Goal: Task Accomplishment & Management: Complete application form

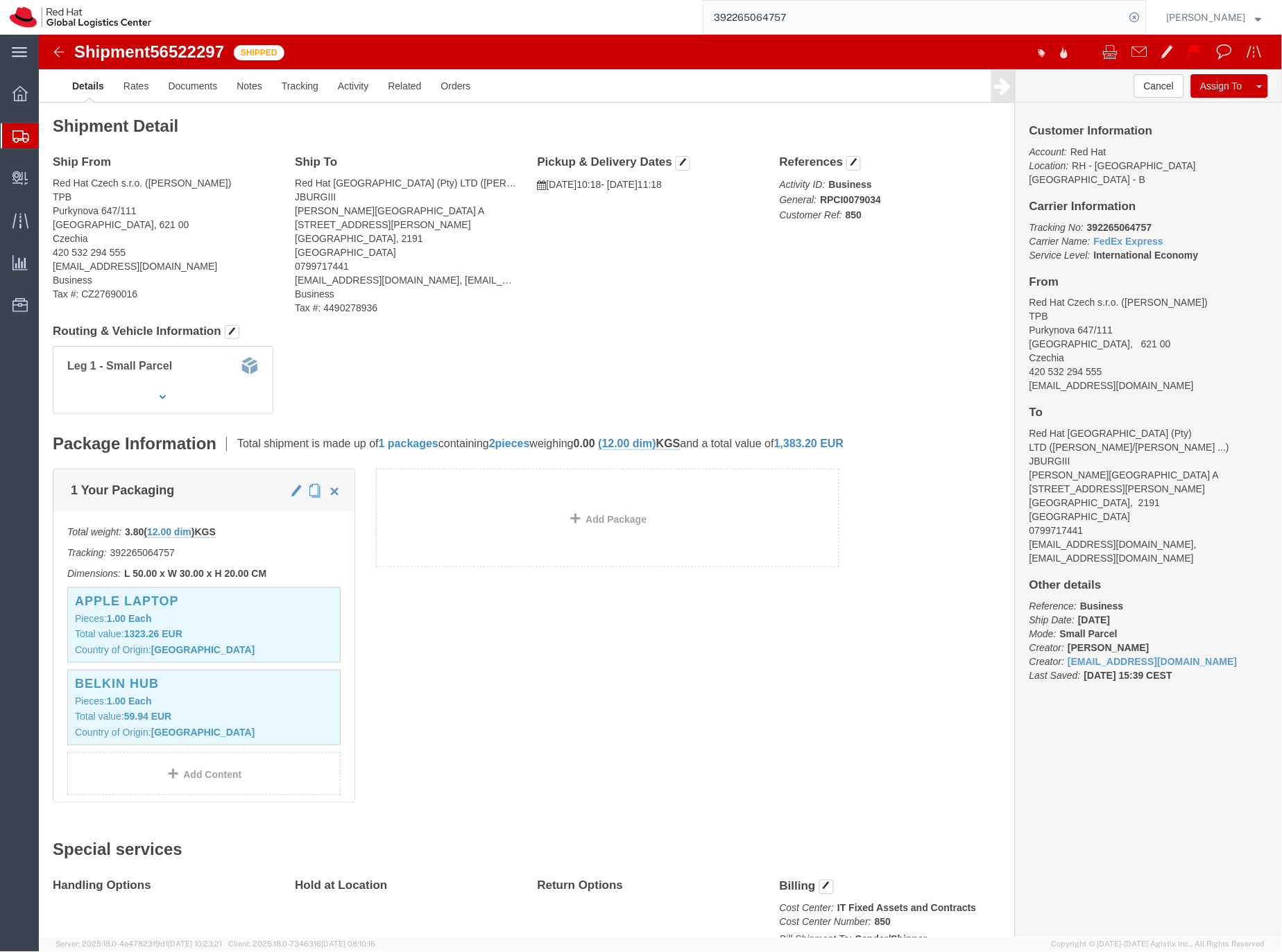
scroll to position [3, 0]
click at [775, 14] on input "392265064757" at bounding box center [914, 17] width 421 height 33
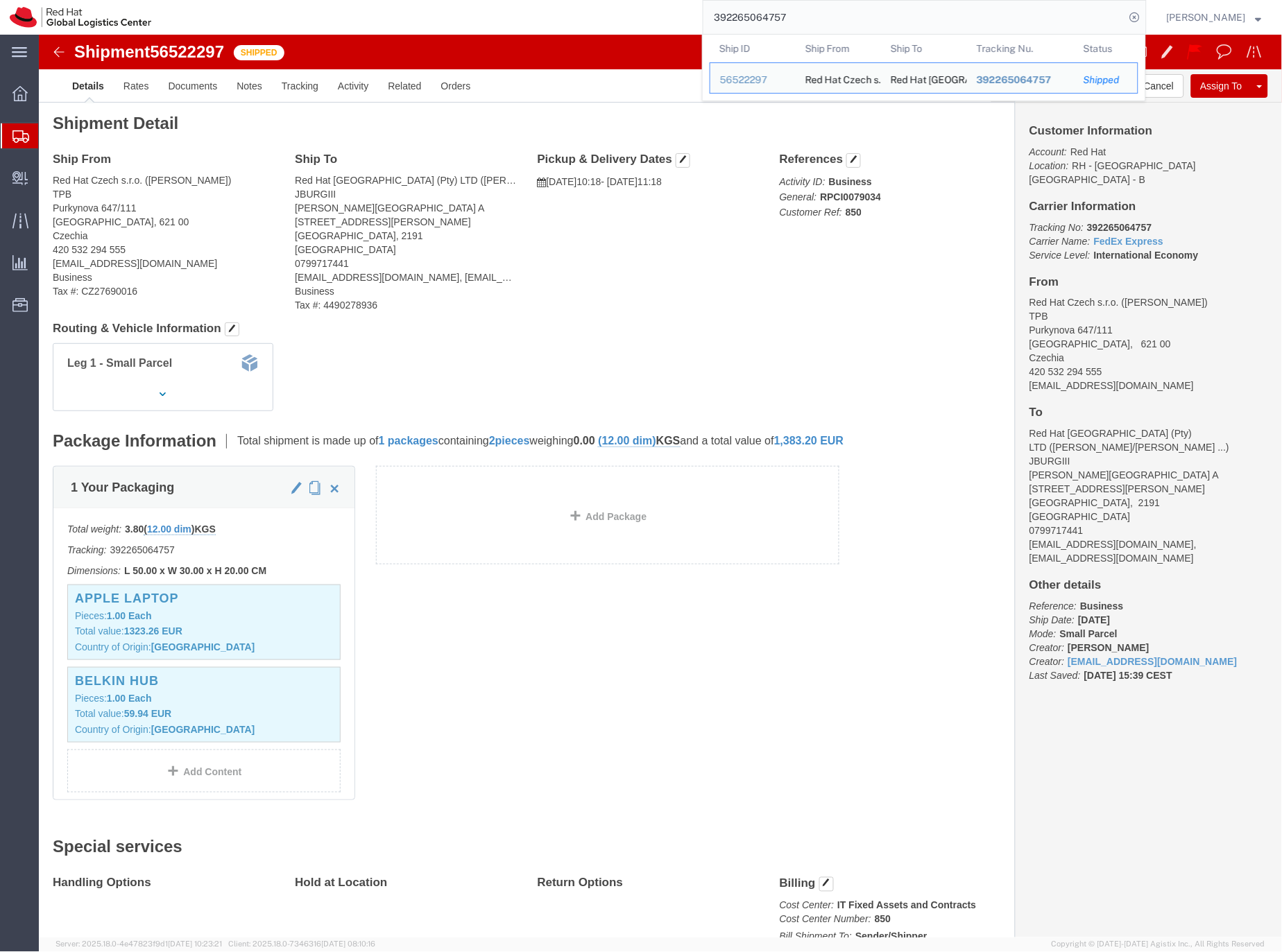
click at [775, 14] on input "392265064757" at bounding box center [914, 17] width 421 height 33
paste input "56624911"
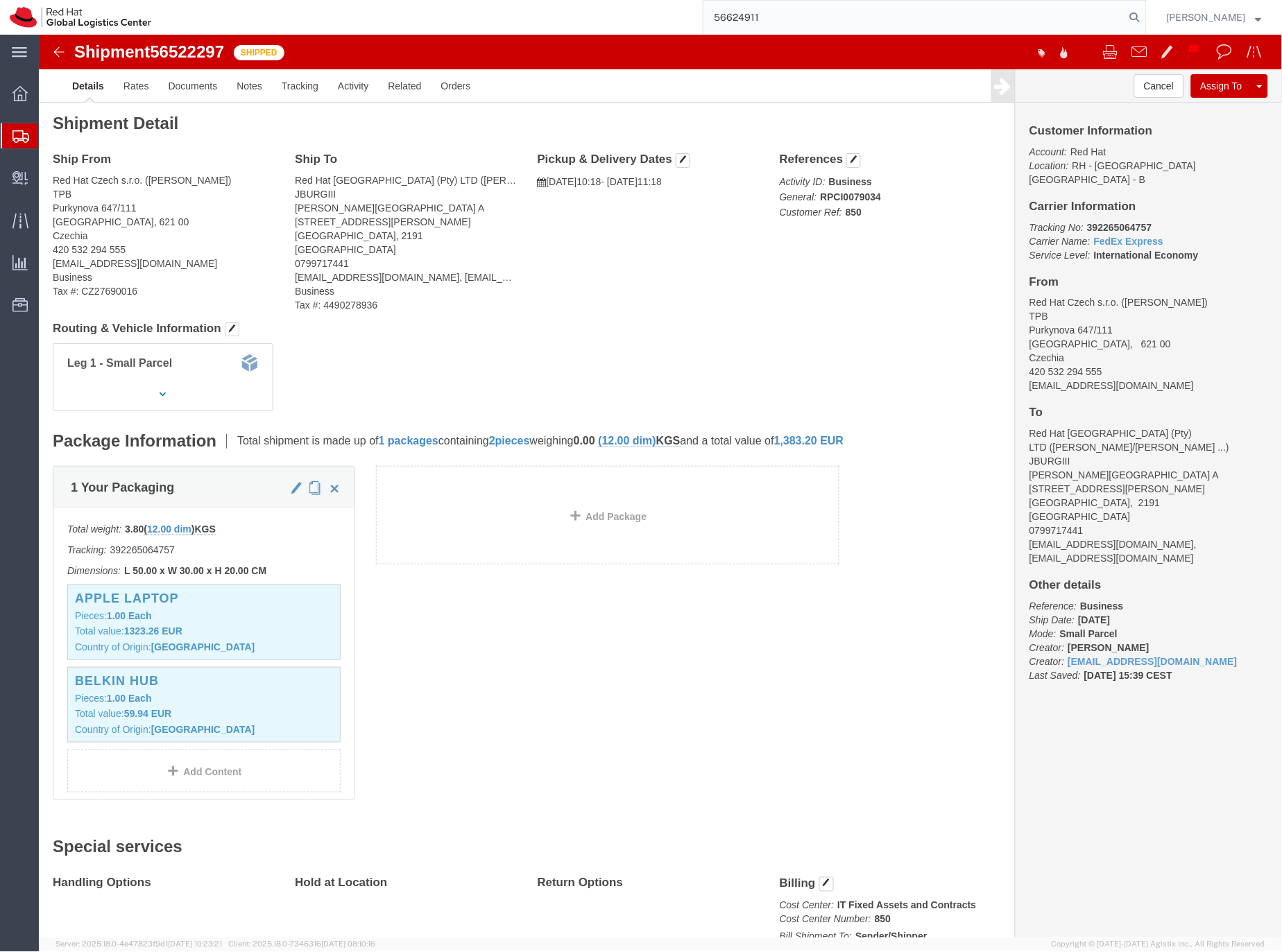
type input "56624911"
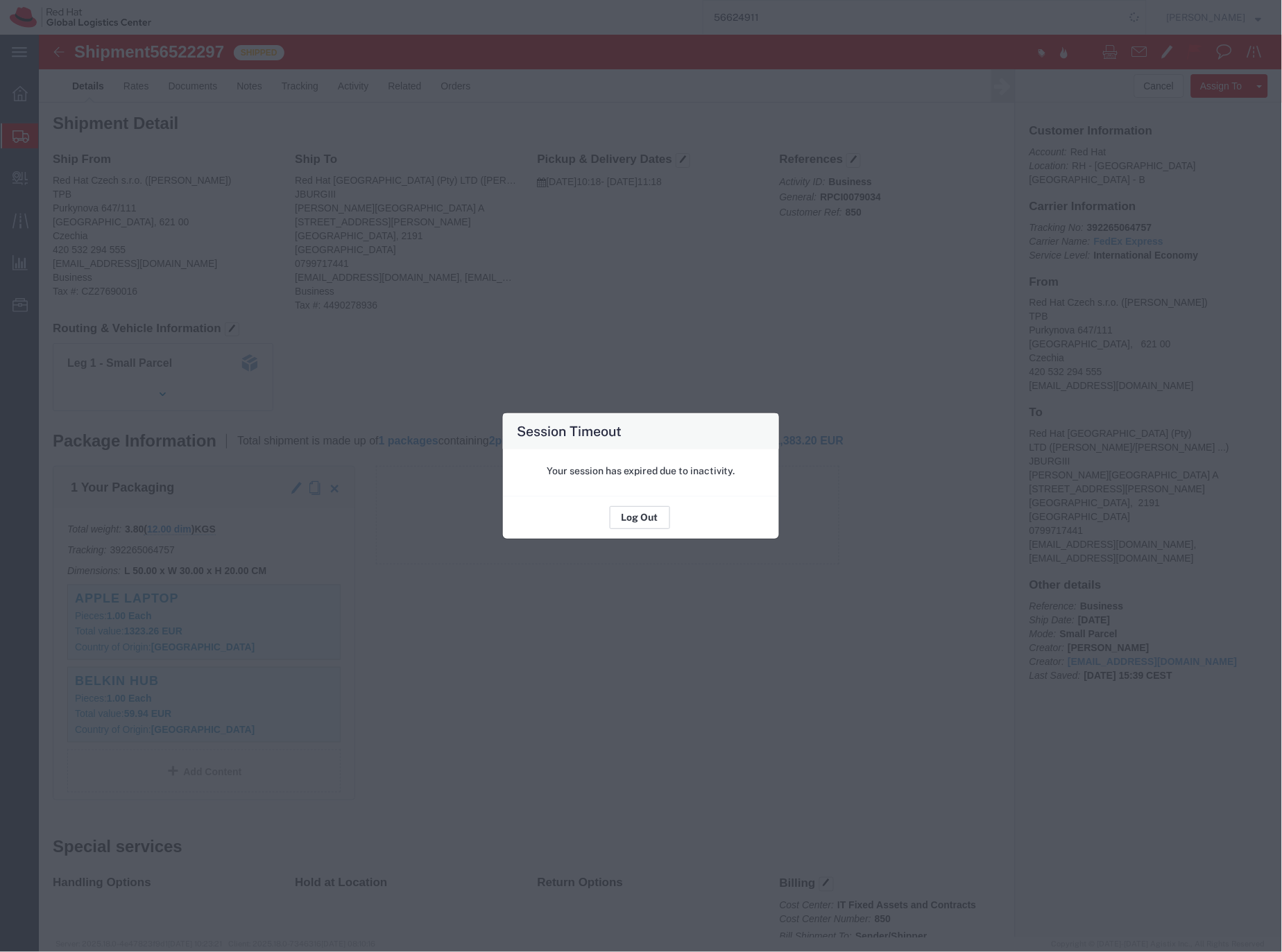
click at [647, 522] on button "Log Out" at bounding box center [639, 518] width 60 height 22
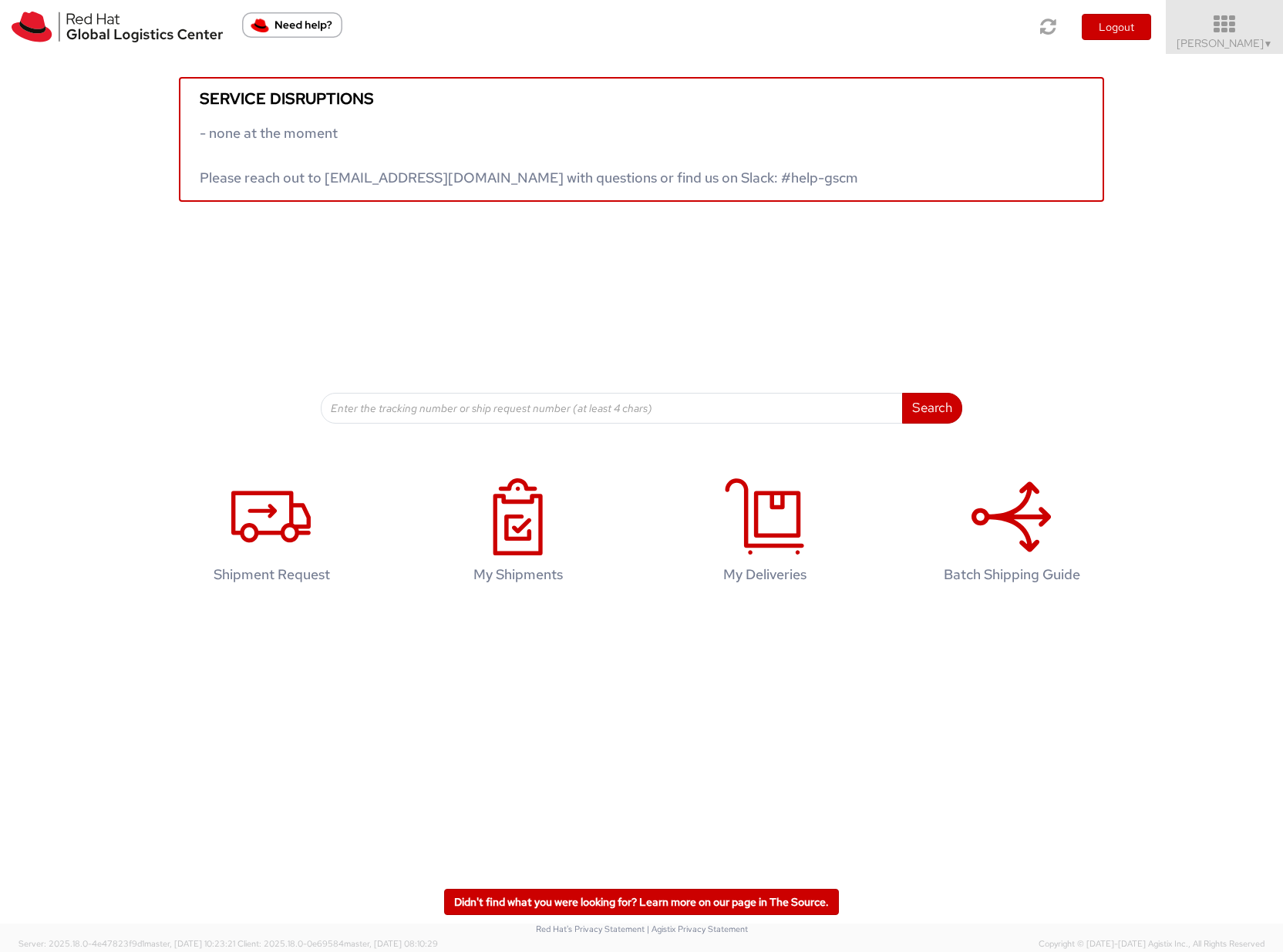
click at [1212, 42] on span "Sona Mala ▼" at bounding box center [1225, 42] width 96 height 14
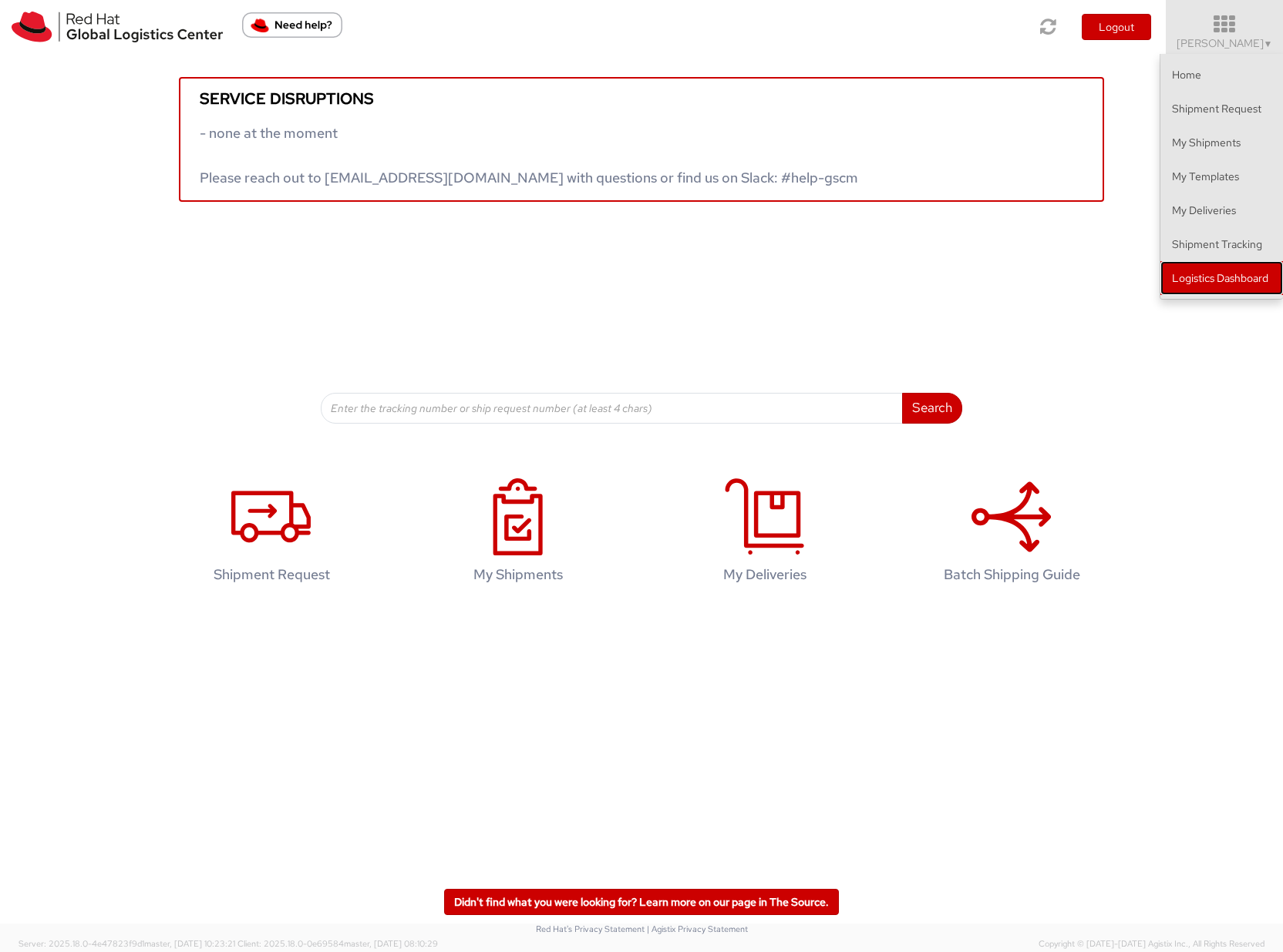
click at [1185, 278] on link "Logistics Dashboard" at bounding box center [1221, 278] width 122 height 34
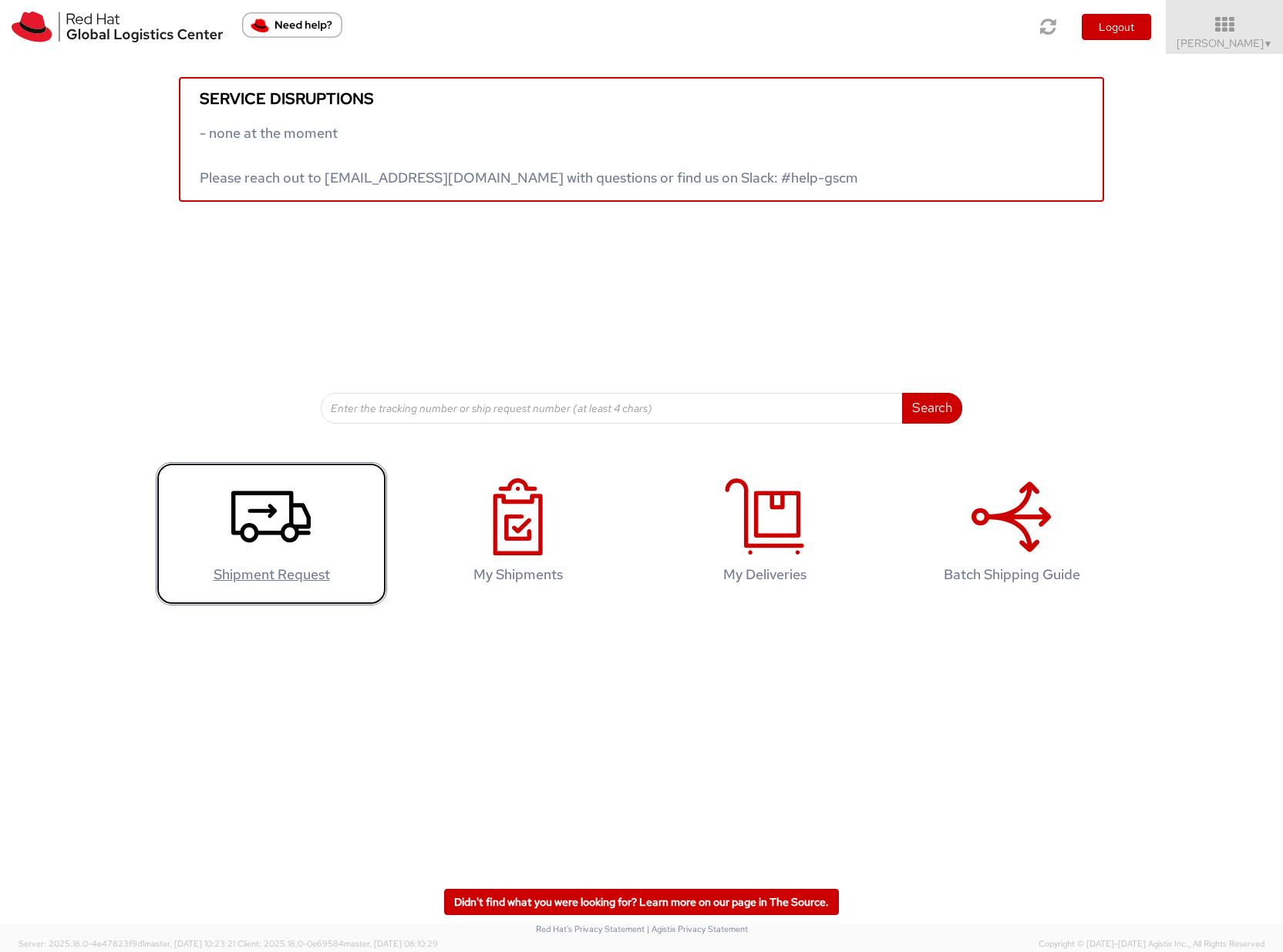
click at [265, 528] on icon at bounding box center [270, 517] width 79 height 77
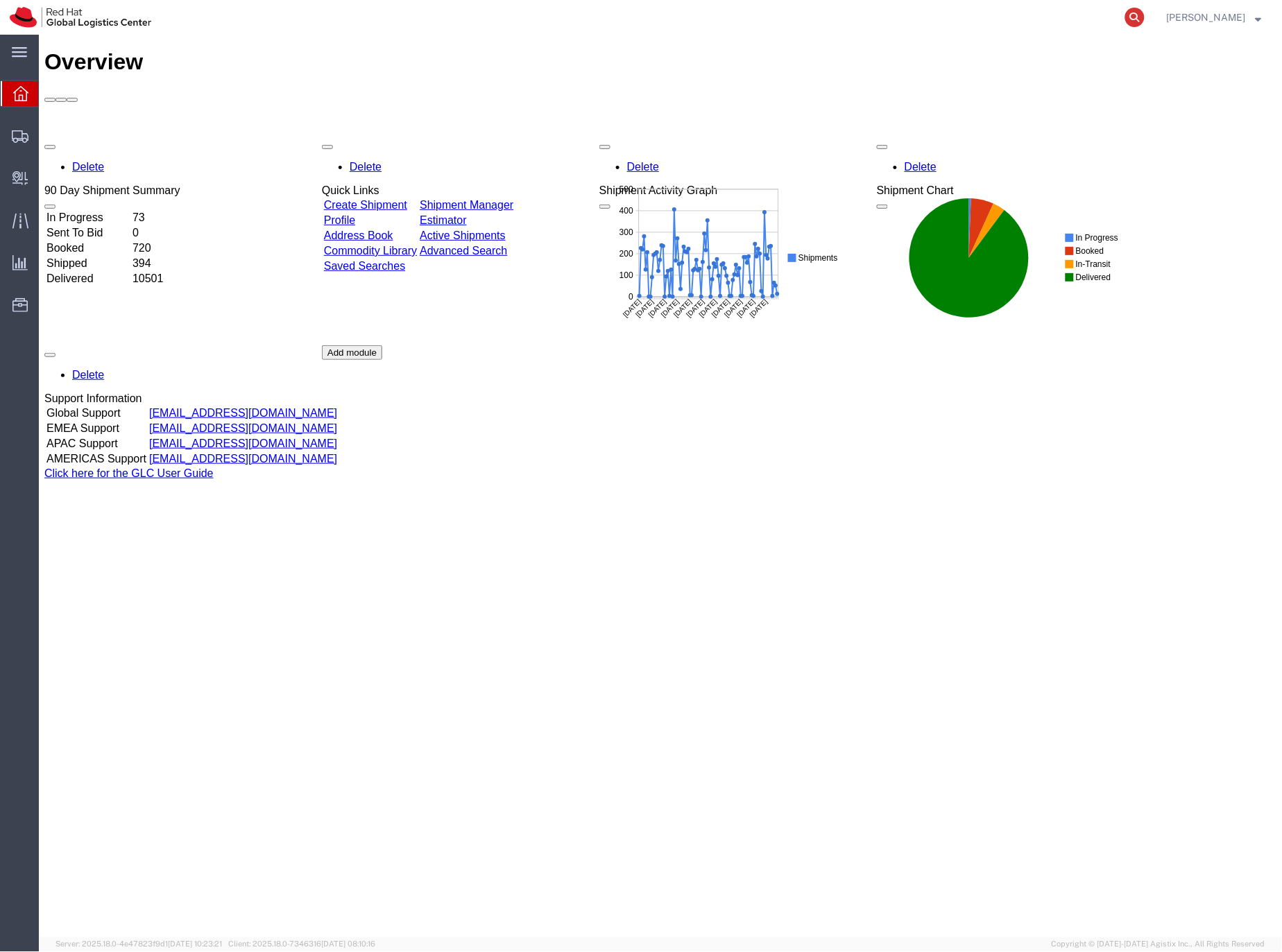
click at [1145, 17] on icon at bounding box center [1134, 17] width 20 height 19
click at [920, 22] on input "search" at bounding box center [914, 17] width 421 height 33
paste input "56624911"
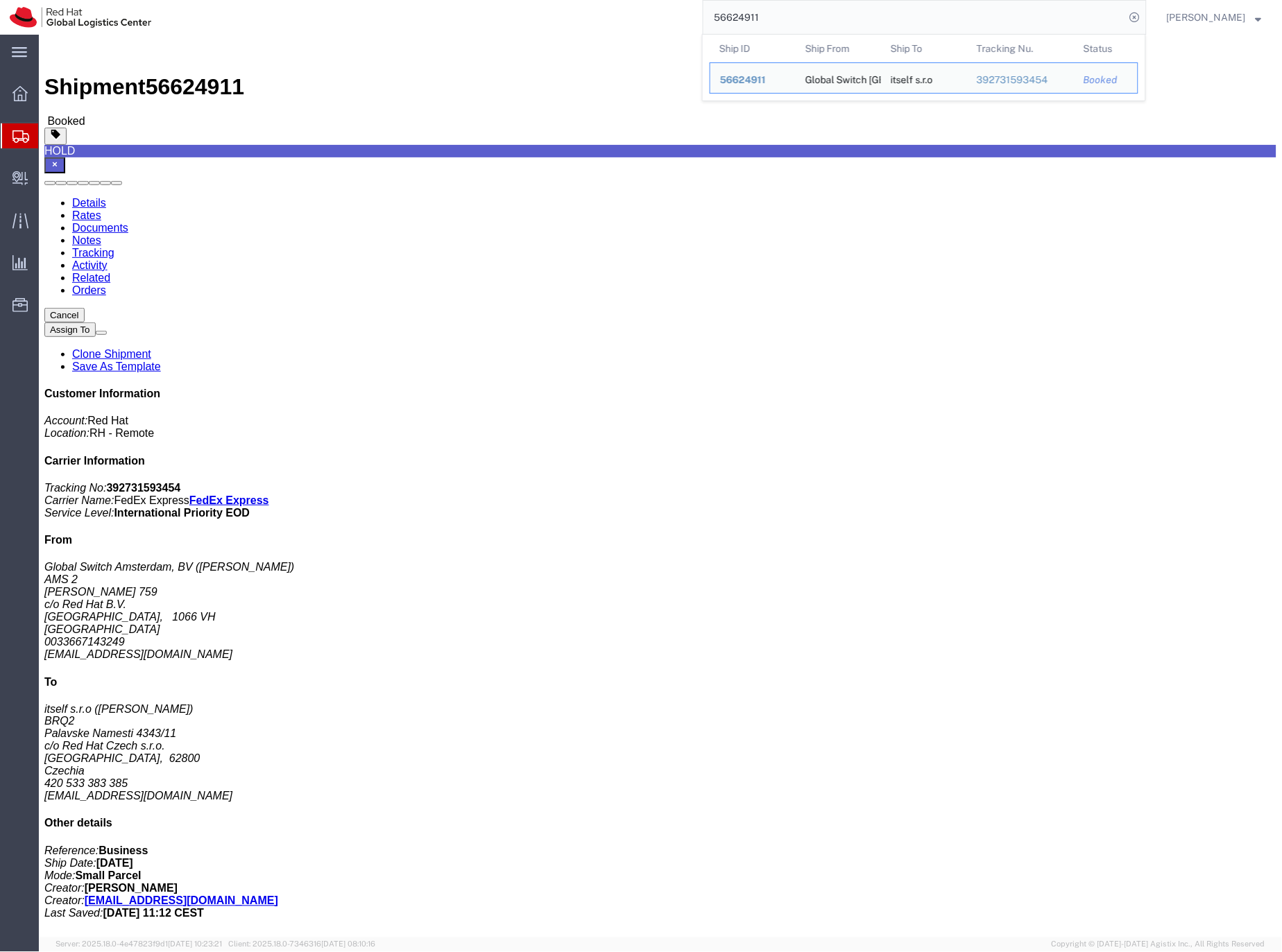
click link "Activity"
click div
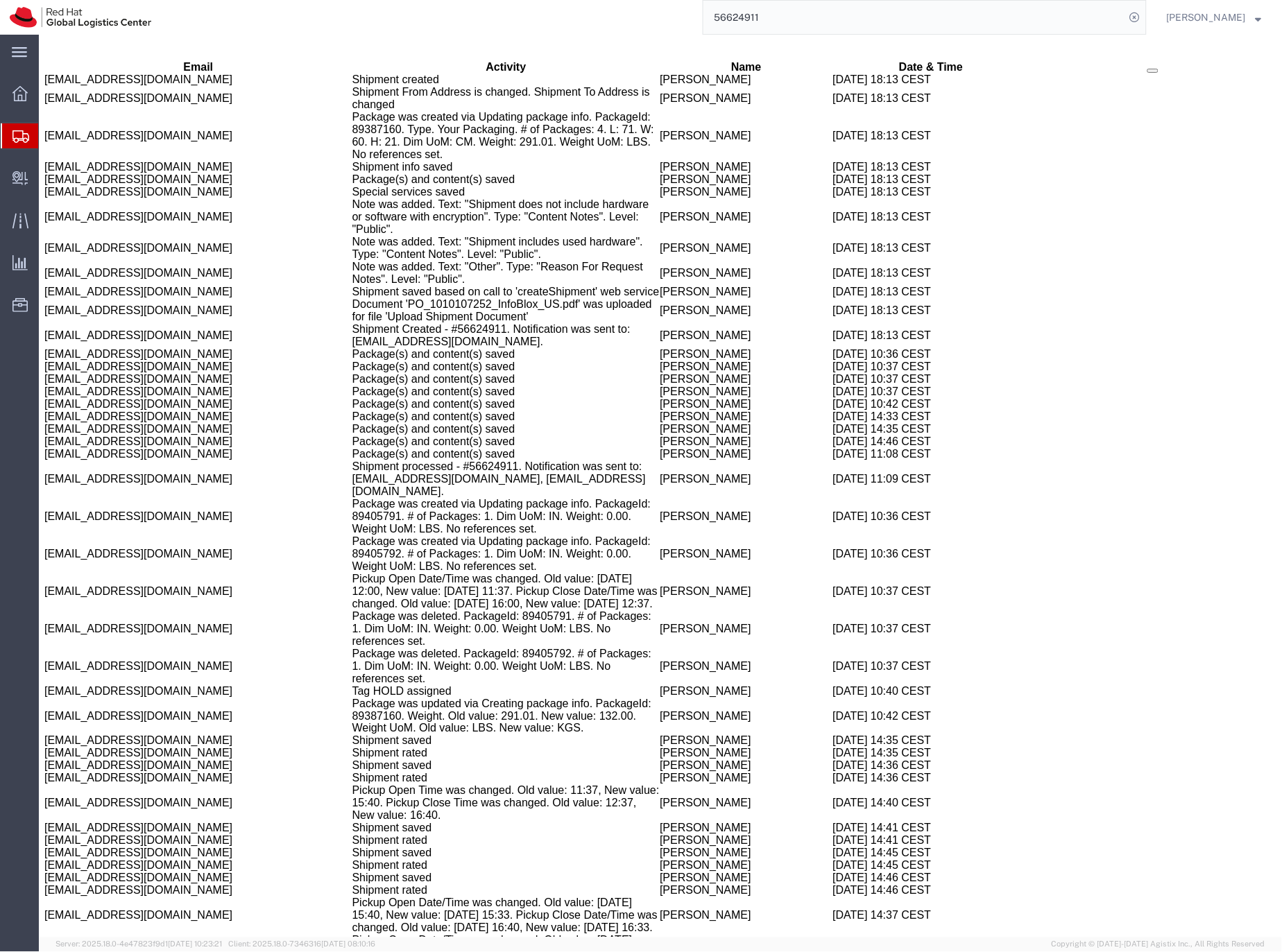
scroll to position [1391, 0]
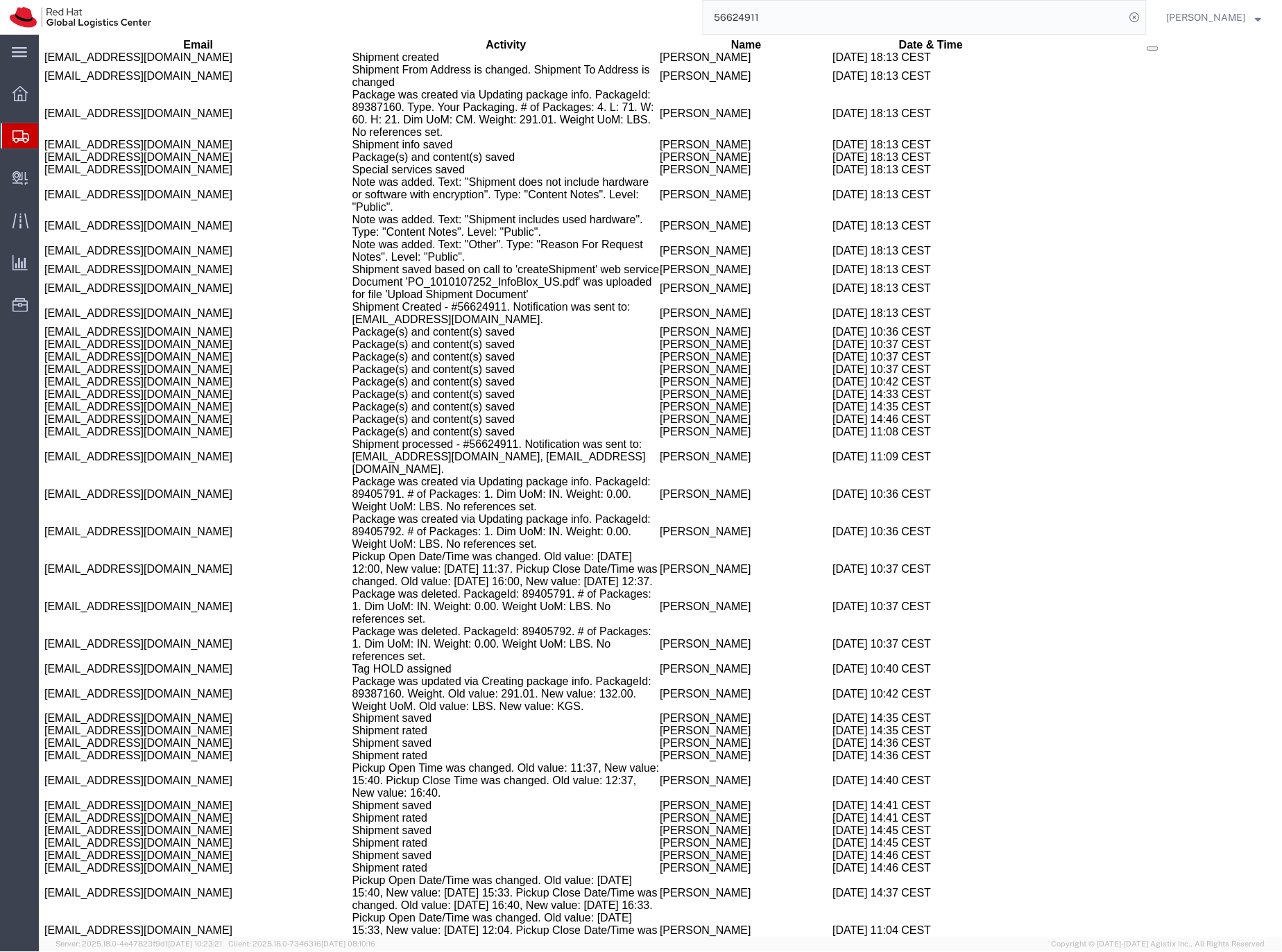
click at [781, 19] on input "56624911" at bounding box center [914, 17] width 421 height 33
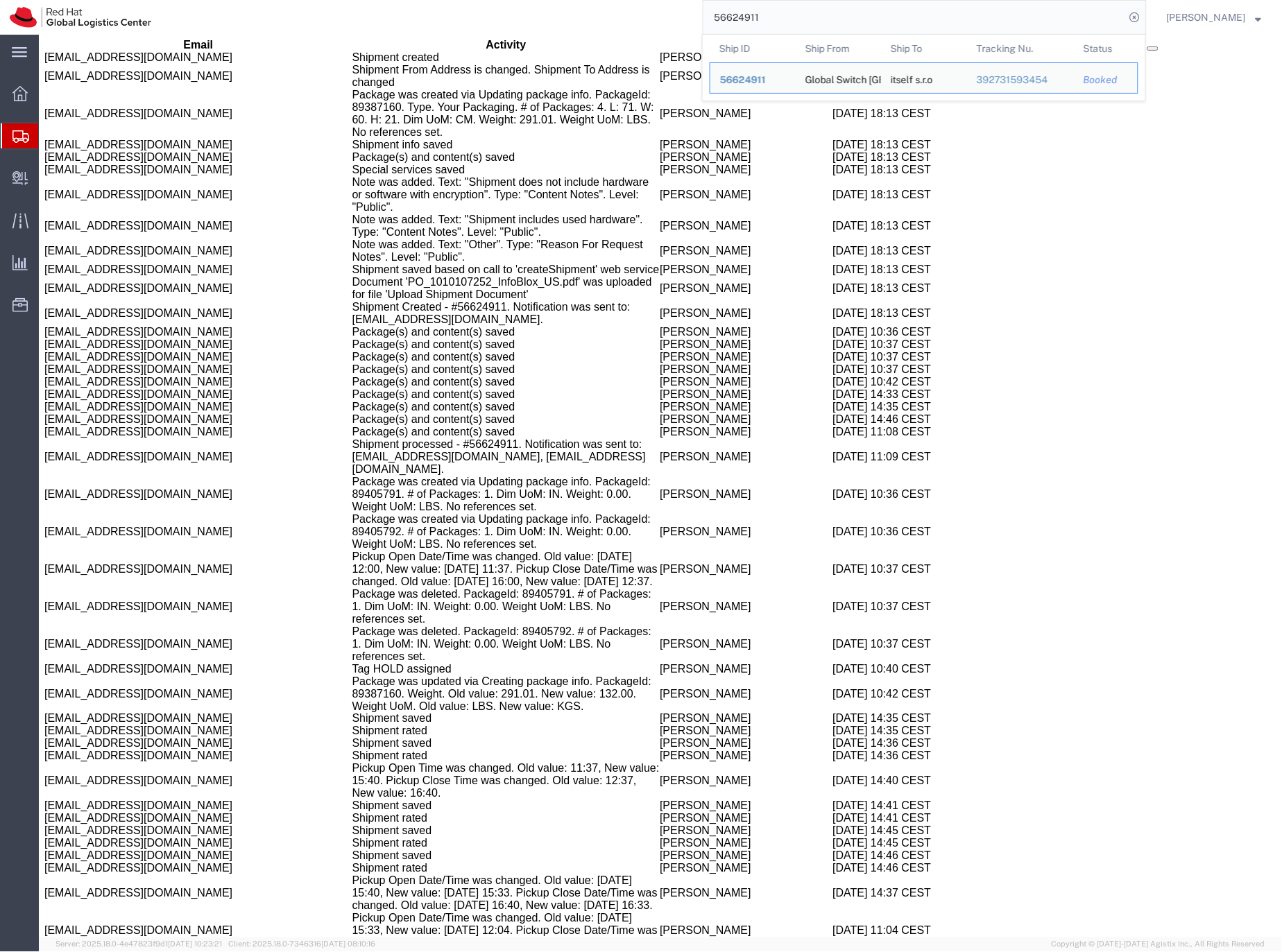
click at [781, 19] on input "56624911" at bounding box center [914, 17] width 421 height 33
paste input "82438"
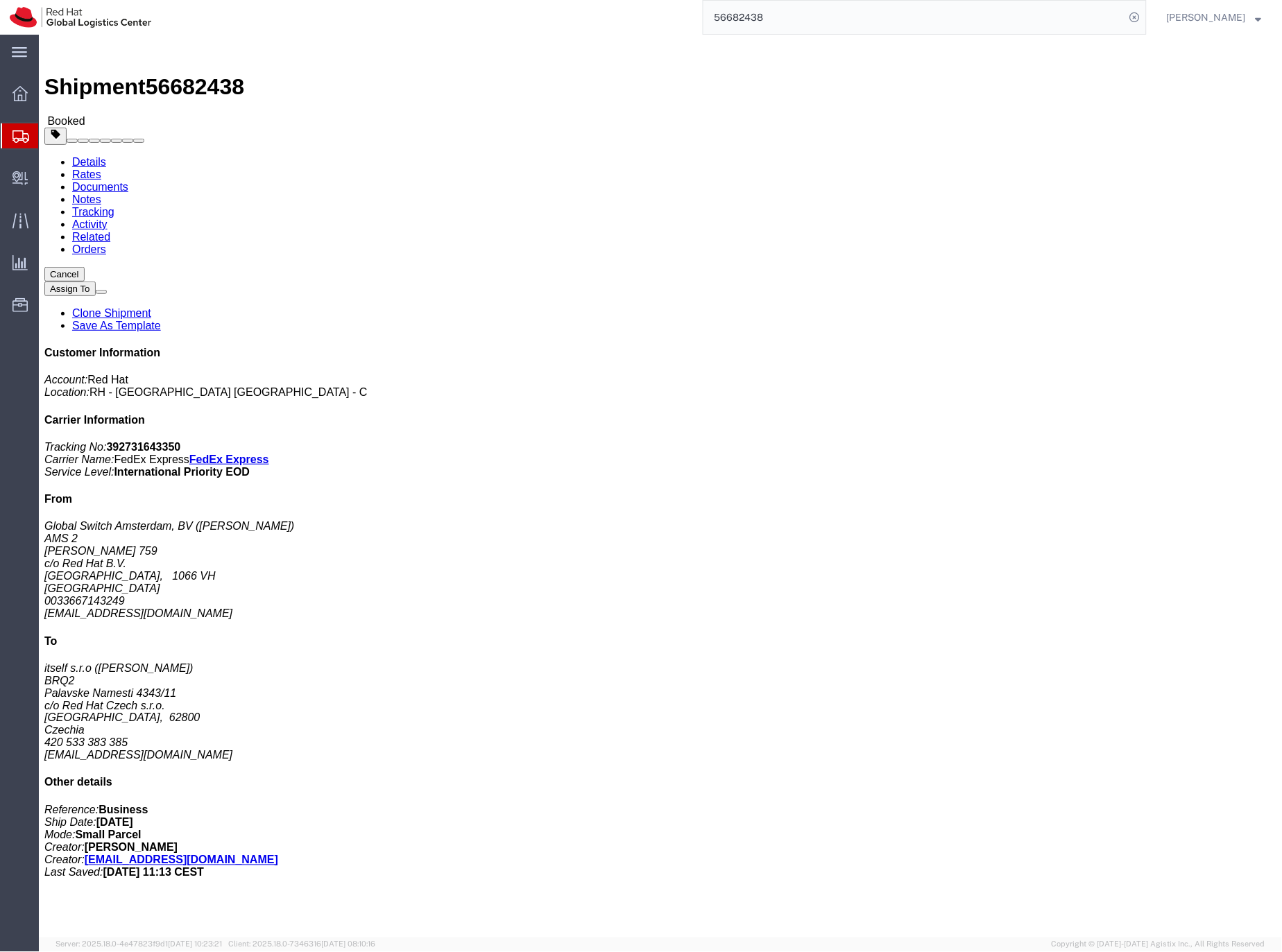
click link "Activity"
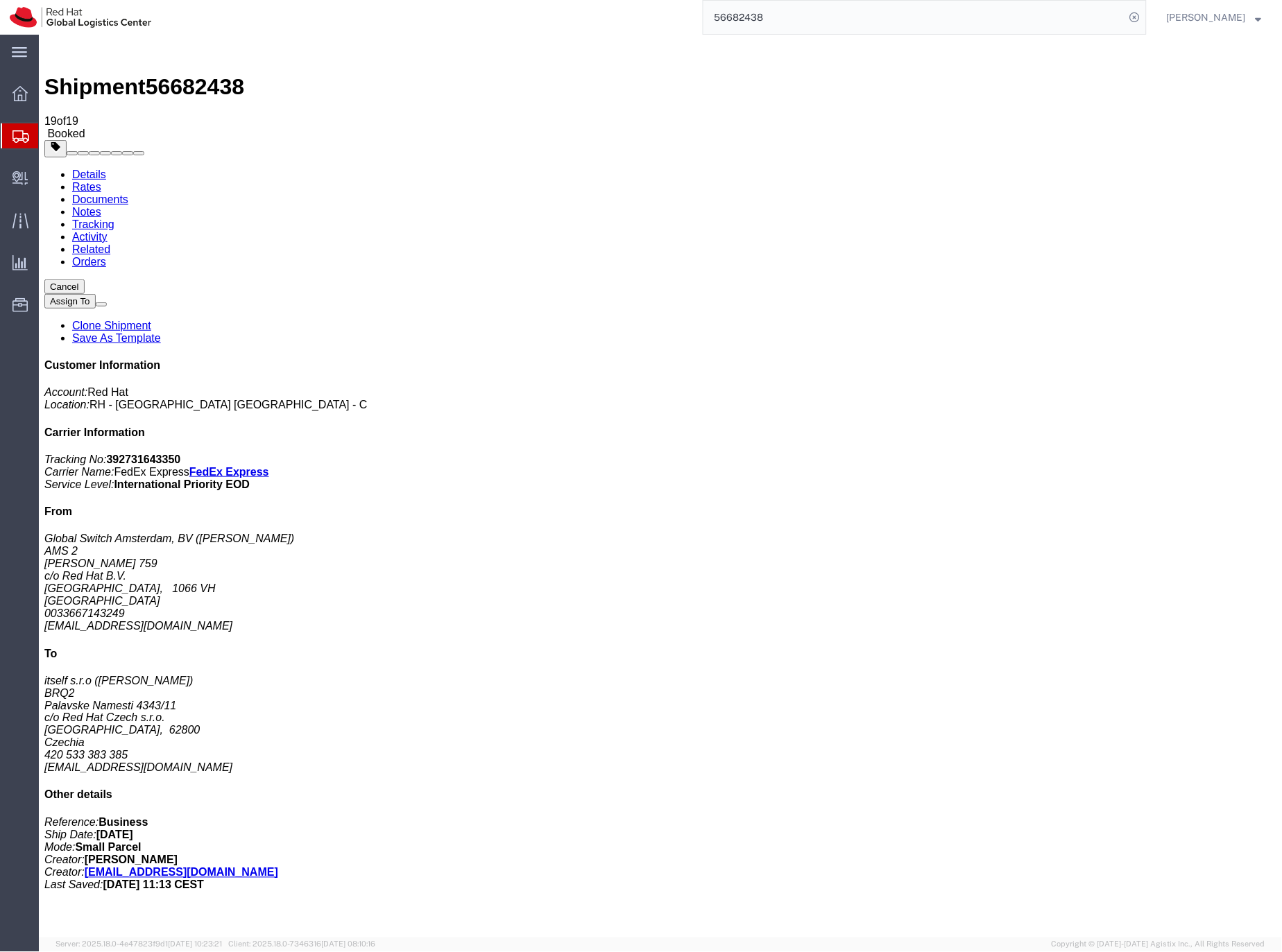
click at [750, 17] on input "56682438" at bounding box center [914, 17] width 421 height 33
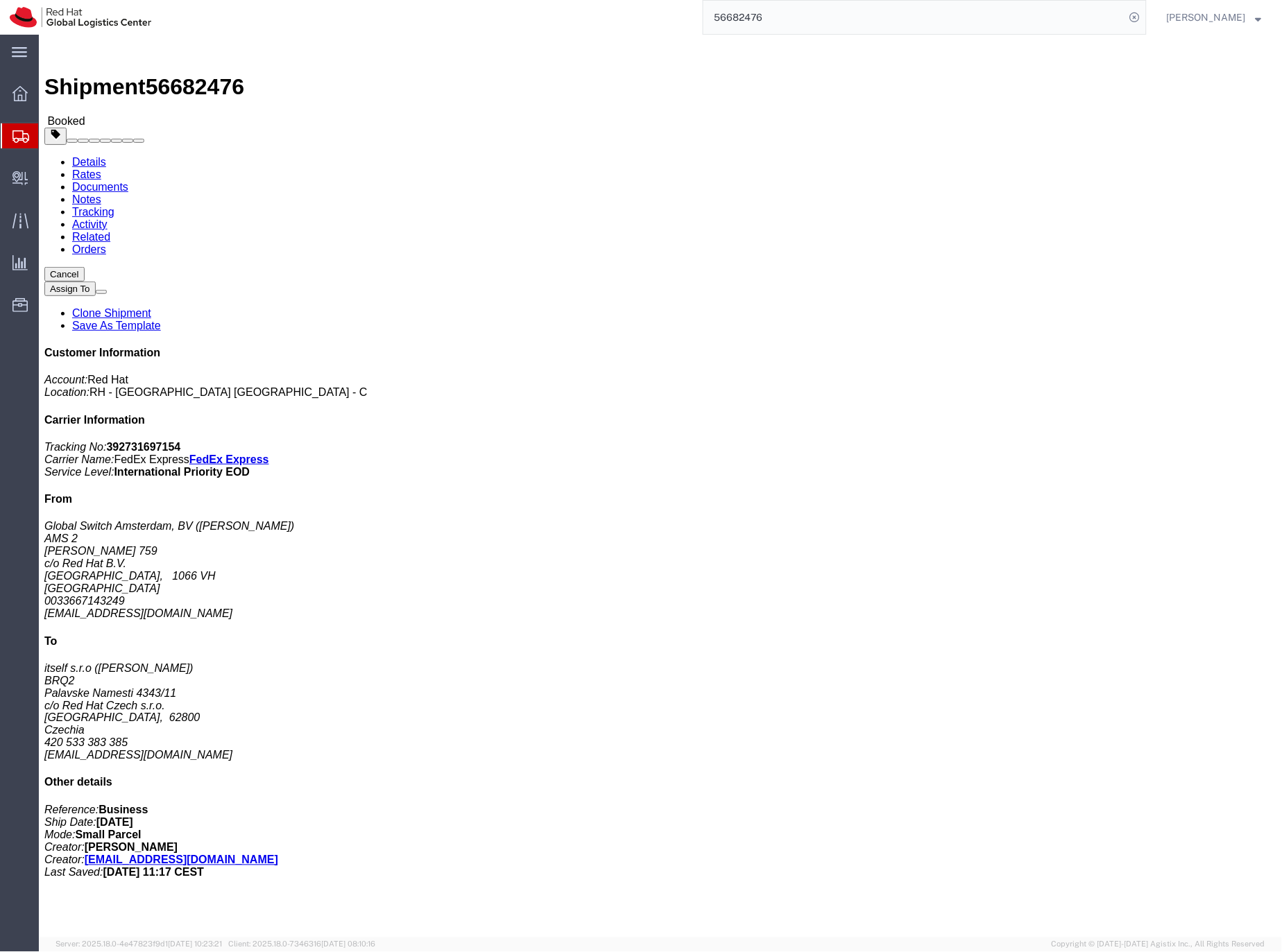
click link "Activity"
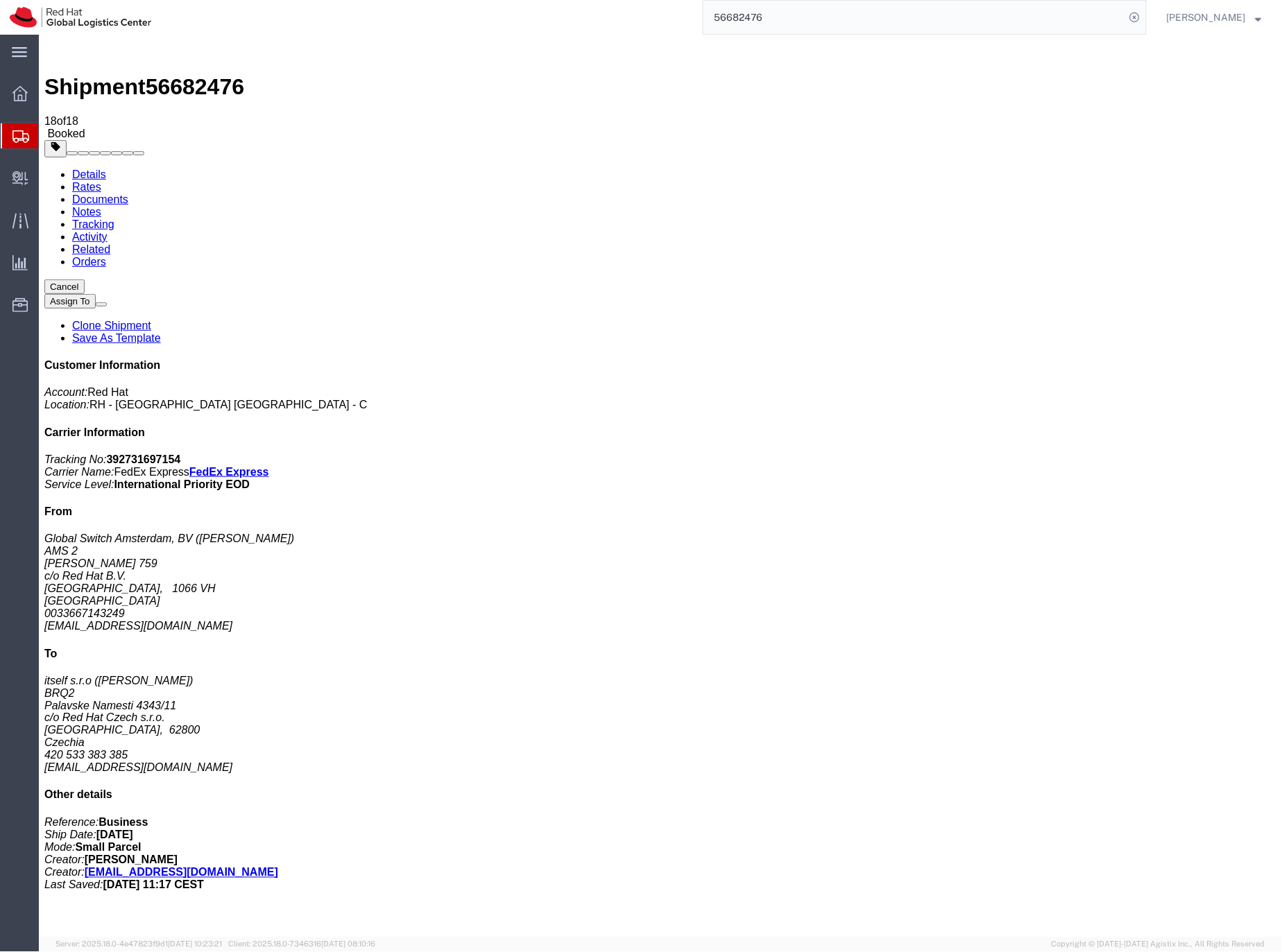
click at [776, 21] on input "56682476" at bounding box center [914, 17] width 421 height 33
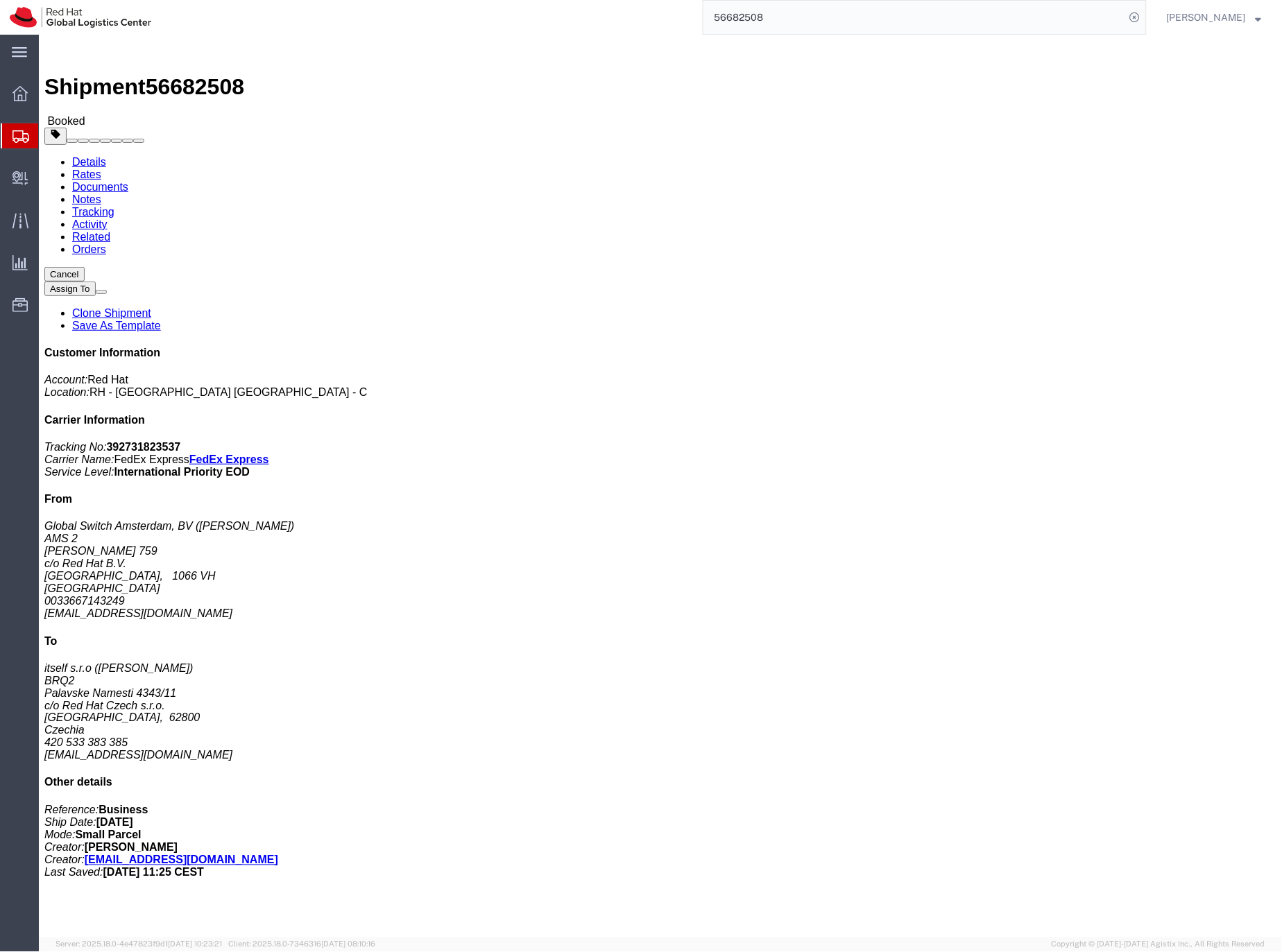
click link "Activity"
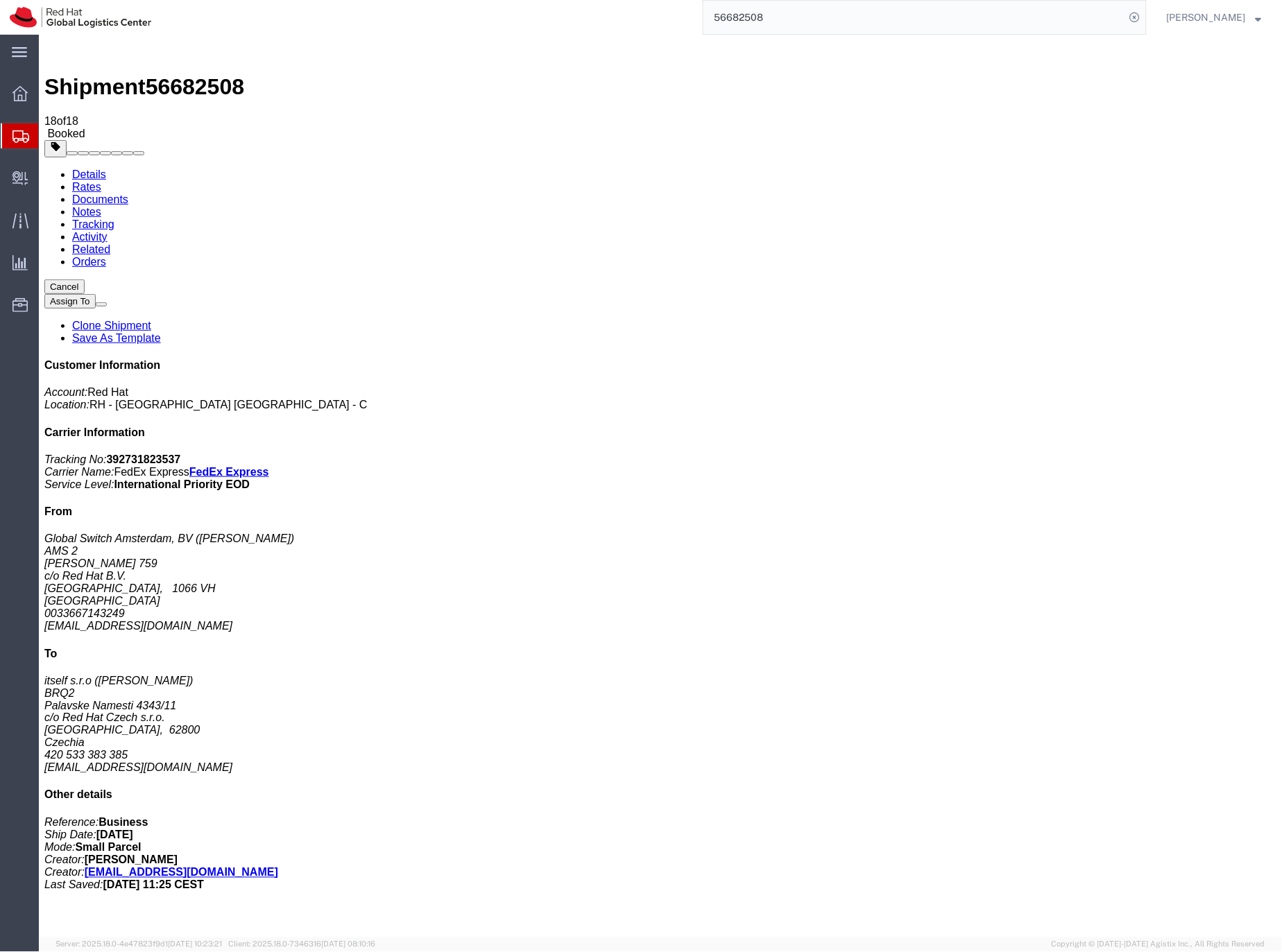
click at [128, 192] on link "Documents" at bounding box center [99, 198] width 56 height 12
drag, startPoint x: 1118, startPoint y: 387, endPoint x: 1037, endPoint y: 387, distance: 81.0
click at [1037, 532] on address "Global Switch Amsterdam, BV (Jean-Marc Larvol) AMS 2 Johan Huizingalaan 759 c/o…" at bounding box center [660, 582] width 1232 height 100
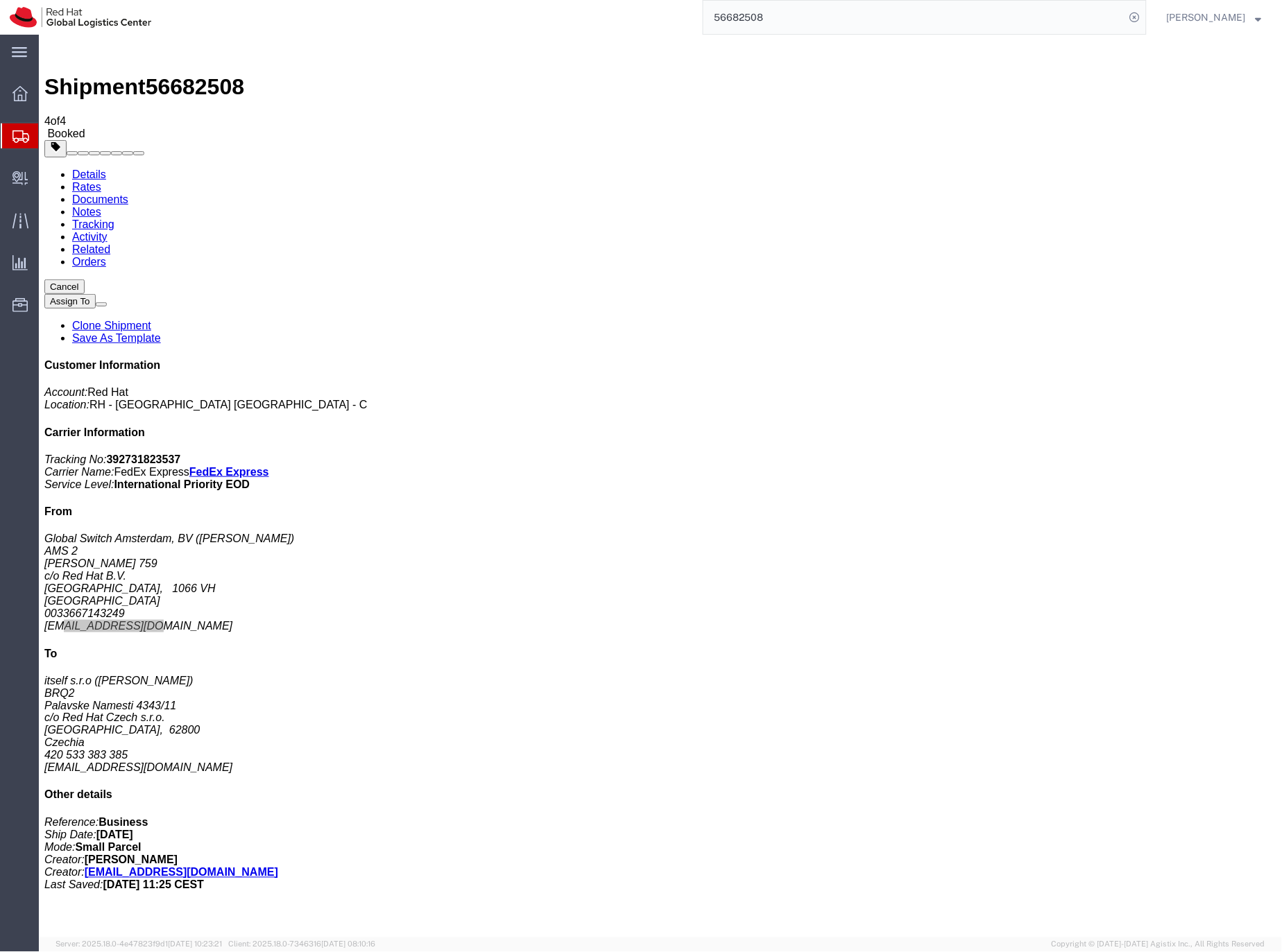
click at [780, 16] on input "56682508" at bounding box center [914, 17] width 421 height 33
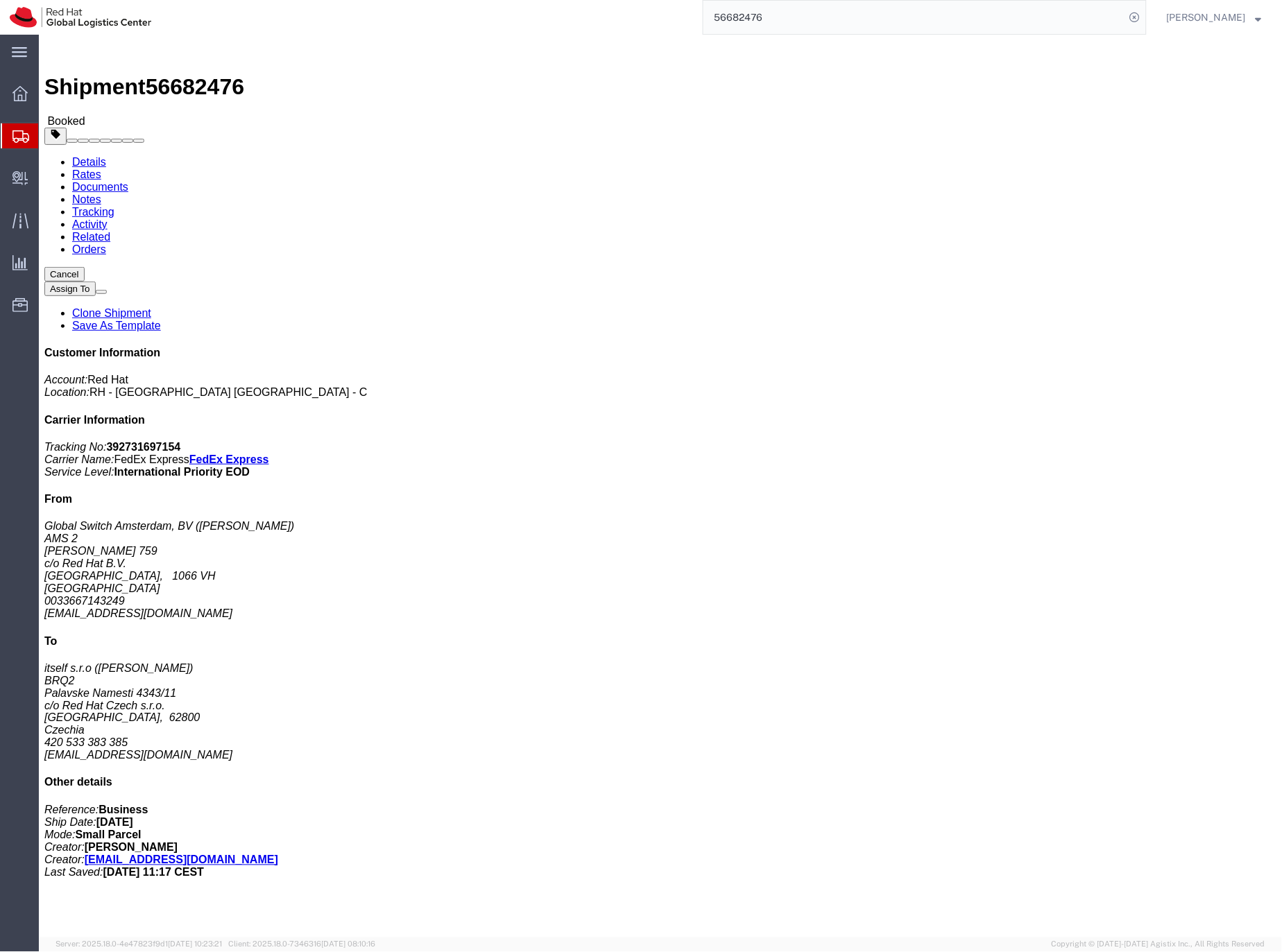
click link "Documents"
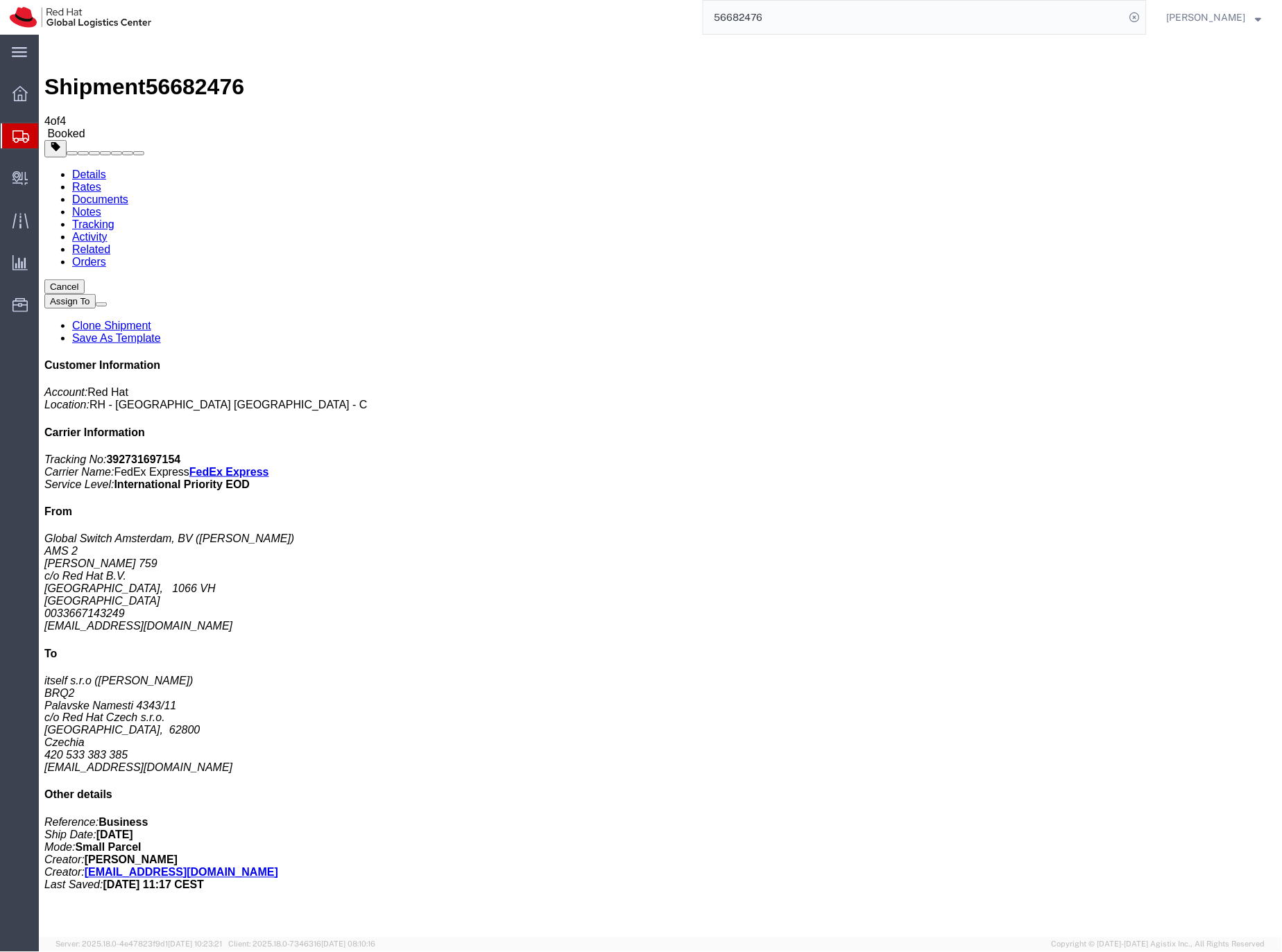
click at [775, 15] on input "56682476" at bounding box center [914, 17] width 421 height 33
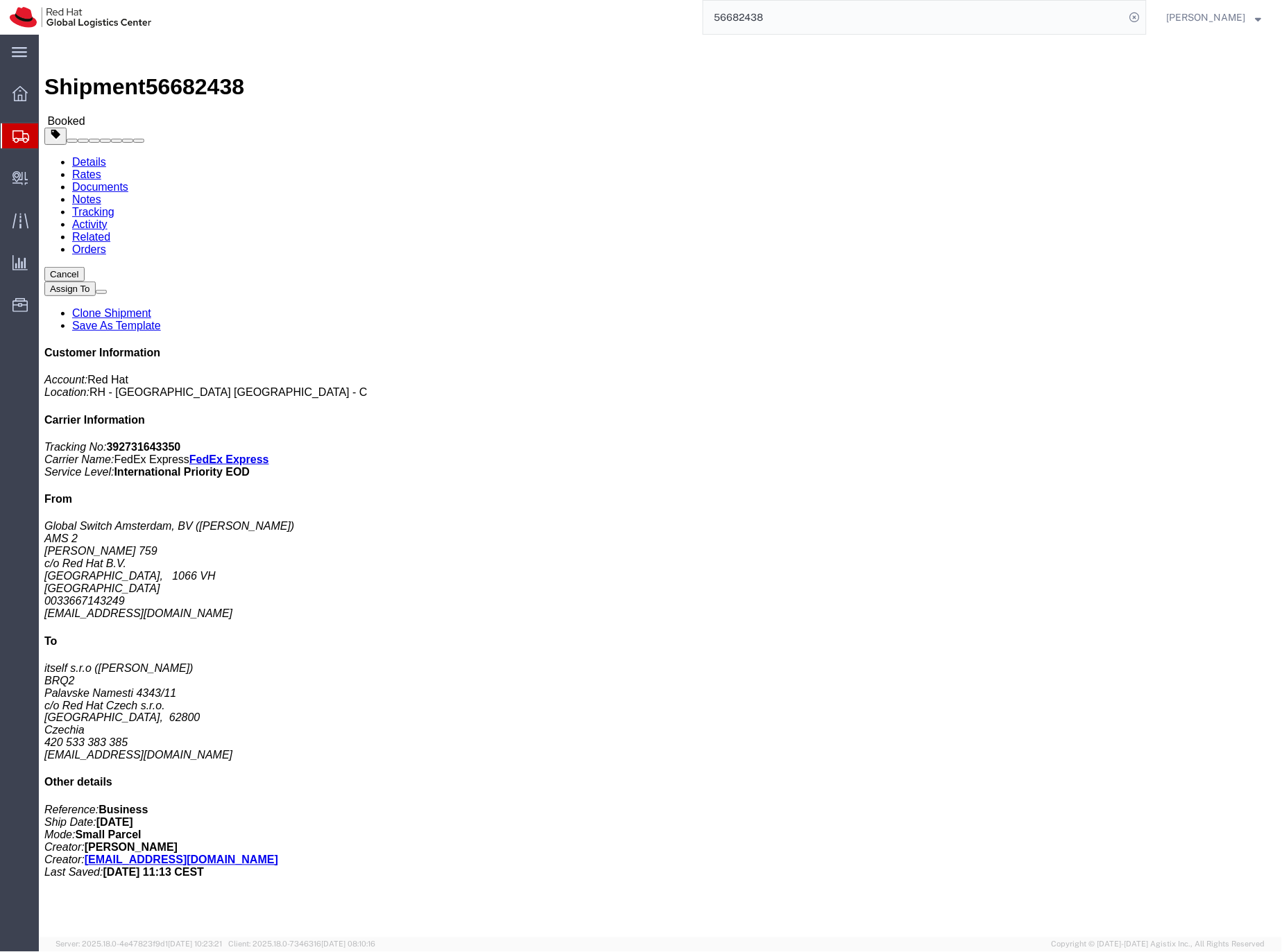
click link "Documents"
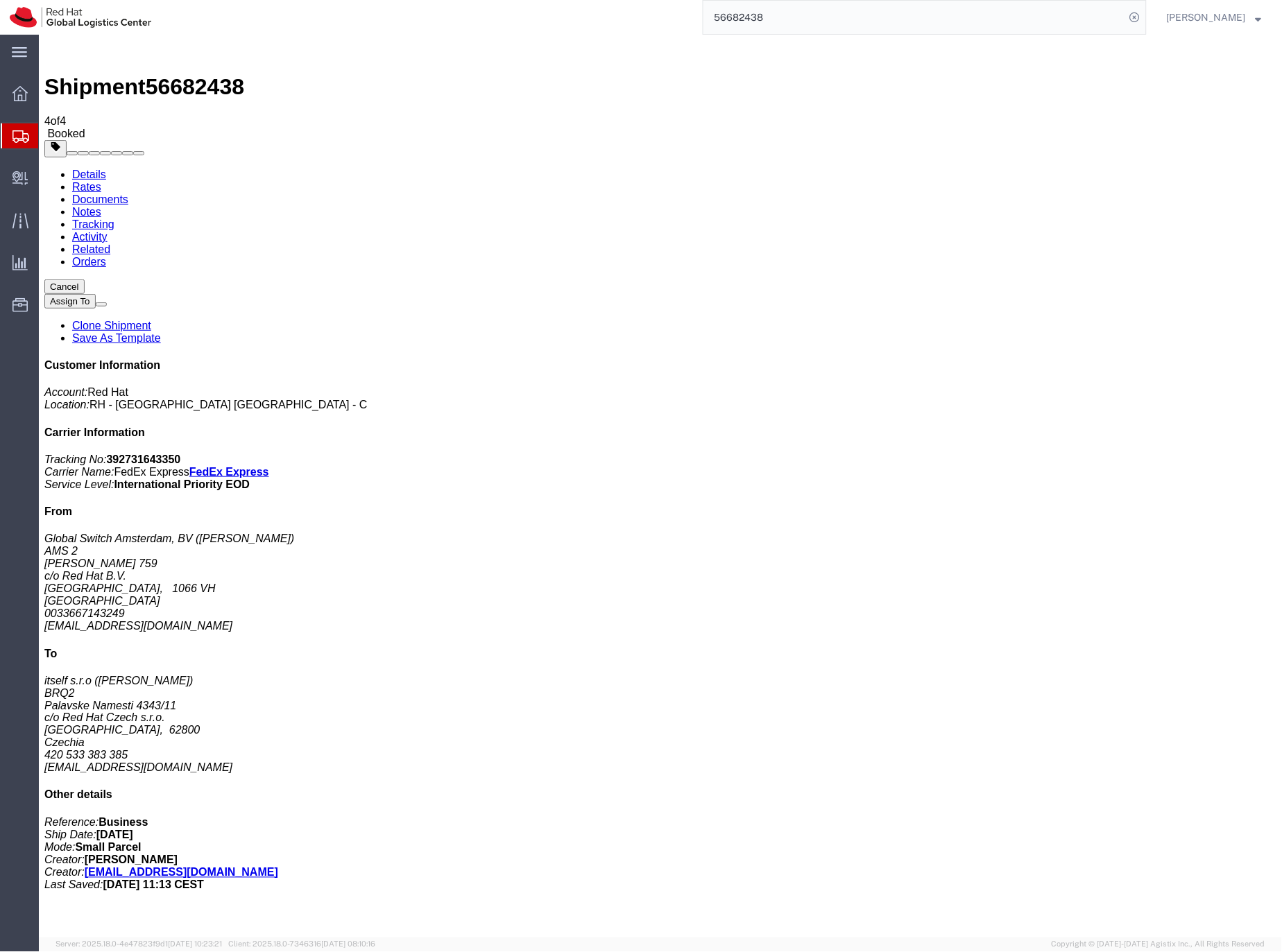
click at [754, 13] on input "56682438" at bounding box center [914, 17] width 421 height 33
paste input "24911"
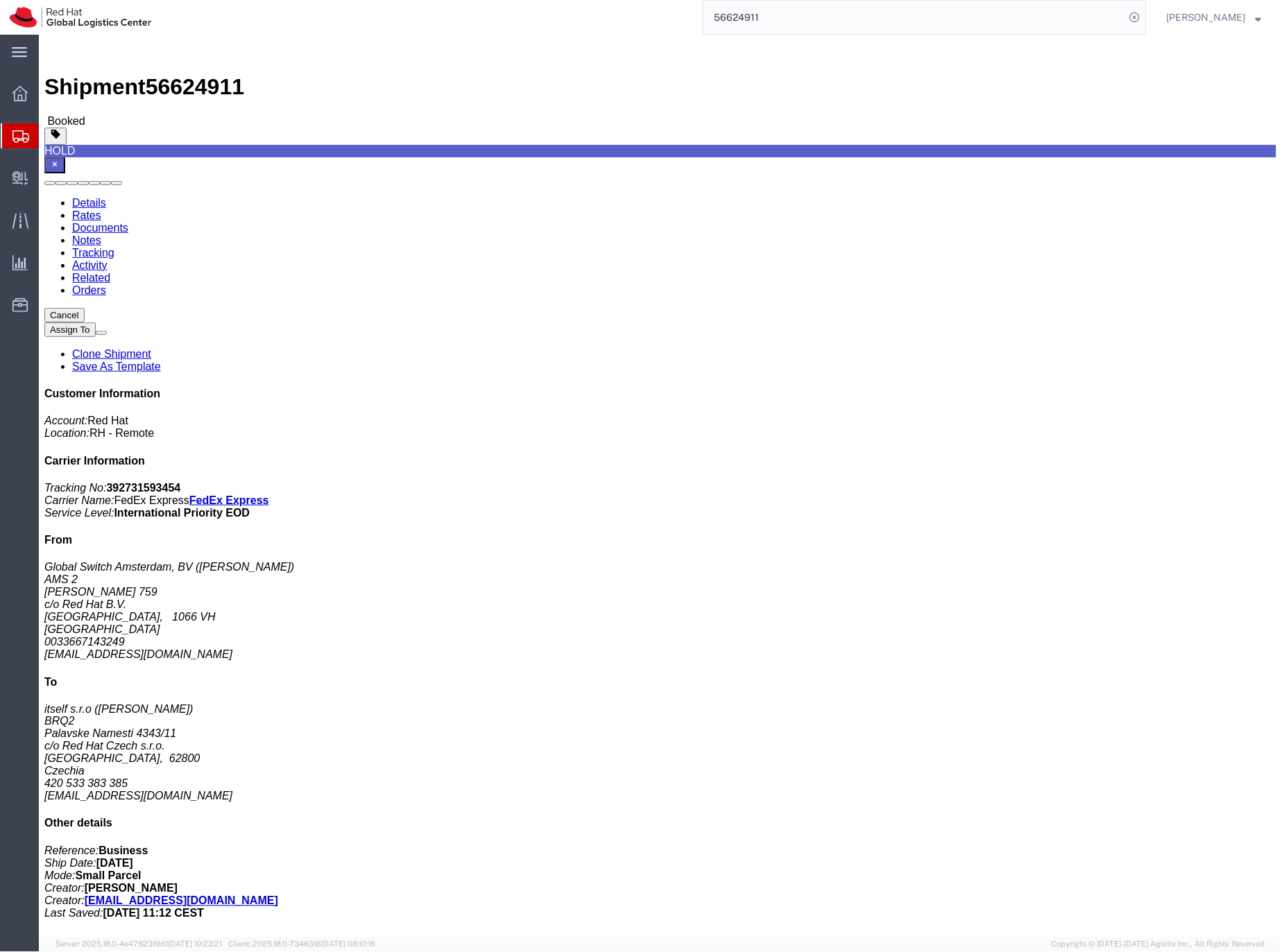
click link "Documents"
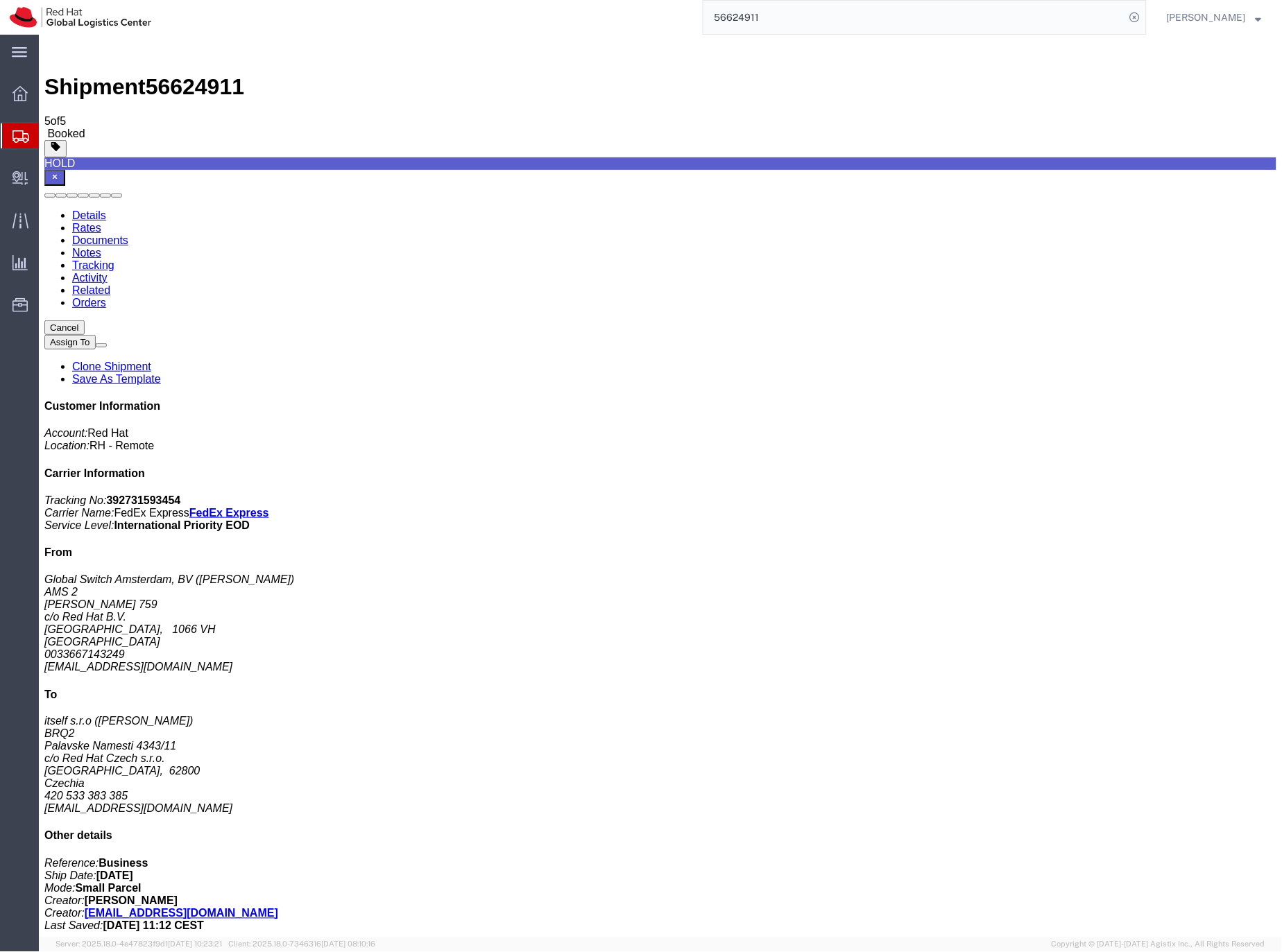
click at [774, 17] on input "56624911" at bounding box center [914, 17] width 421 height 33
type input "56699091"
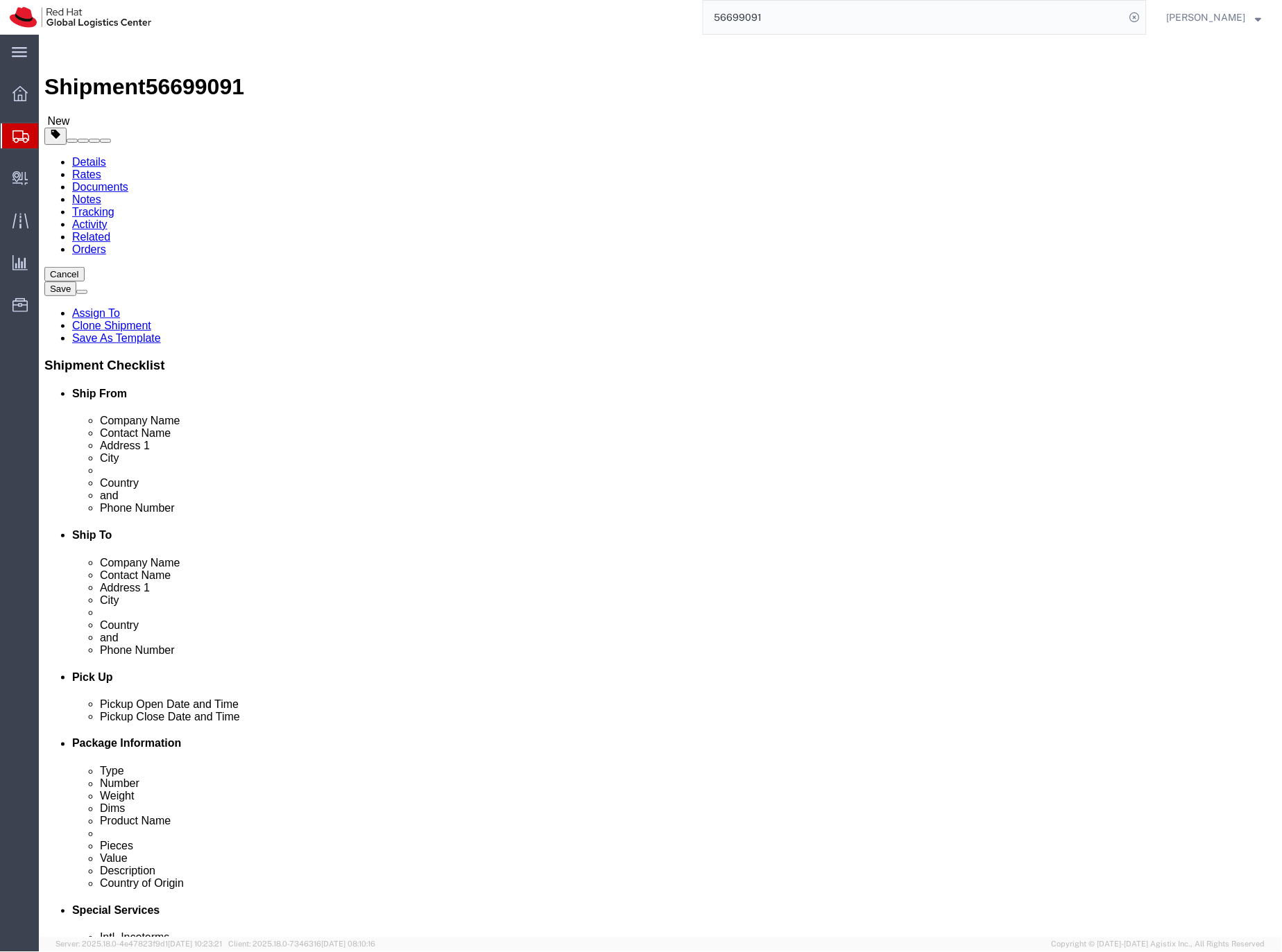
select select "70271"
select select
click div "Shipment Information Package Information Special Services"
click icon "button"
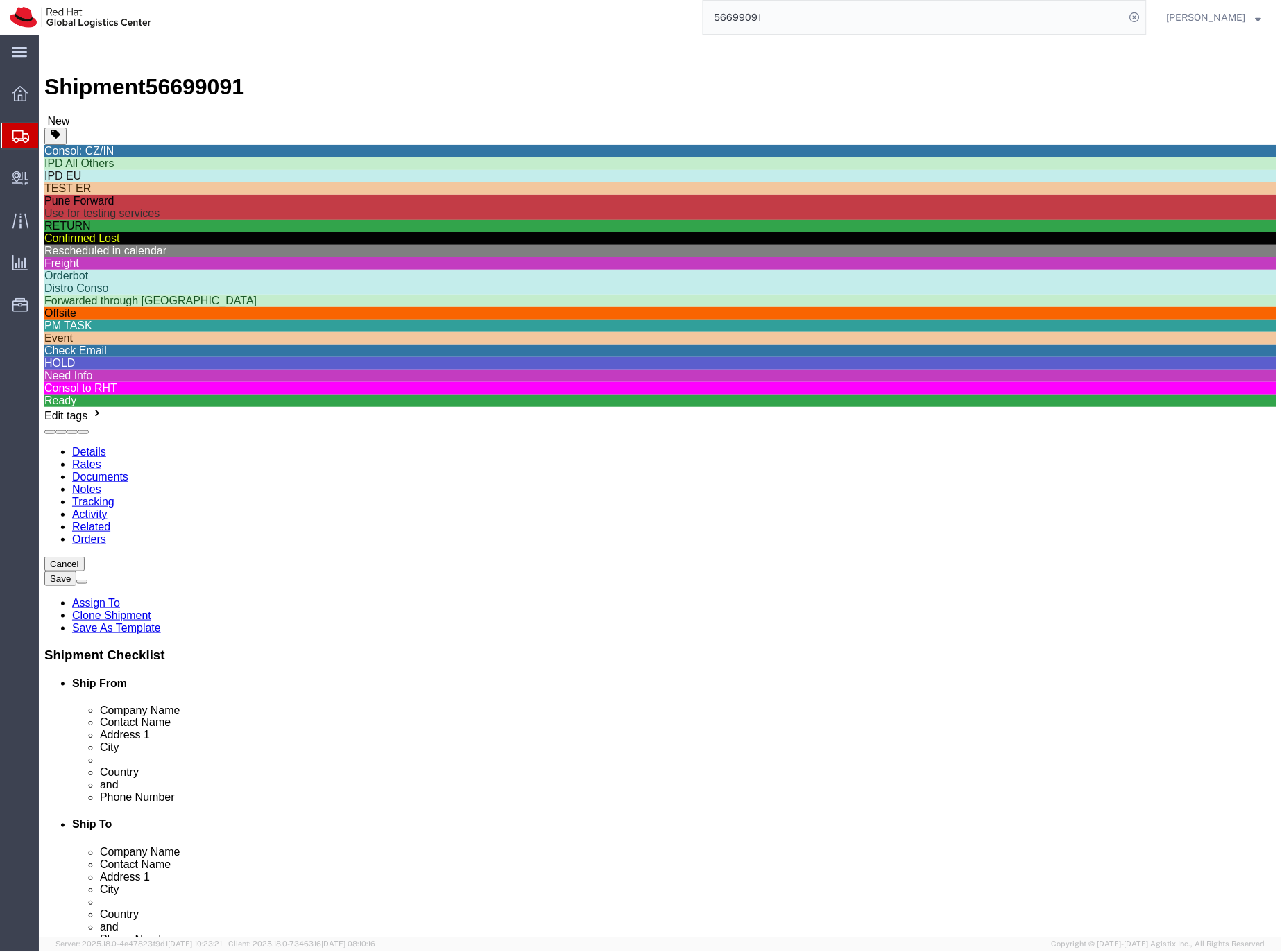
click div "Freight"
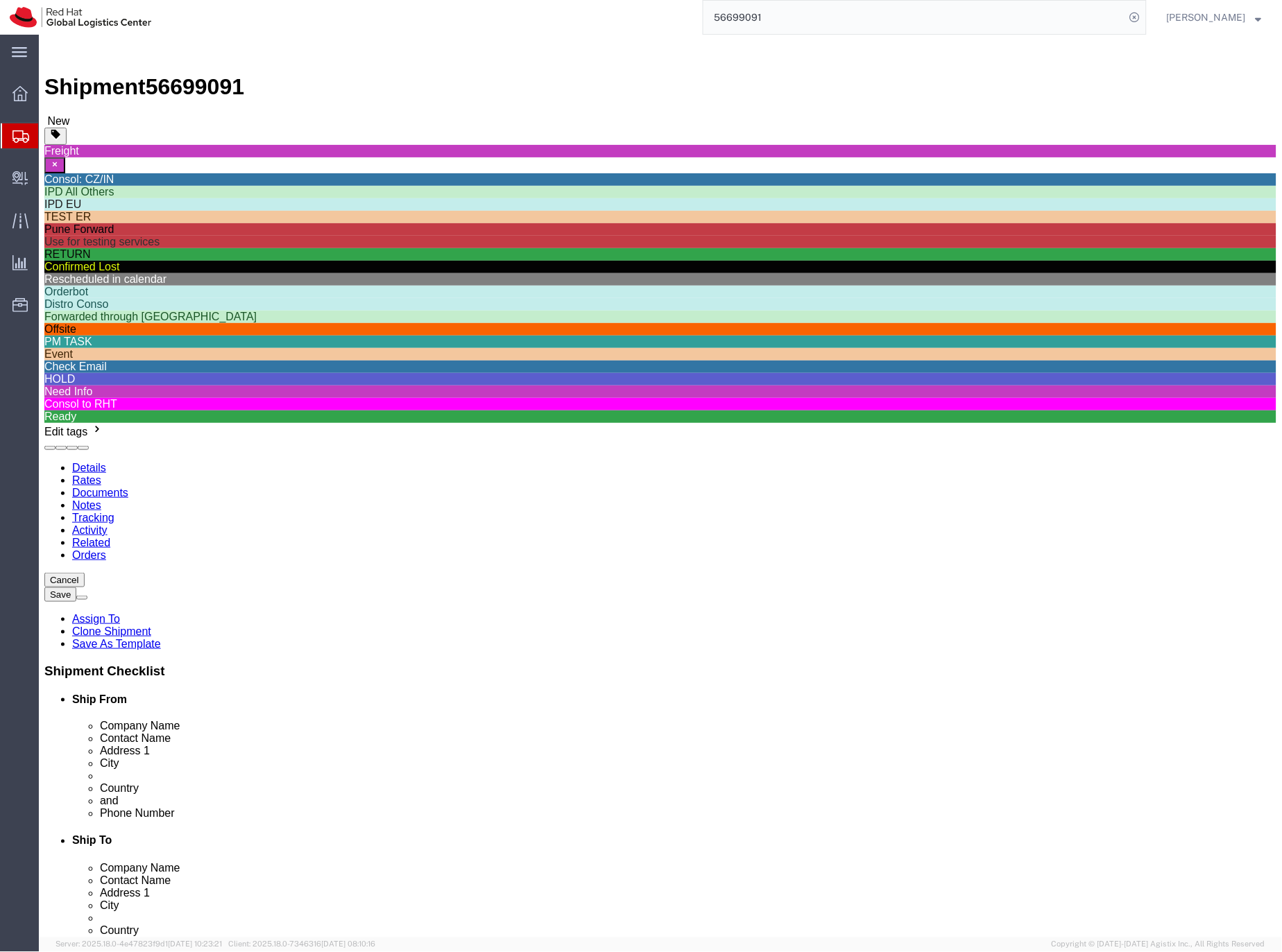
click div "Cancel Save Assign To Clone Shipment Save As Template Shipment Checklist Ship F…"
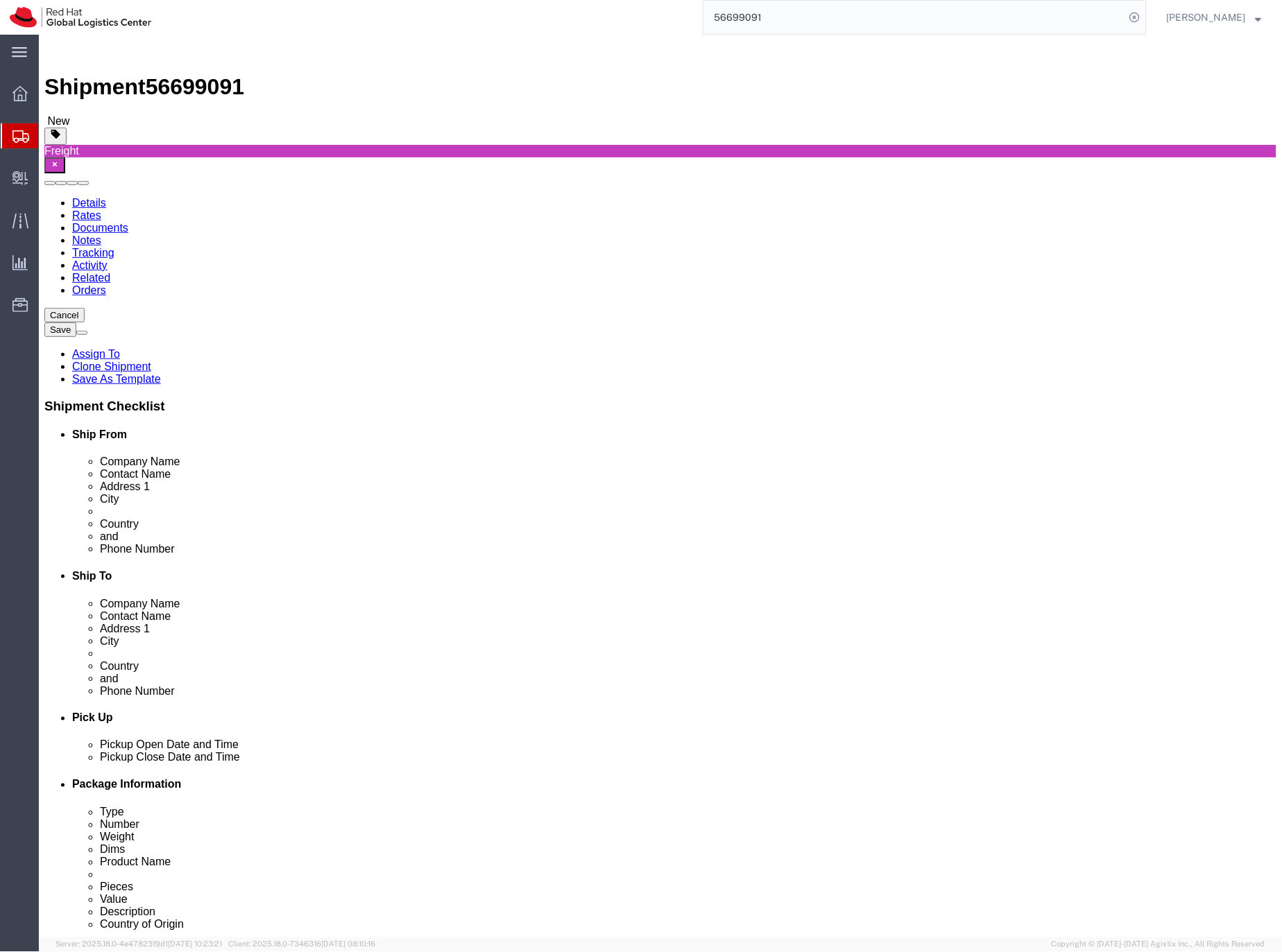
click div "Sep 03 2025 12:00 PM"
click select "Select Air Less than Truckload Multi-Leg Ocean Freight Rail Small Parcel Truckl…"
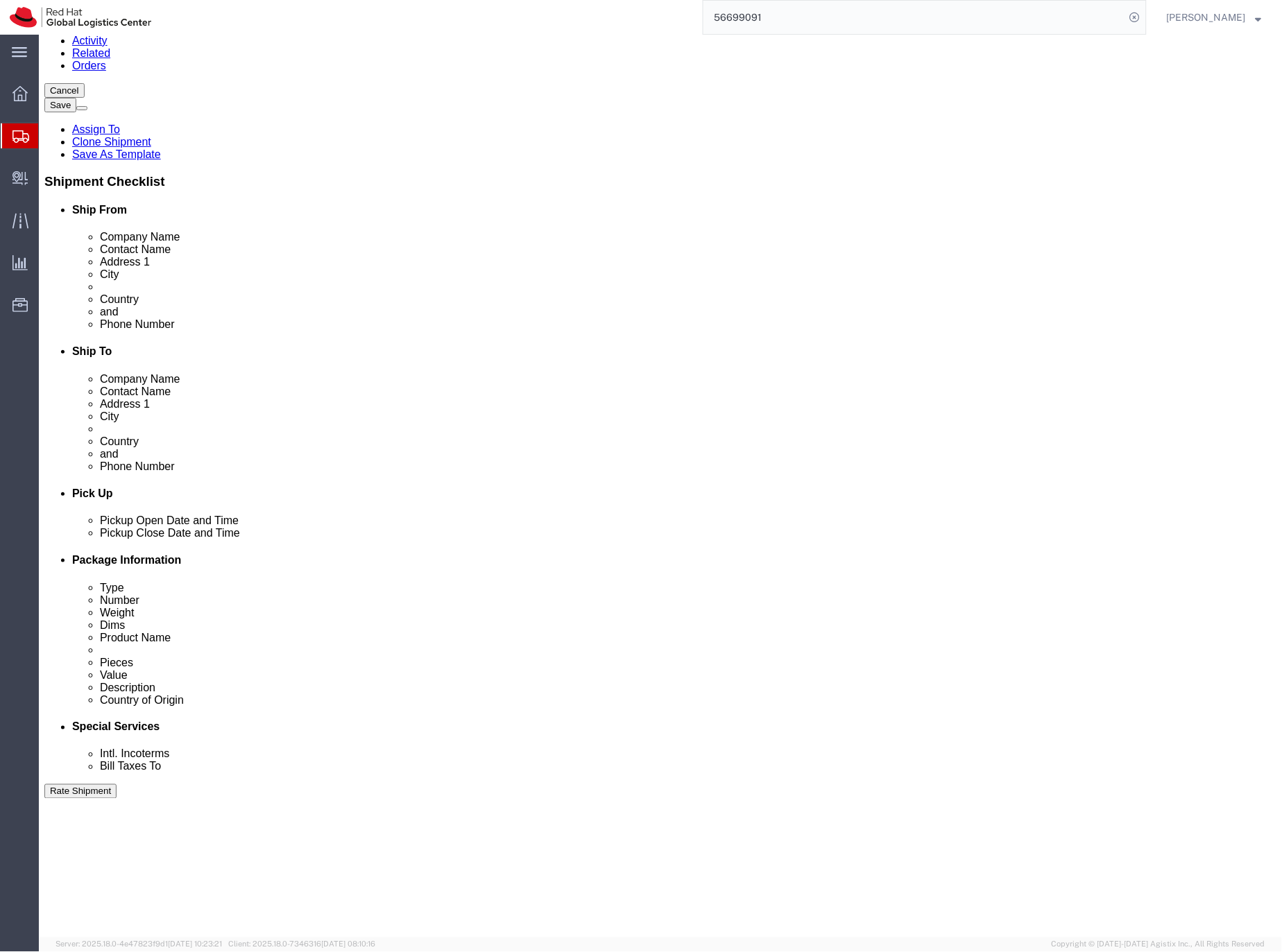
scroll to position [289, 0]
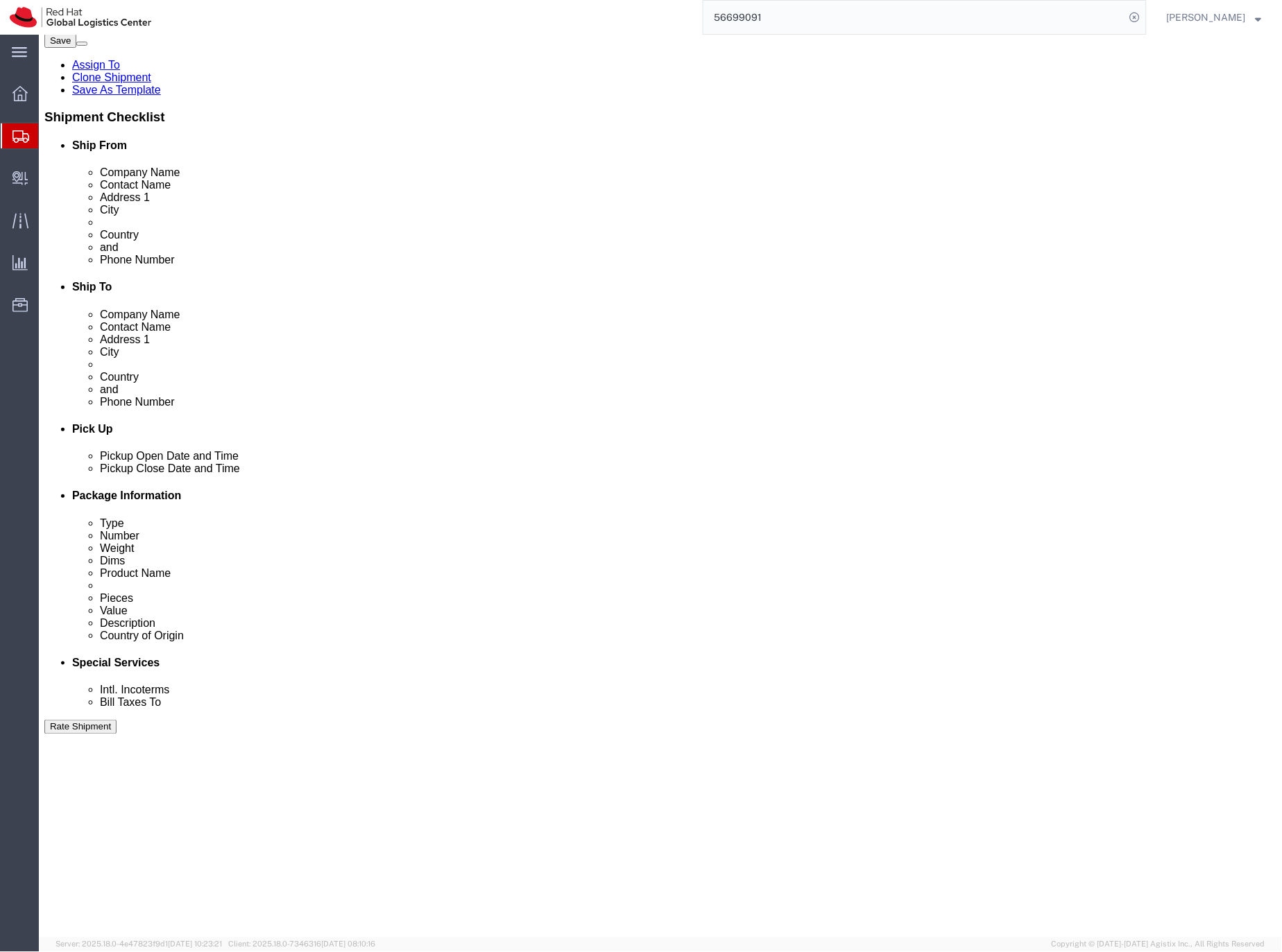
click div "Sep 03 2025 12:00 PM"
click button "Apply"
click div "Shipment 56699091 New Freight Details Rates Documents Notes Tracking Activity R…"
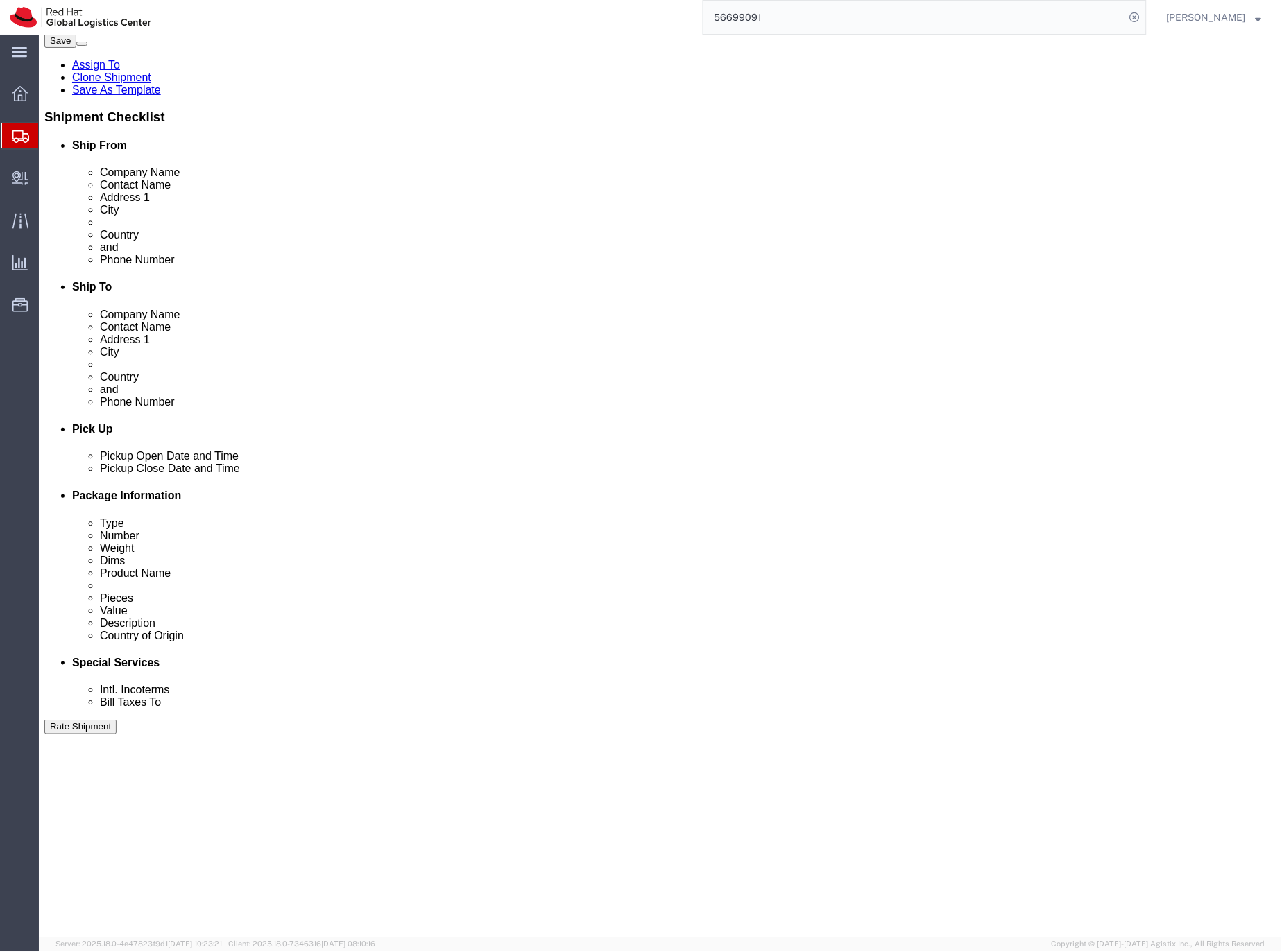
click span "56699091"
copy span "56699091"
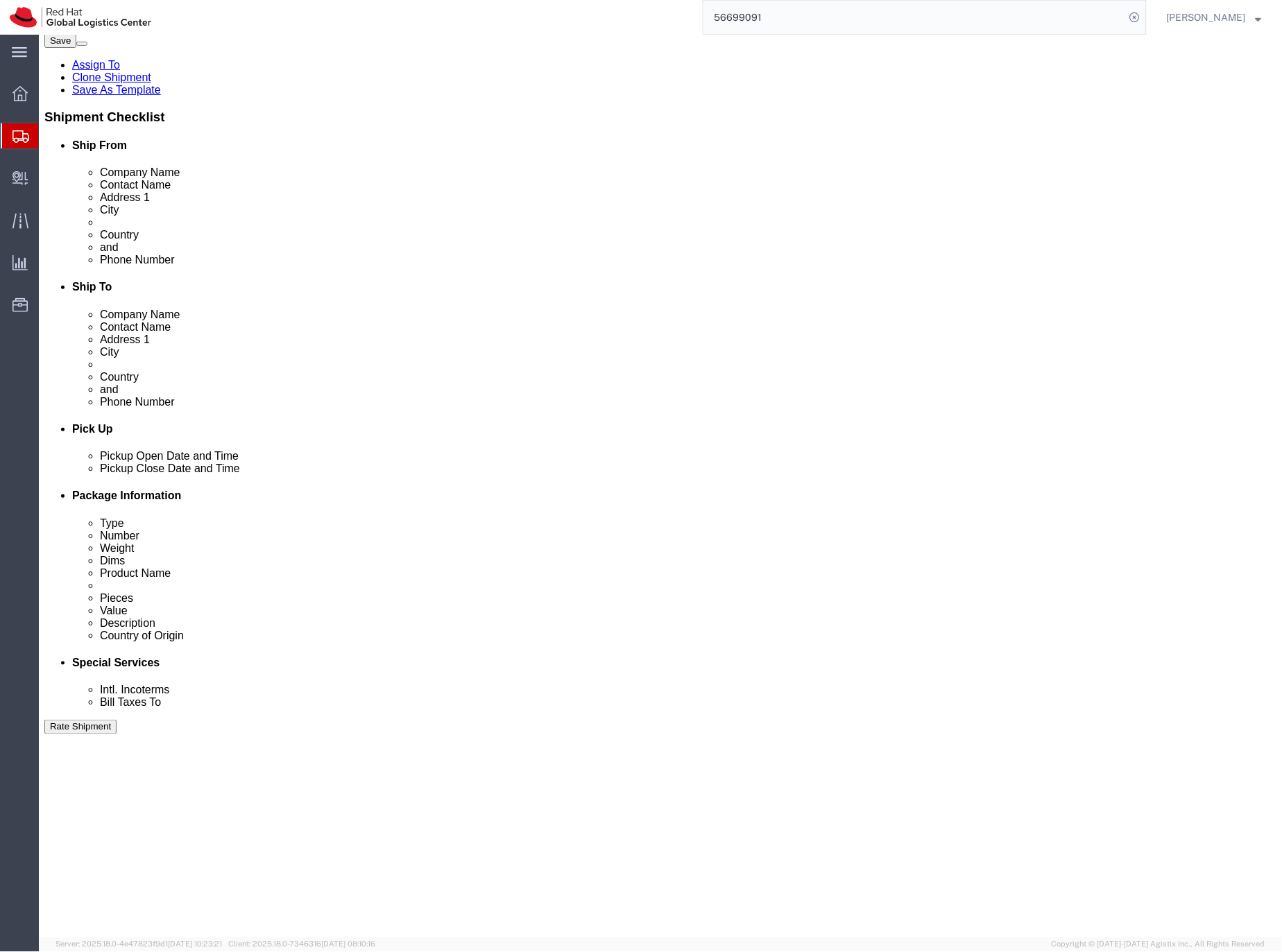
click icon
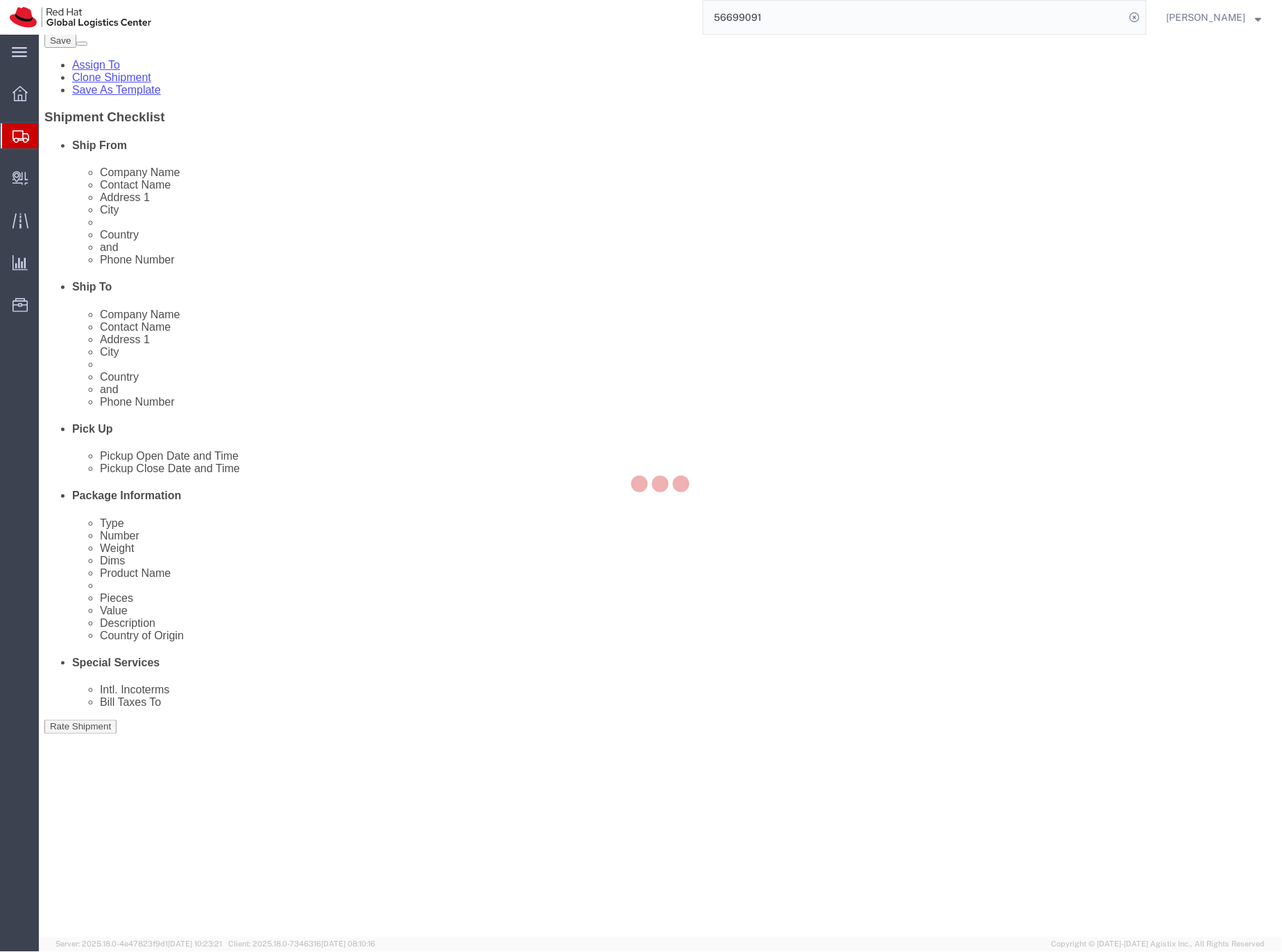
click div
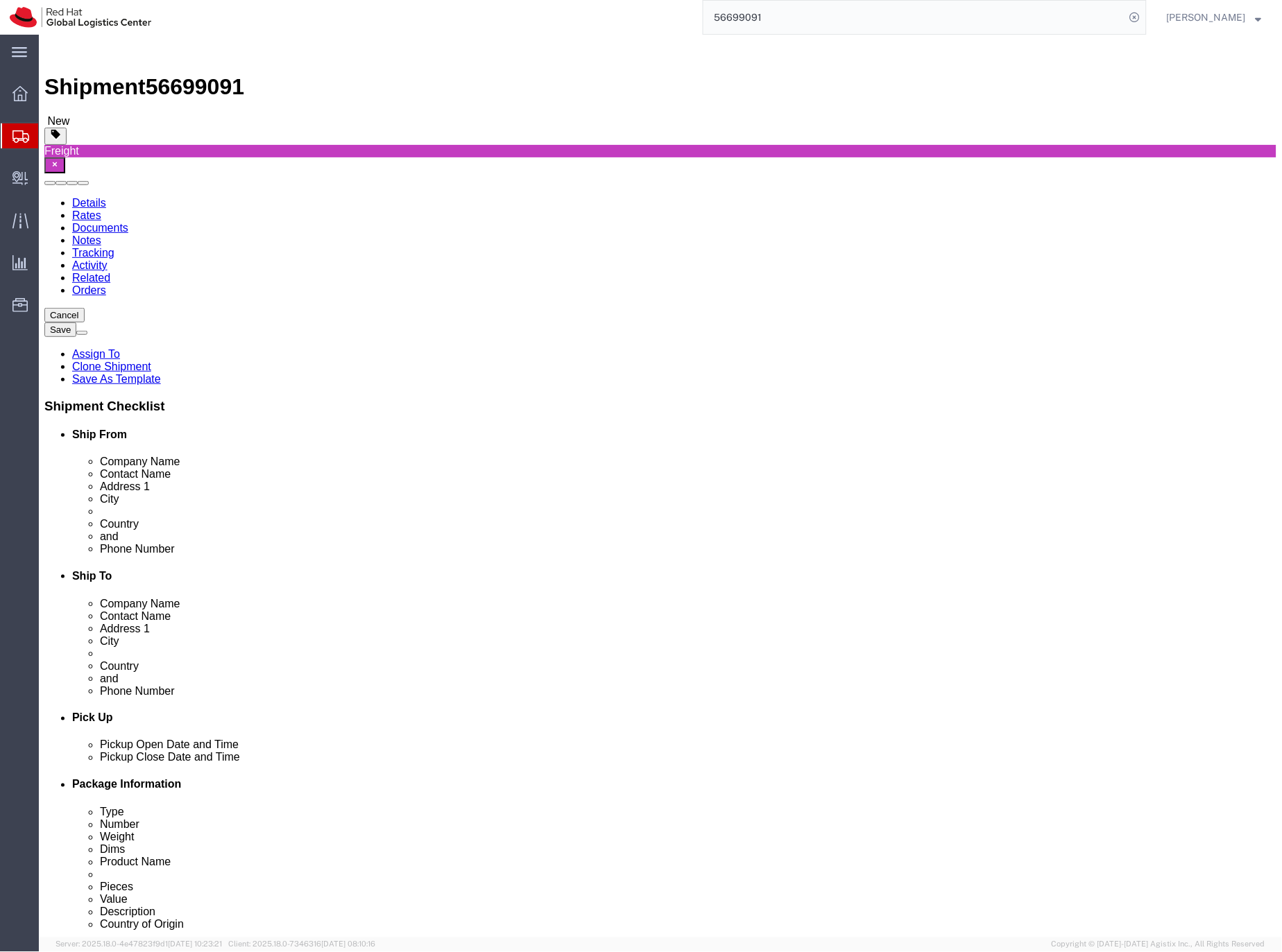
click icon
click input "text"
paste input "DSAG-Ausstellerlager"
type input "DSAG-Ausstellerlager"
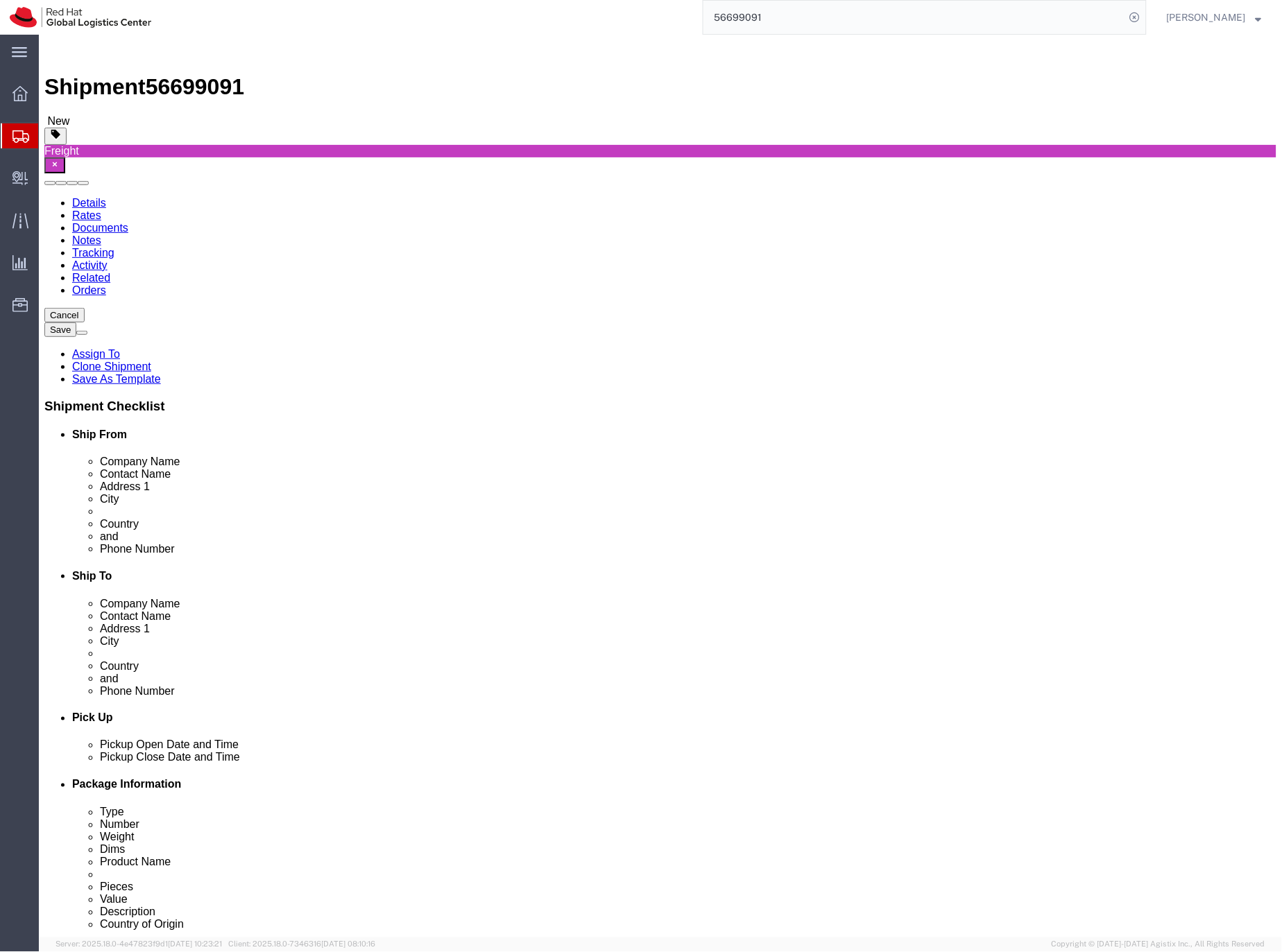
click input "[STREET_ADDRESS]"
click input "Hollerallee, Tor E Messehalle 5"
type input "Hollerallee, Tor E, Messehalle 5"
click input "DSAG-Ausstellerlager"
click input "DSAG-Ausstellerlager, Red Hat Stand K2"
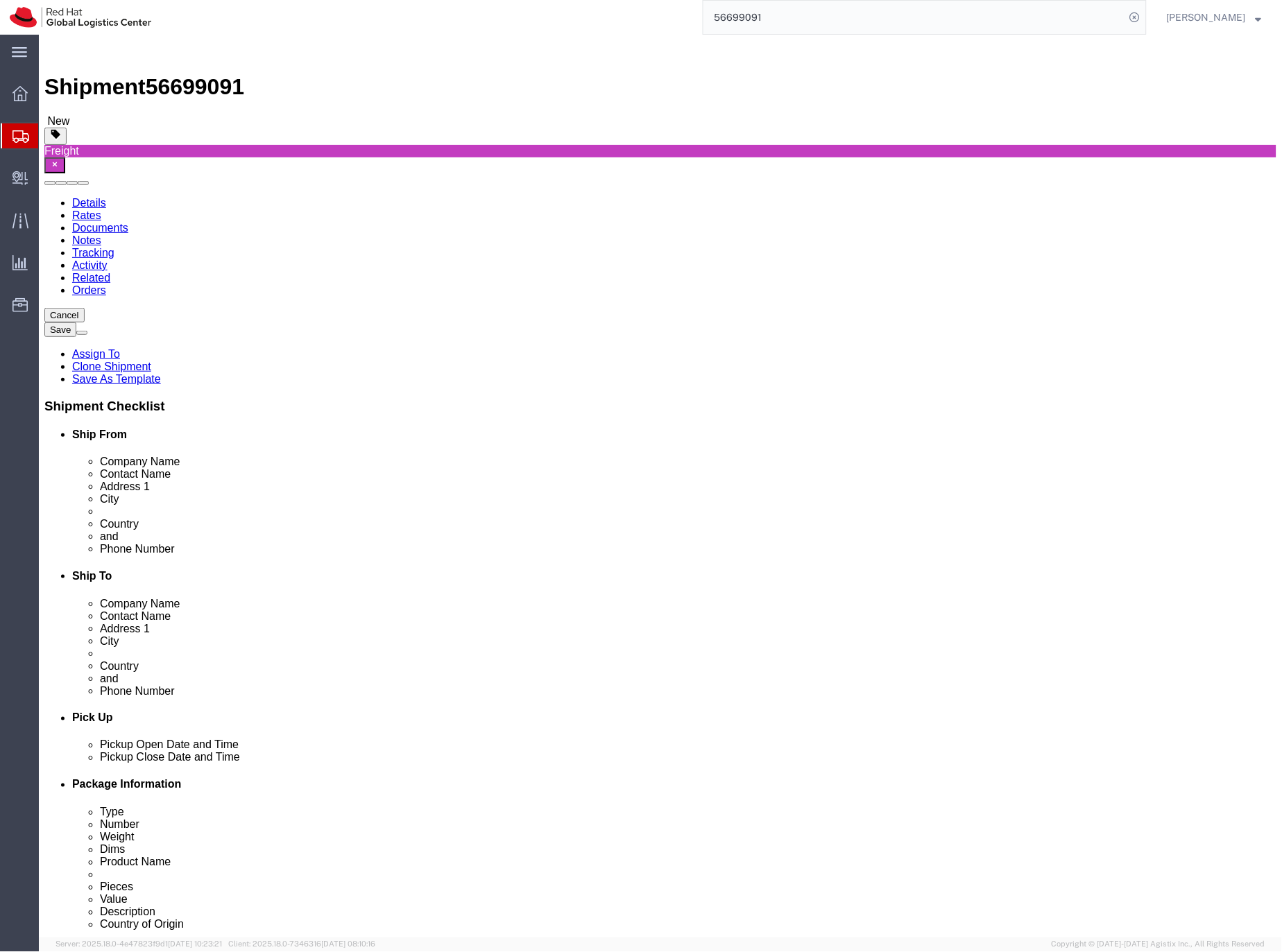
click input "DSAG-Ausstellerlager, Red Hat Stand K2"
type input "DSAG-Ausstellerlager, Red Hat Stand K2"
click link "Special Services"
click div
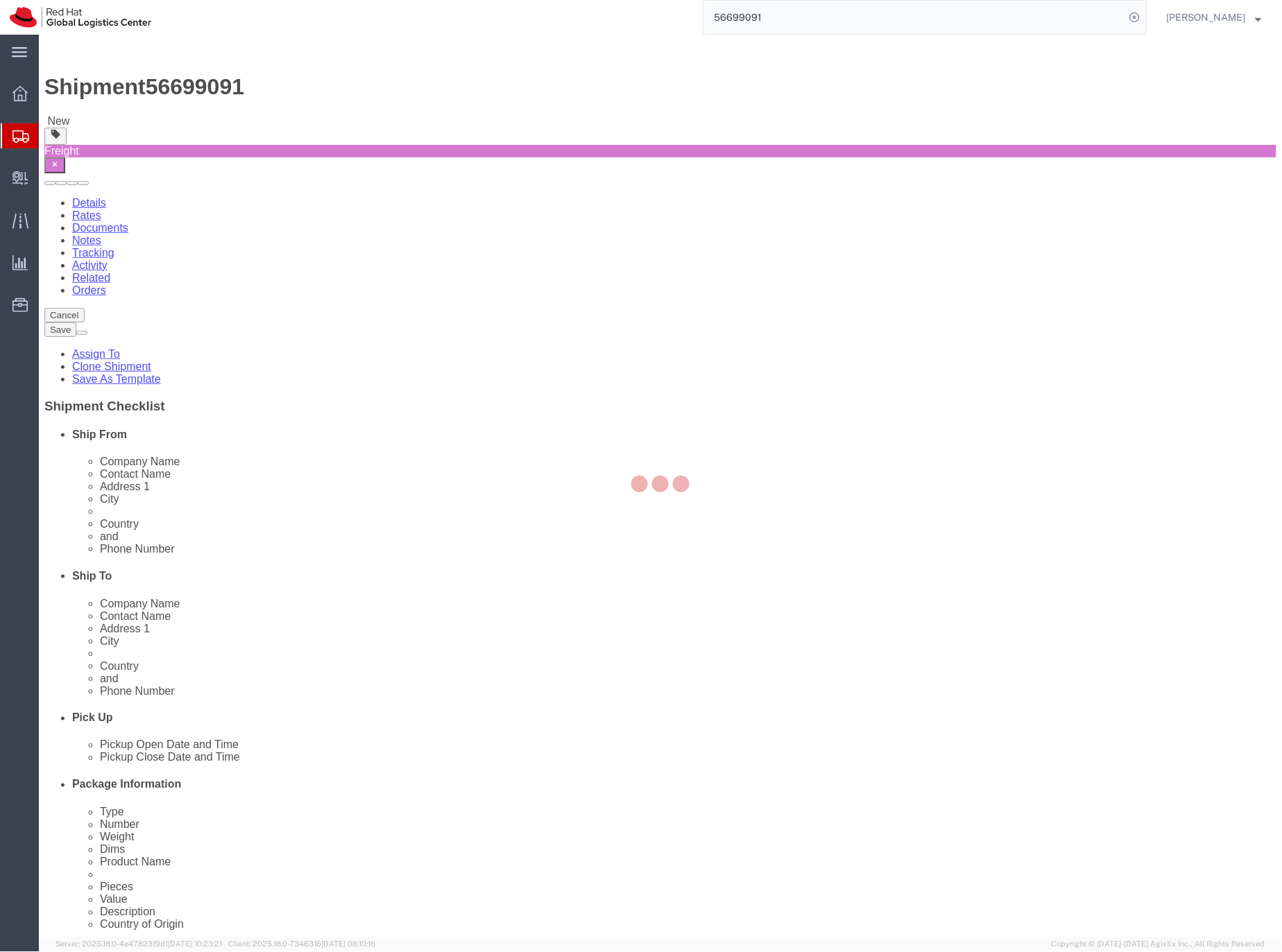
select select
select select "COSTCENTER"
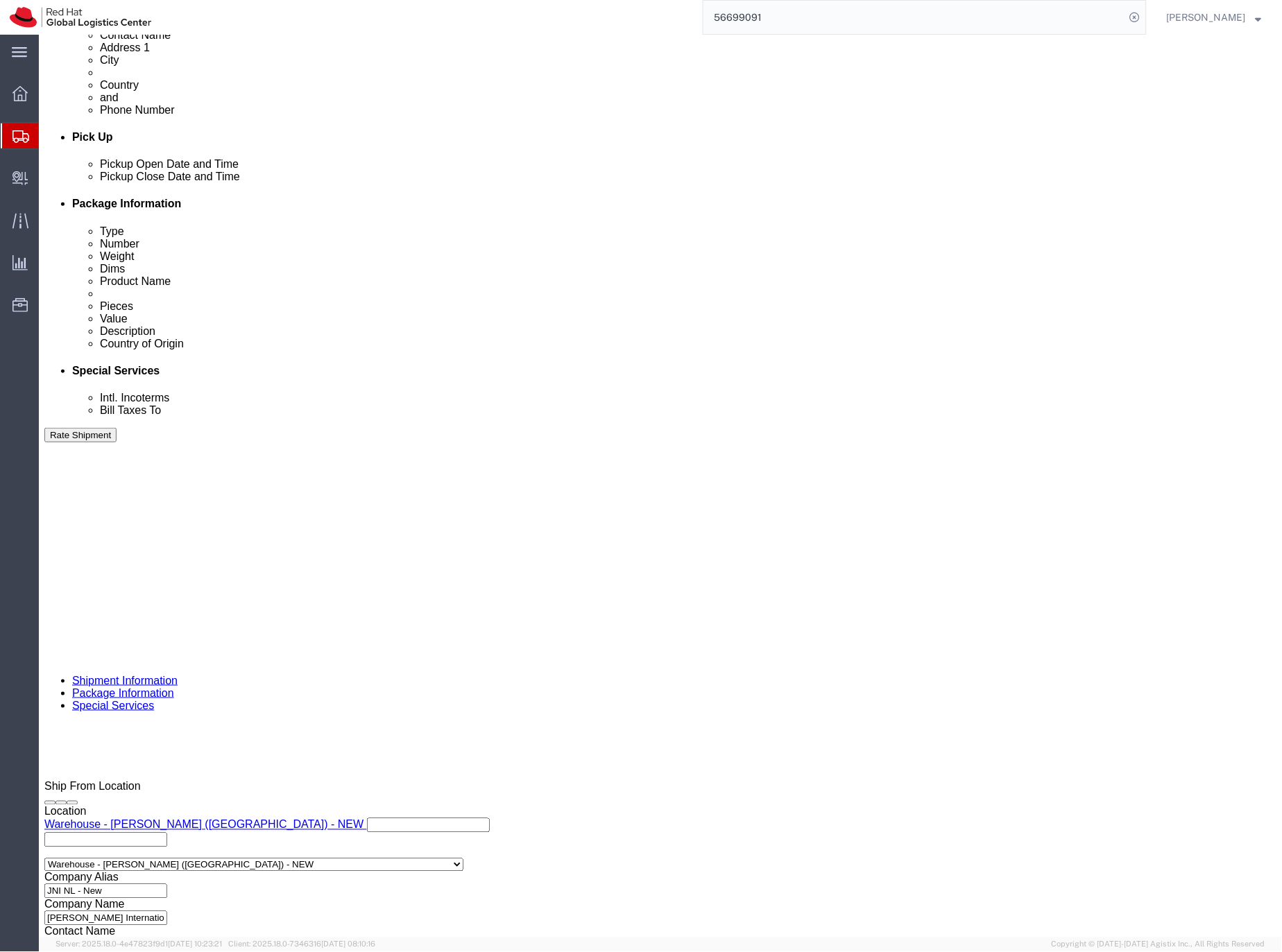
scroll to position [583, 0]
click textarea
paste textarea "Standnummer K2, Red Hat Peter Körner, +49(172)8280 265"
click textarea "Standnummer K2, Red Hat Peter Körner, +49(172)8280 265"
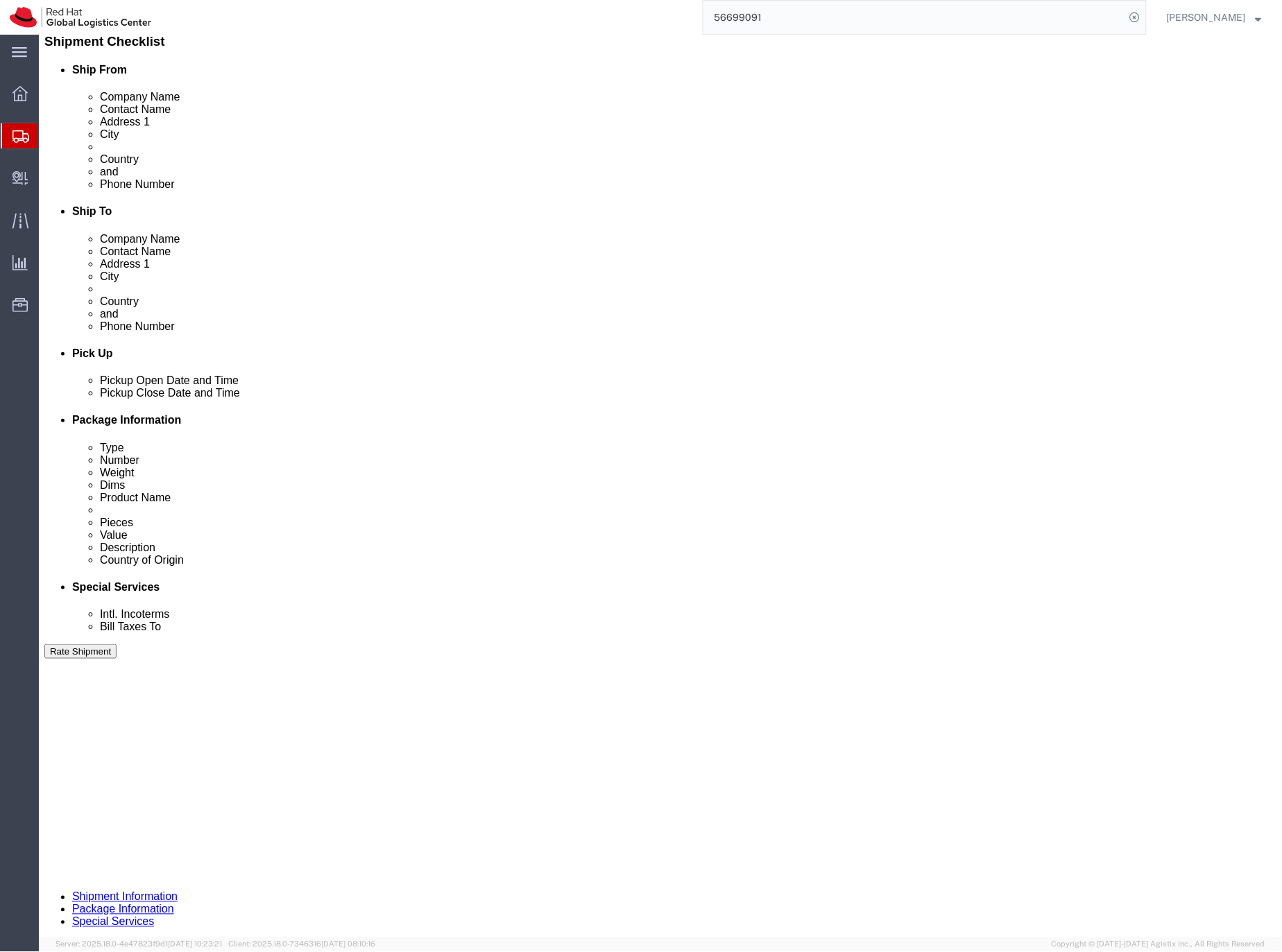
scroll to position [440, 0]
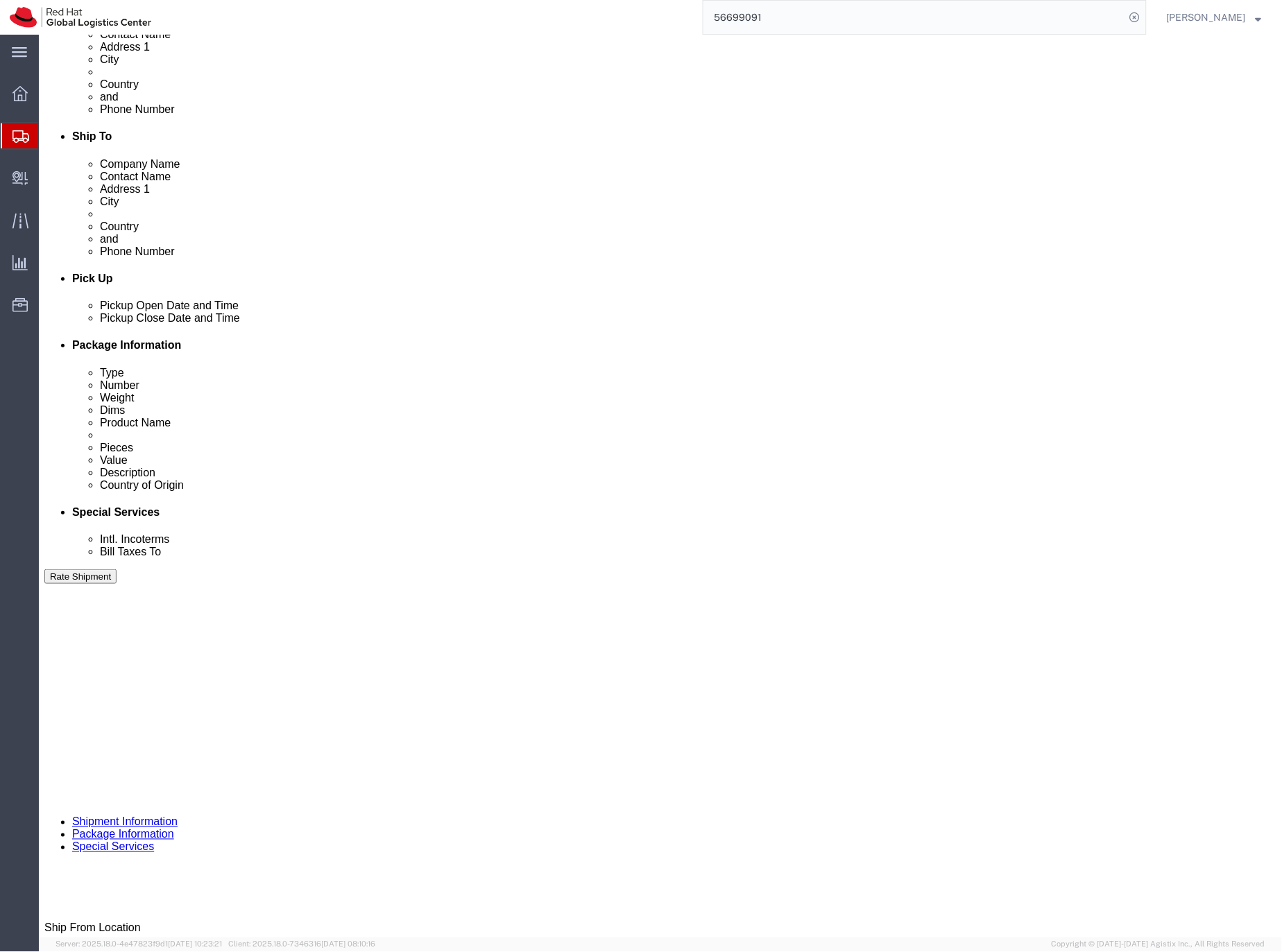
click textarea "Standnummer K2, Red Hat Peter Körner, +49(172)8280 265"
click textarea "Standnummer K2, Red Hat Peter Körner, +49(172)8280 265 Event from 16"
click textarea "Standnummer K2, Red Hat Peter Körner, +49(172)8280 265 Event starts from 16"
click textarea "Standnummer K2, Red Hat Peter Körner, +49(172)8280 265 Event starts on Sept. 16"
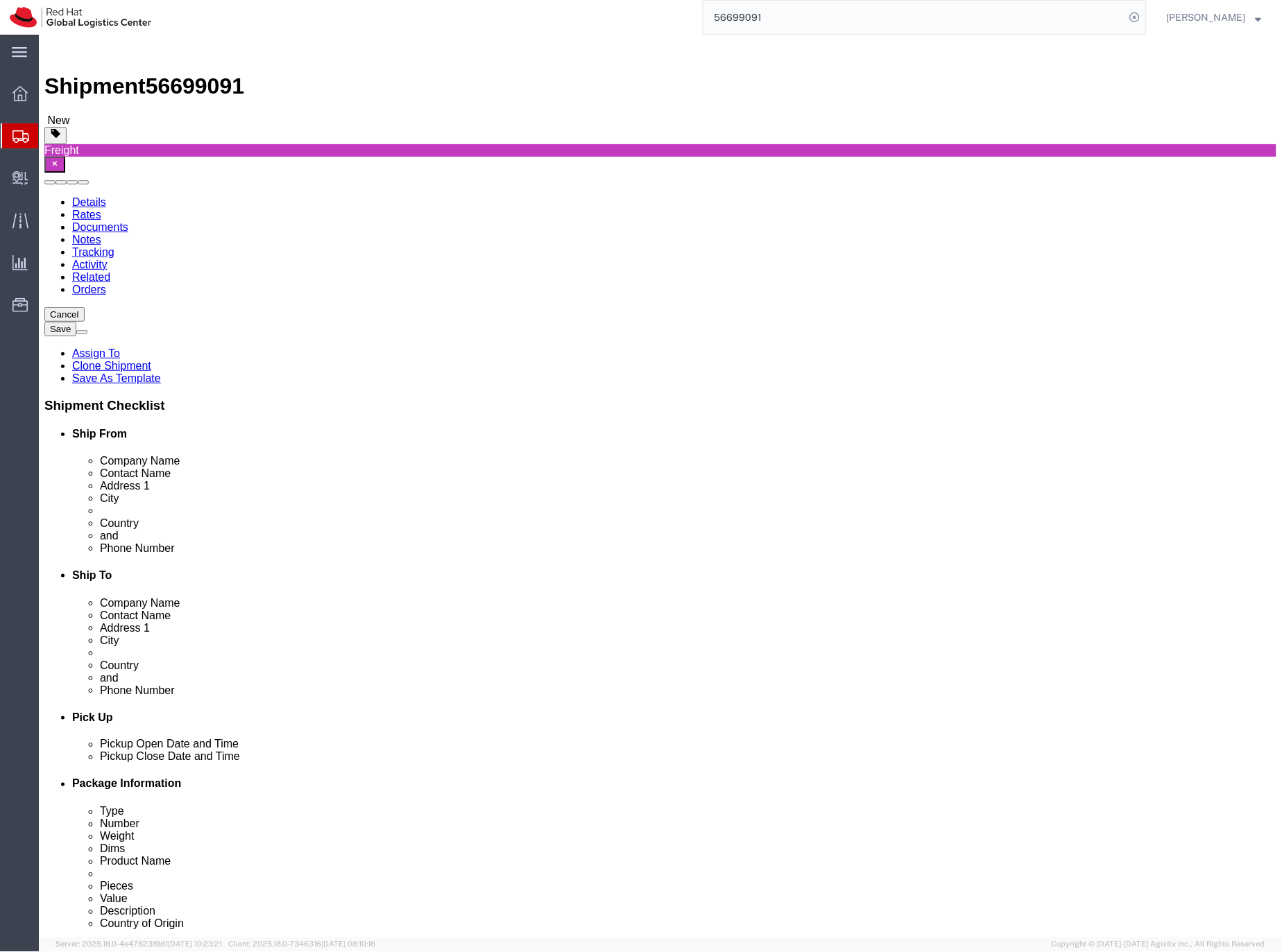
scroll to position [0, 0]
type textarea "Standnummer K2, Red Hat Peter Körner, +49(172)8280 265 Delivery from Sept. 13,E…"
click icon
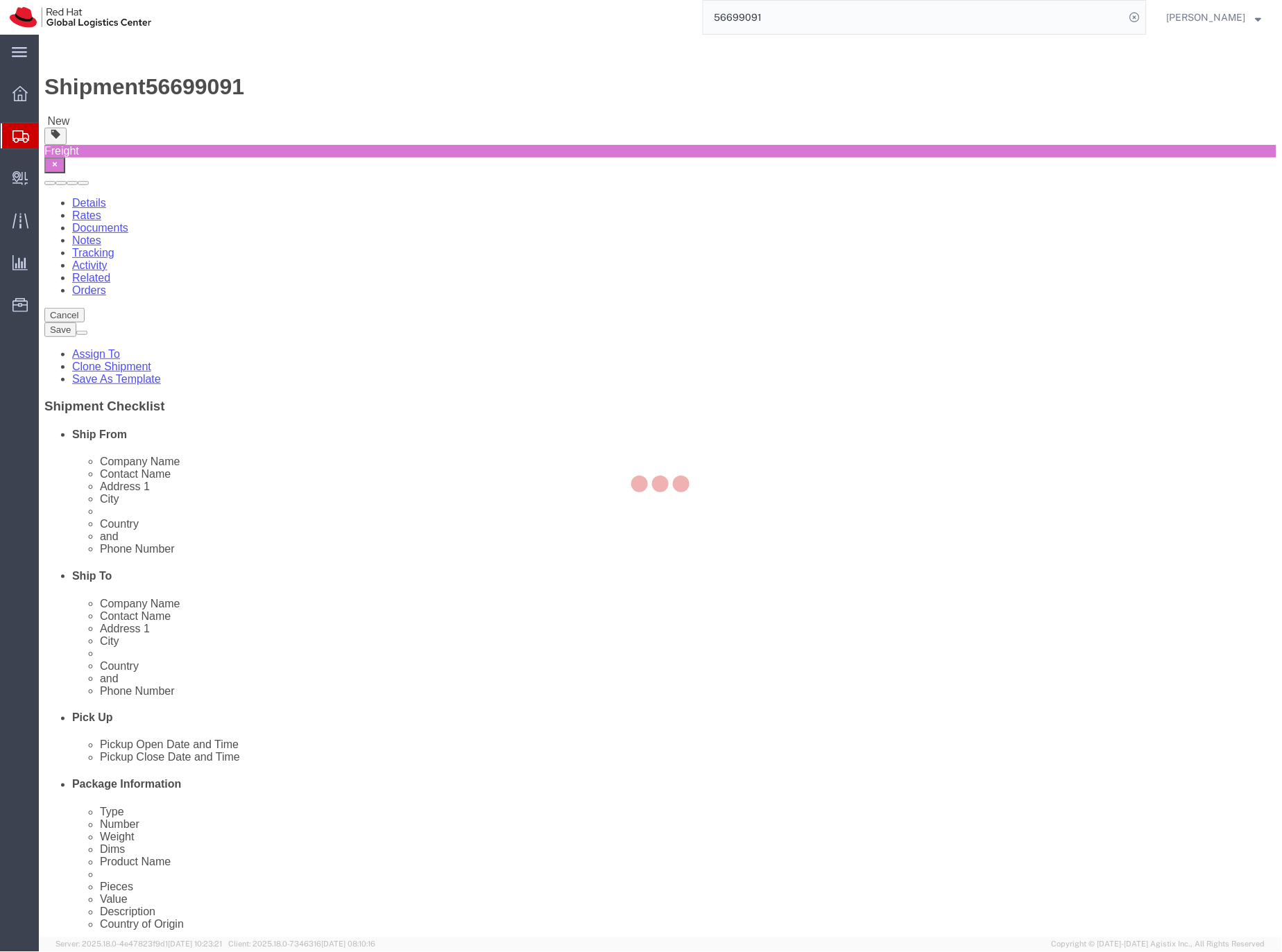
click at [103, 124] on div at bounding box center [661, 486] width 1243 height 903
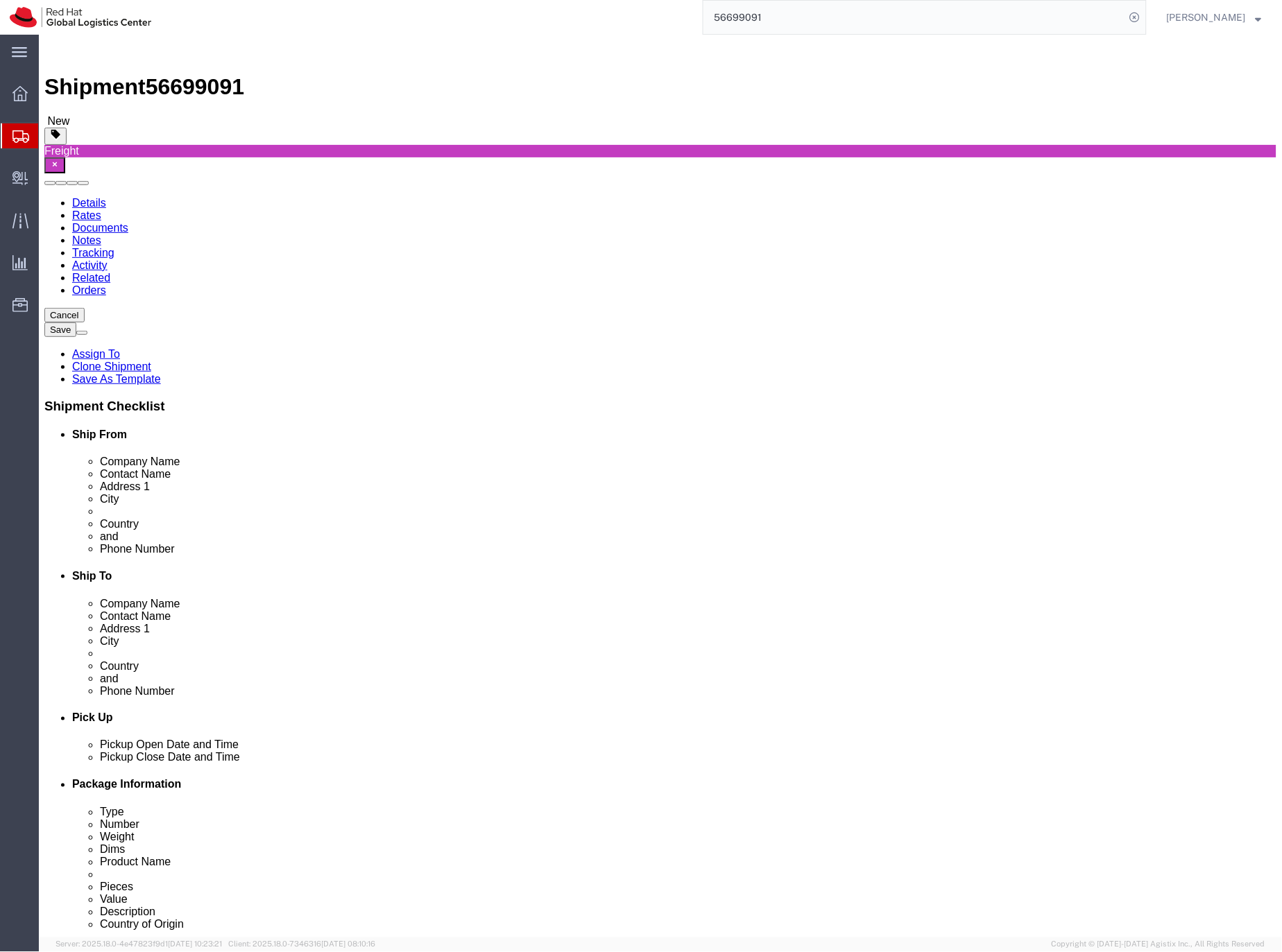
drag, startPoint x: 849, startPoint y: 287, endPoint x: 816, endPoint y: 284, distance: 33.1
click input "[PERSON_NAME]/[PERSON_NAME] events concepts"
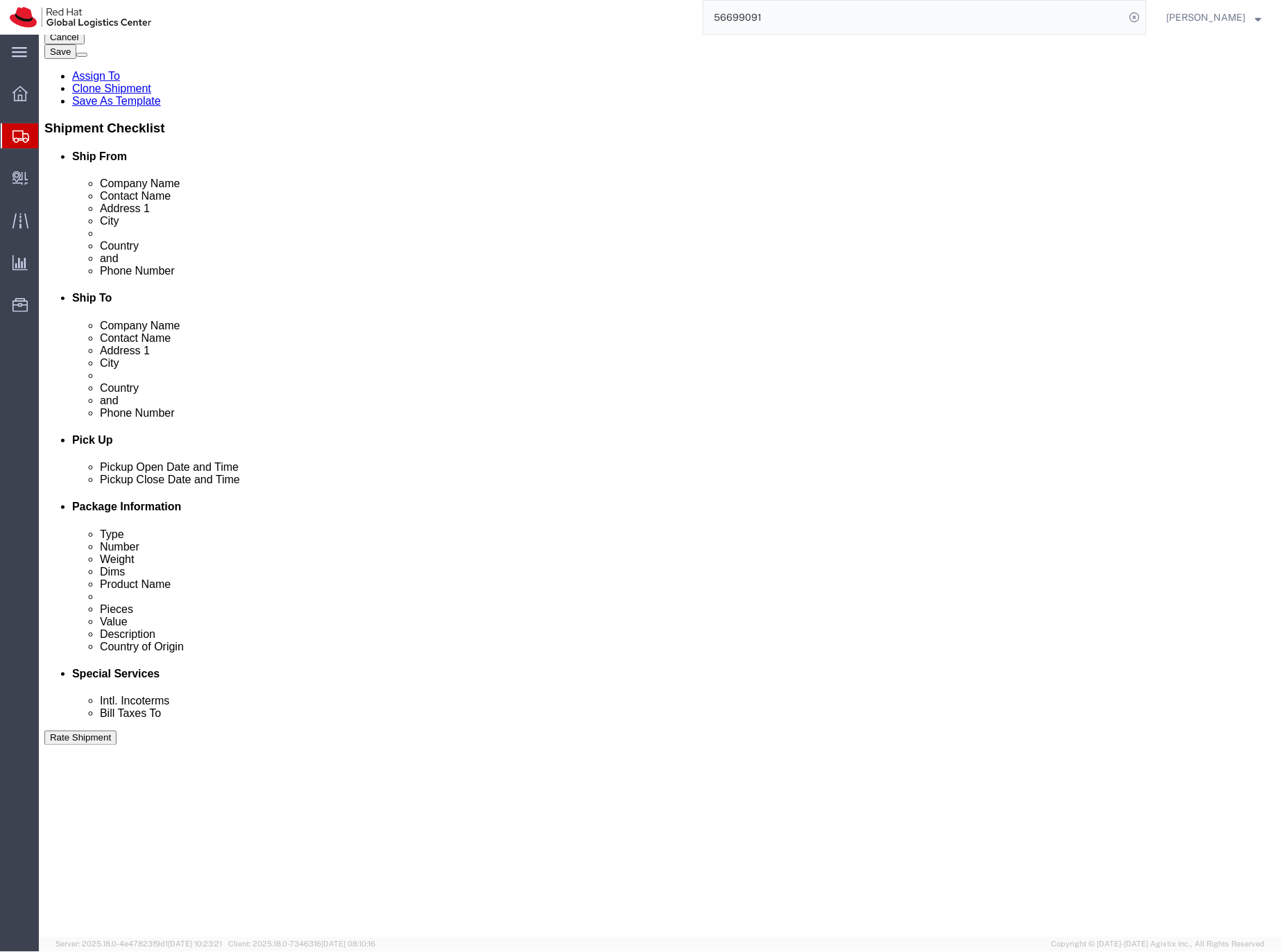
scroll to position [261, 0]
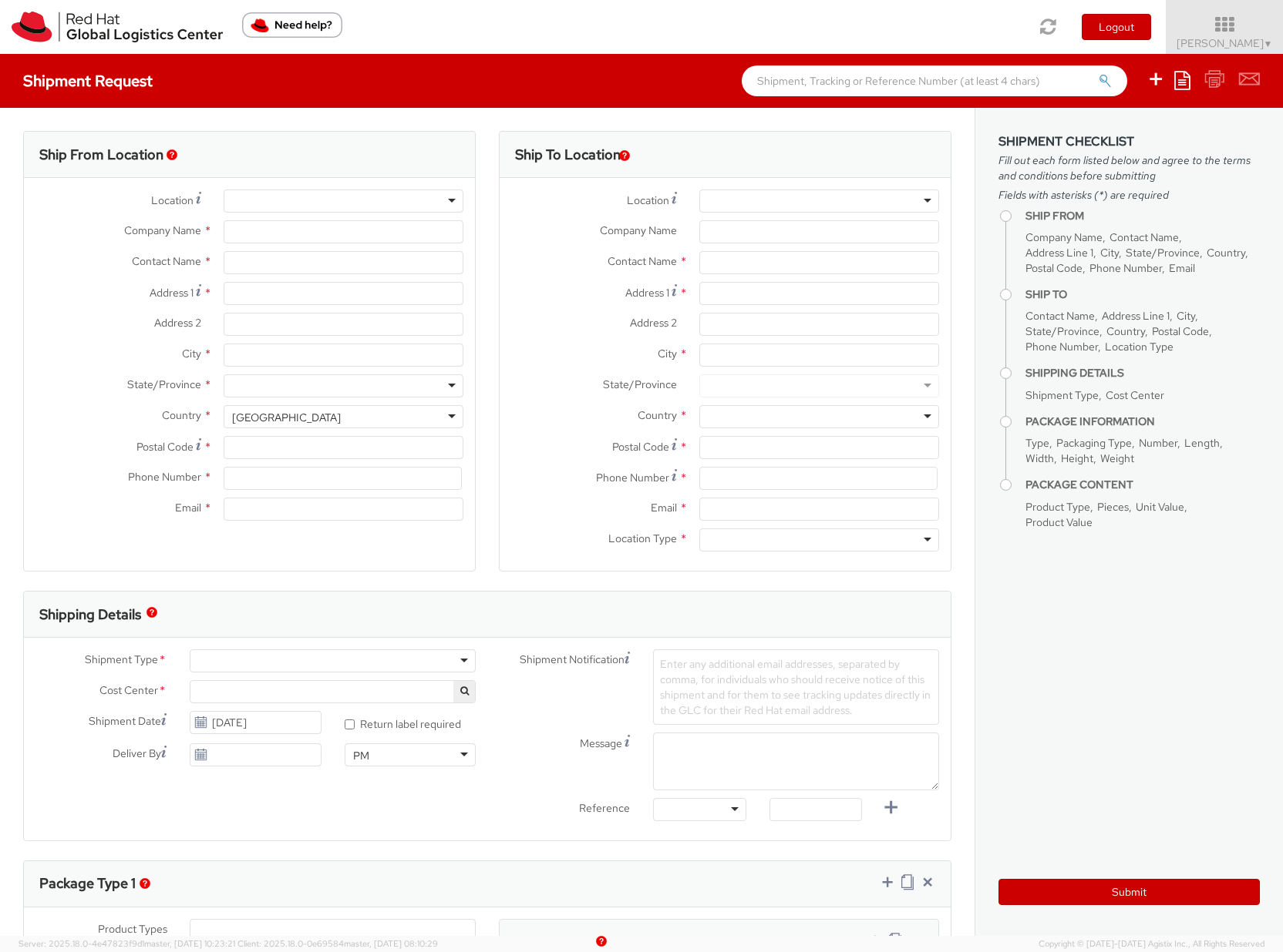
select select "901"
select select
type input "Red Hat Czech s.r.o."
type input "[PERSON_NAME]"
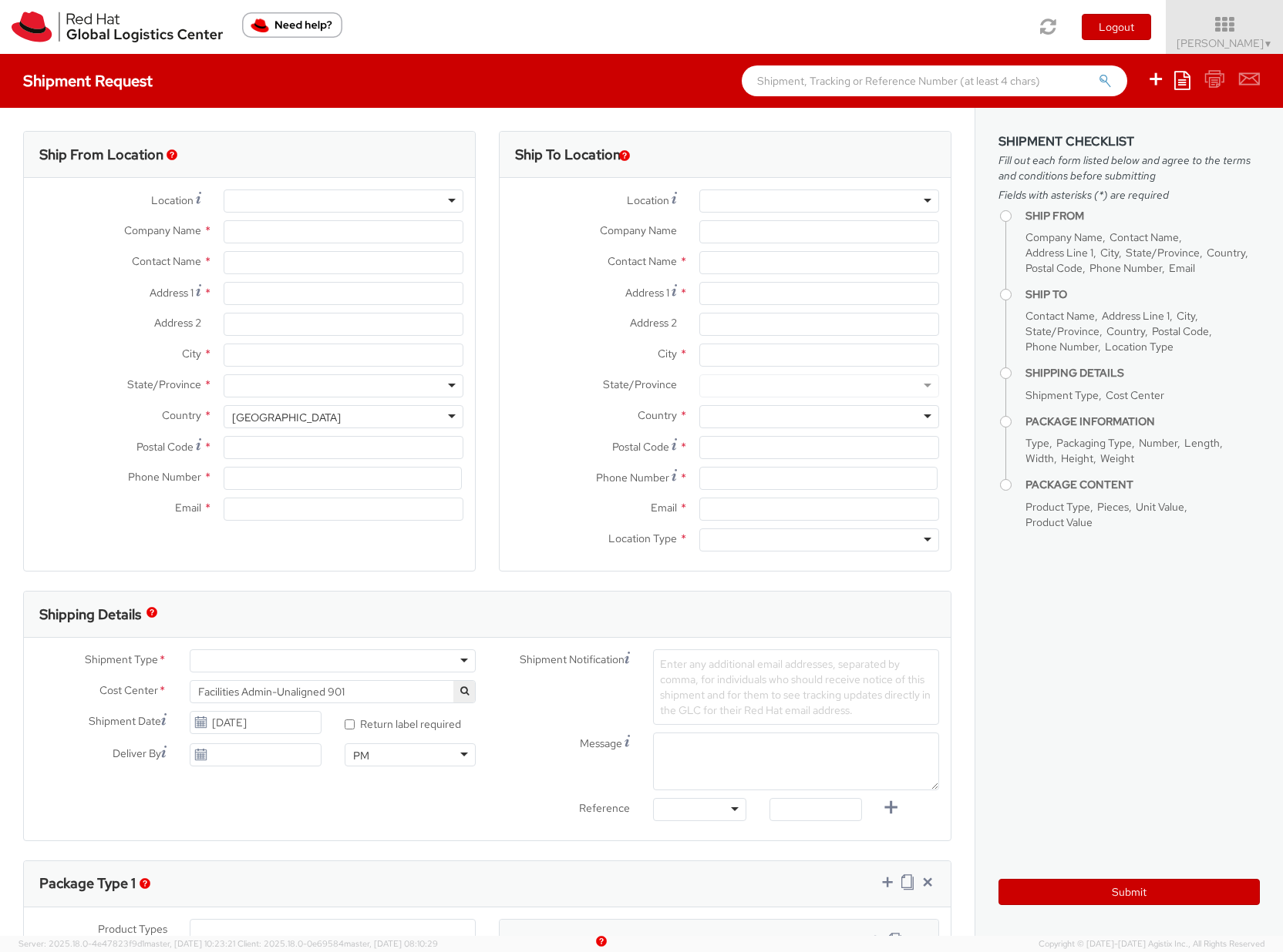
type input "Purkynova 665/115"
type input "[GEOGRAPHIC_DATA]"
type input "621 00"
type input "420532294446"
type input "[EMAIL_ADDRESS][DOMAIN_NAME]"
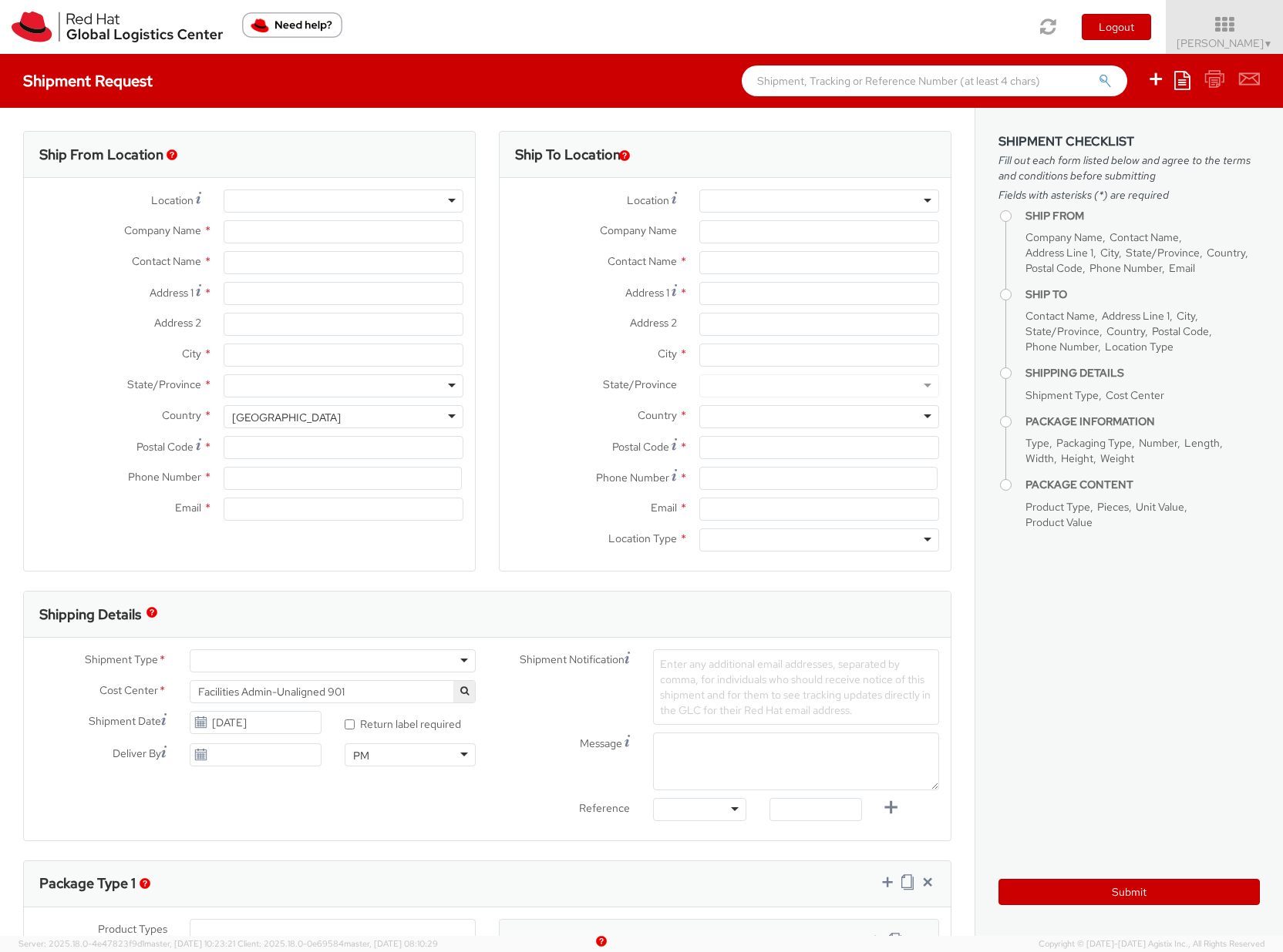
select select "CM"
select select "KGS"
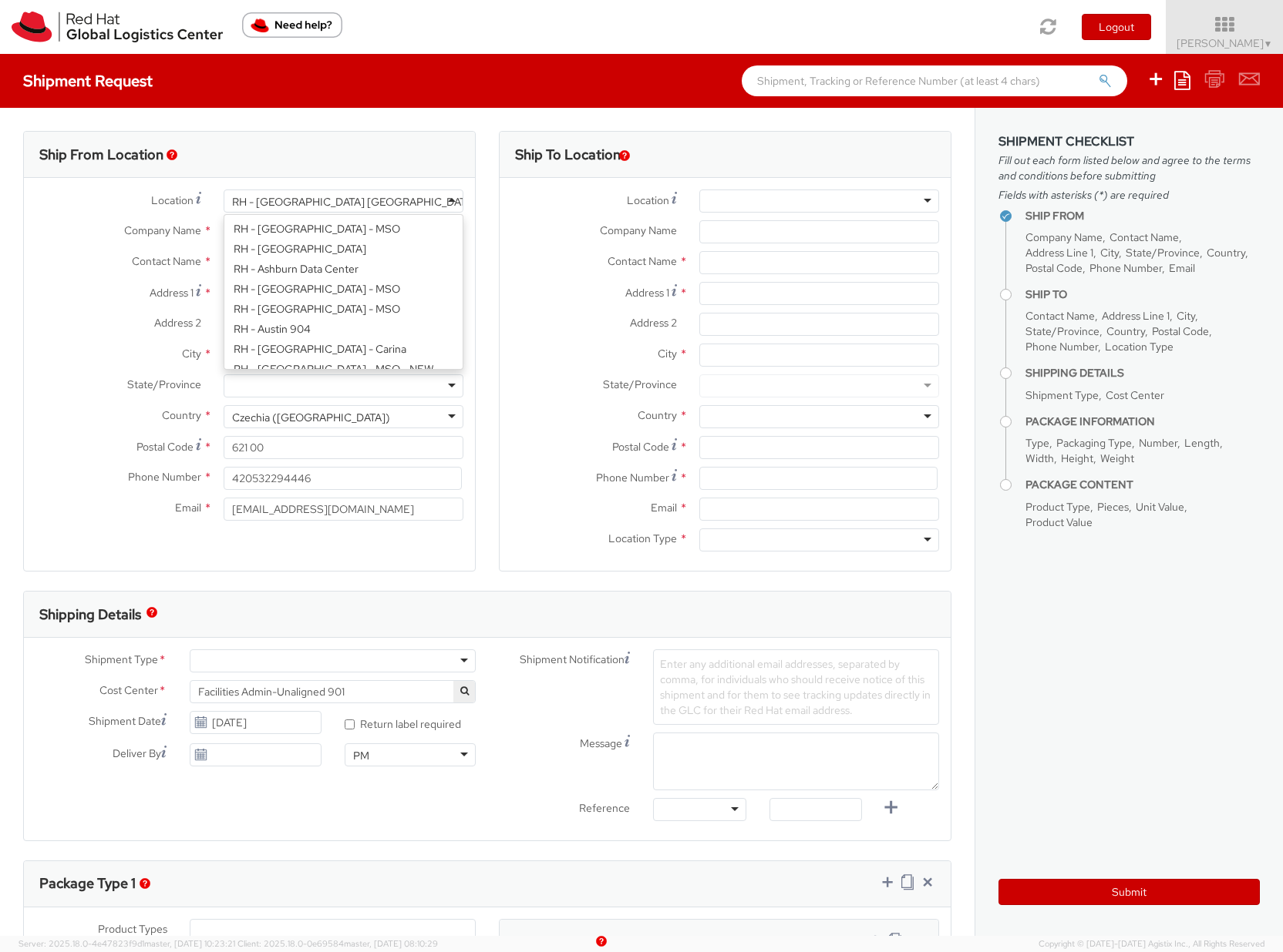
click at [290, 203] on div "RH - [GEOGRAPHIC_DATA] [GEOGRAPHIC_DATA] - C" at bounding box center [362, 202] width 261 height 15
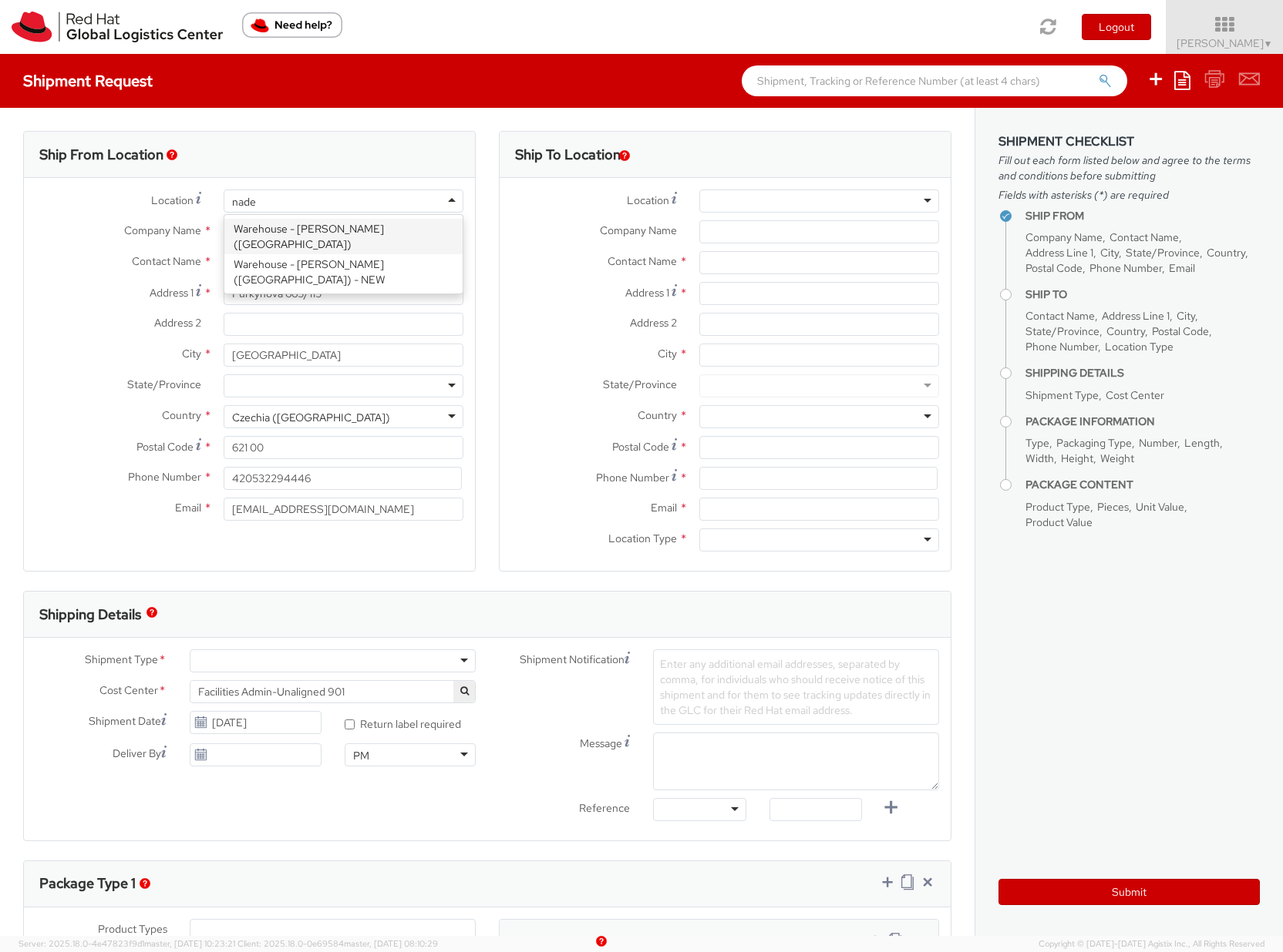
type input "[PERSON_NAME]"
type input "[PERSON_NAME] International BV"
type input "[STREET_ADDRESS]"
type input "C/O [PERSON_NAME] Cargo"
type input "[GEOGRAPHIC_DATA]"
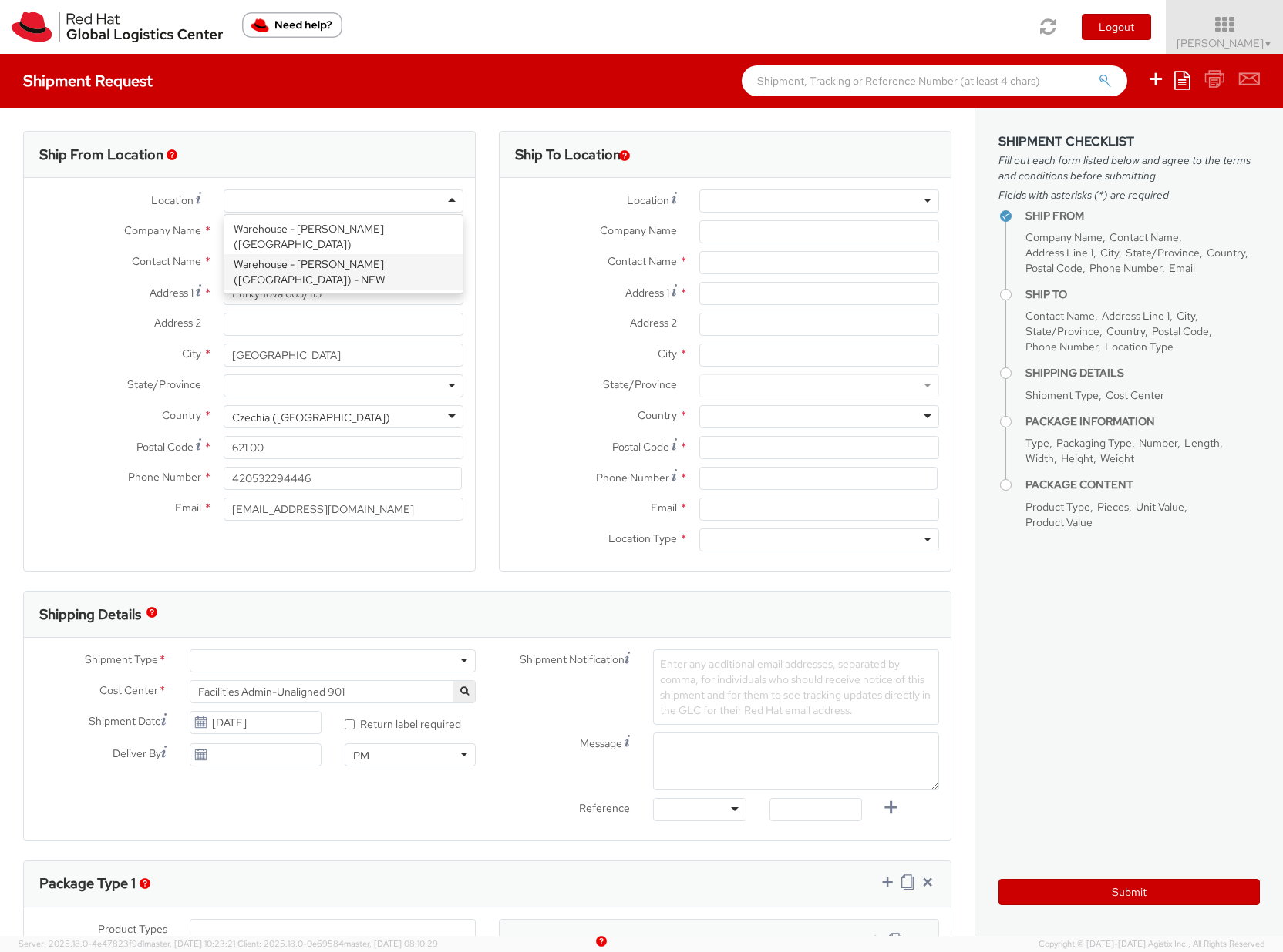
type input "1437 EK"
type input "[PHONE_NUMBER]"
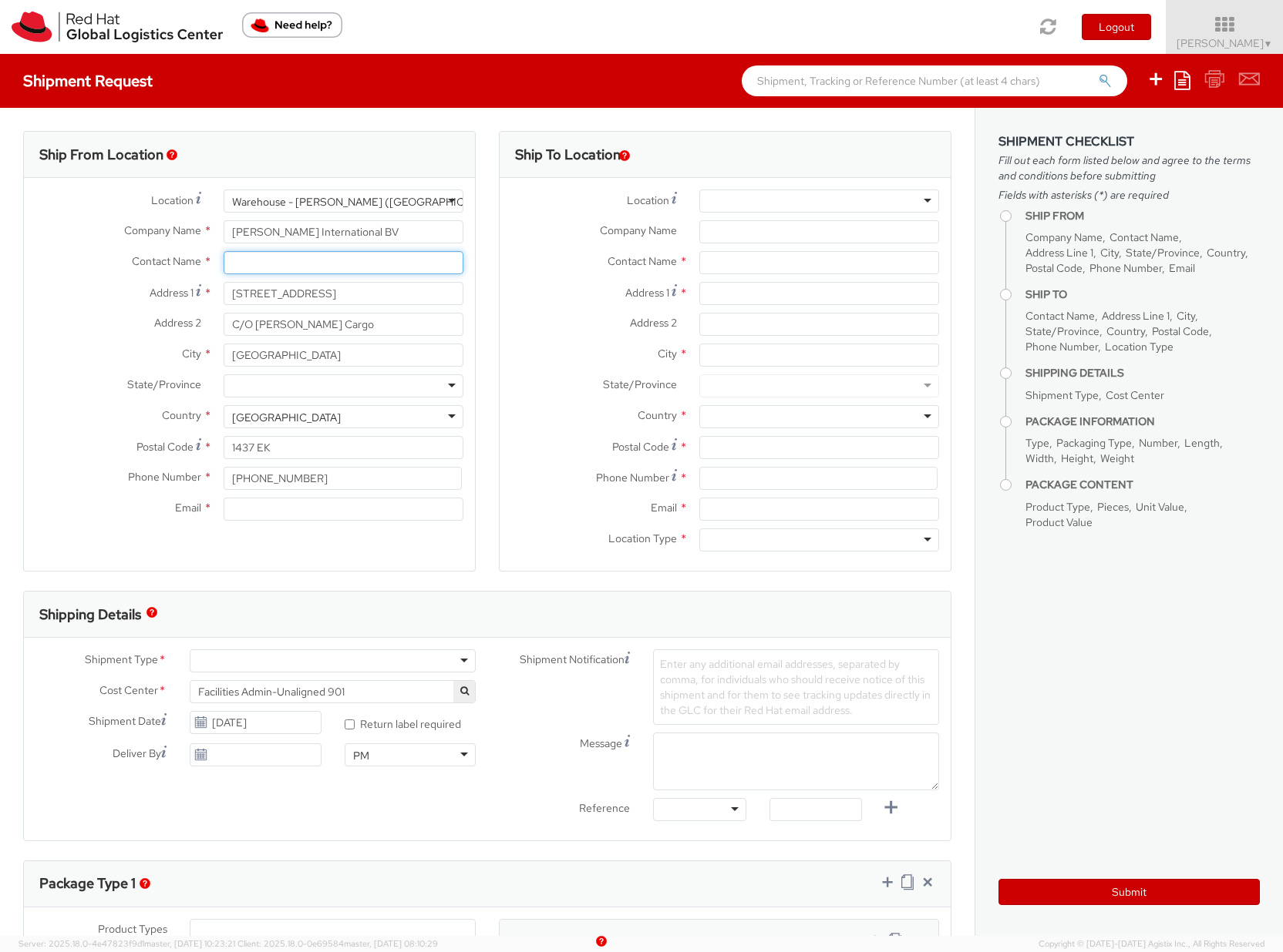
click at [269, 266] on input "text" at bounding box center [343, 263] width 239 height 24
paste input "38543-1"
click at [277, 263] on input "Red Hat - 38543-1" at bounding box center [343, 263] width 239 height 24
type input "Red Hat/38543-1"
click at [489, 277] on div "Ship To Location Location * [GEOGRAPHIC_DATA] - [GEOGRAPHIC_DATA] - [GEOGRAPHIC…" at bounding box center [724, 361] width 476 height 460
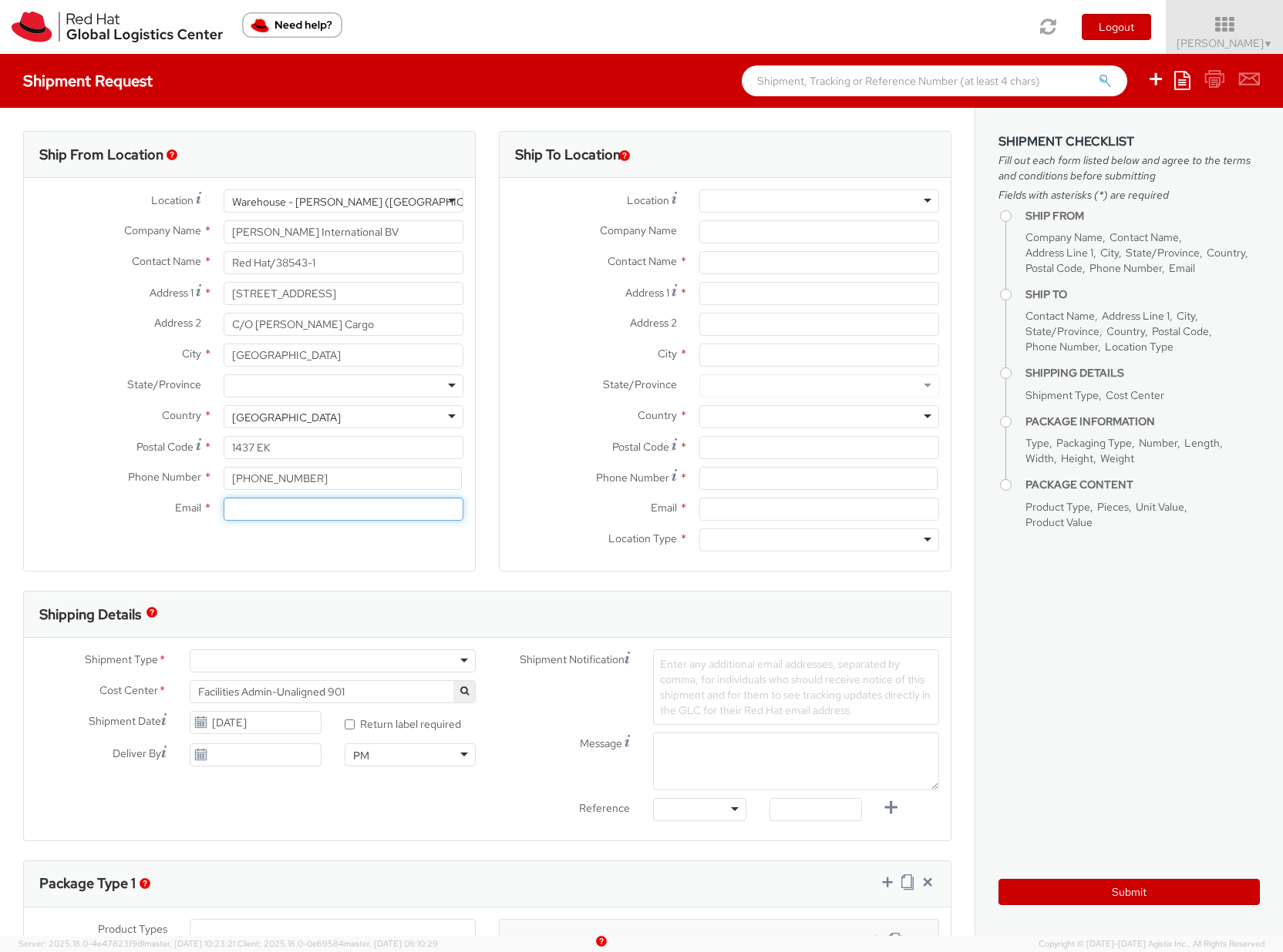
click at [256, 507] on input "Email *" at bounding box center [343, 509] width 239 height 24
type input "[EMAIL_ADDRESS][DOMAIN_NAME]"
click at [753, 262] on input "text" at bounding box center [819, 263] width 239 height 24
paste input "[PERSON_NAME]"
type input "[PERSON_NAME]"
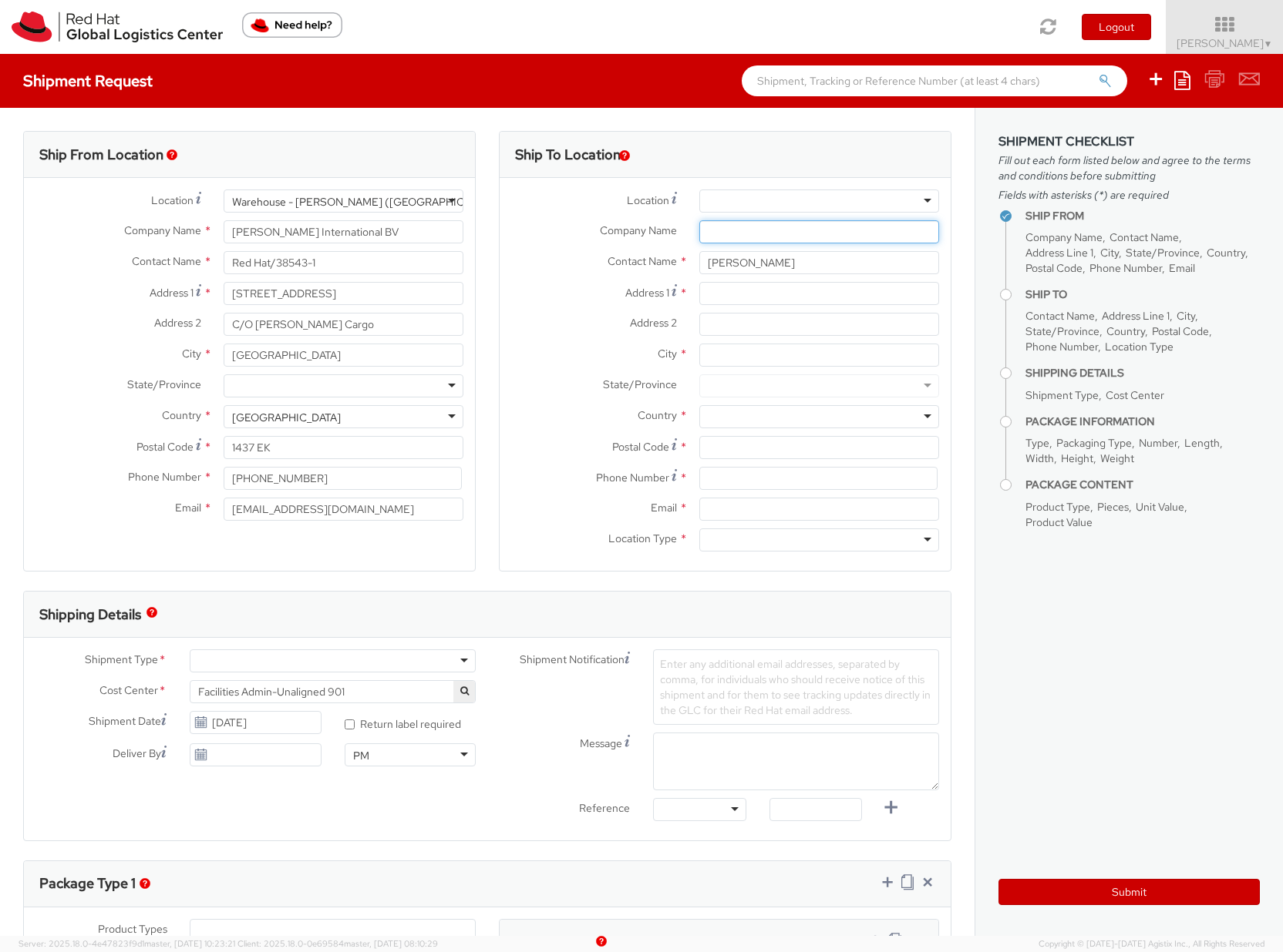
click at [730, 228] on input "Company Name *" at bounding box center [819, 232] width 239 height 24
paste input "[PERSON_NAME] events concepts"
type input "[PERSON_NAME] events concepts"
click at [714, 288] on input "Address 1 *" at bounding box center [819, 293] width 239 height 24
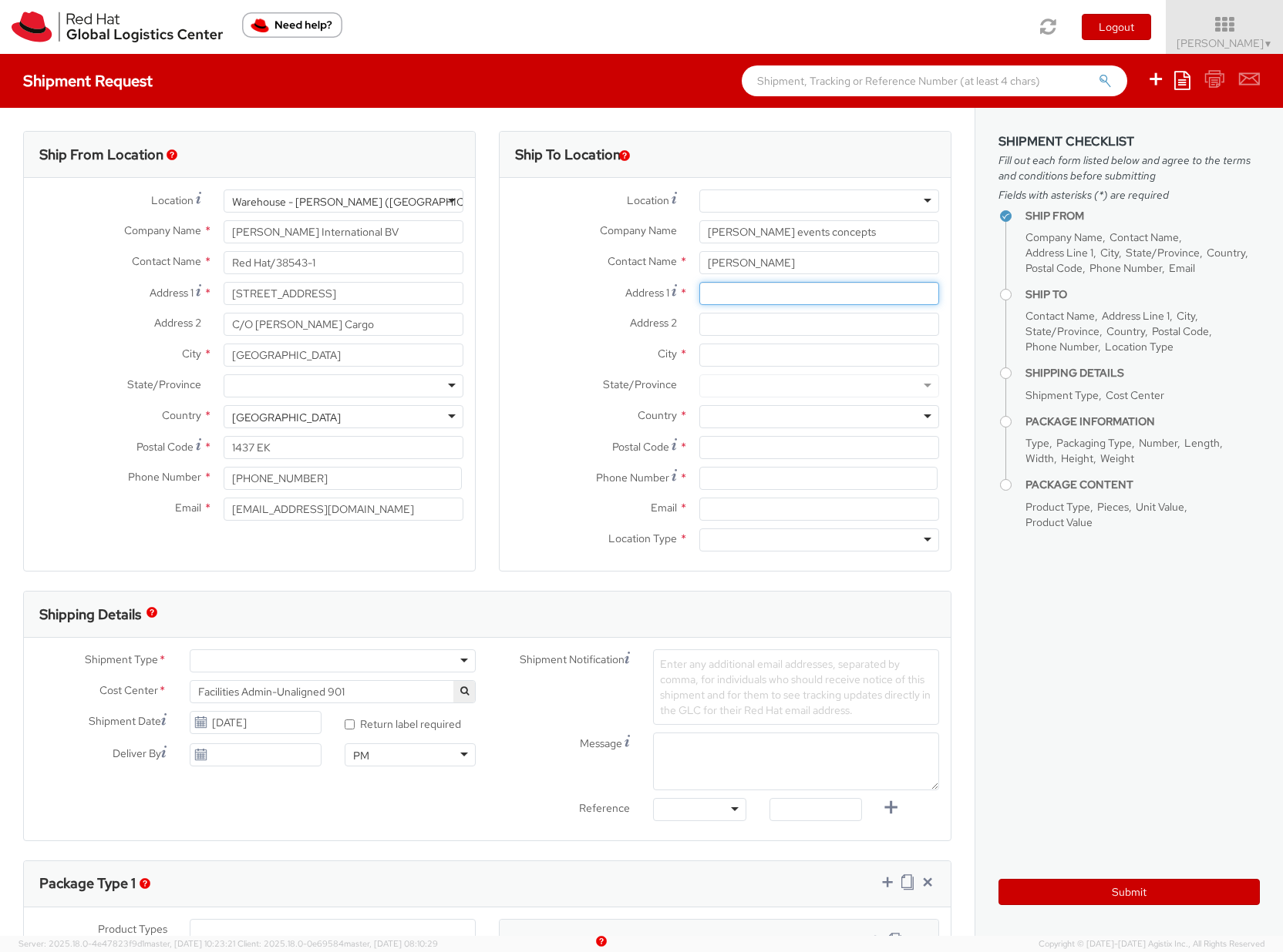
click at [714, 288] on input "Address 1 *" at bounding box center [819, 293] width 239 height 24
paste input "MESSE BREMEN M3B GmbH"
type input "MESSE BREMEN M3B GmbH"
click at [739, 236] on input "[PERSON_NAME] events concepts" at bounding box center [819, 232] width 239 height 24
drag, startPoint x: 824, startPoint y: 231, endPoint x: 695, endPoint y: 228, distance: 129.0
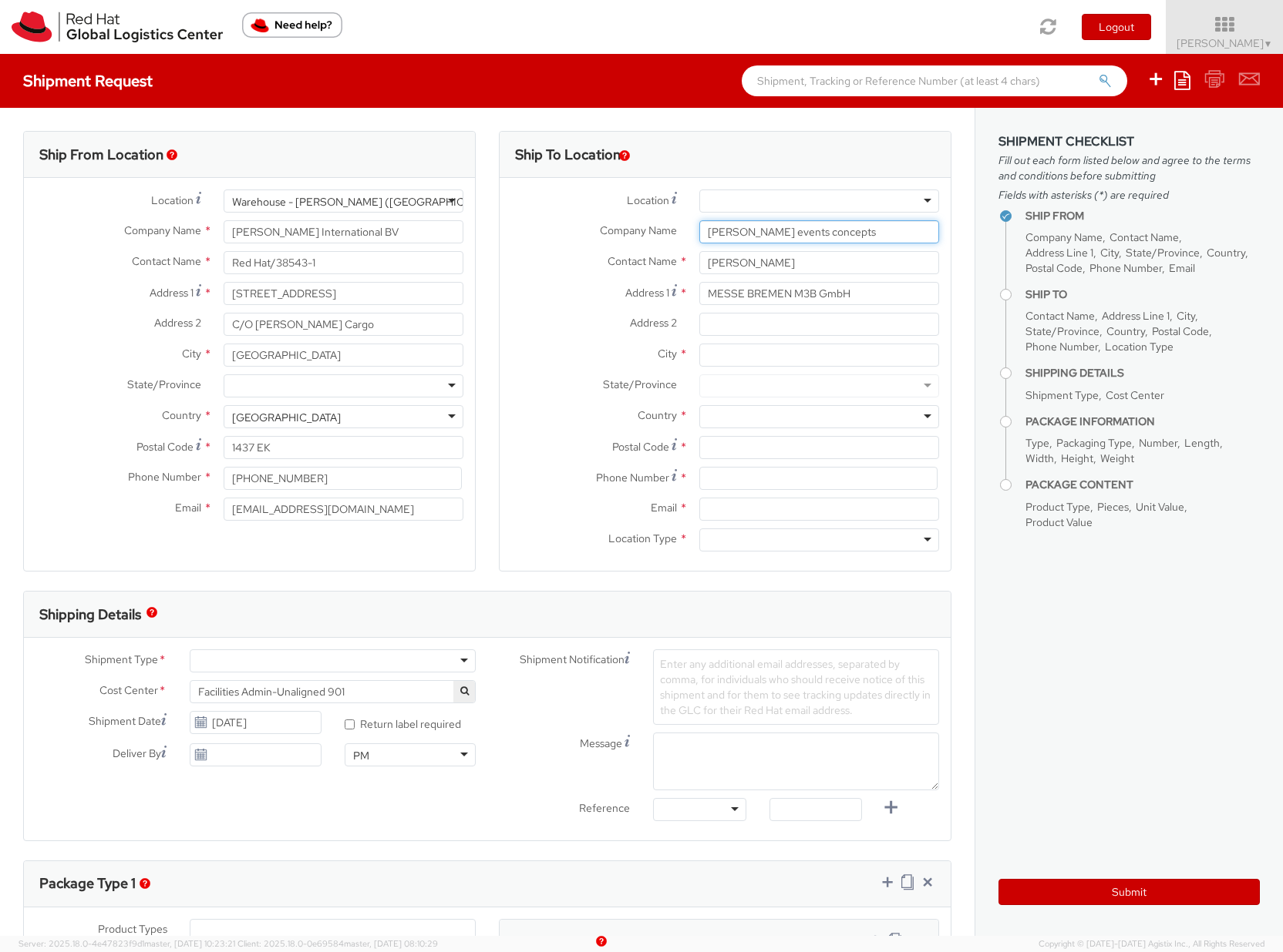
click at [699, 228] on input "[PERSON_NAME] events concepts" at bounding box center [819, 232] width 239 height 24
paste input "MESSE BREMEN M3B GmbH"
drag, startPoint x: 847, startPoint y: 229, endPoint x: 944, endPoint y: 230, distance: 97.0
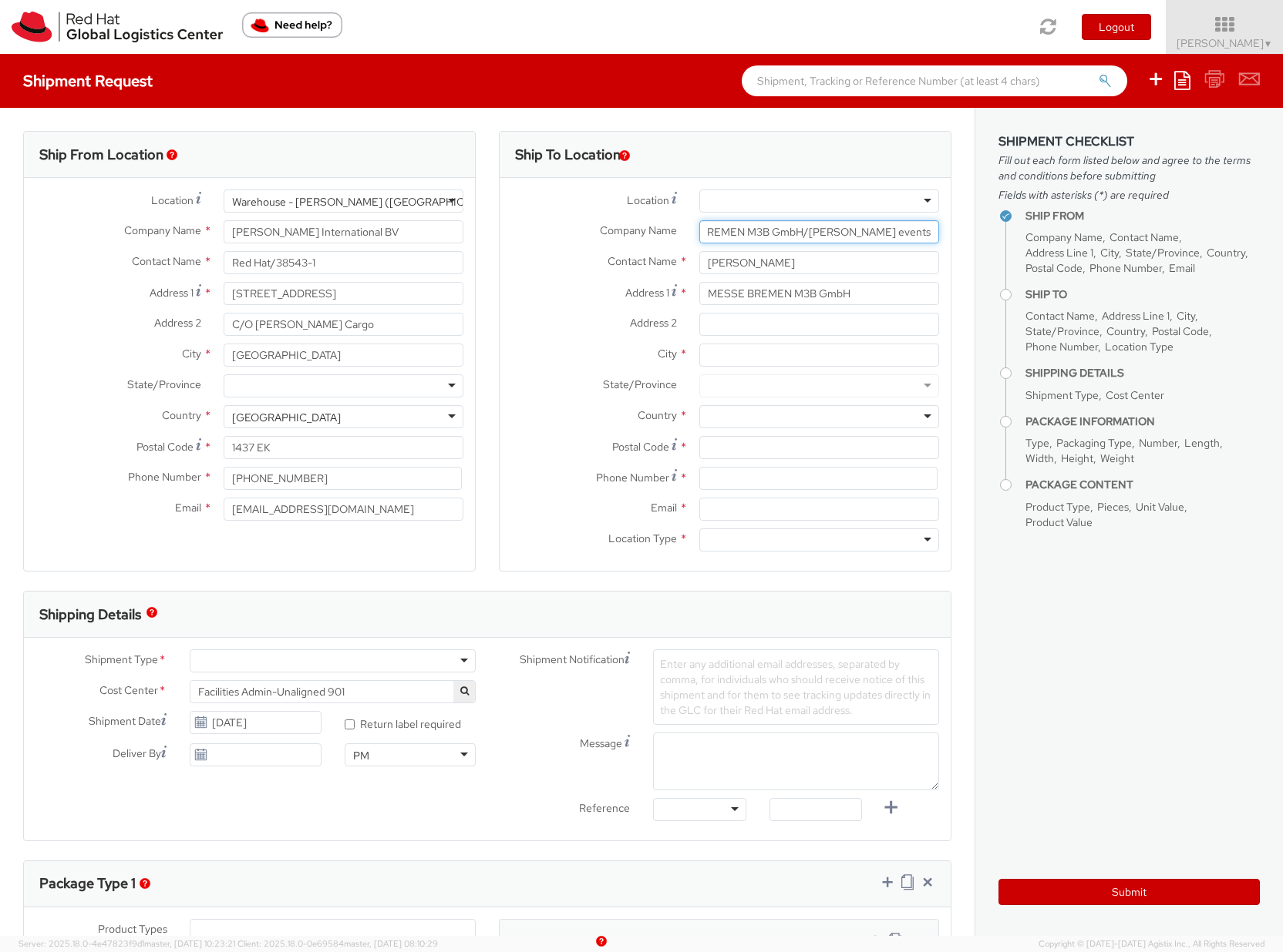
click at [944, 230] on div "Ship To Location Location * [GEOGRAPHIC_DATA] - [GEOGRAPHIC_DATA] - [GEOGRAPHIC…" at bounding box center [724, 361] width 476 height 460
type input "MESSE BREMEN M3B GmbH"
click at [802, 267] on input "[PERSON_NAME]" at bounding box center [819, 263] width 239 height 24
paste input "[PERSON_NAME] events concepts"
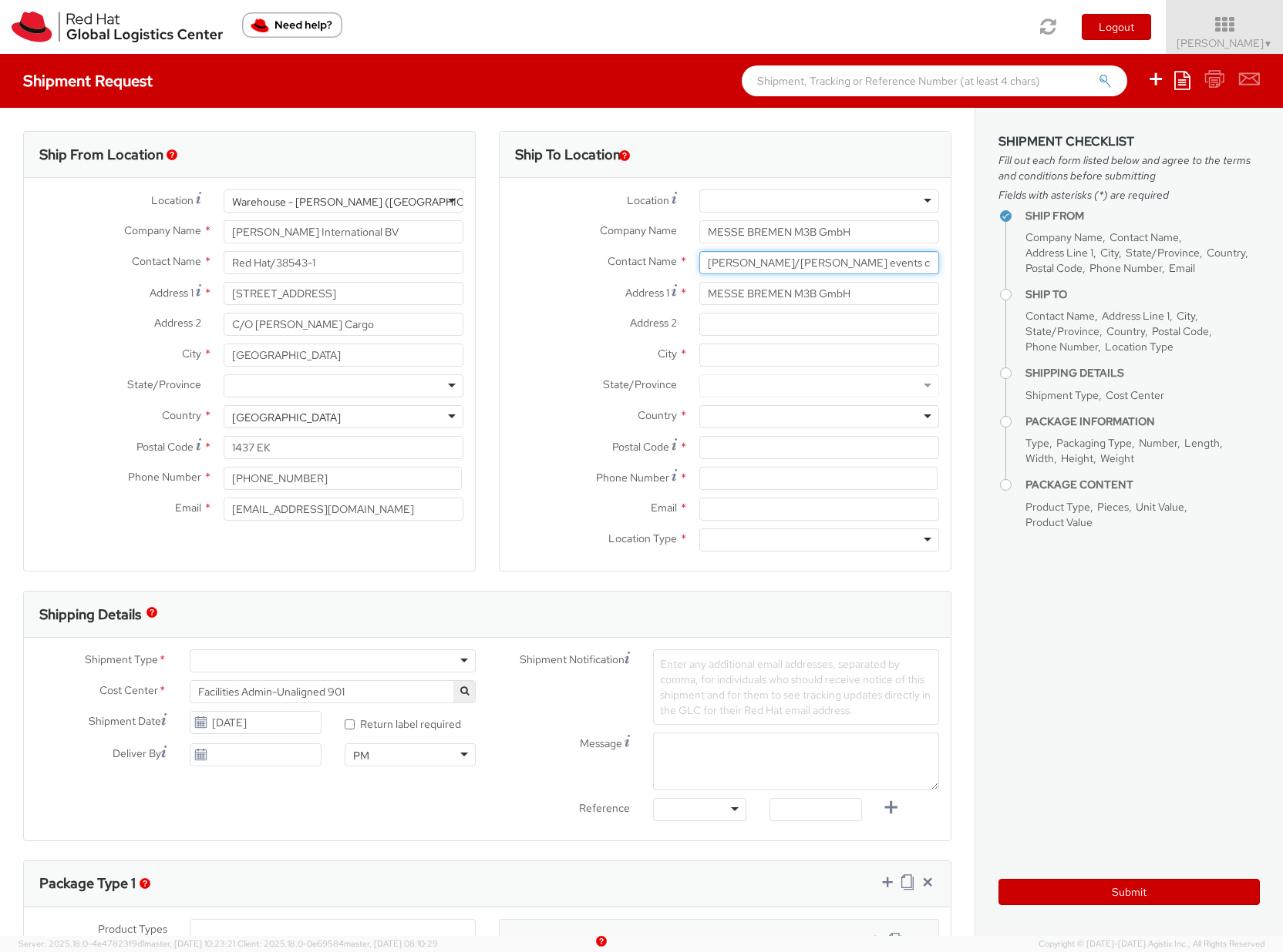
type input "[PERSON_NAME]/[PERSON_NAME] events concepts"
click at [934, 220] on div "MESSE BREMEN M3B GmbH" at bounding box center [819, 232] width 263 height 24
drag, startPoint x: 851, startPoint y: 298, endPoint x: 673, endPoint y: 286, distance: 178.4
click at [673, 286] on div "Address 1 * MESSE BREMEN M3B GmbH" at bounding box center [724, 293] width 451 height 24
paste input "[STREET_ADDRESS]"
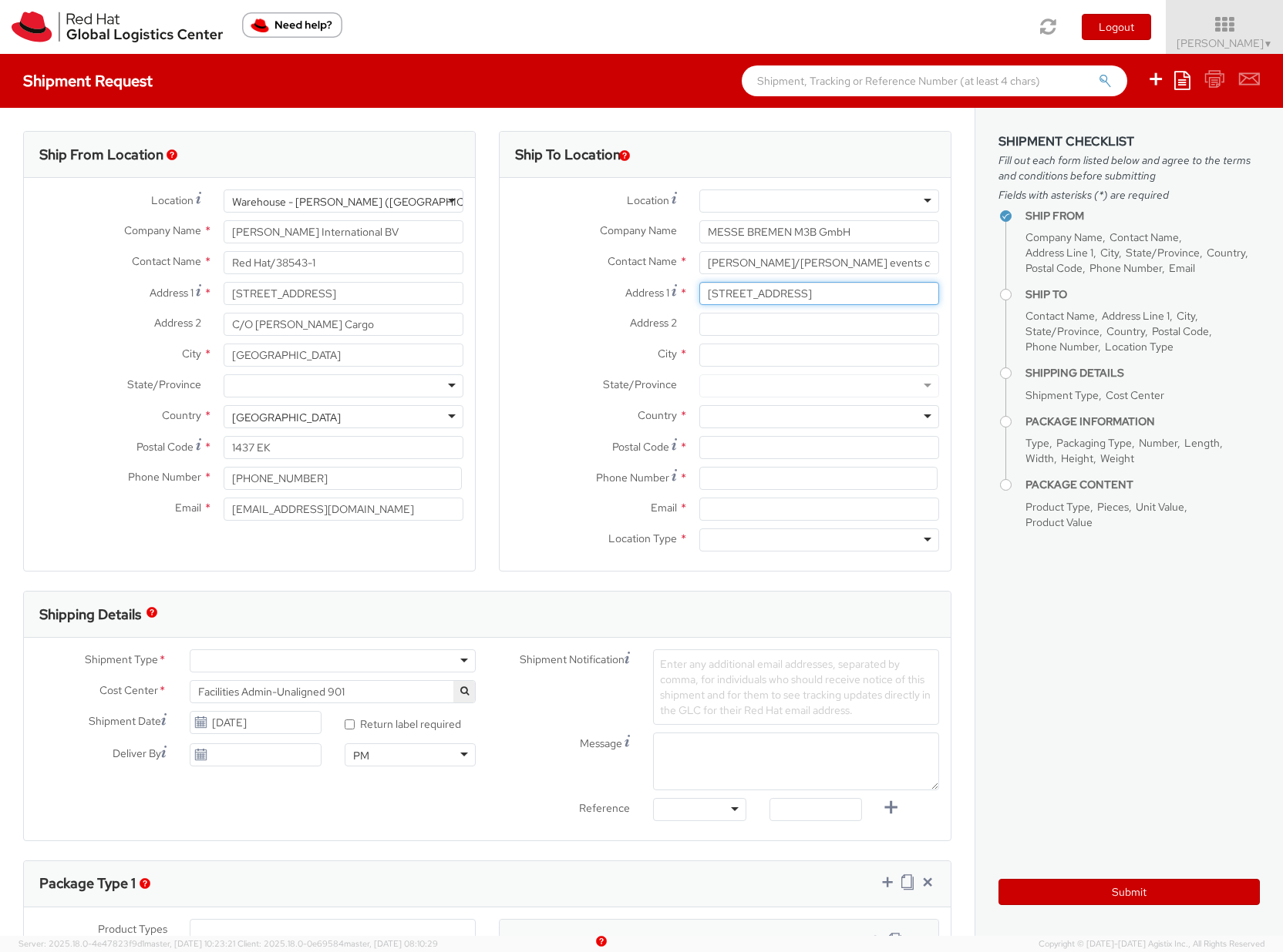
type input "[STREET_ADDRESS]"
click at [766, 316] on input "Address 2 *" at bounding box center [819, 324] width 239 height 24
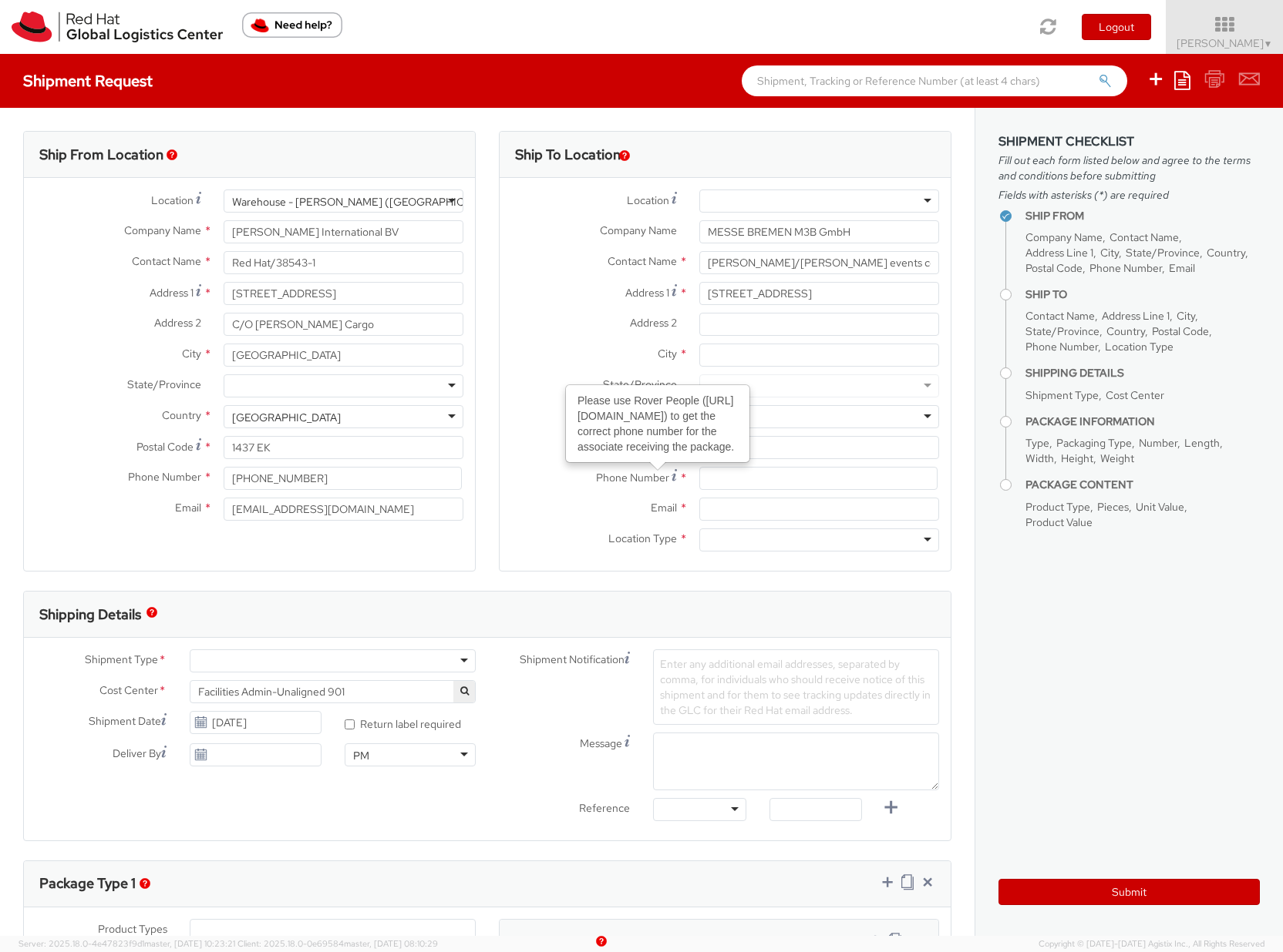
click at [718, 340] on div "Address 2 *" at bounding box center [724, 328] width 451 height 31
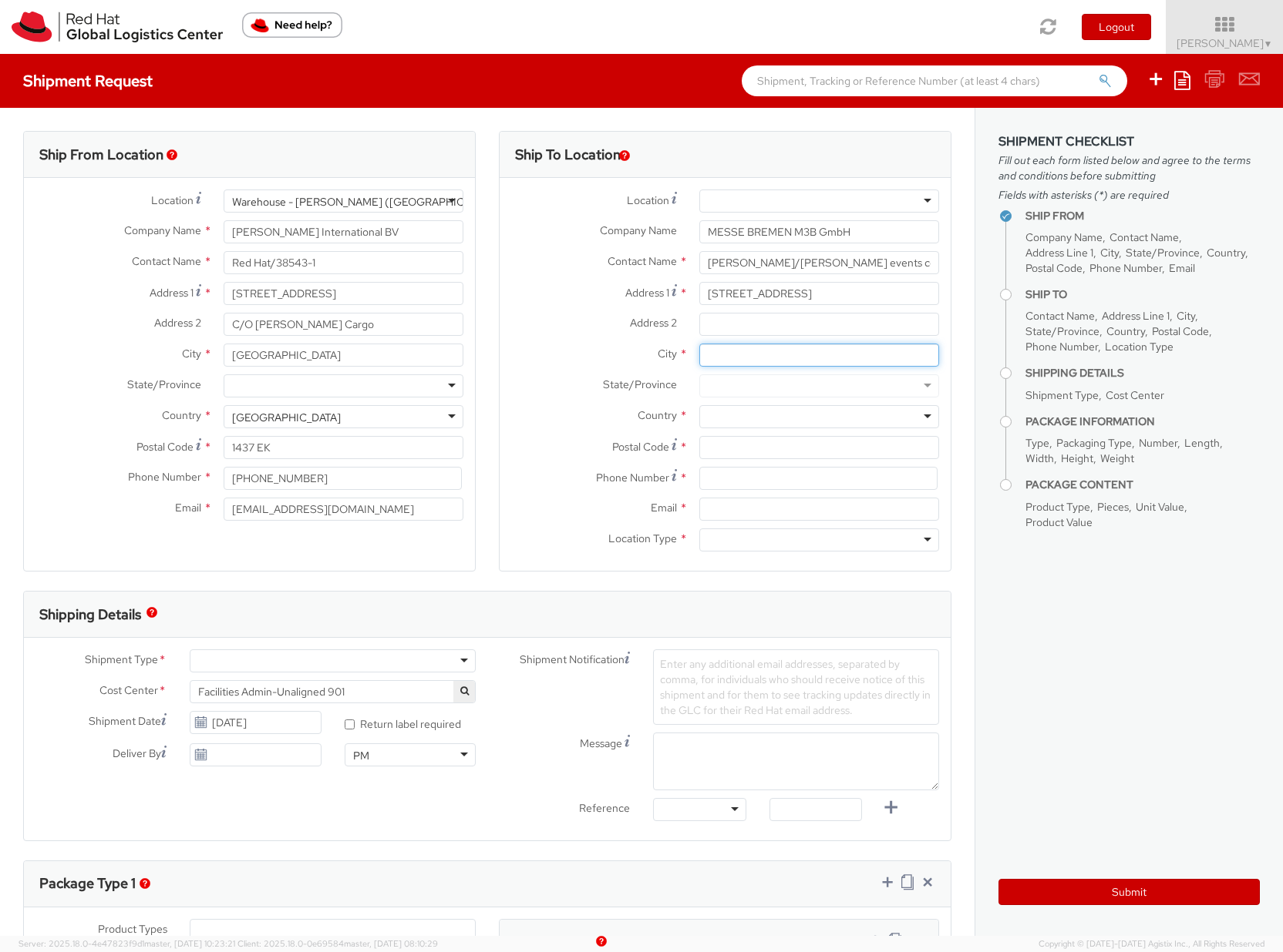
click at [714, 354] on input "City *" at bounding box center [819, 355] width 239 height 24
type input "[GEOGRAPHIC_DATA]"
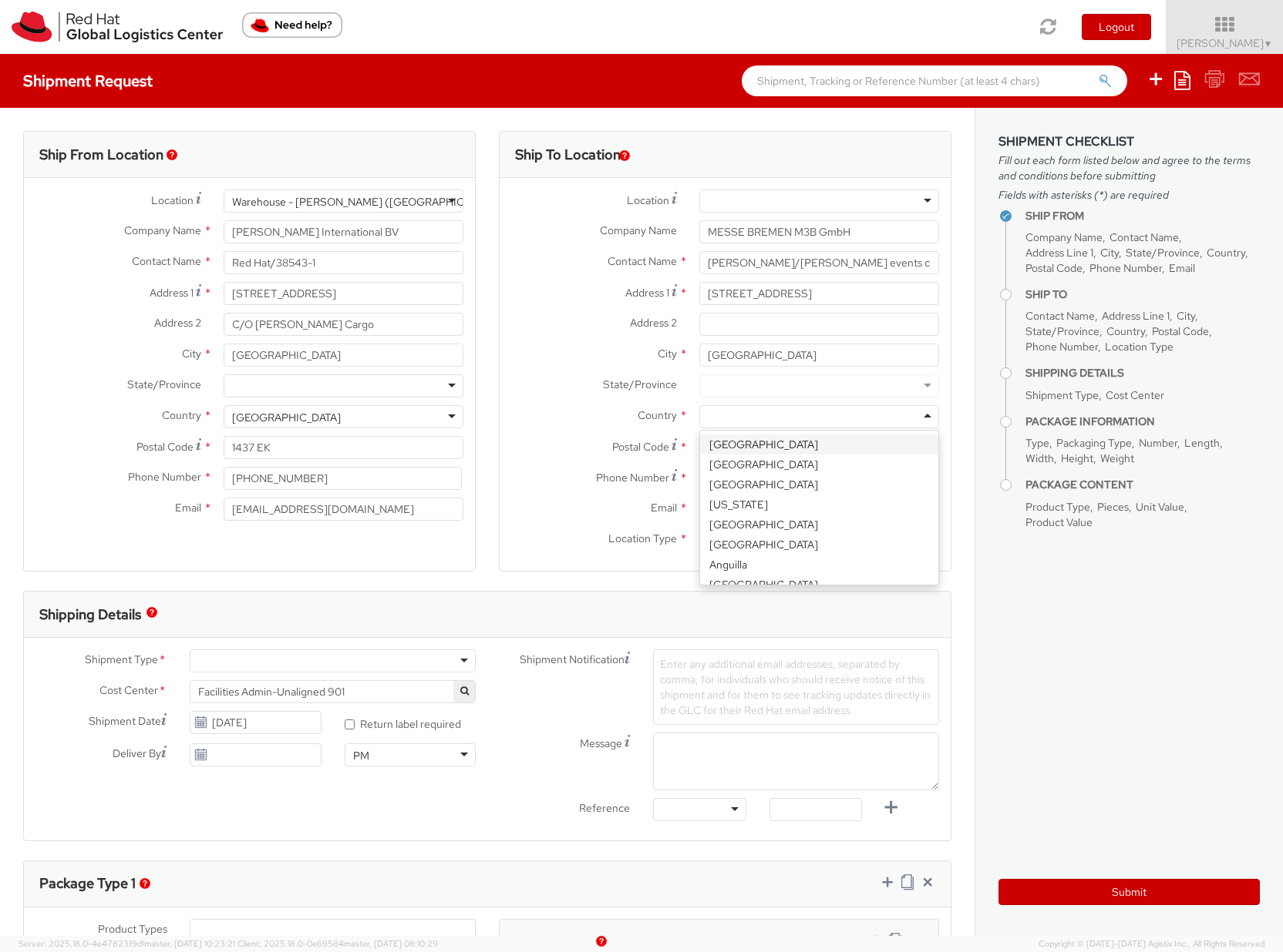
click at [707, 420] on input "select-one" at bounding box center [708, 417] width 3 height 15
type input "GER"
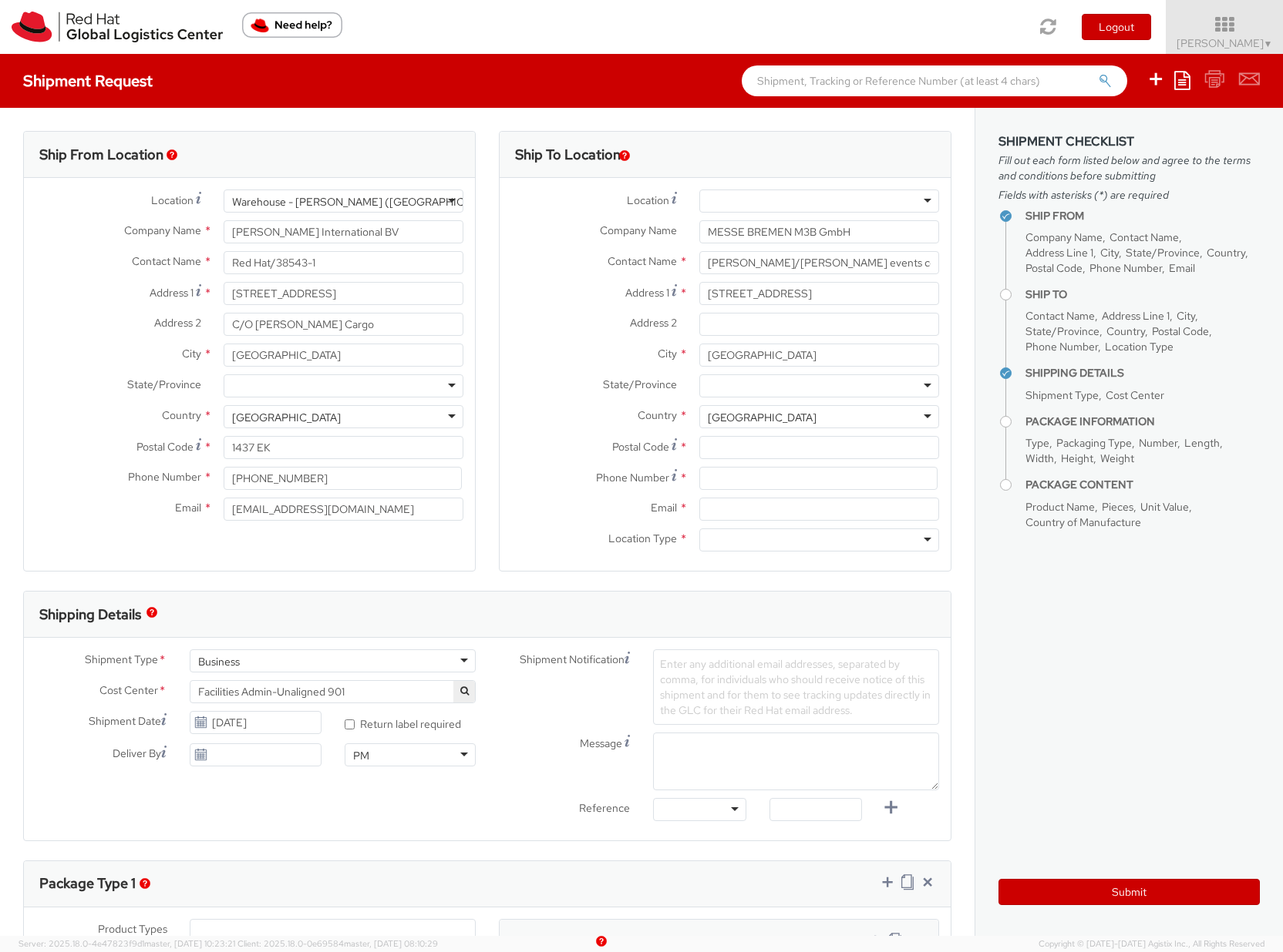
scroll to position [0, 0]
click at [719, 447] on input "Postal Code *" at bounding box center [819, 447] width 239 height 24
paste input "28215"
type input "28215"
click at [707, 481] on input at bounding box center [818, 478] width 238 height 24
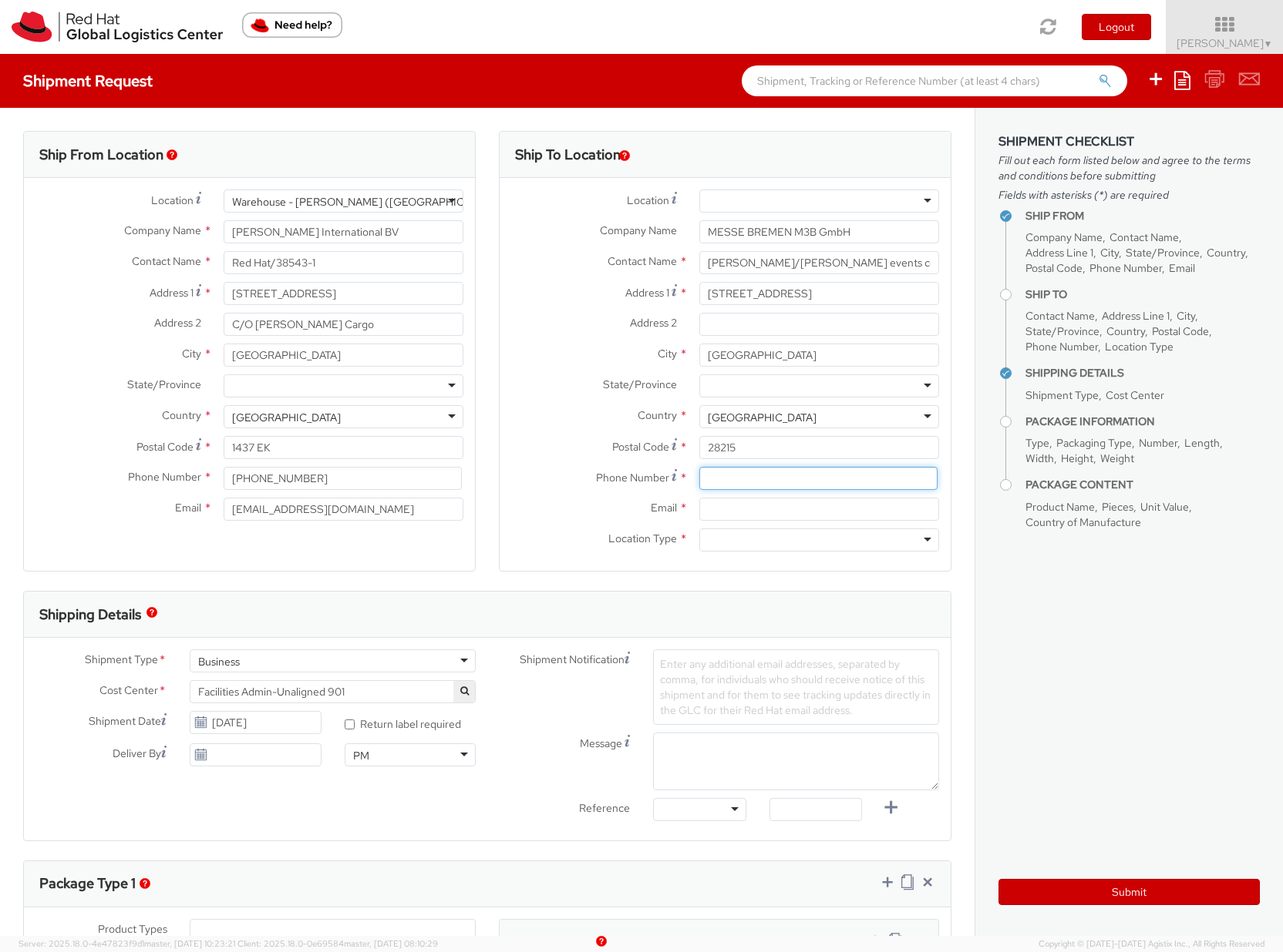
paste input "0049 1722328450"
type input "0049 1722328450"
click at [702, 505] on input "Email *" at bounding box center [819, 509] width 239 height 24
paste input "[EMAIL_ADDRESS][DOMAIN_NAME]"
type input "[EMAIL_ADDRESS][DOMAIN_NAME]"
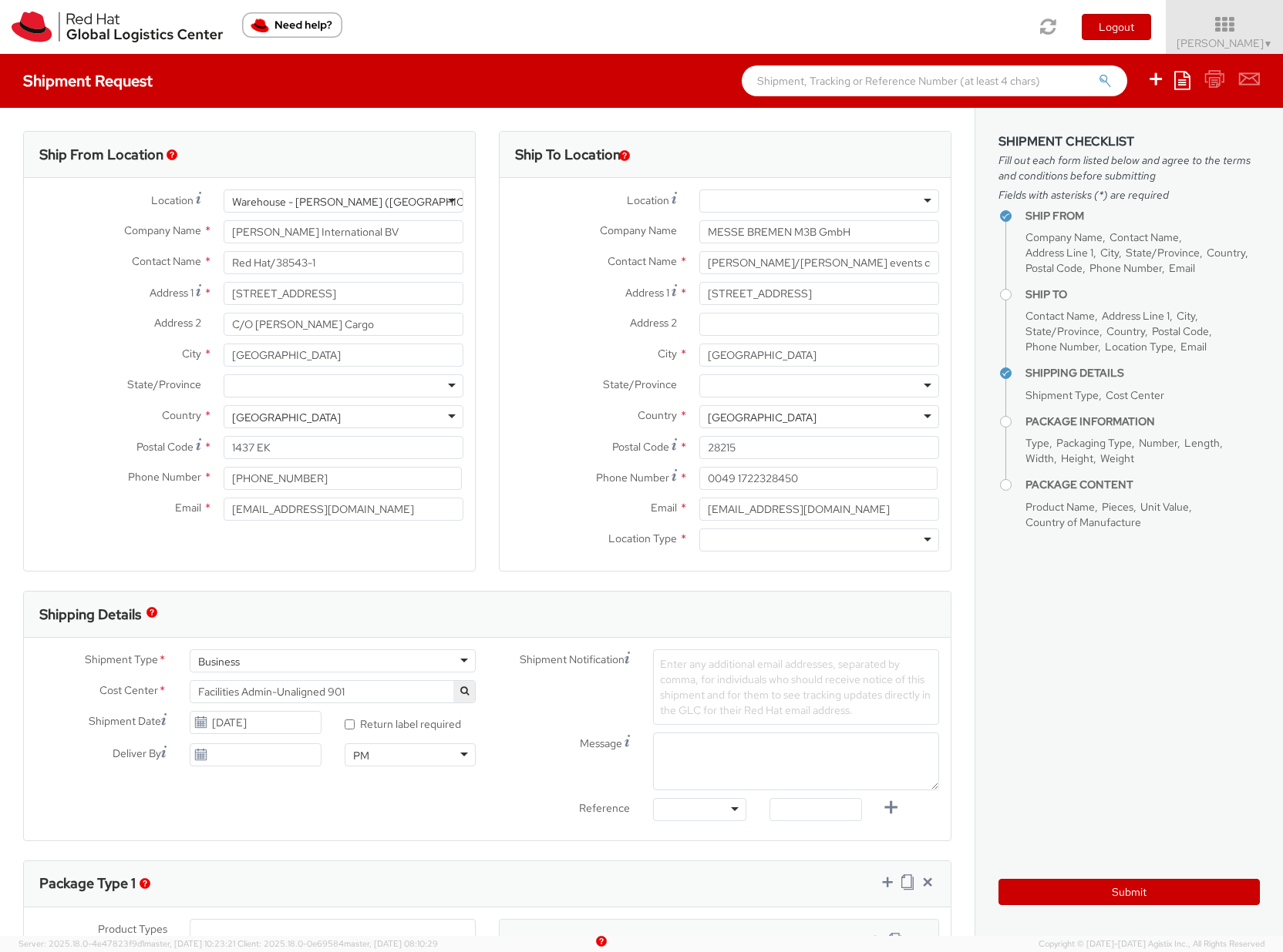
click at [819, 541] on div at bounding box center [819, 540] width 239 height 24
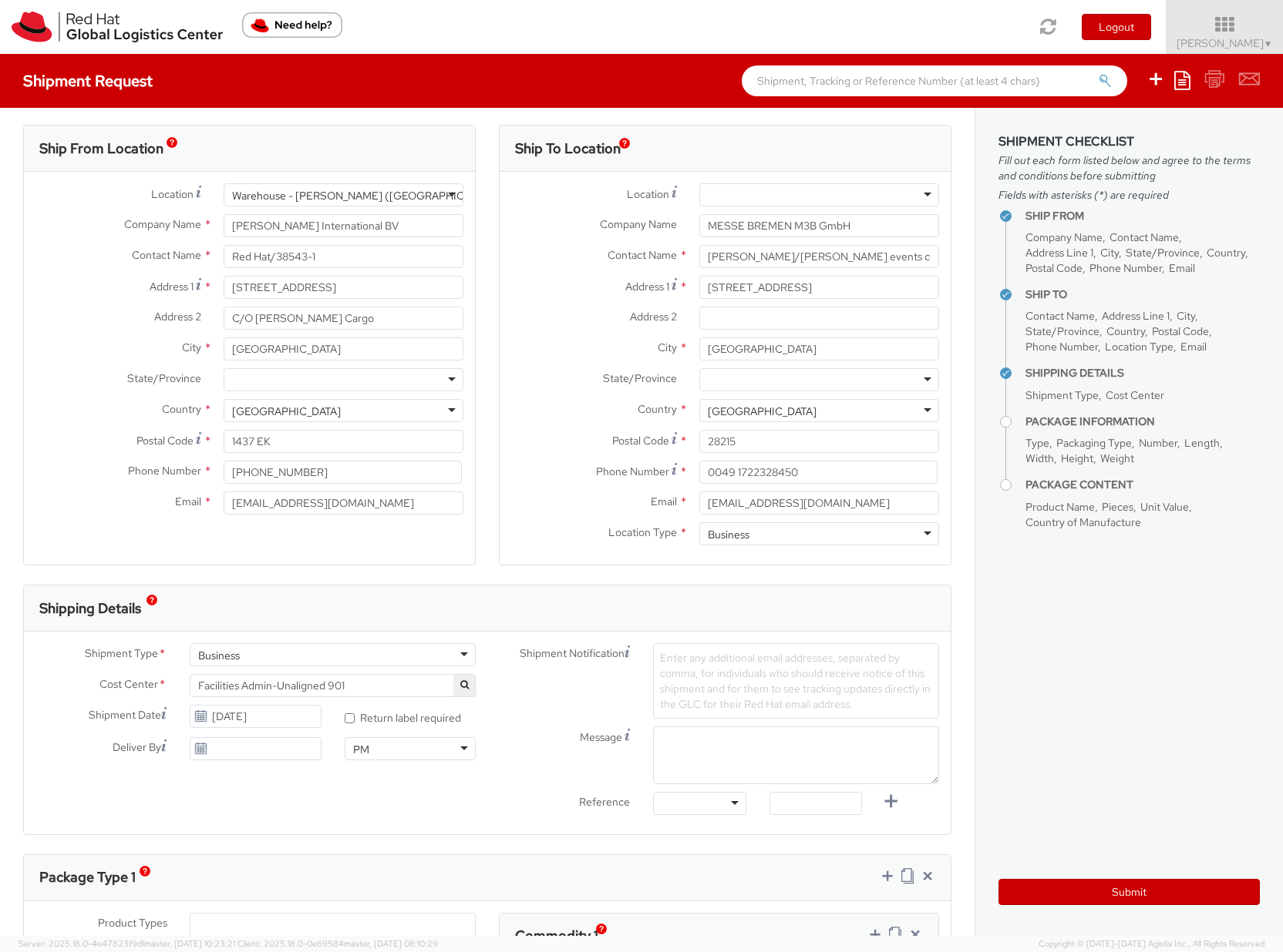
scroll to position [17, 0]
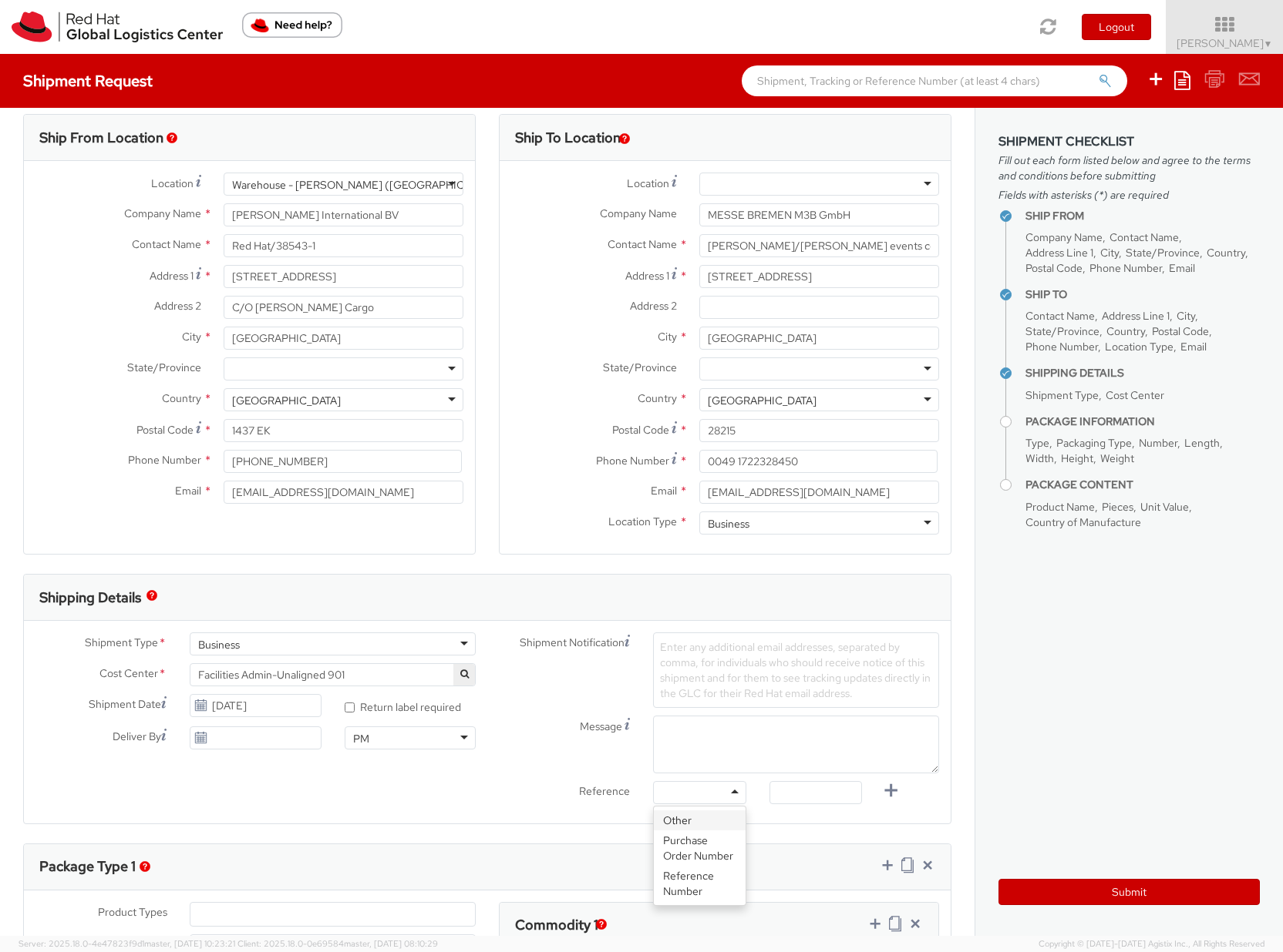
click at [727, 794] on div at bounding box center [699, 793] width 92 height 24
click at [809, 798] on input "text" at bounding box center [816, 793] width 92 height 24
click at [697, 791] on div "Purchase Order Number" at bounding box center [720, 794] width 117 height 15
click at [800, 797] on input "text" at bounding box center [816, 793] width 92 height 24
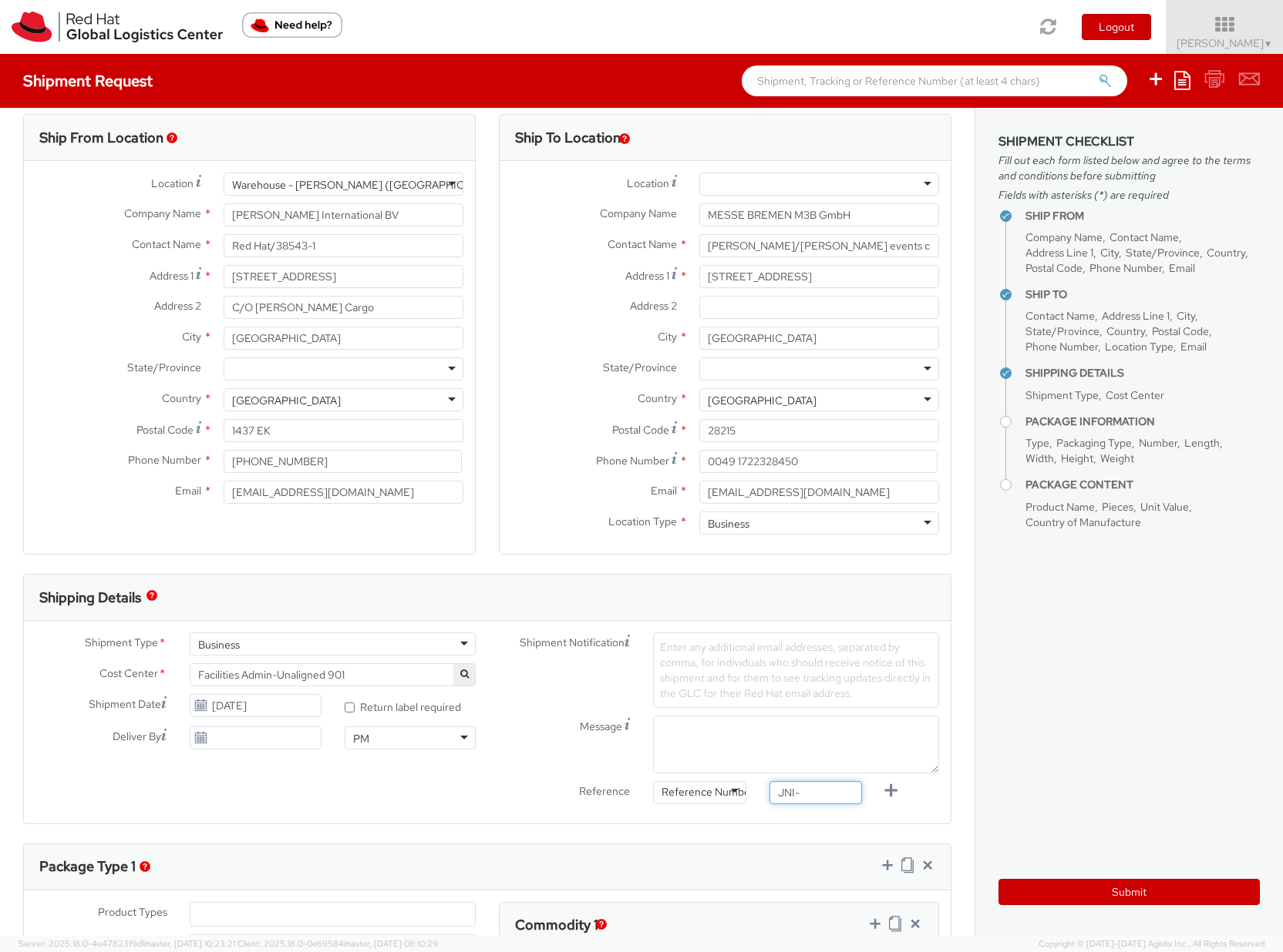
paste input "38543-1"
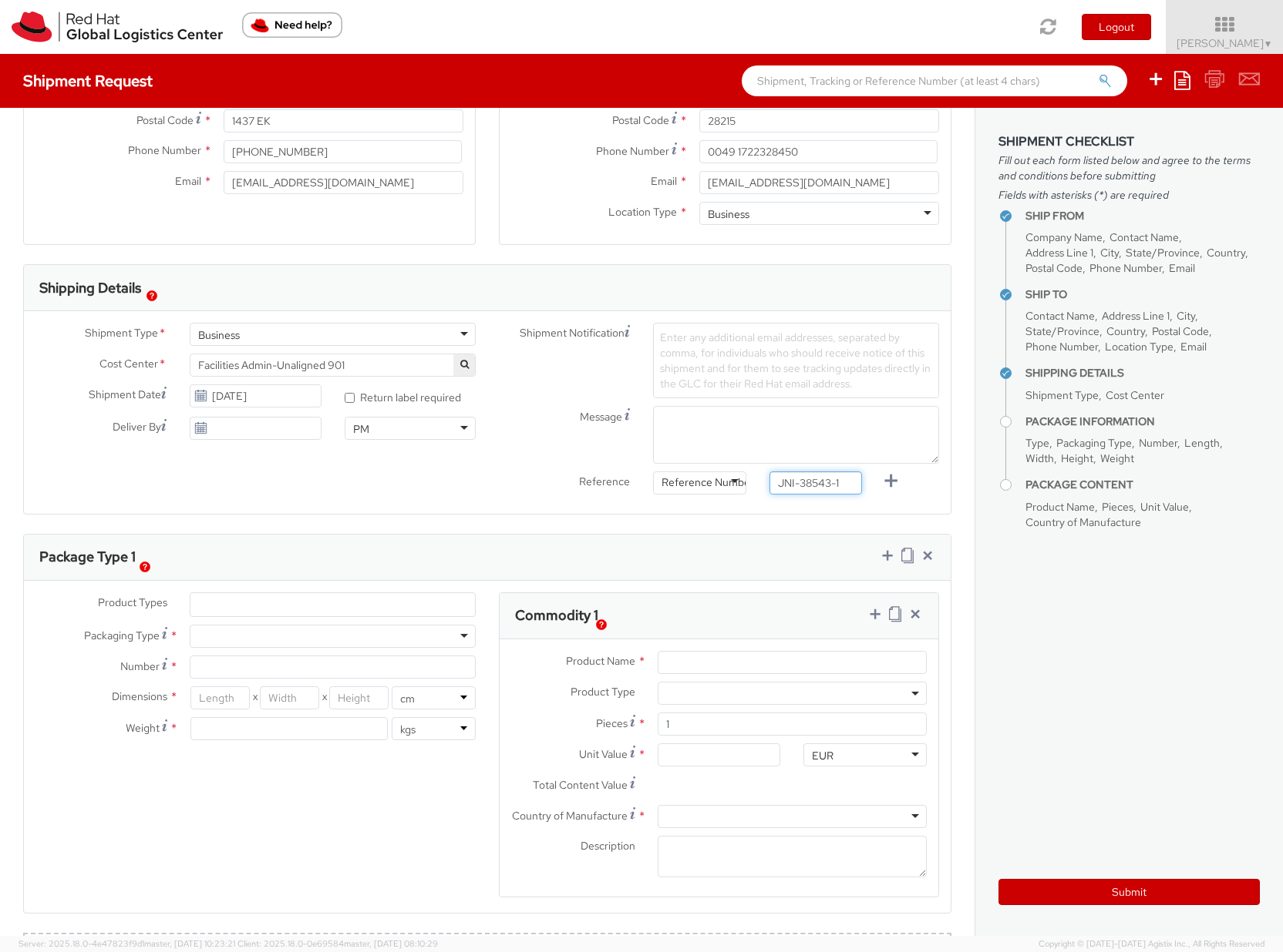
scroll to position [346, 0]
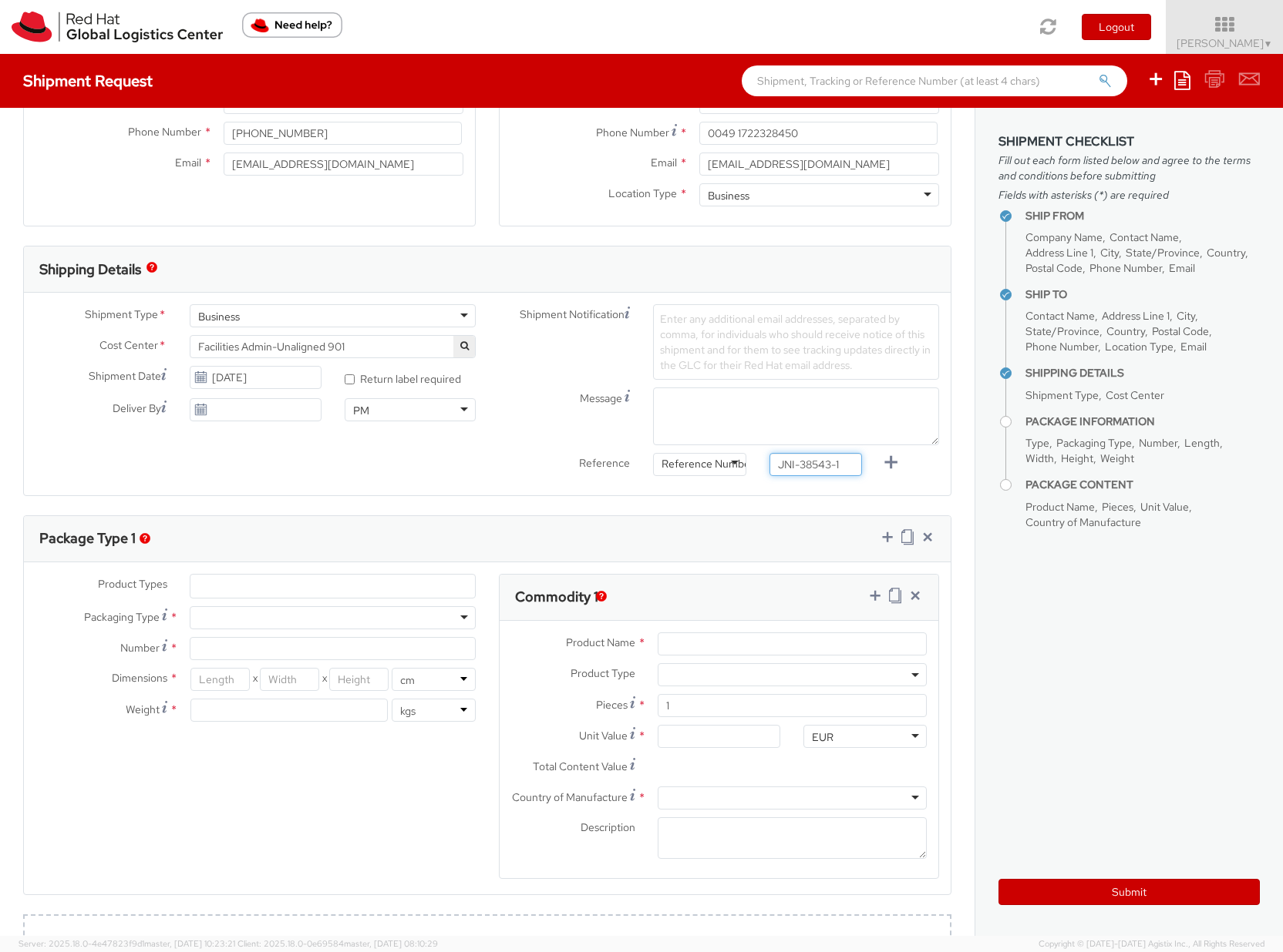
type input "JNI-38543-1"
click at [203, 587] on input "search" at bounding box center [202, 586] width 8 height 15
type input "Ot"
select select "OTHER"
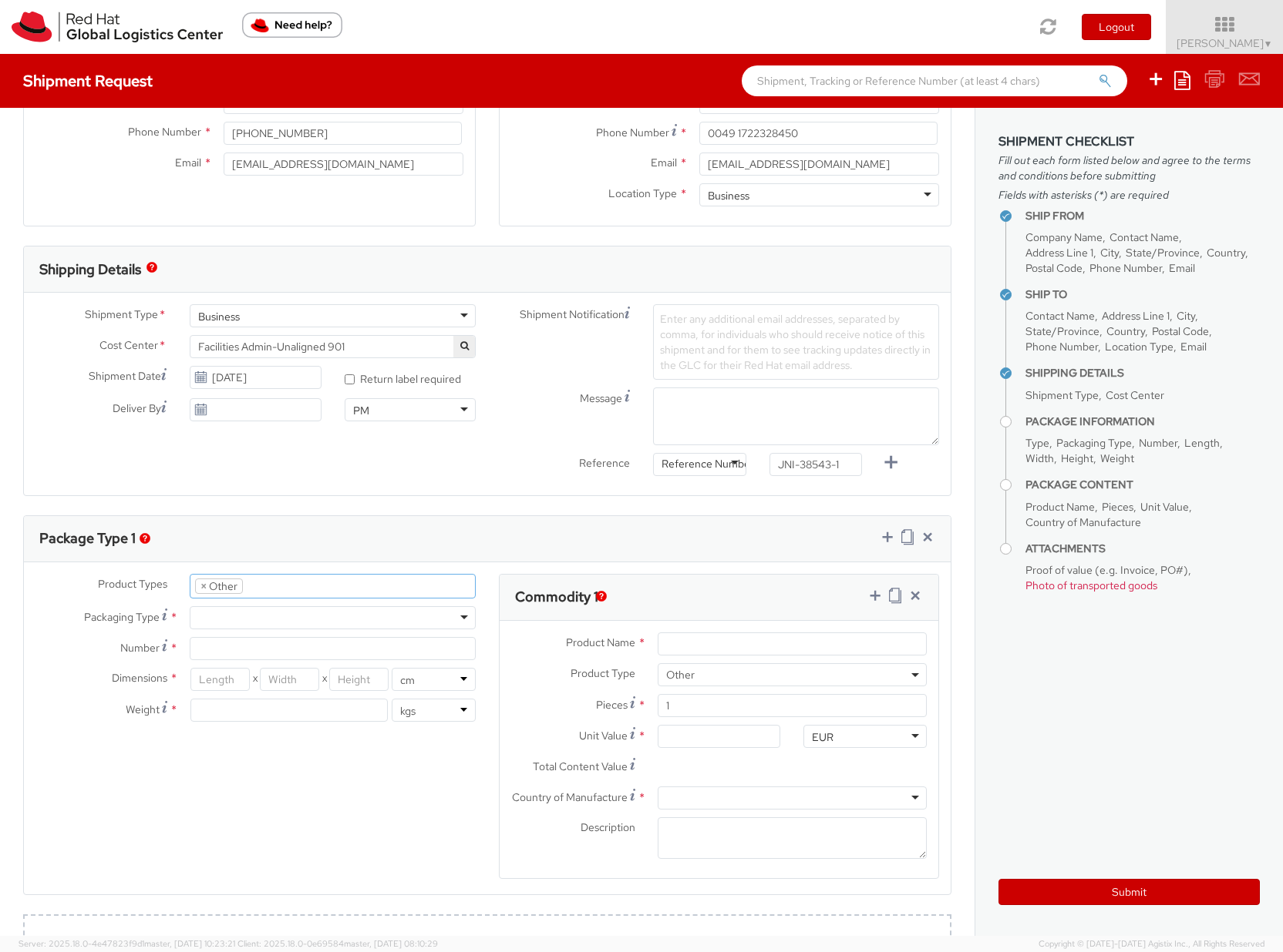
scroll to position [117, 0]
click at [239, 616] on div at bounding box center [333, 618] width 286 height 24
click at [240, 652] on input "Number *" at bounding box center [333, 649] width 286 height 24
type input "1"
click at [230, 681] on input "number" at bounding box center [219, 679] width 59 height 24
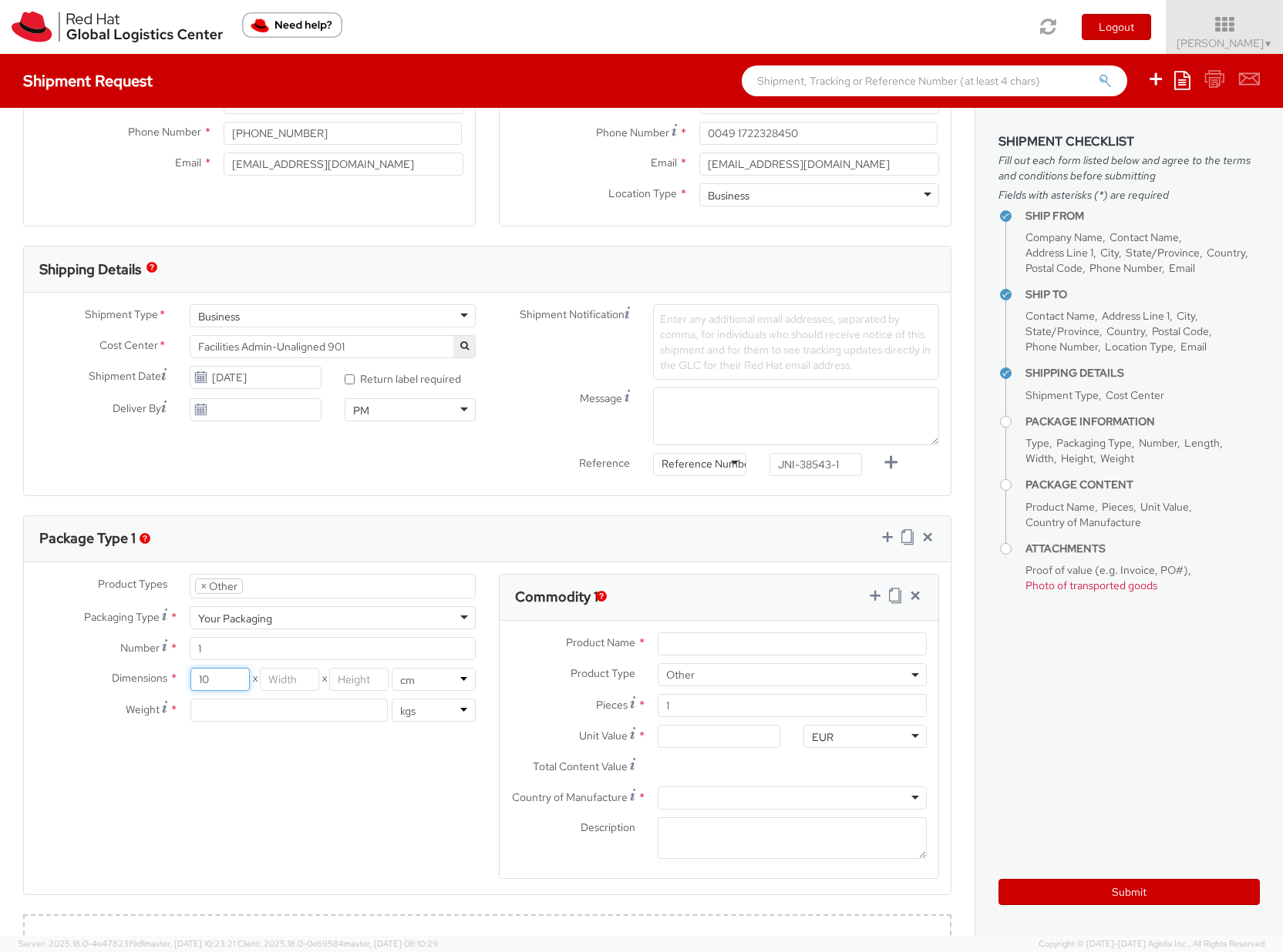
type input "10"
click at [269, 677] on input "number" at bounding box center [289, 679] width 59 height 24
type input "10"
click at [347, 678] on input "number" at bounding box center [358, 679] width 59 height 24
type input "10"
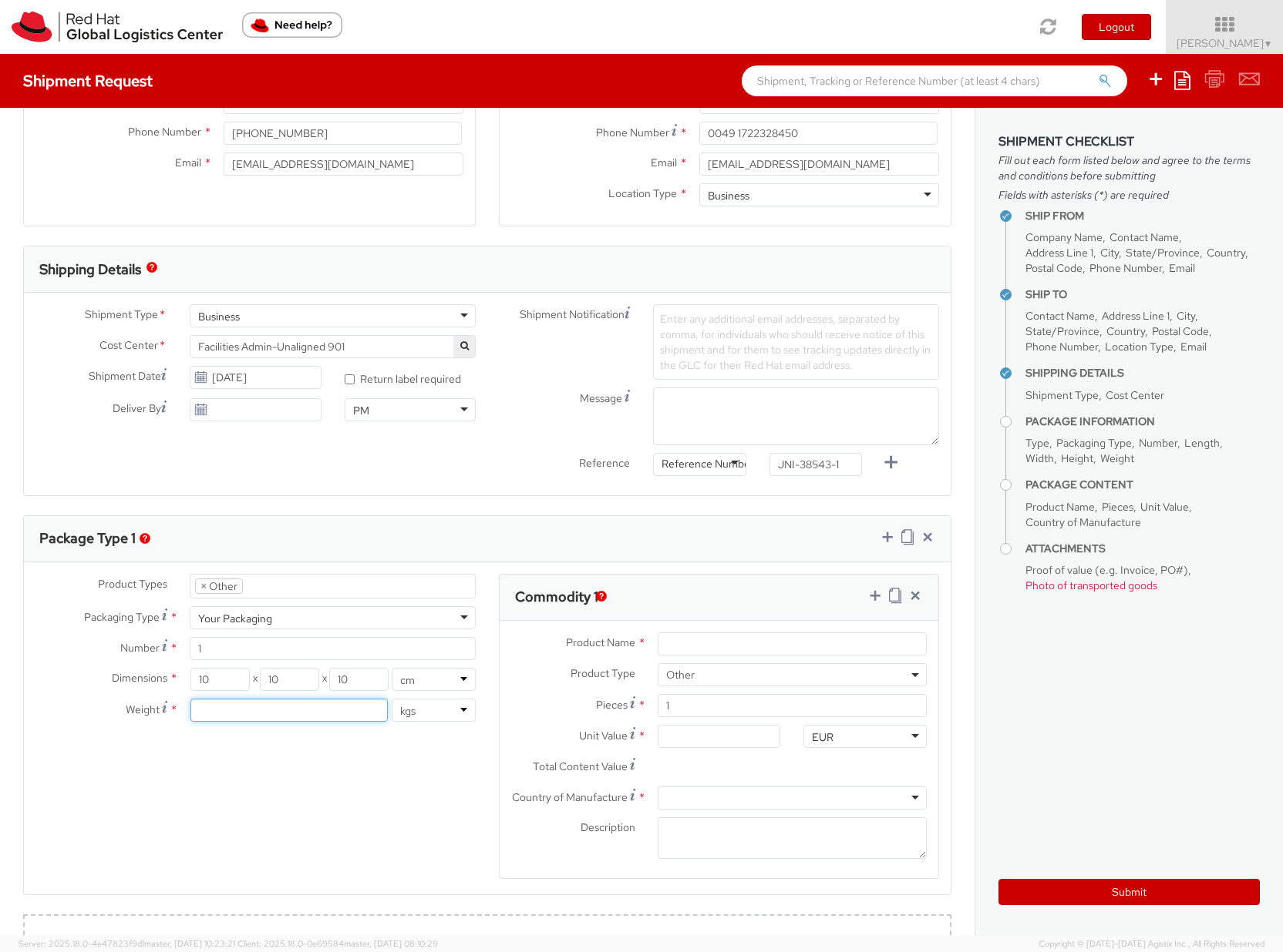
click at [255, 707] on input "number" at bounding box center [288, 710] width 197 height 24
type input "1"
click at [673, 639] on input "Product Name *" at bounding box center [792, 644] width 269 height 24
paste input "Soft Enamel Badge - RHNL-052"
type input "Soft Enamel Badge - RHNL-052"
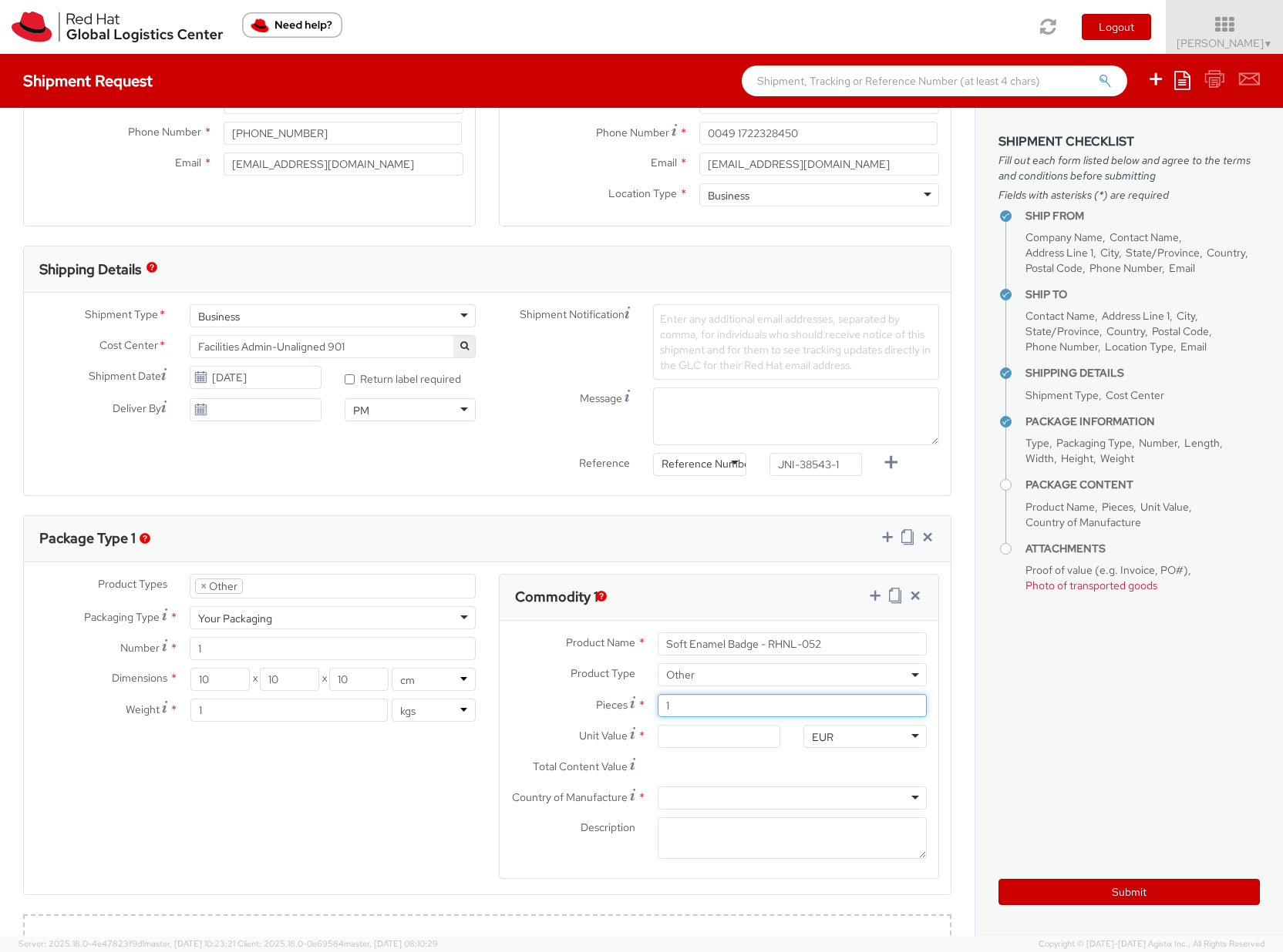
drag, startPoint x: 671, startPoint y: 706, endPoint x: 651, endPoint y: 708, distance: 20.1
click at [658, 708] on input "1" at bounding box center [792, 705] width 269 height 24
type input "5"
type input "0.00"
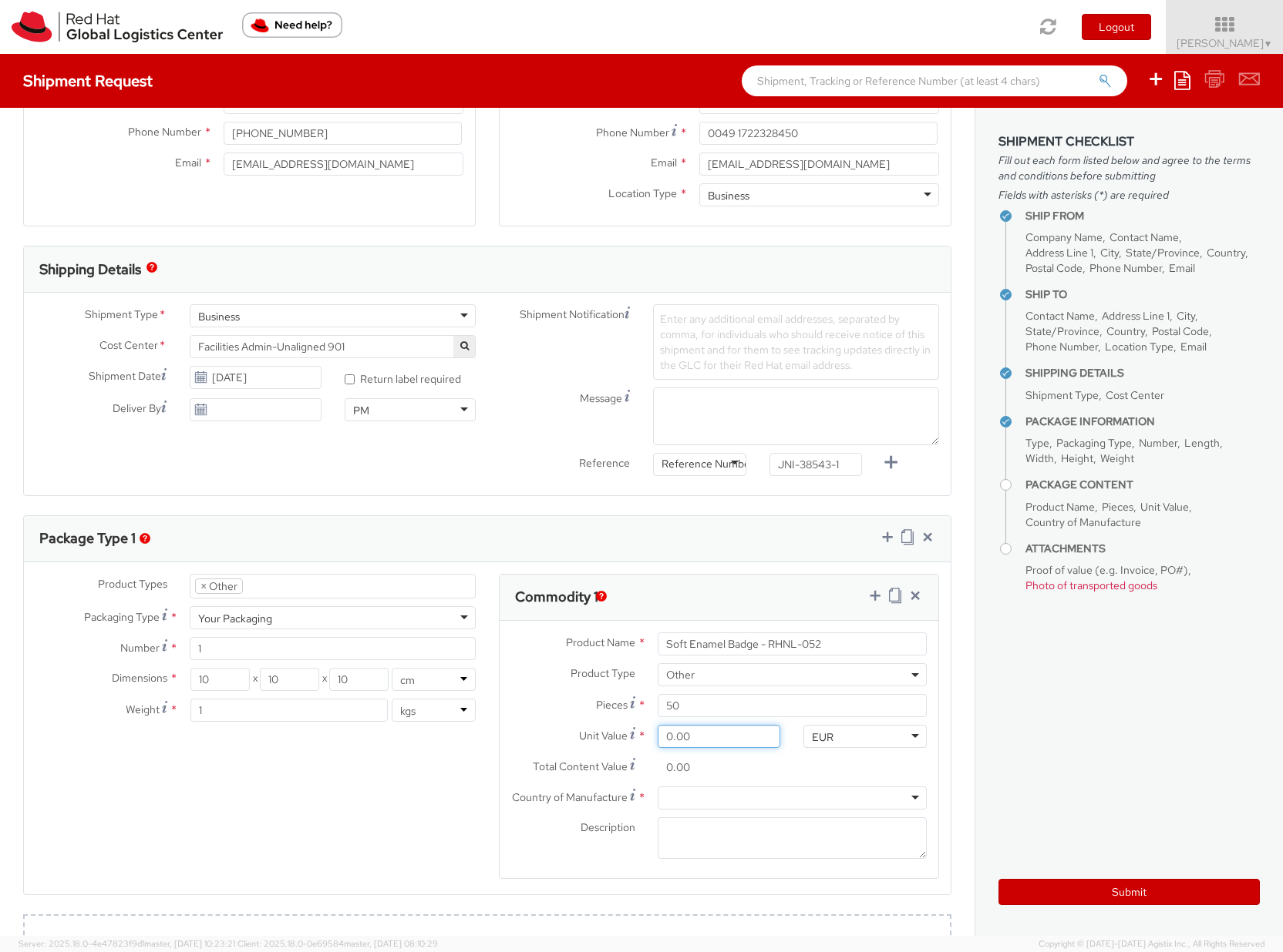
drag, startPoint x: 690, startPoint y: 733, endPoint x: 655, endPoint y: 736, distance: 35.1
click at [658, 736] on input "0.00" at bounding box center [719, 736] width 123 height 24
drag, startPoint x: 675, startPoint y: 709, endPoint x: 642, endPoint y: 704, distance: 33.4
click at [646, 704] on div "50" at bounding box center [792, 705] width 292 height 24
type input "1"
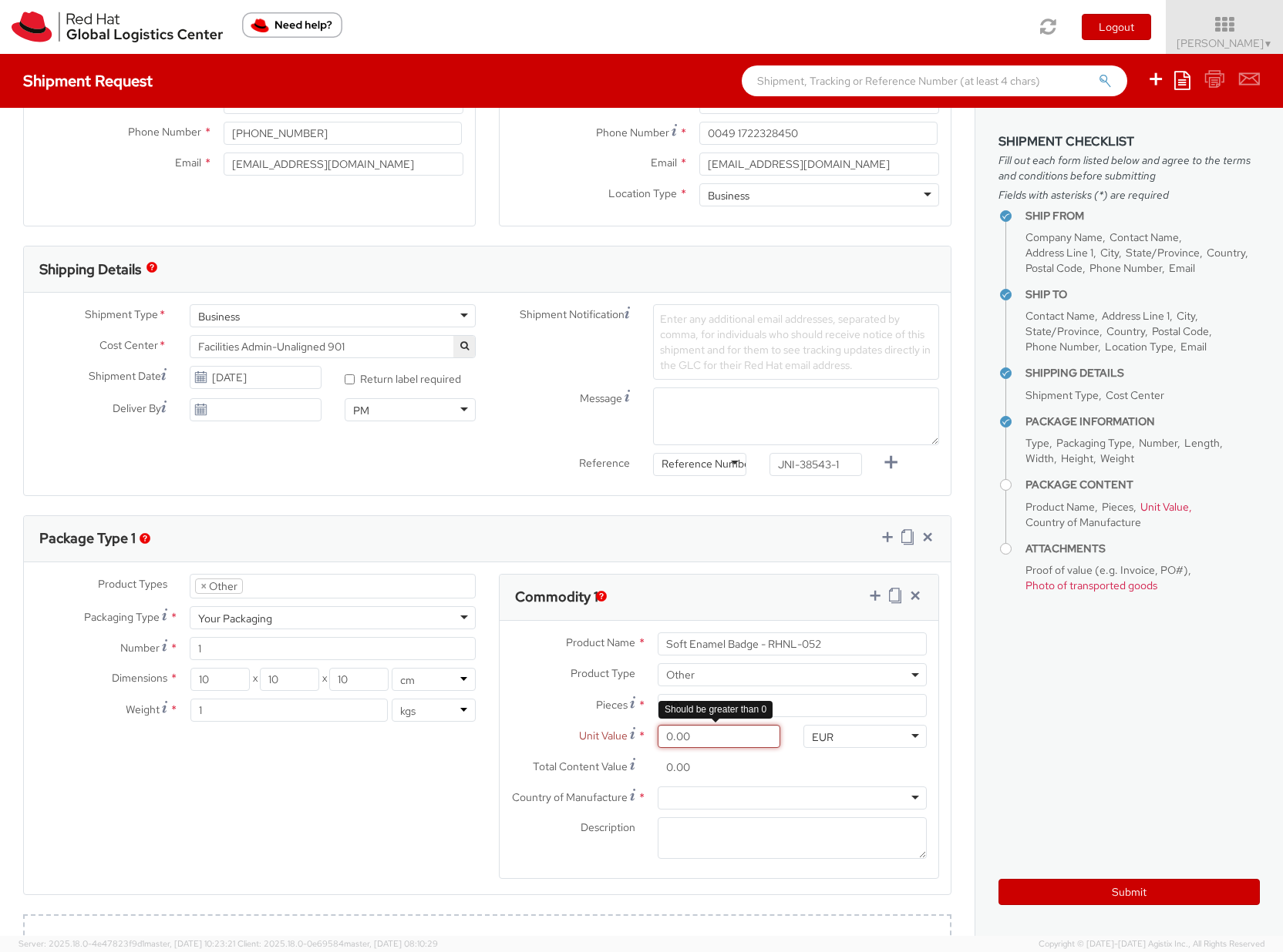
click at [709, 735] on input "0.00" at bounding box center [719, 736] width 123 height 24
click at [697, 772] on input "0.00" at bounding box center [719, 767] width 123 height 24
click at [704, 746] on div "Unit Value * 0.00" at bounding box center [645, 740] width 292 height 31
drag, startPoint x: 702, startPoint y: 742, endPoint x: 642, endPoint y: 738, distance: 60.1
click at [646, 738] on div "0.00" at bounding box center [719, 736] width 146 height 24
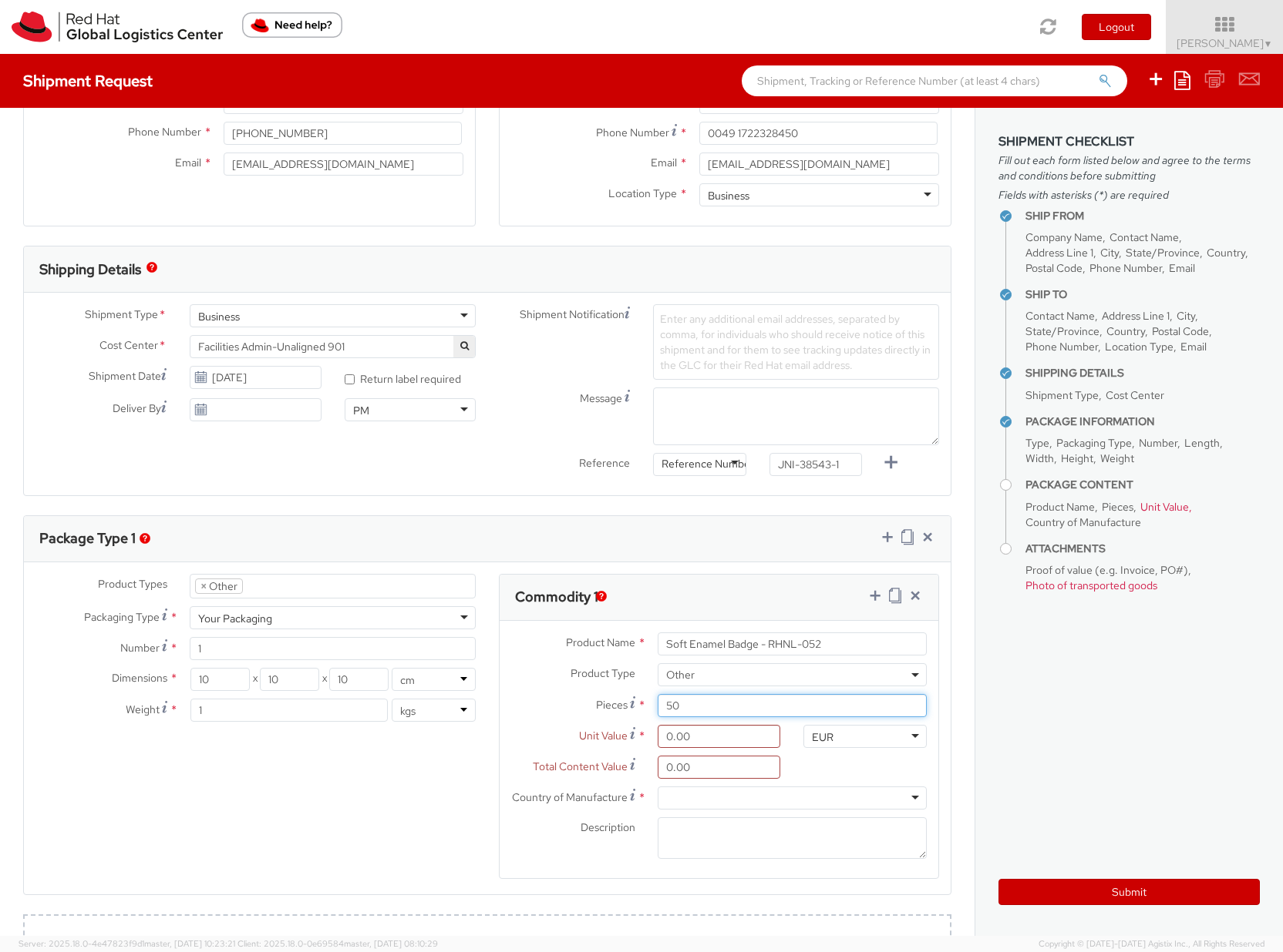
click at [693, 713] on input "50" at bounding box center [792, 705] width 269 height 24
drag, startPoint x: 691, startPoint y: 708, endPoint x: 651, endPoint y: 705, distance: 40.1
click at [658, 705] on input "50" at bounding box center [792, 705] width 269 height 24
type input "1"
drag, startPoint x: 679, startPoint y: 740, endPoint x: 653, endPoint y: 741, distance: 26.0
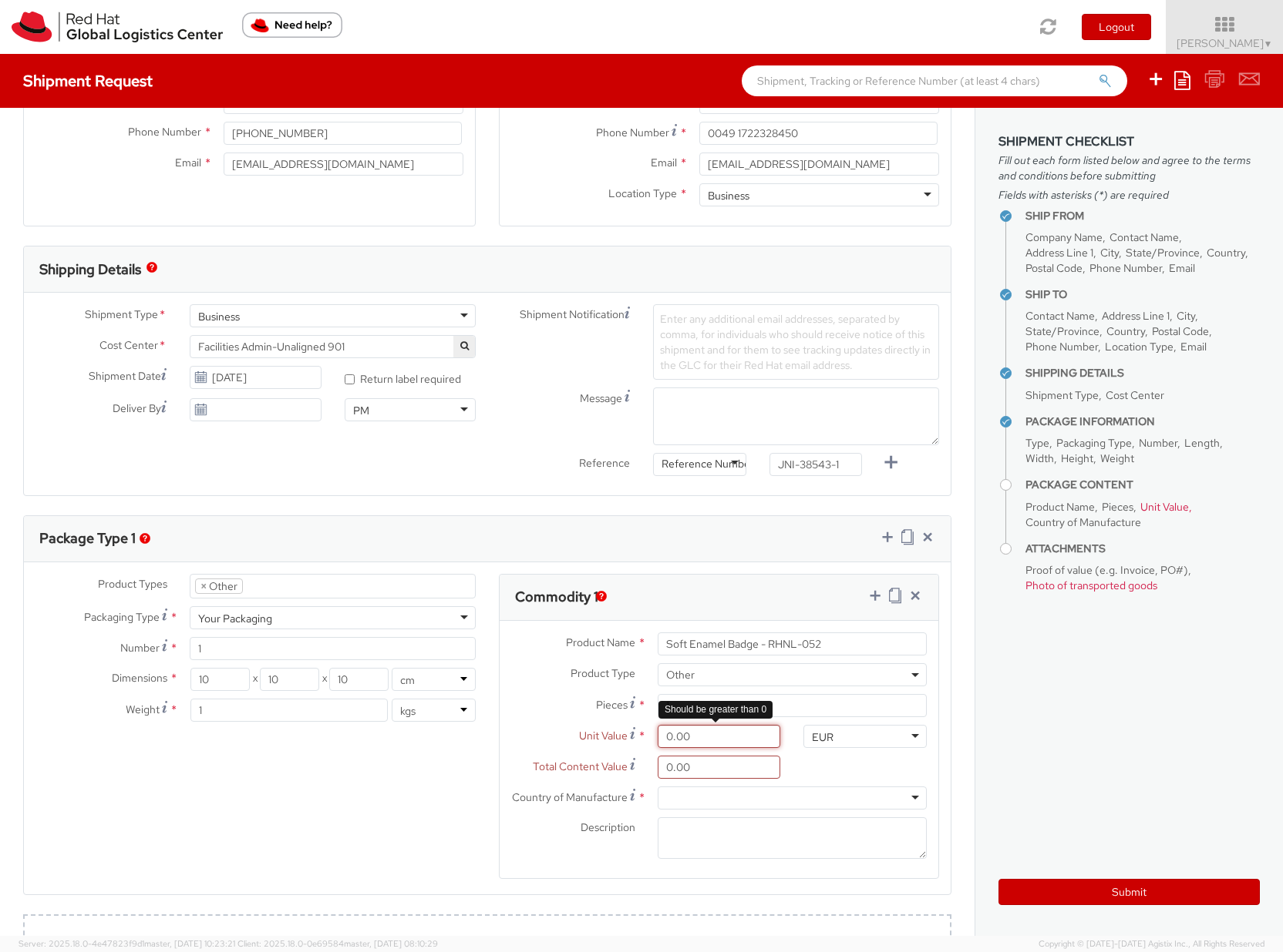
click at [658, 741] on input "0.00" at bounding box center [719, 736] width 123 height 24
type input "7.00"
type input "79.00"
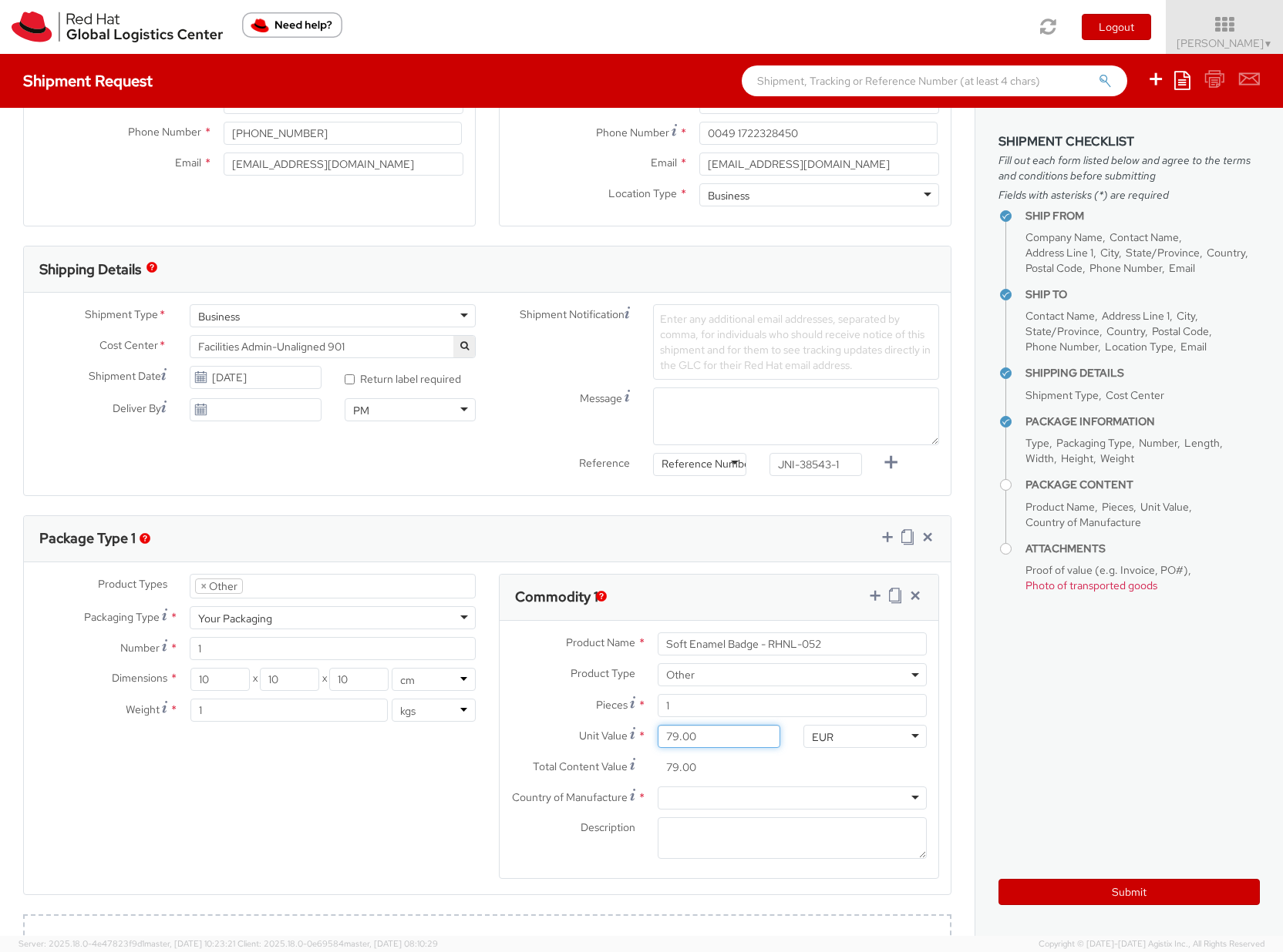
click at [682, 739] on input "79.00" at bounding box center [719, 736] width 123 height 24
type input "79.50"
click at [740, 779] on div "Total Content Value * 79.50" at bounding box center [645, 771] width 292 height 31
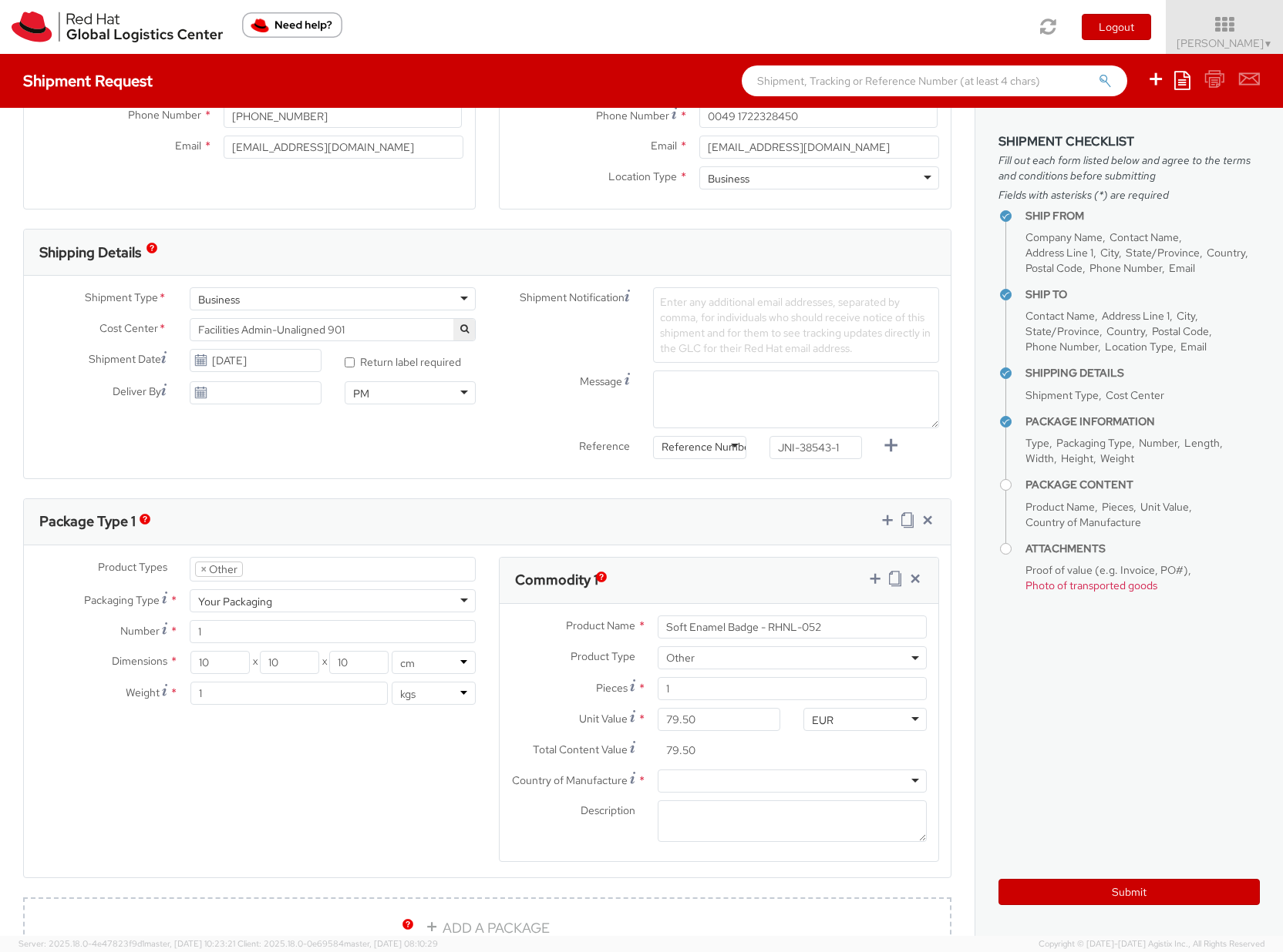
scroll to position [365, 0]
click at [680, 775] on div at bounding box center [792, 778] width 269 height 24
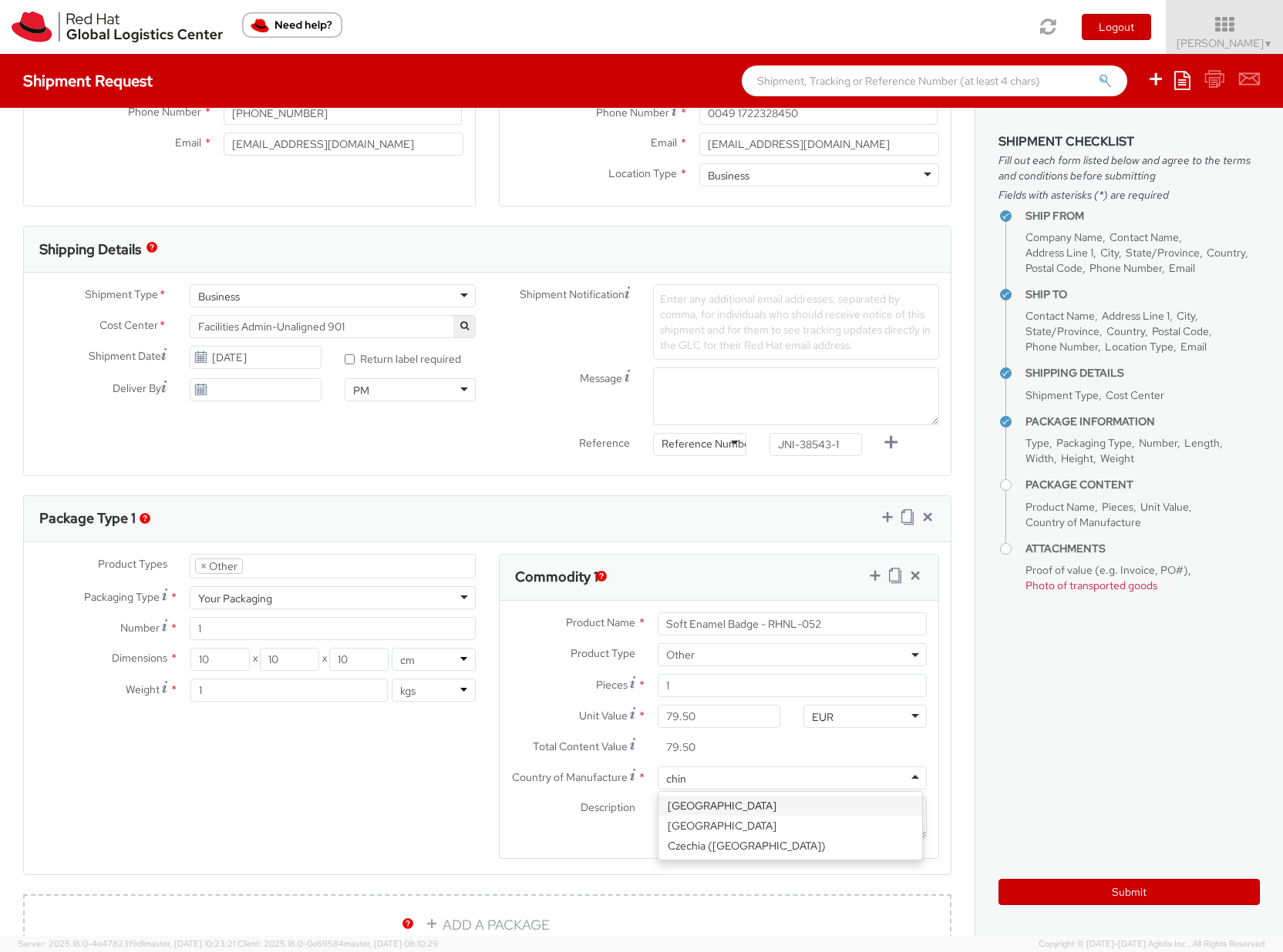
type input "china"
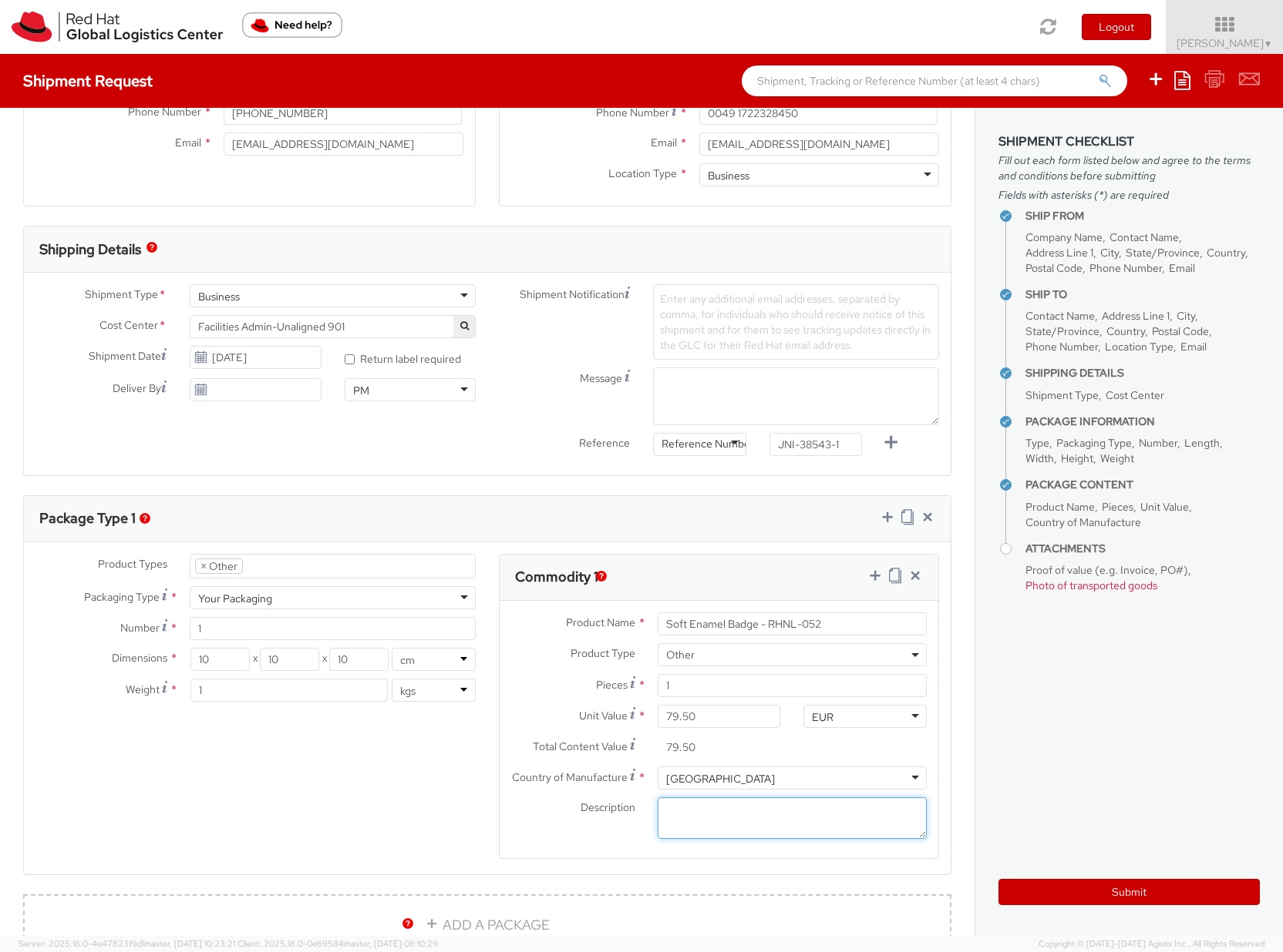
click at [719, 811] on textarea "Description *" at bounding box center [792, 818] width 269 height 42
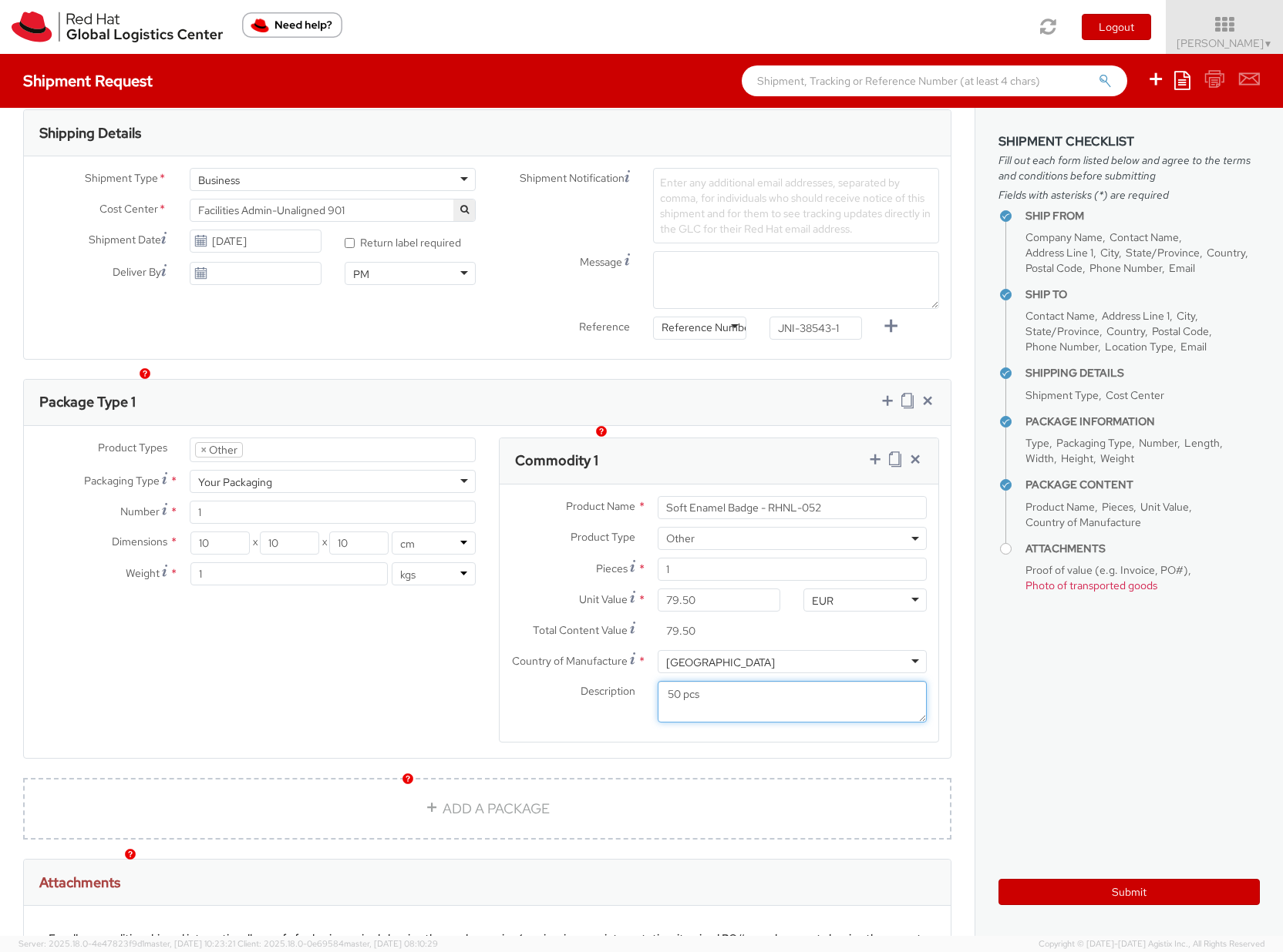
scroll to position [510, 0]
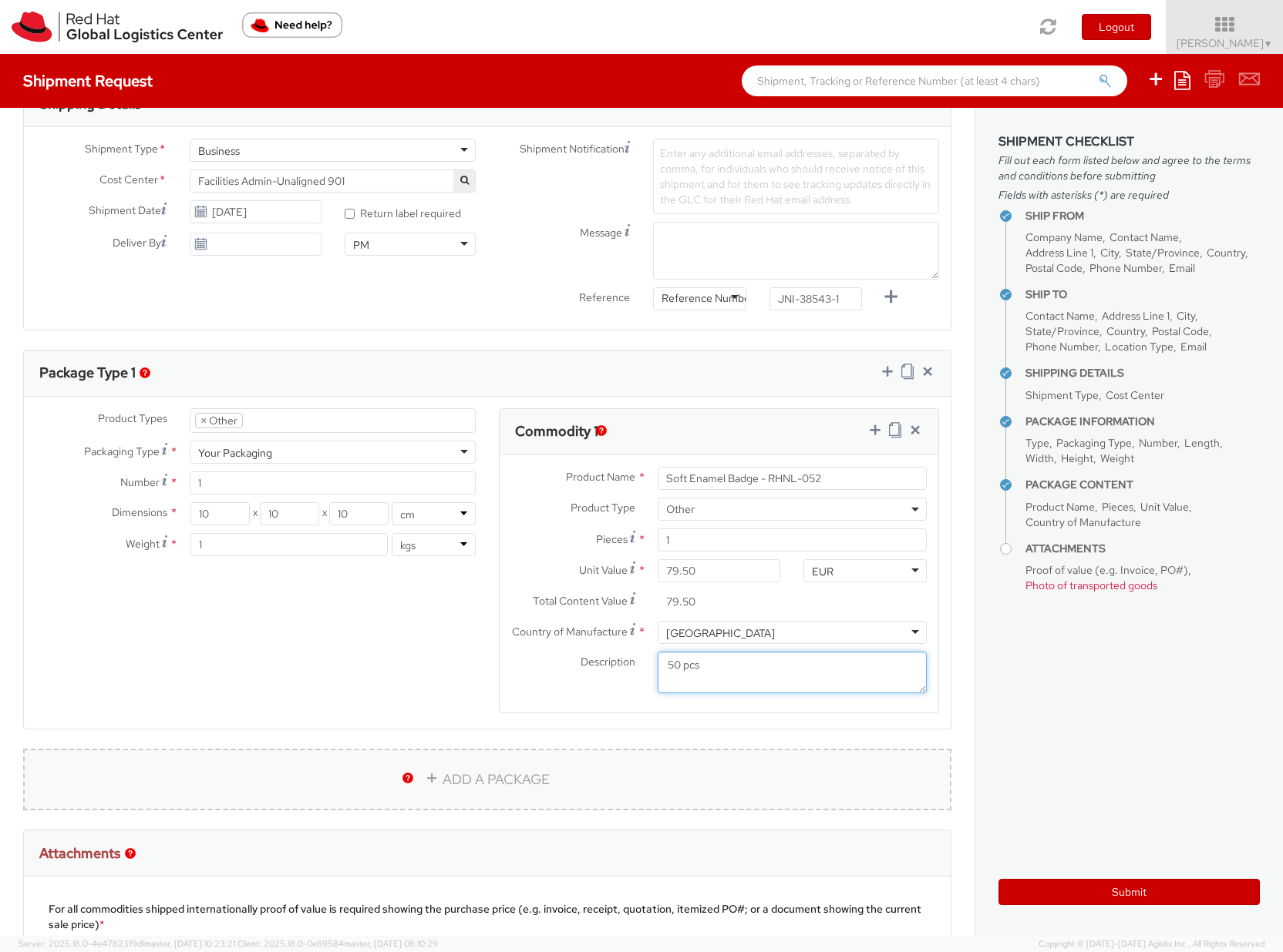
type textarea "50 pcs"
click at [474, 761] on link "ADD A PACKAGE" at bounding box center [487, 779] width 928 height 61
select select
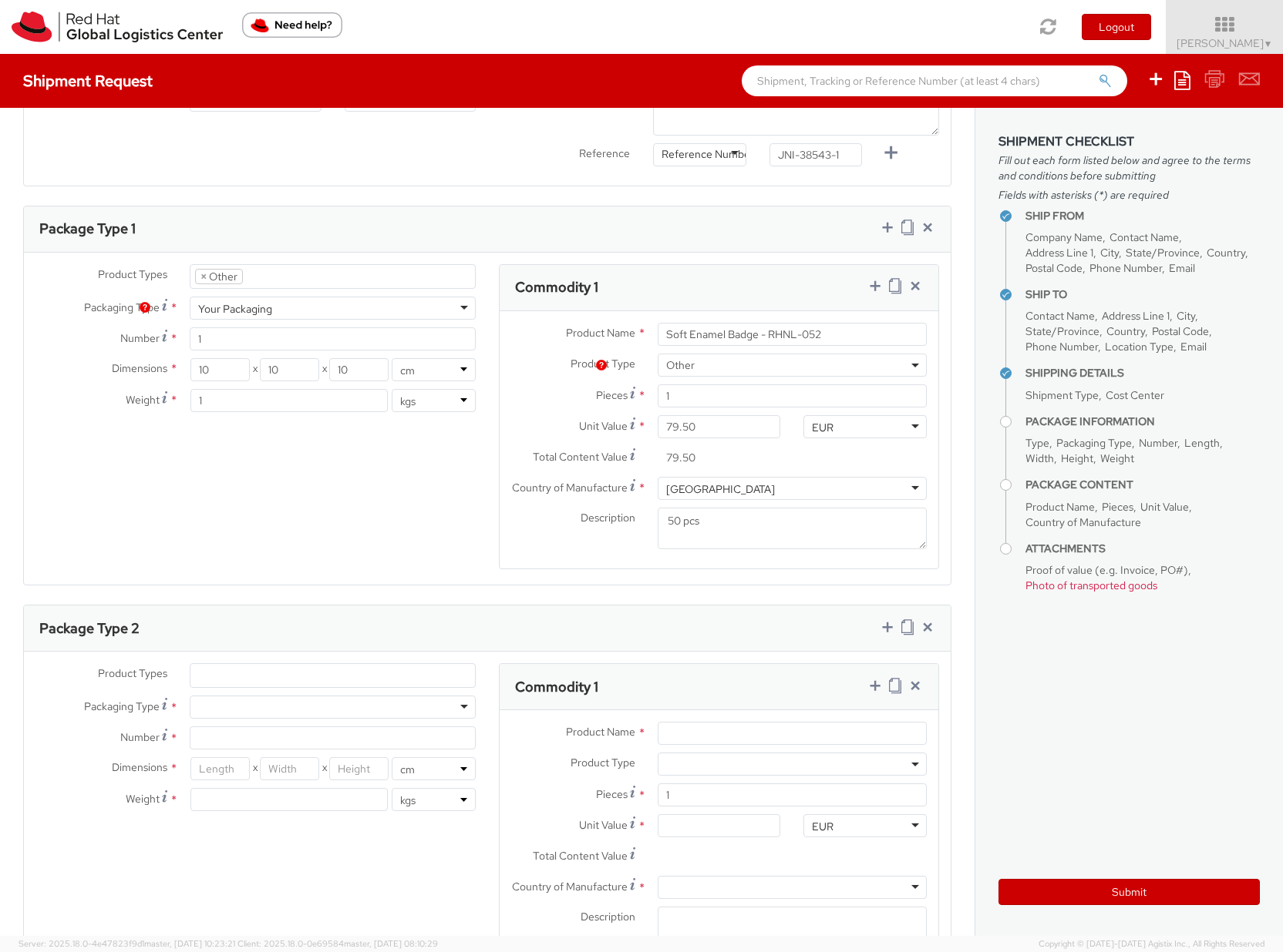
scroll to position [704, 0]
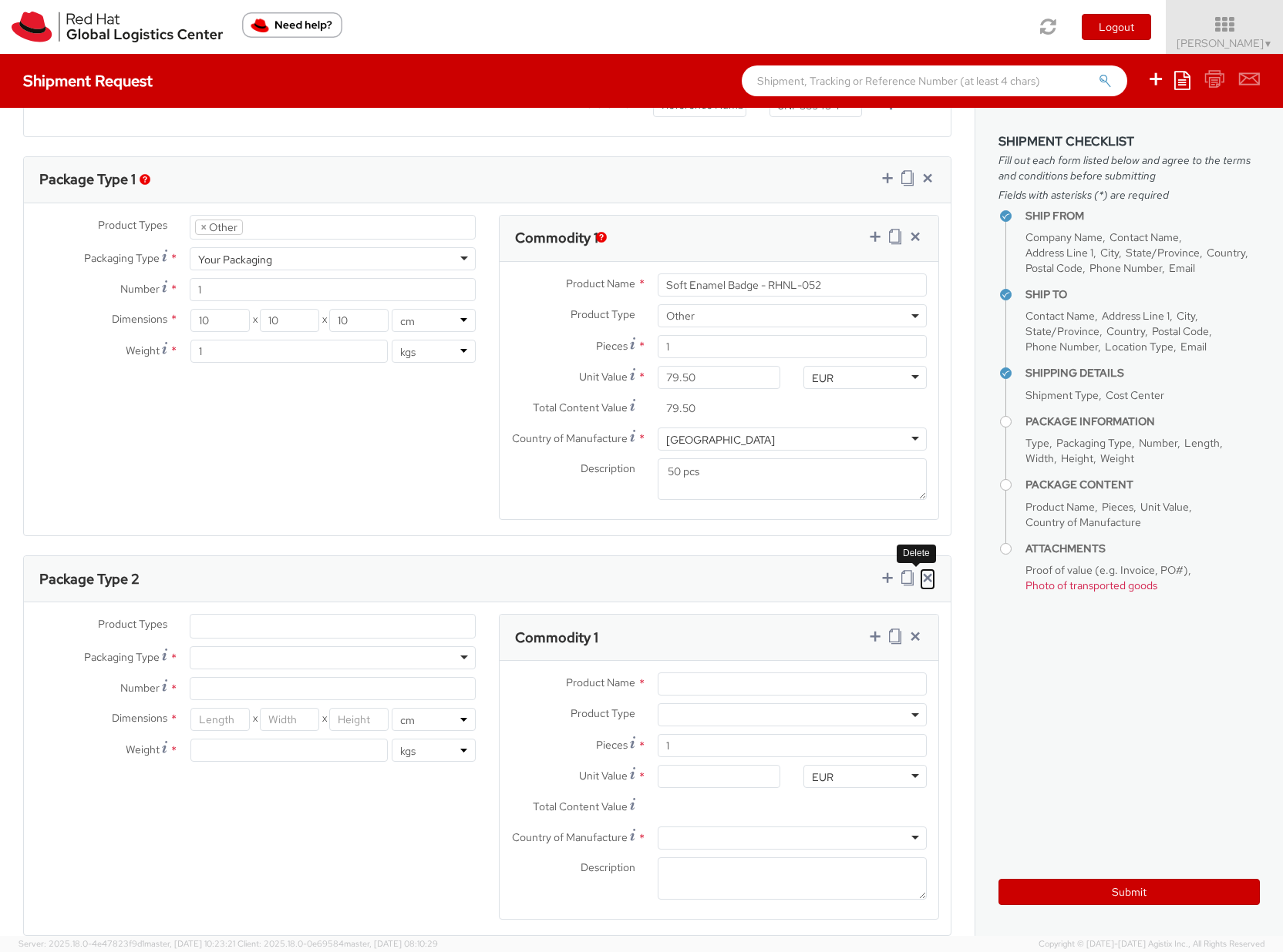
click at [919, 577] on icon at bounding box center [927, 577] width 15 height 15
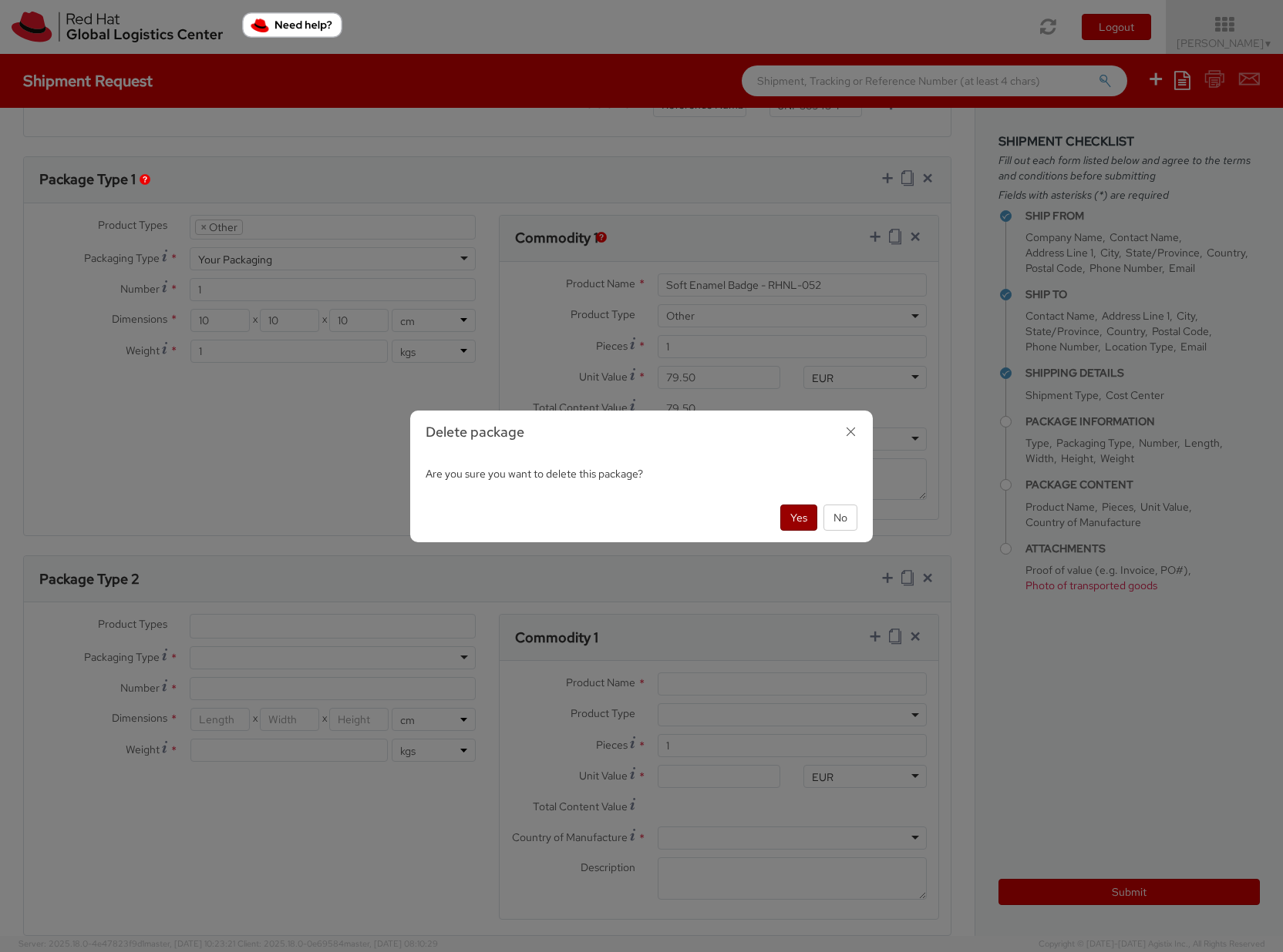
click at [788, 517] on button "Yes" at bounding box center [798, 518] width 37 height 26
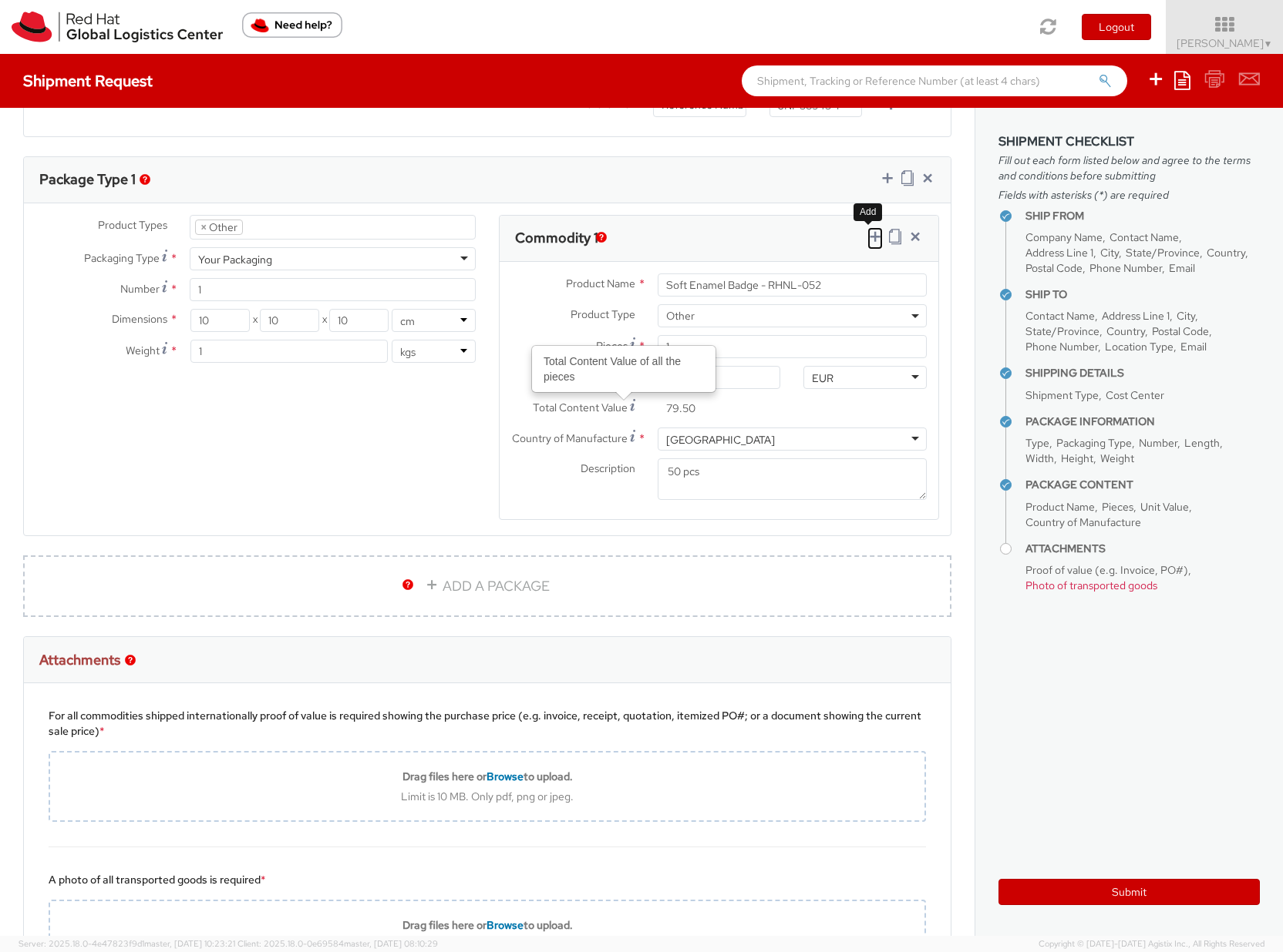
click at [867, 236] on icon at bounding box center [874, 236] width 15 height 15
select select
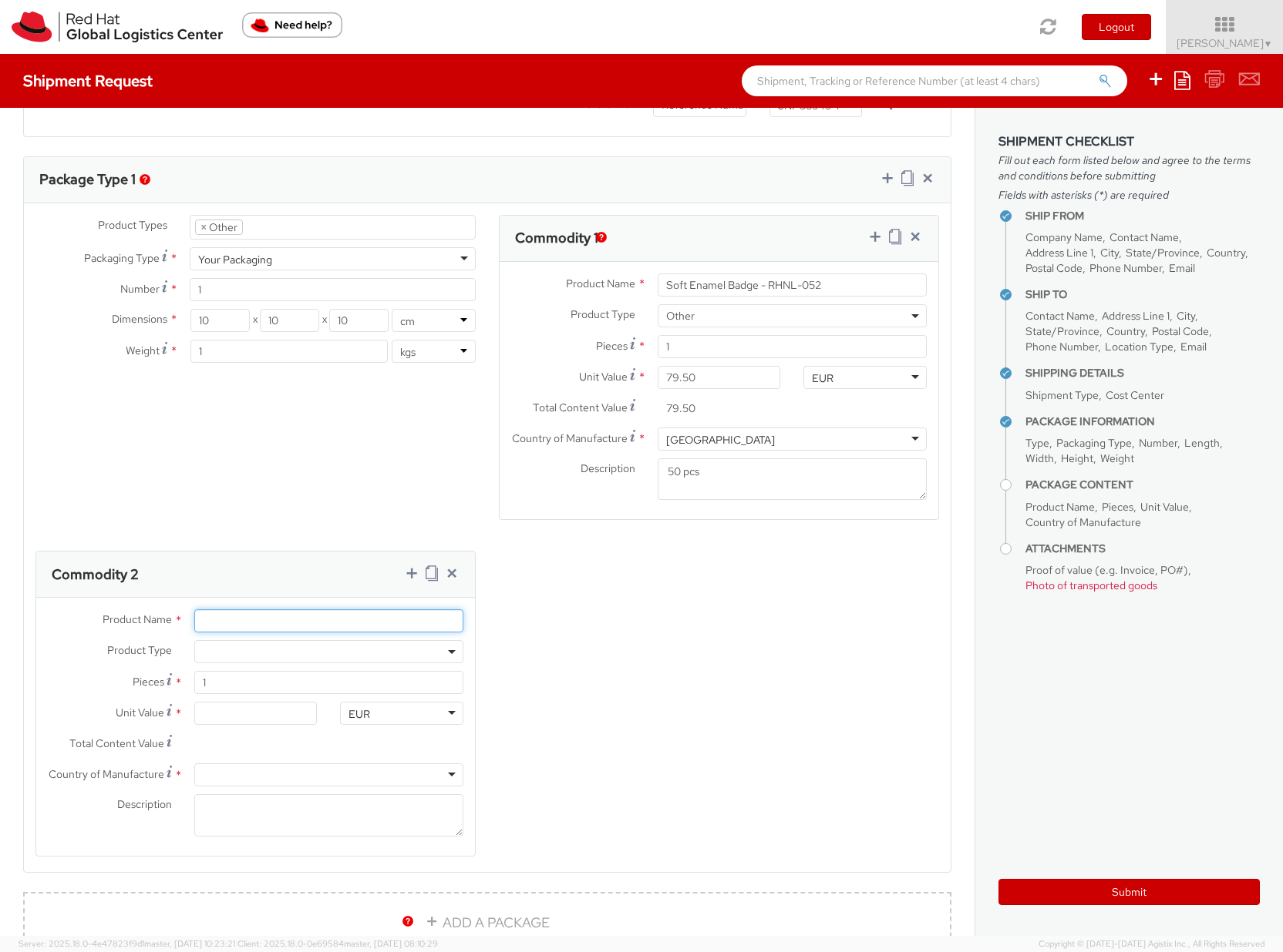
click at [227, 621] on input "Product Name *" at bounding box center [329, 621] width 269 height 24
paste input "Stickers - RHNL-051"
type input "Stickers - RHNL-051"
click at [211, 653] on span at bounding box center [329, 652] width 269 height 24
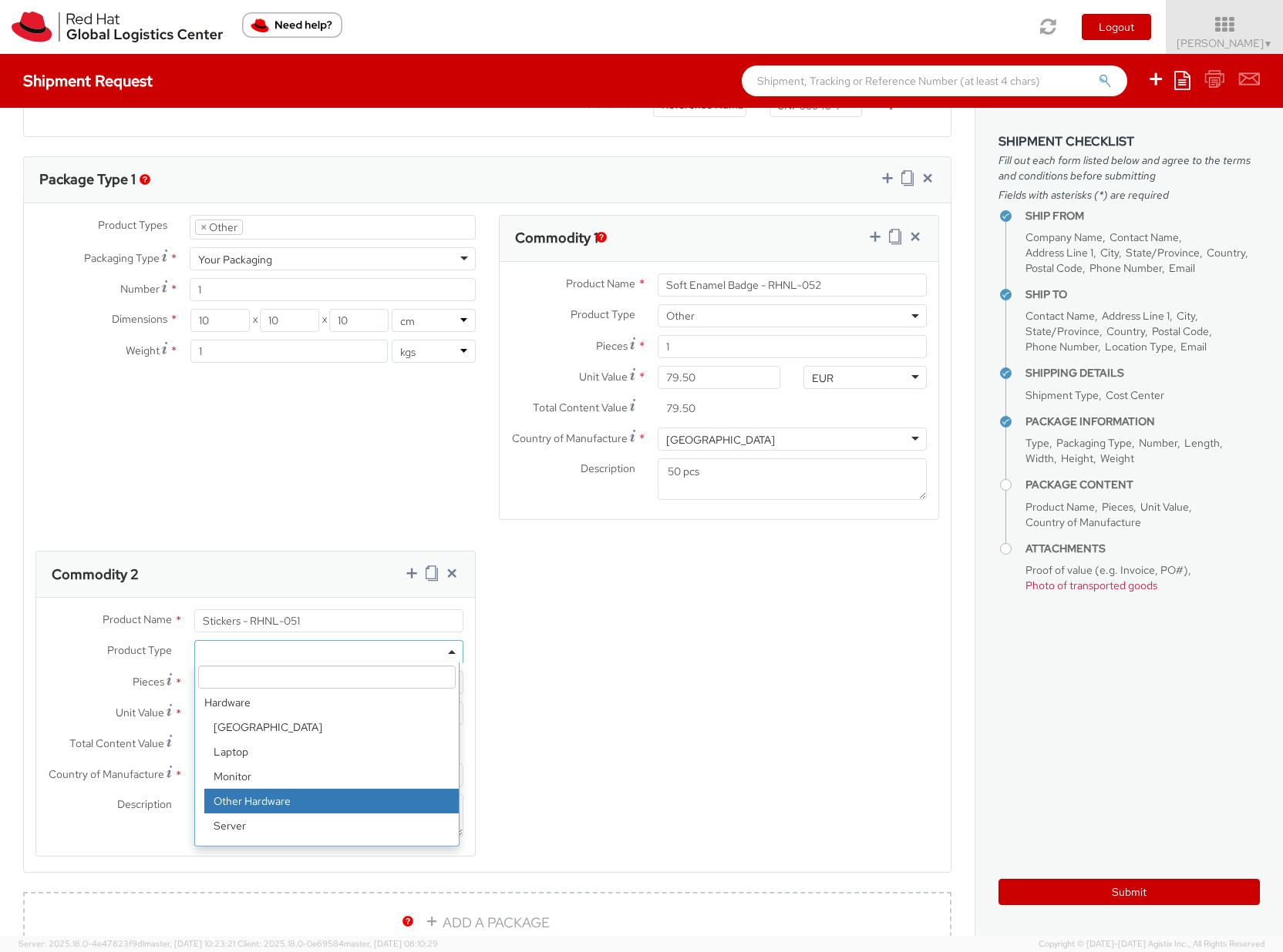
scroll to position [68, 0]
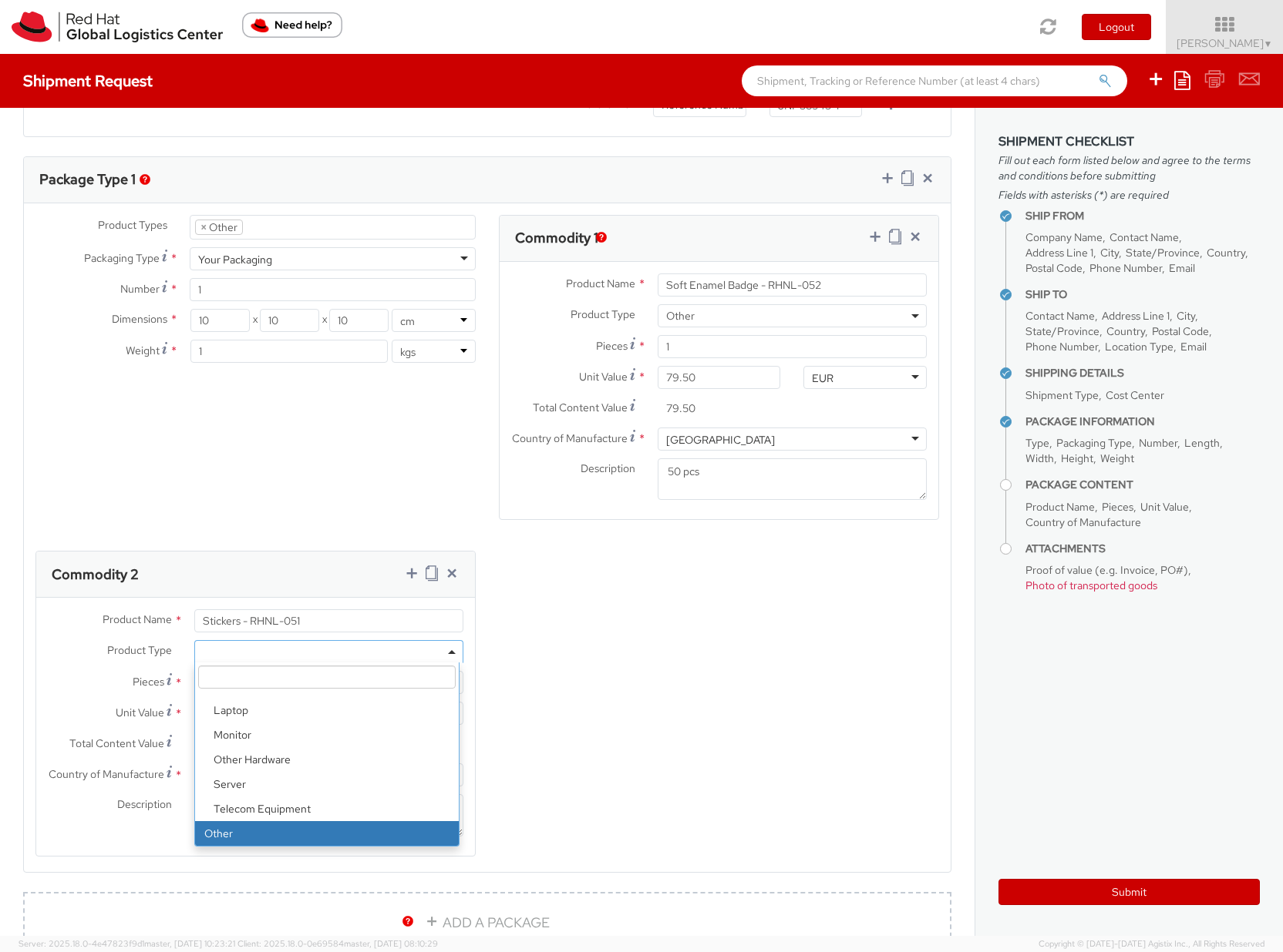
select select "OTHER"
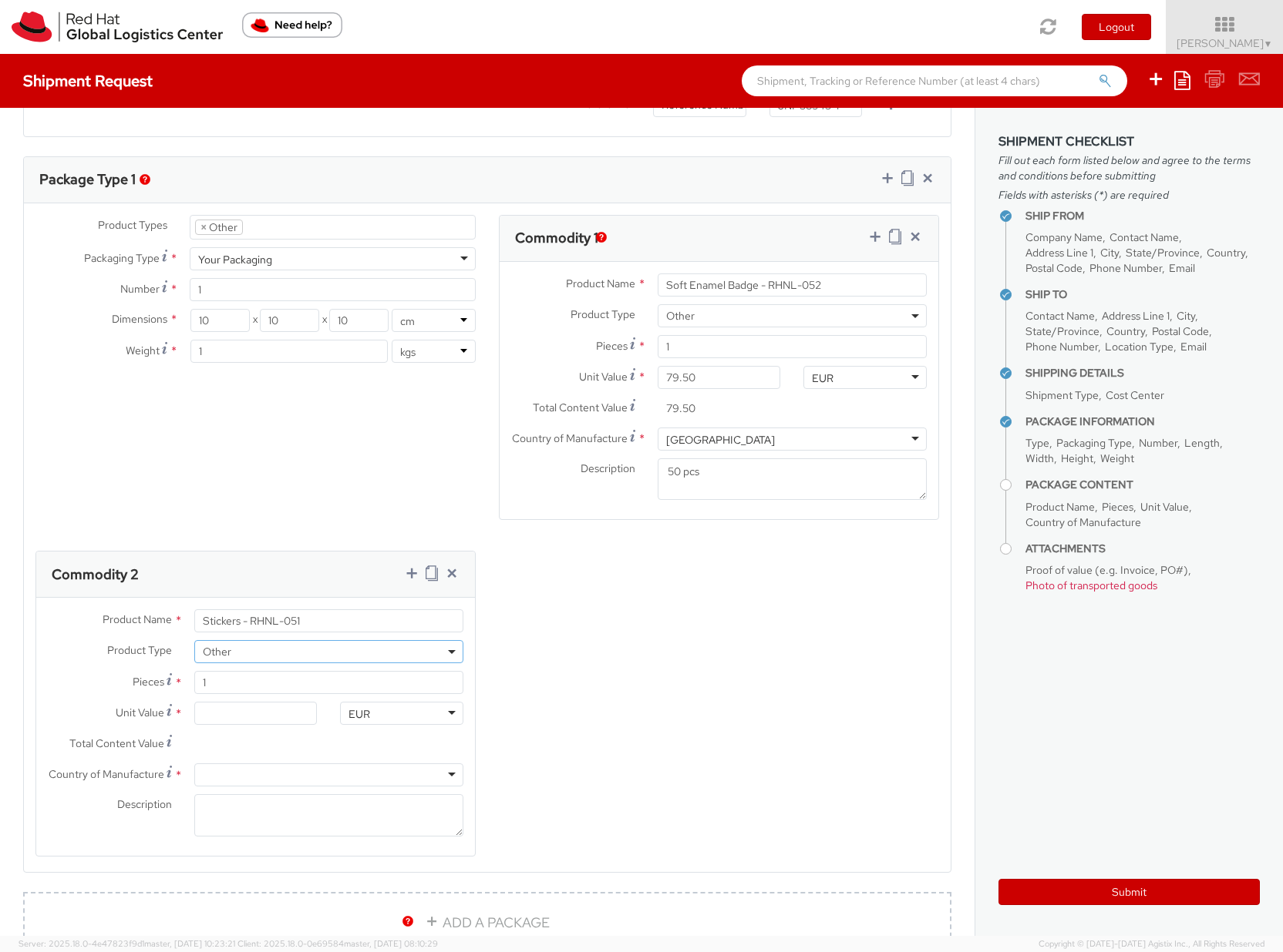
click at [246, 653] on span "Other" at bounding box center [329, 652] width 252 height 14
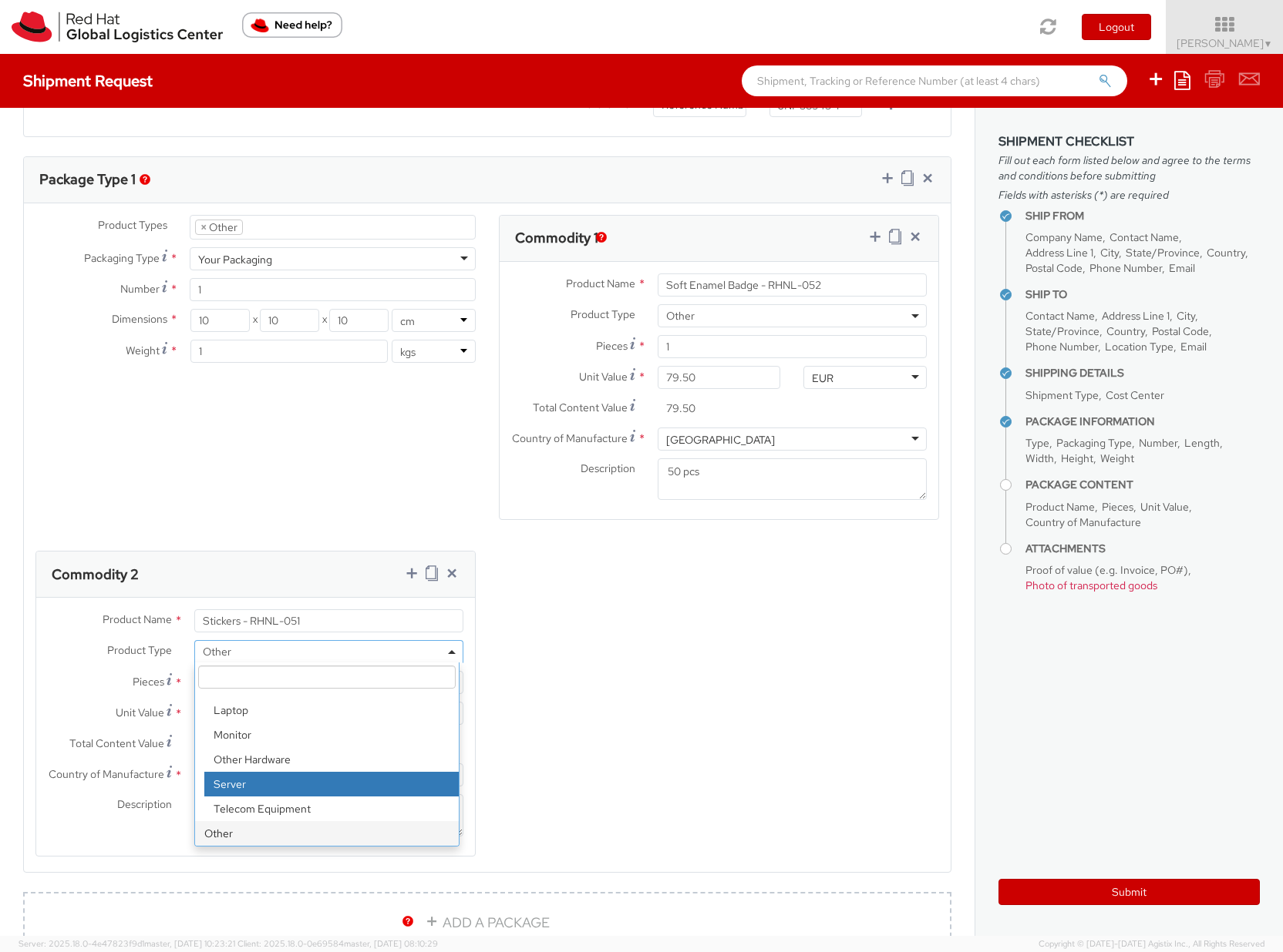
scroll to position [704, 0]
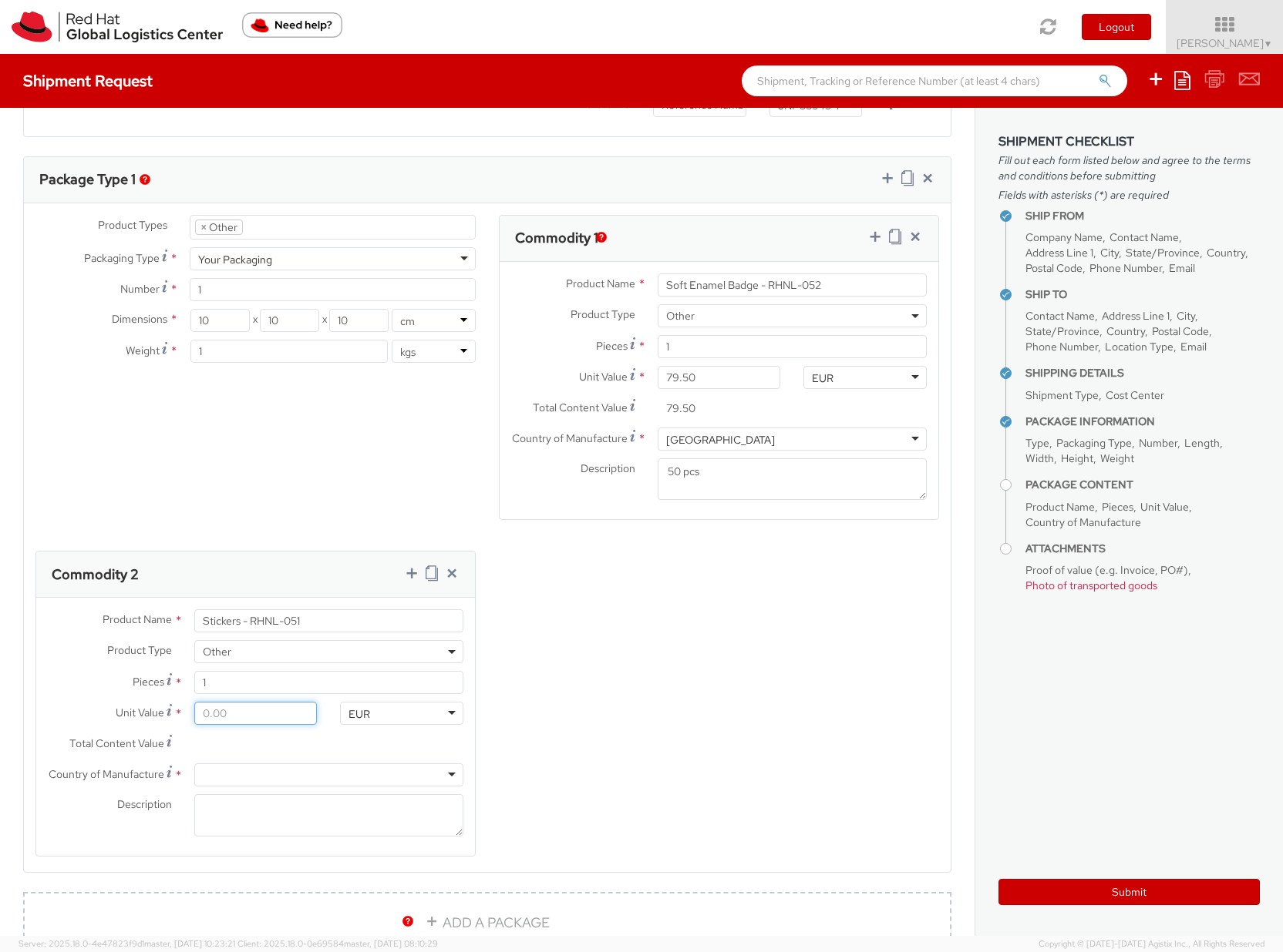
click at [206, 713] on input "Unit Value *" at bounding box center [255, 713] width 123 height 24
type input "9.00"
type input "90.00"
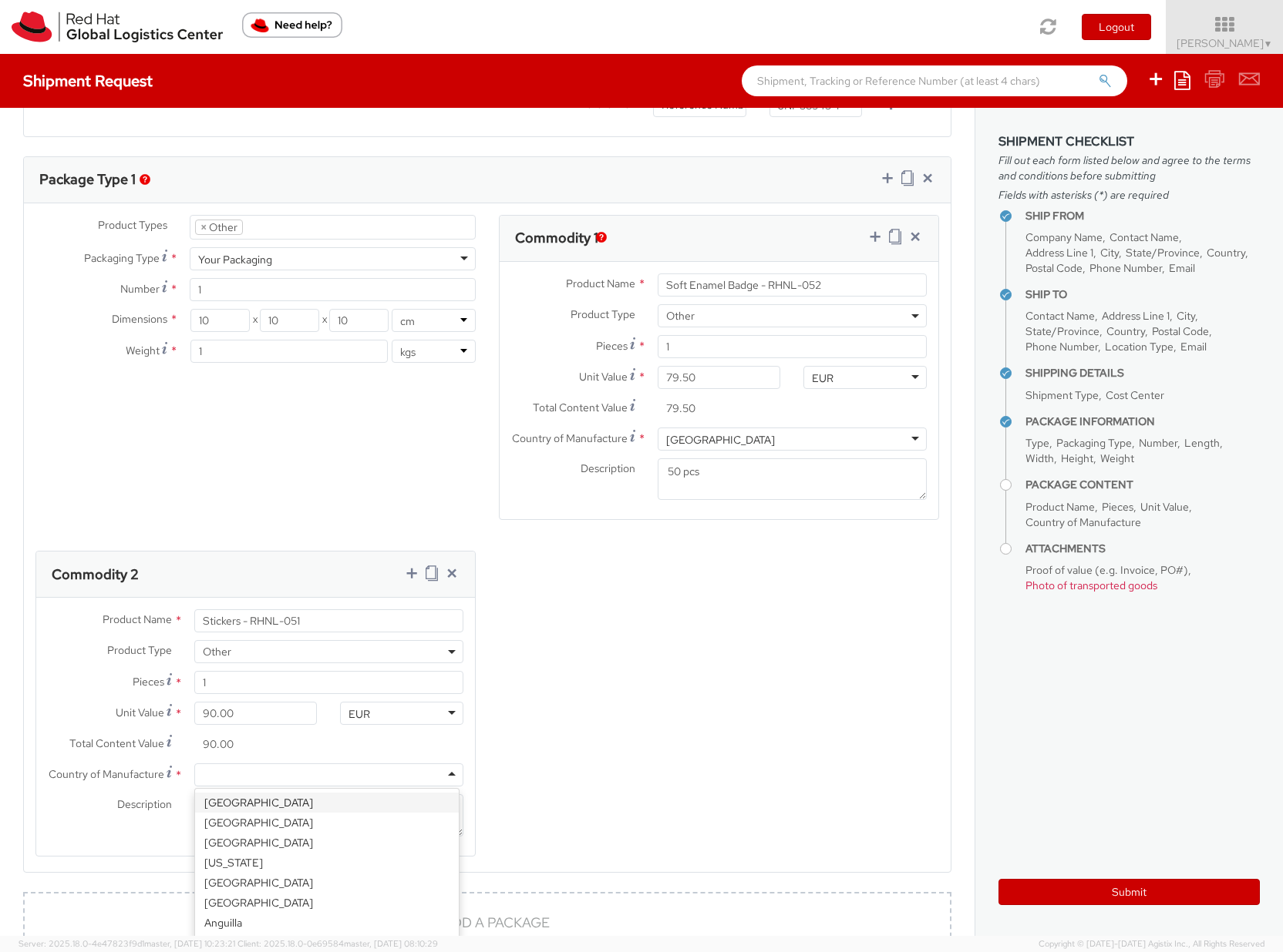
click at [209, 773] on div at bounding box center [329, 775] width 269 height 24
type input "china"
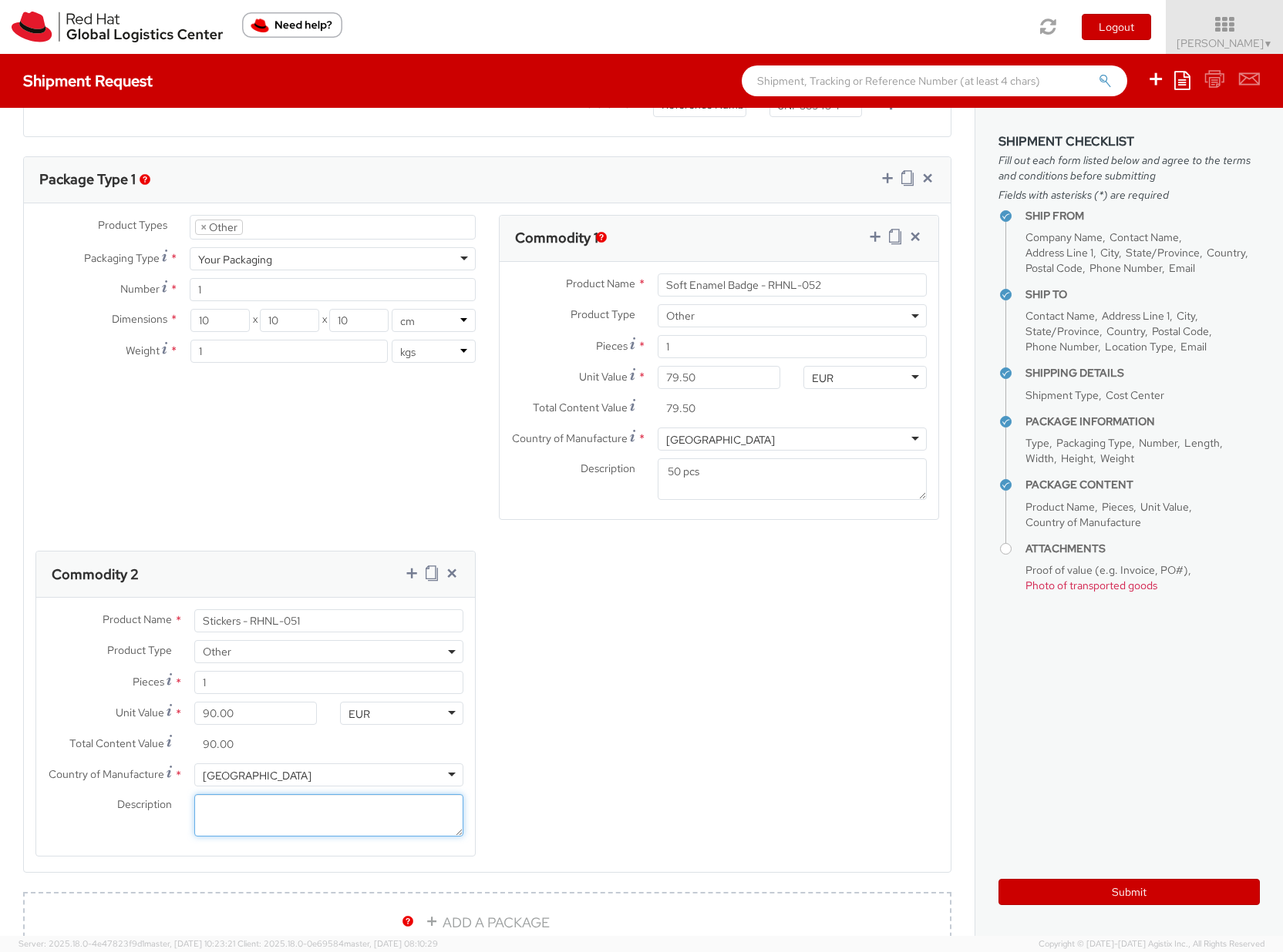
click at [210, 812] on textarea "Description *" at bounding box center [329, 815] width 269 height 42
type textarea "50 pcs"
click at [405, 573] on icon at bounding box center [412, 573] width 15 height 15
select select
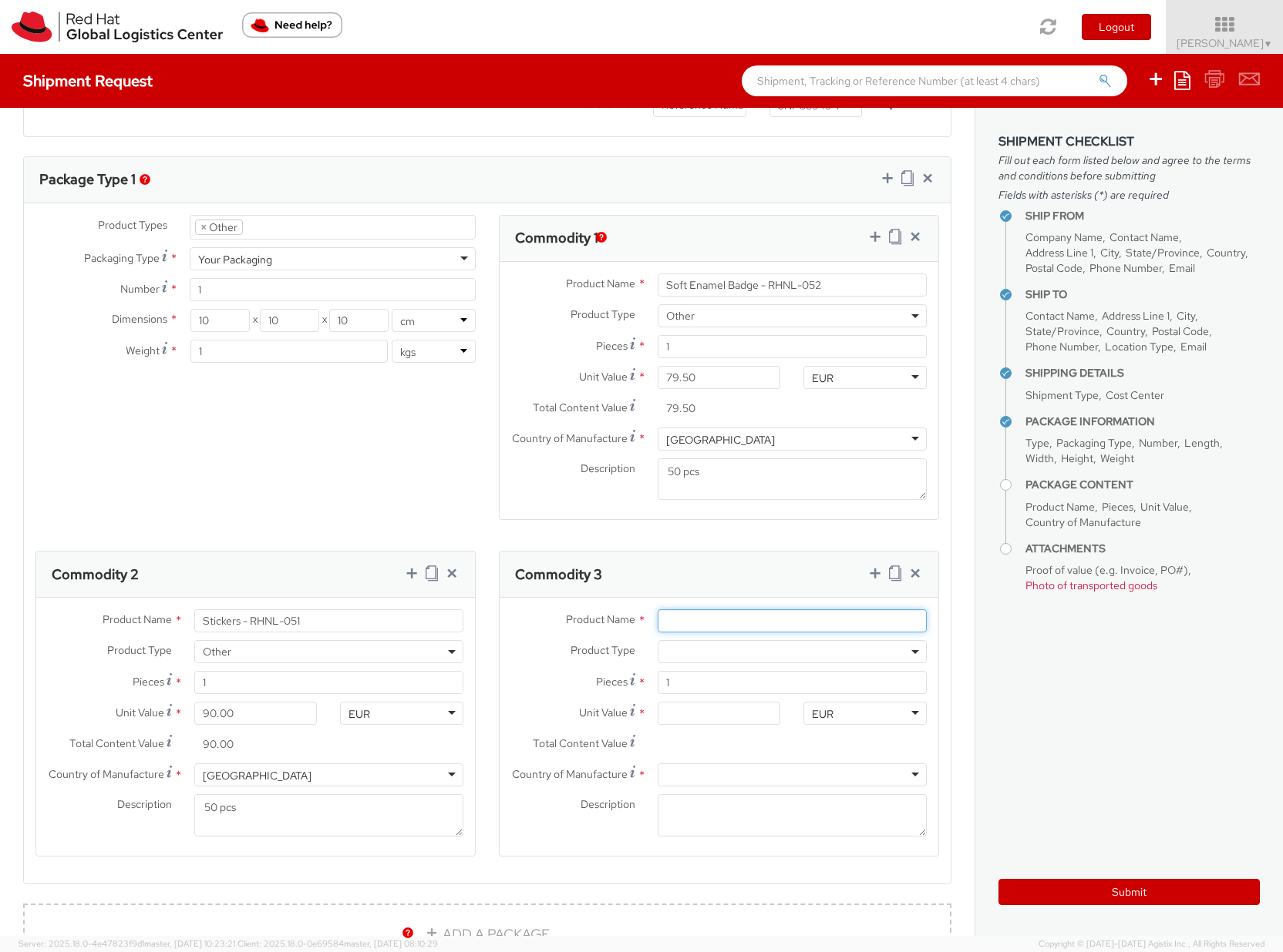
click at [682, 617] on input "Product Name *" at bounding box center [792, 621] width 269 height 24
paste input "2025 Red Hat Socks Design - RHEU-621207"
type input "2025 Red Hat Socks Design - RHEU-621207"
click at [686, 654] on span at bounding box center [792, 652] width 269 height 24
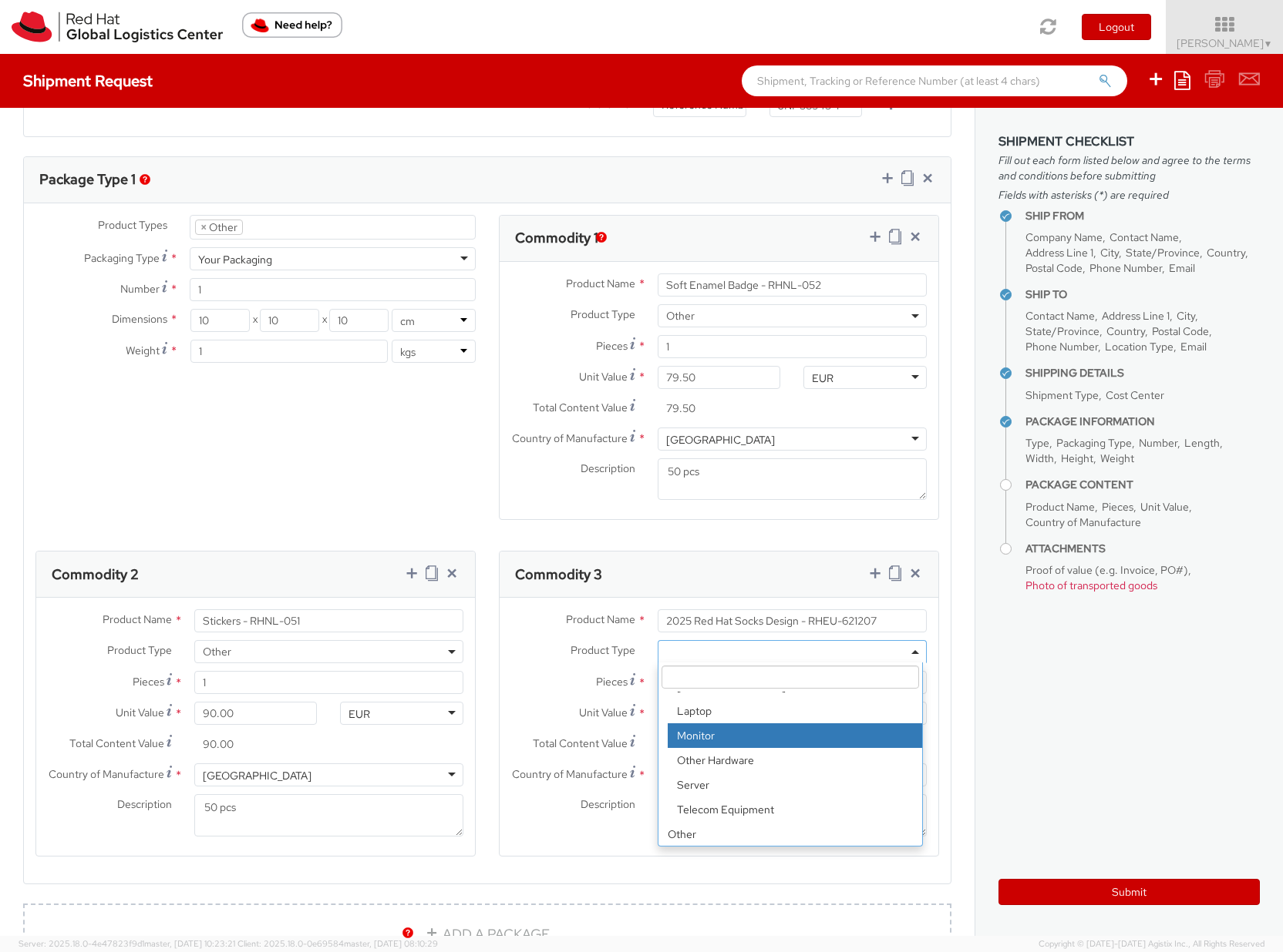
scroll to position [68, 0]
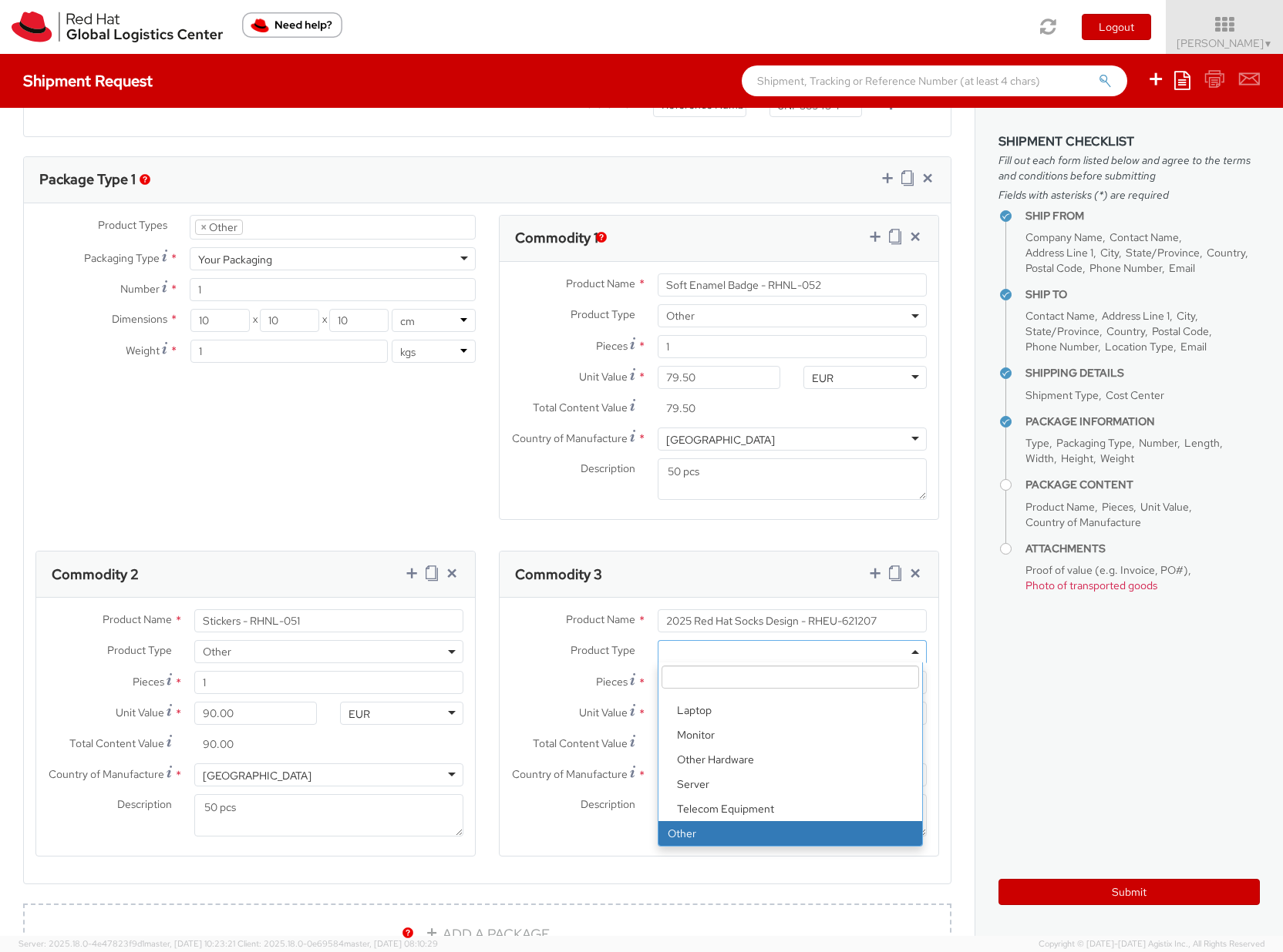
select select "OTHER"
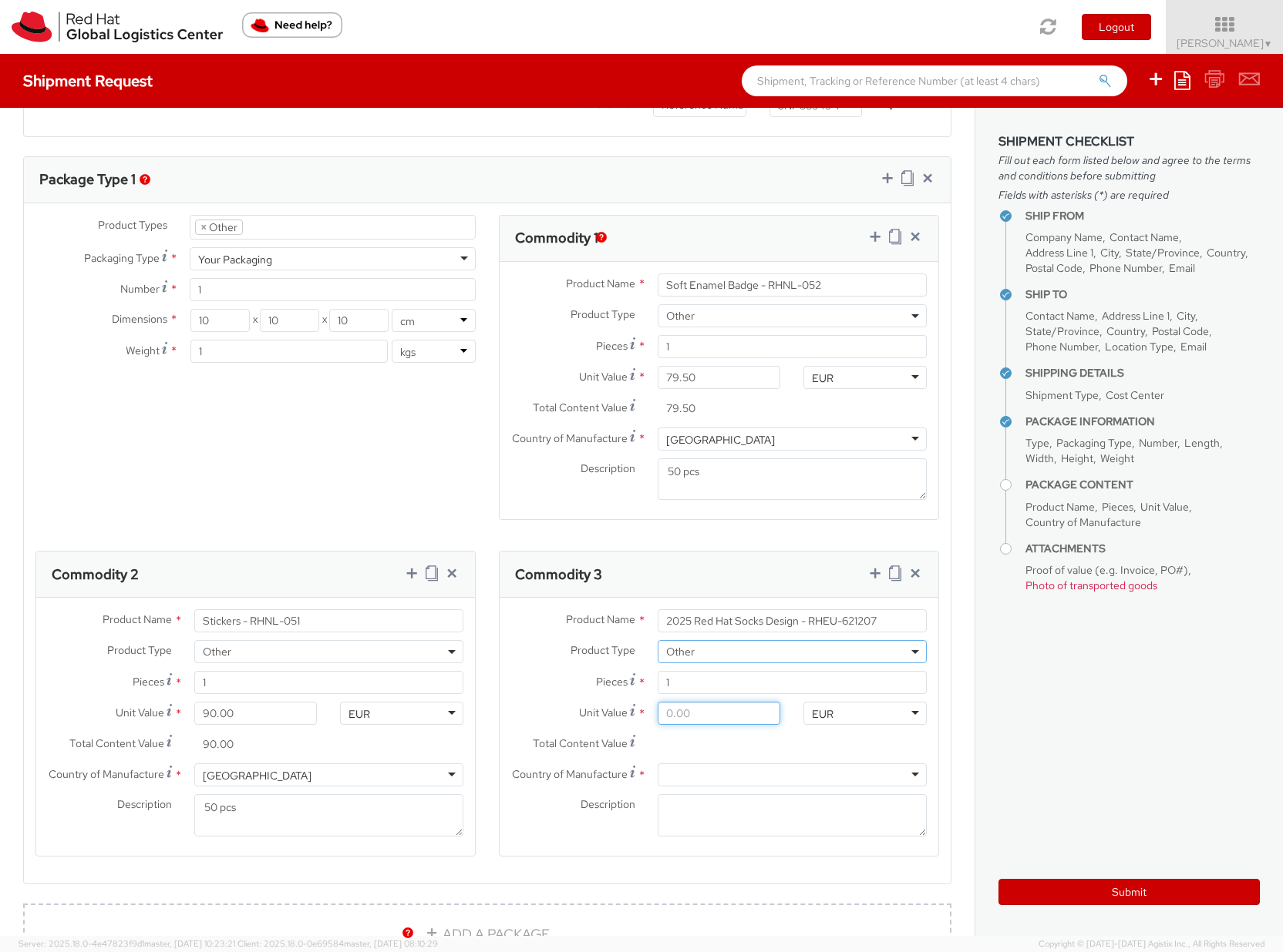
click at [676, 715] on input "Unit Value *" at bounding box center [719, 713] width 123 height 24
type input "3.00"
type input "30.00"
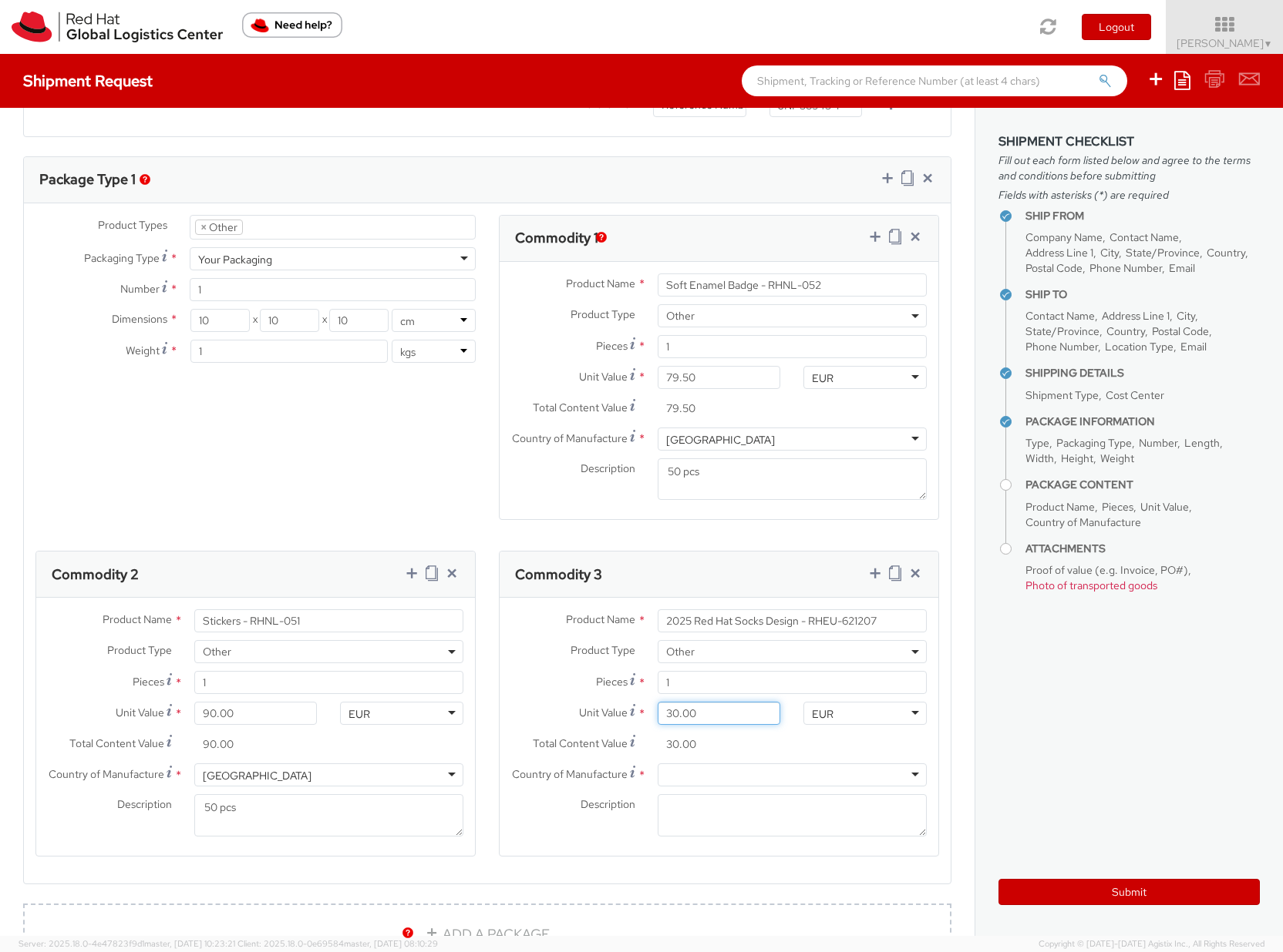
type input "300.00"
click at [684, 771] on div at bounding box center [792, 775] width 269 height 24
type input "china"
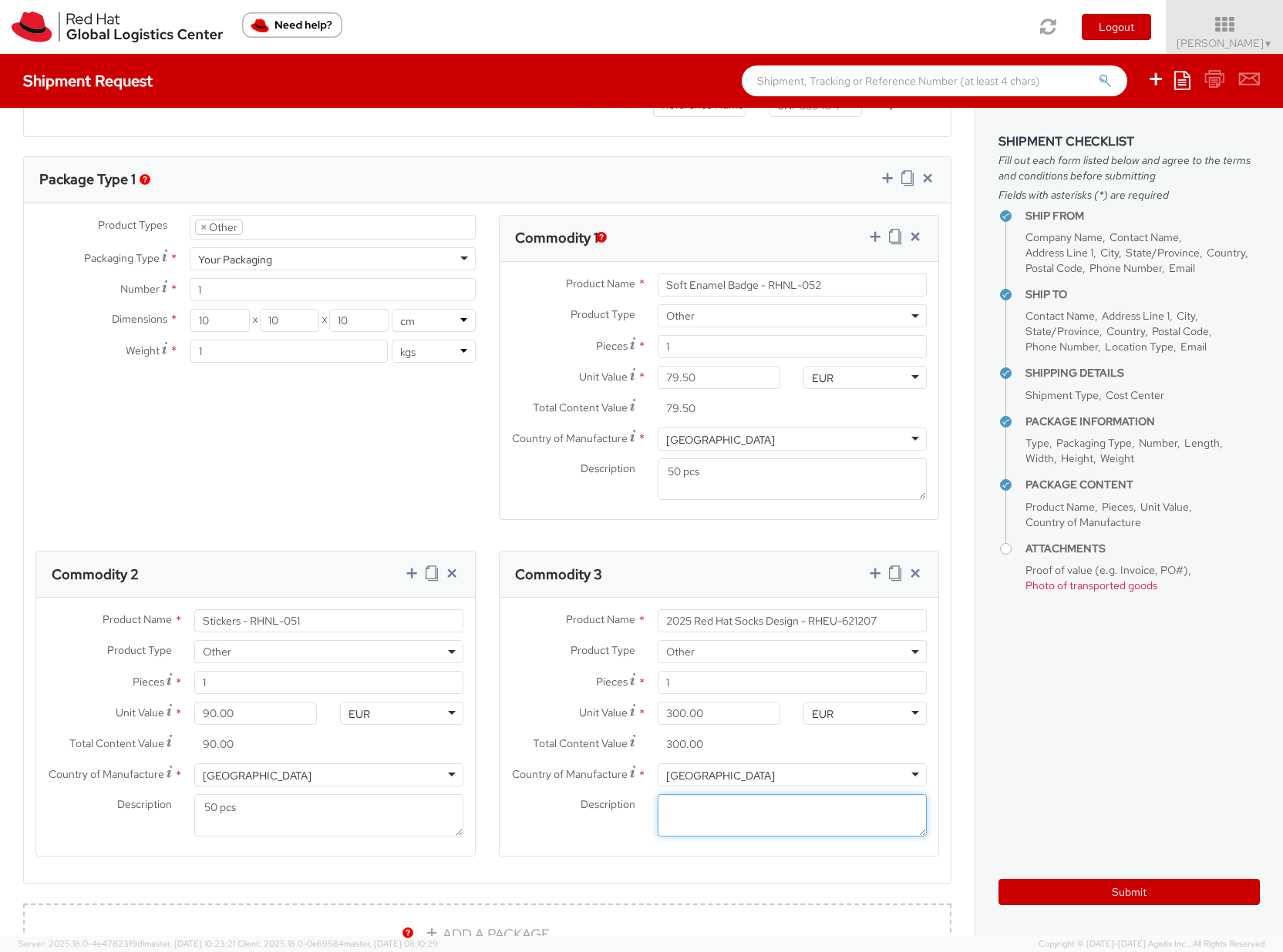
click at [734, 816] on textarea "Description *" at bounding box center [792, 815] width 269 height 42
type textarea "30 pcs"
click at [867, 573] on icon at bounding box center [874, 573] width 15 height 15
select select
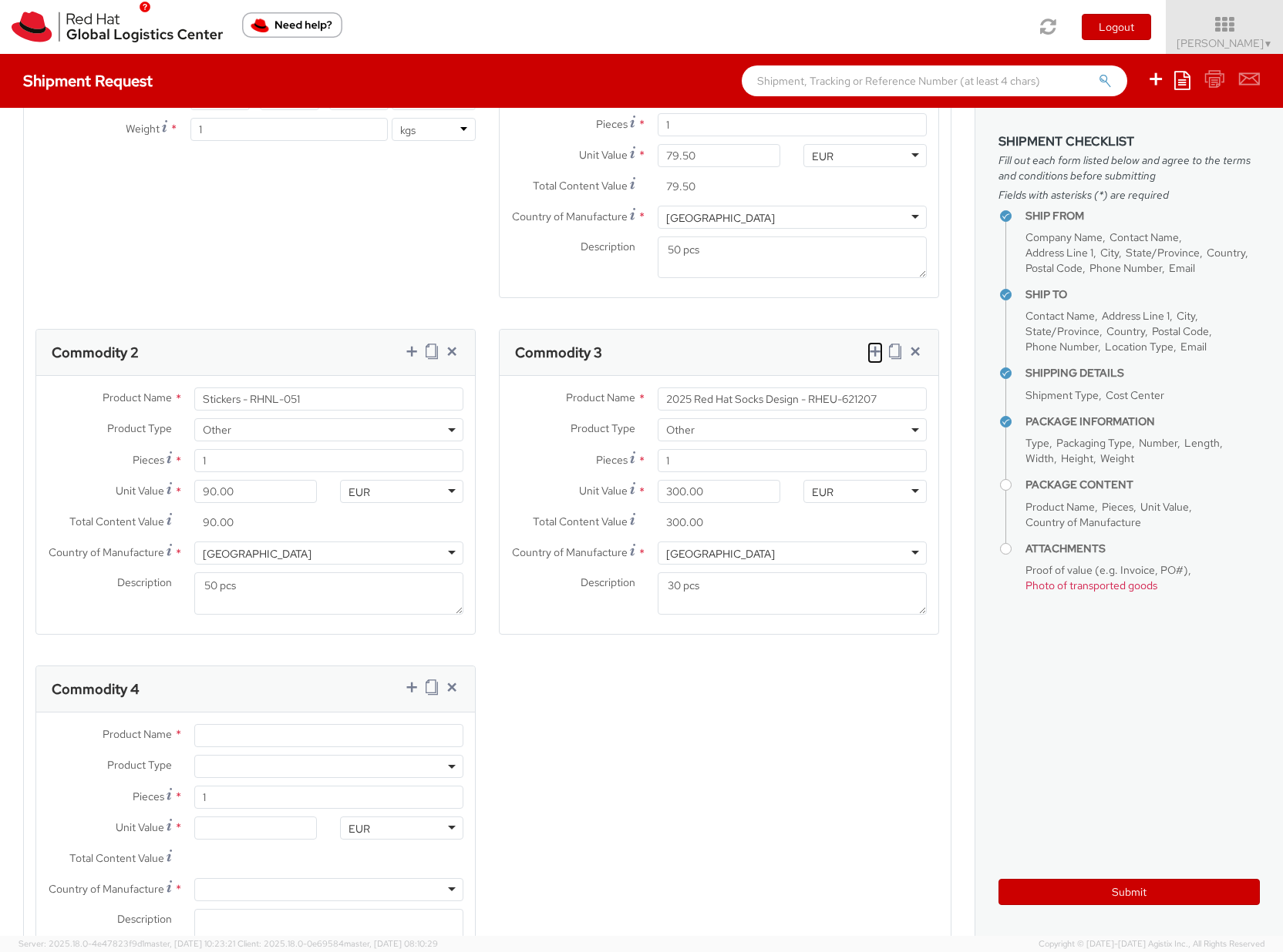
scroll to position [947, 0]
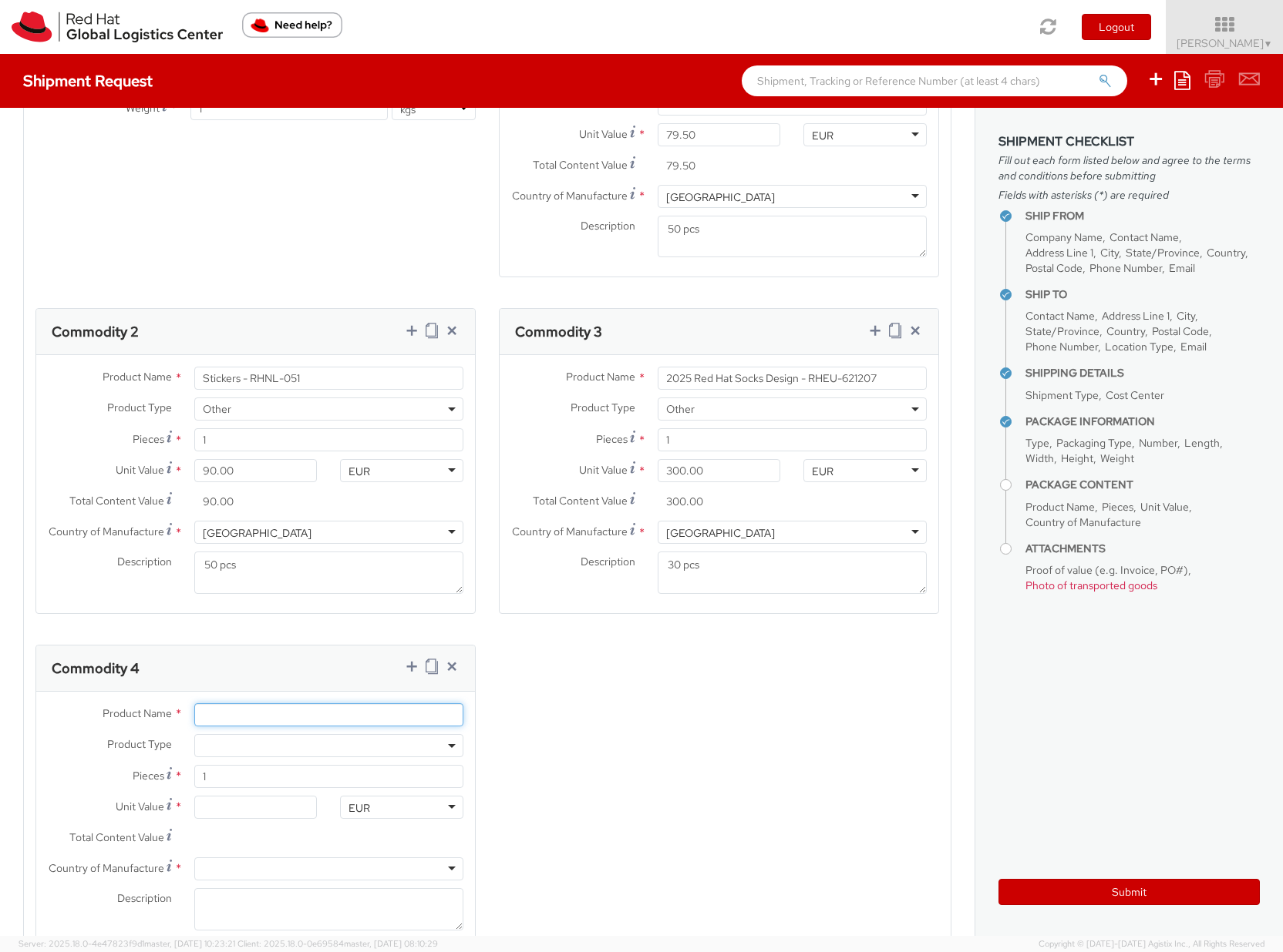
click at [230, 719] on input "Product Name *" at bounding box center [329, 715] width 269 height 24
paste input "Event Fedora (Pack of 70) - RHEU-621060"
type input "Event Fedora (Pack of 70) - RHEU-621060"
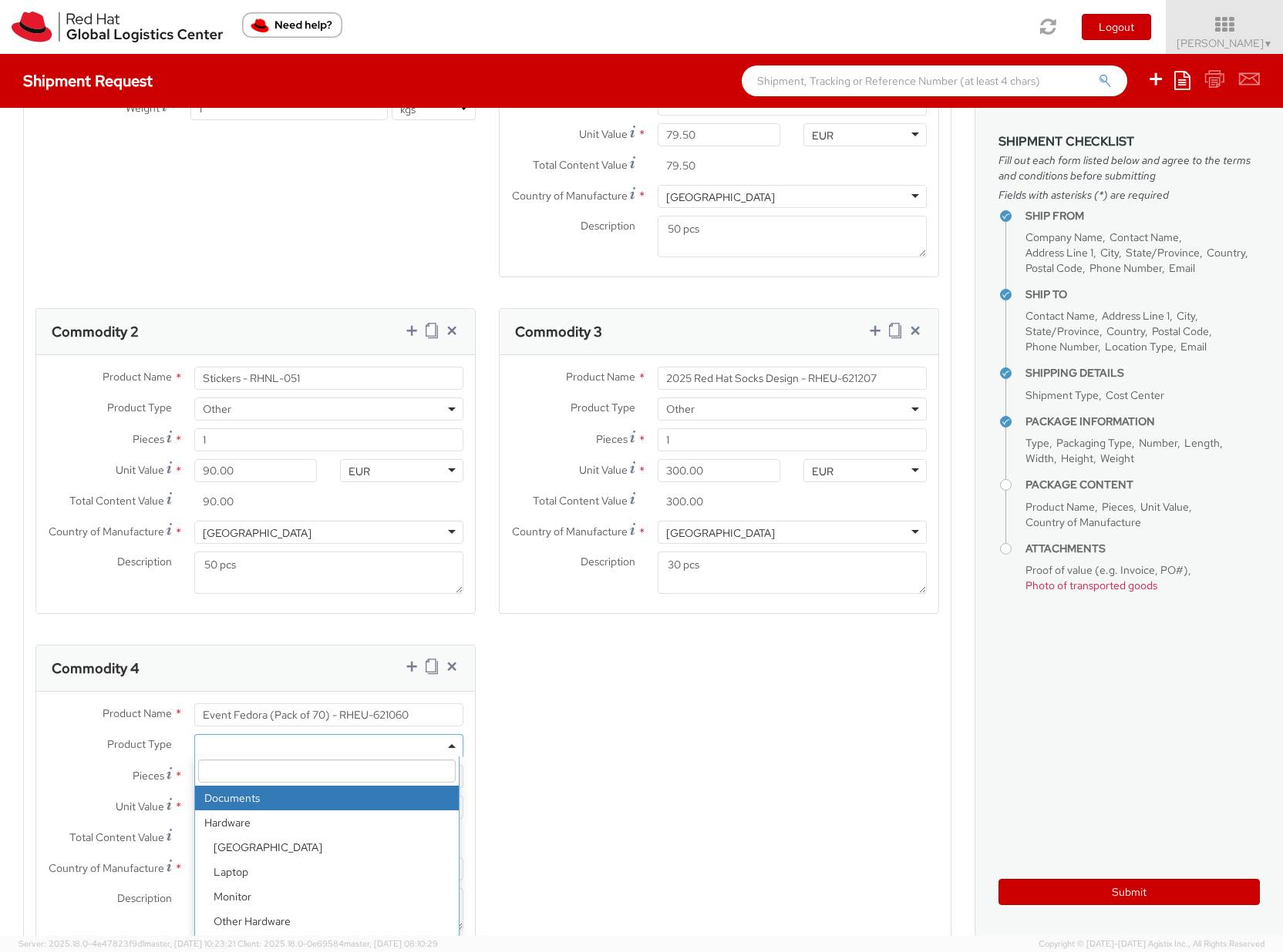
click at [211, 741] on span at bounding box center [329, 746] width 269 height 24
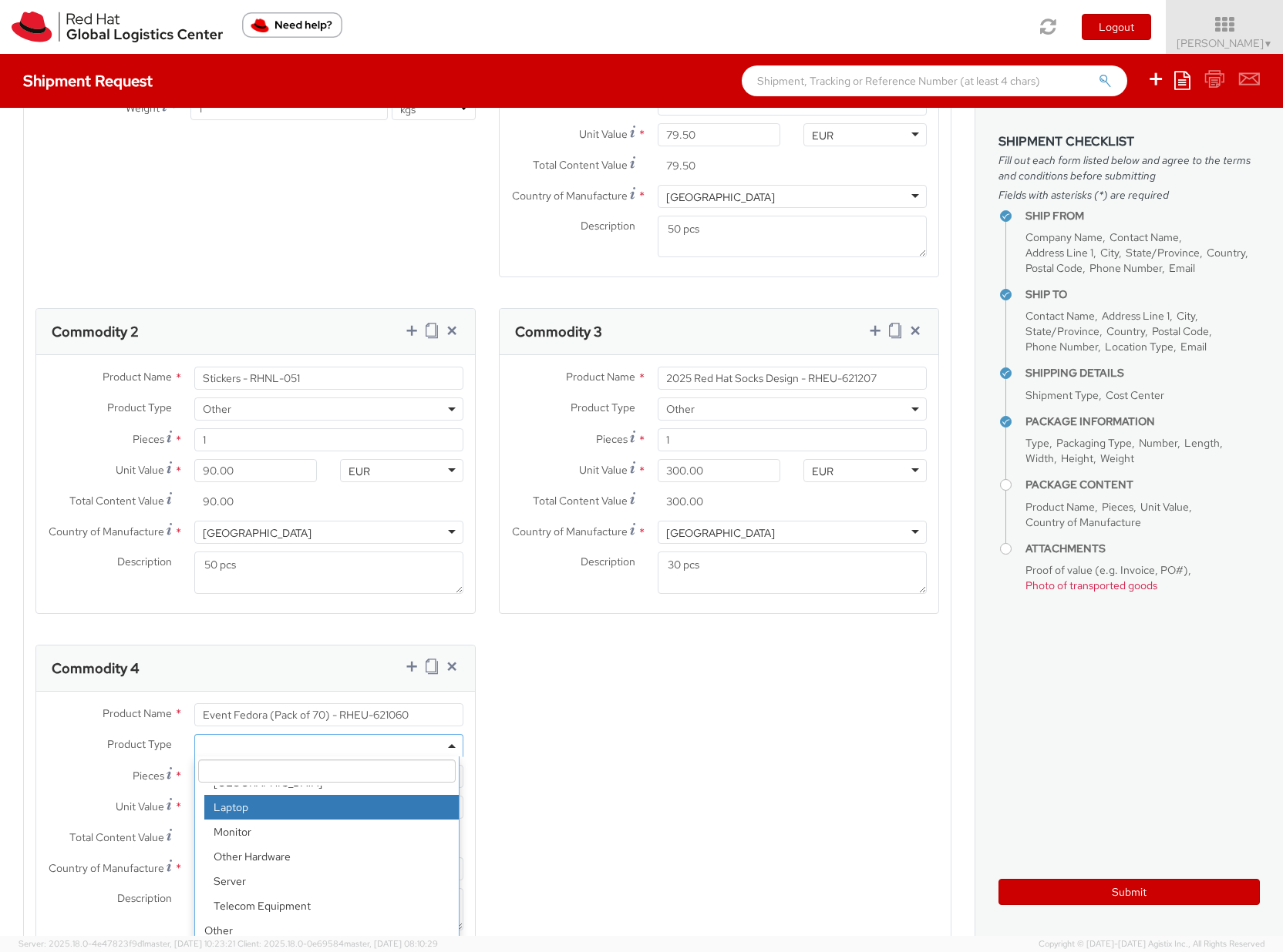
scroll to position [68, 0]
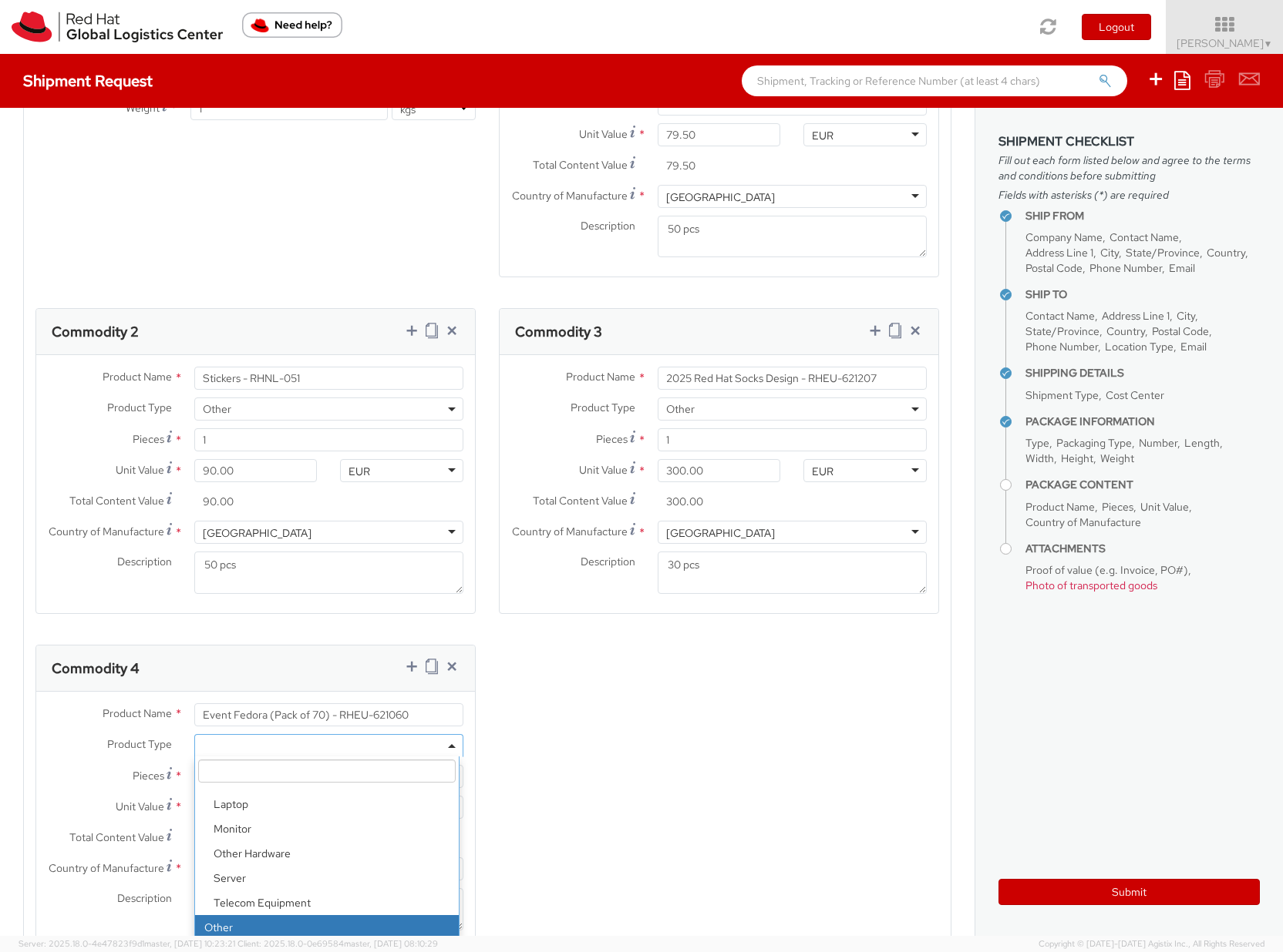
select select "OTHER"
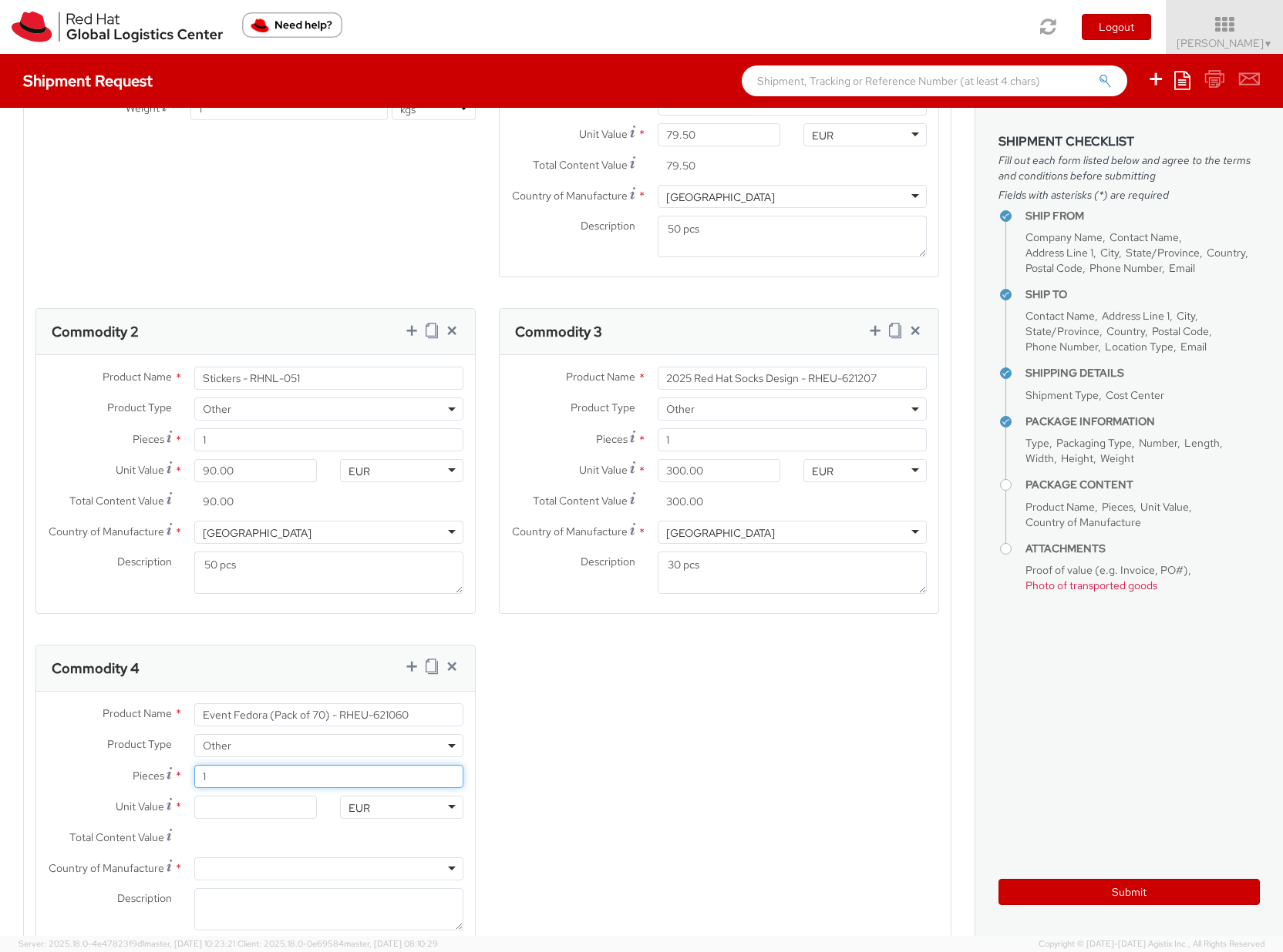
click at [238, 781] on input "1" at bounding box center [329, 776] width 269 height 24
type input "0.00"
click at [252, 803] on input "0.00" at bounding box center [255, 807] width 123 height 24
drag, startPoint x: 231, startPoint y: 780, endPoint x: 196, endPoint y: 777, distance: 35.1
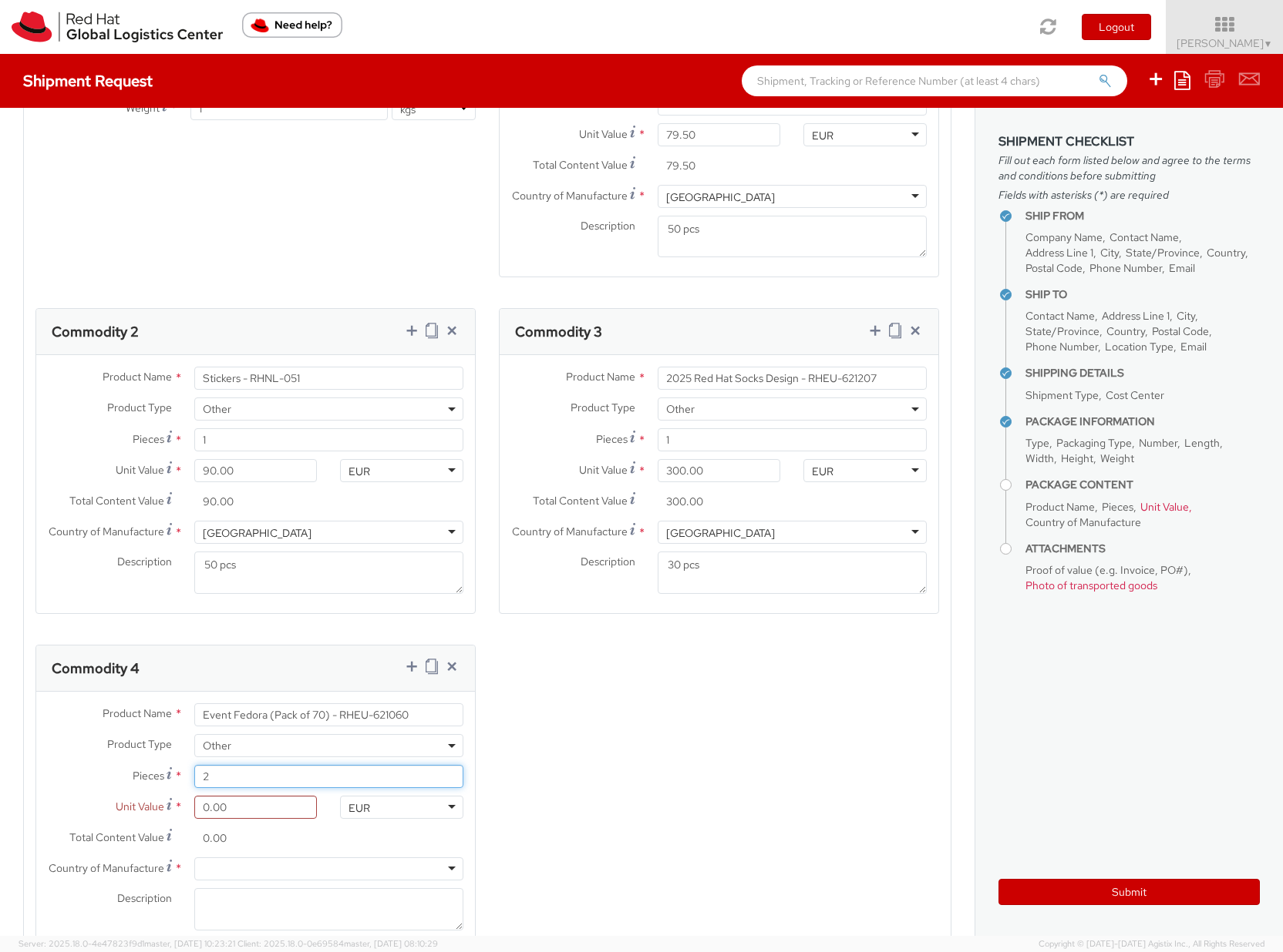
click at [196, 776] on input "2" at bounding box center [329, 776] width 269 height 24
type input "1"
drag, startPoint x: 226, startPoint y: 810, endPoint x: 212, endPoint y: 815, distance: 14.9
click at [212, 815] on input "0.00" at bounding box center [255, 807] width 123 height 24
type input "8.00"
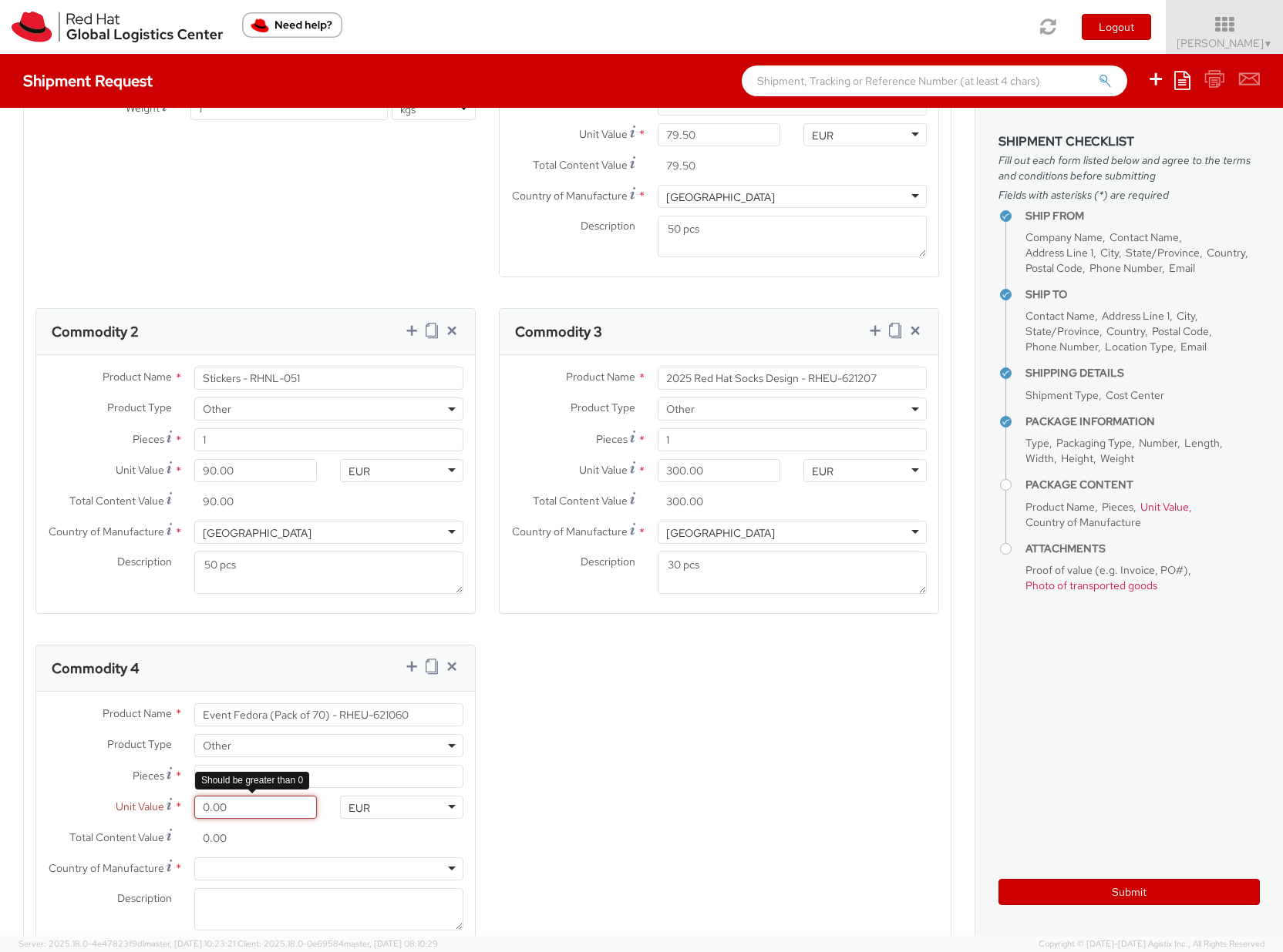
type input "8.00"
type input "84.00"
type input "840.00"
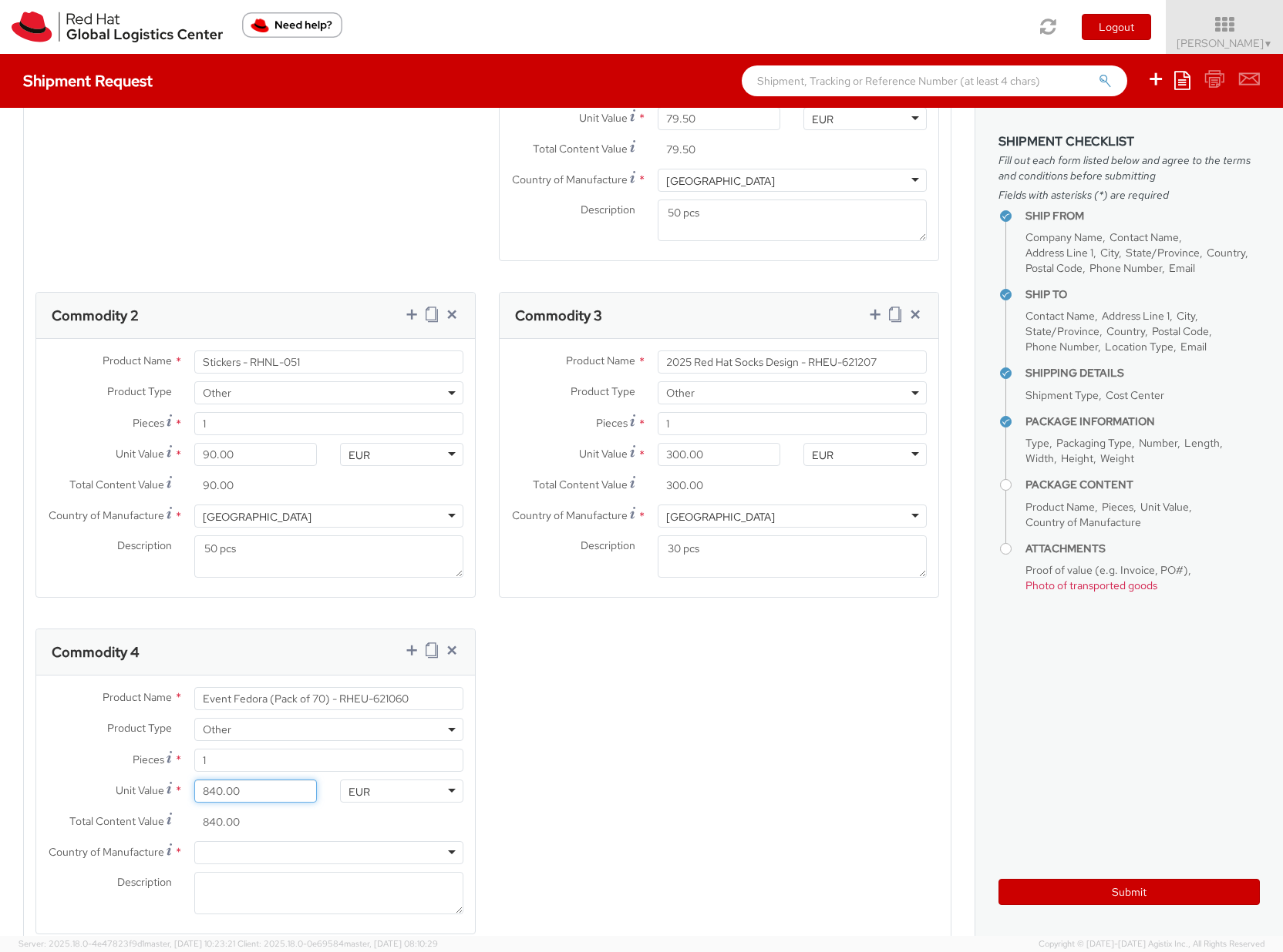
scroll to position [966, 0]
click at [241, 847] on div at bounding box center [329, 849] width 269 height 24
type input "china"
click at [231, 757] on input "1" at bounding box center [329, 757] width 269 height 24
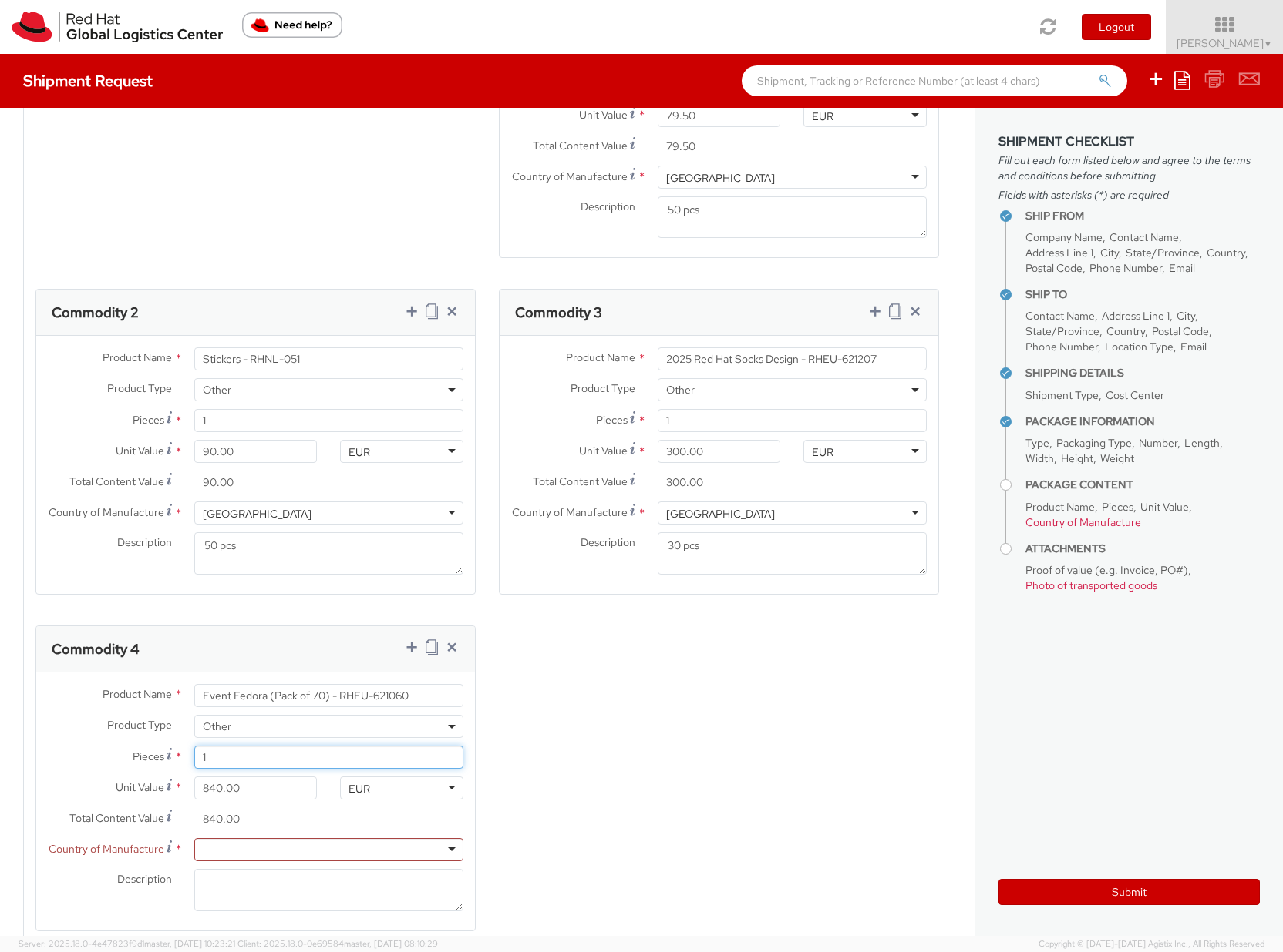
type input "0.00"
type input "1"
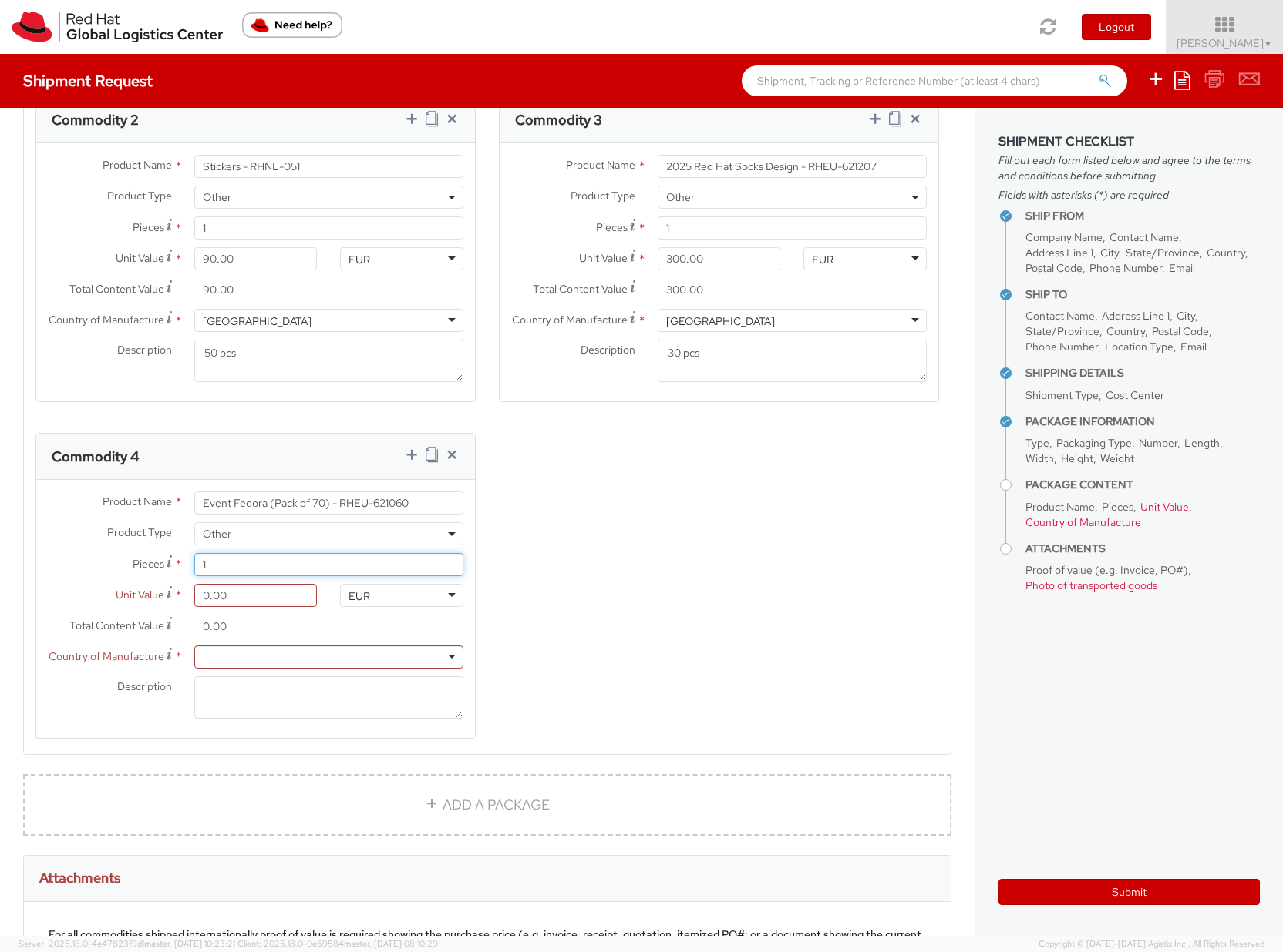
scroll to position [1205, 0]
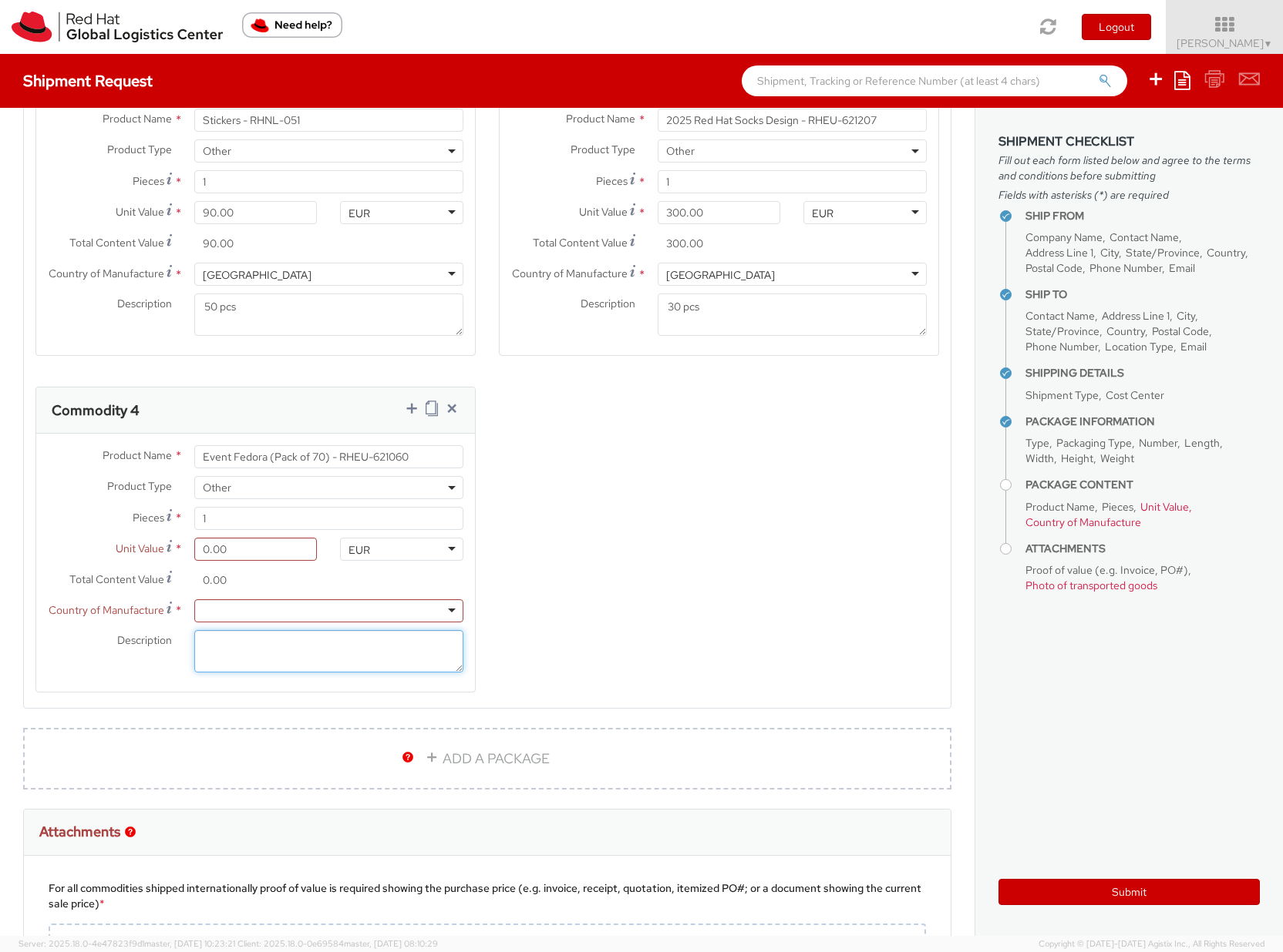
click at [263, 632] on textarea "Description *" at bounding box center [329, 651] width 269 height 42
type textarea "140 pcs"
click at [253, 553] on input "0.00" at bounding box center [255, 549] width 123 height 24
click at [327, 522] on input "1" at bounding box center [329, 518] width 269 height 24
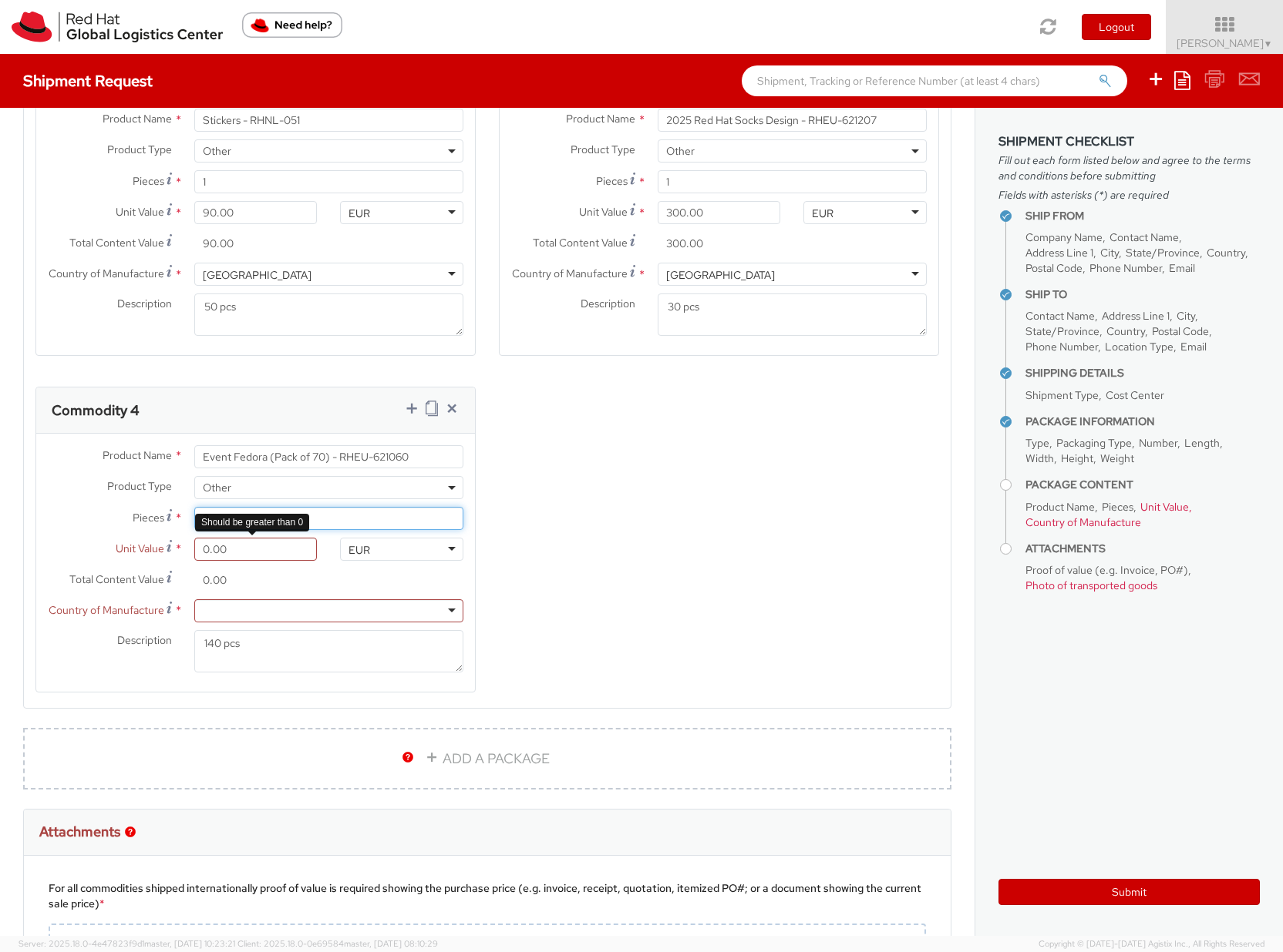
type input "2"
drag, startPoint x: 239, startPoint y: 551, endPoint x: 185, endPoint y: 548, distance: 54.1
click at [185, 548] on div "0.00" at bounding box center [255, 549] width 146 height 24
type input "2.00"
type input "4.00"
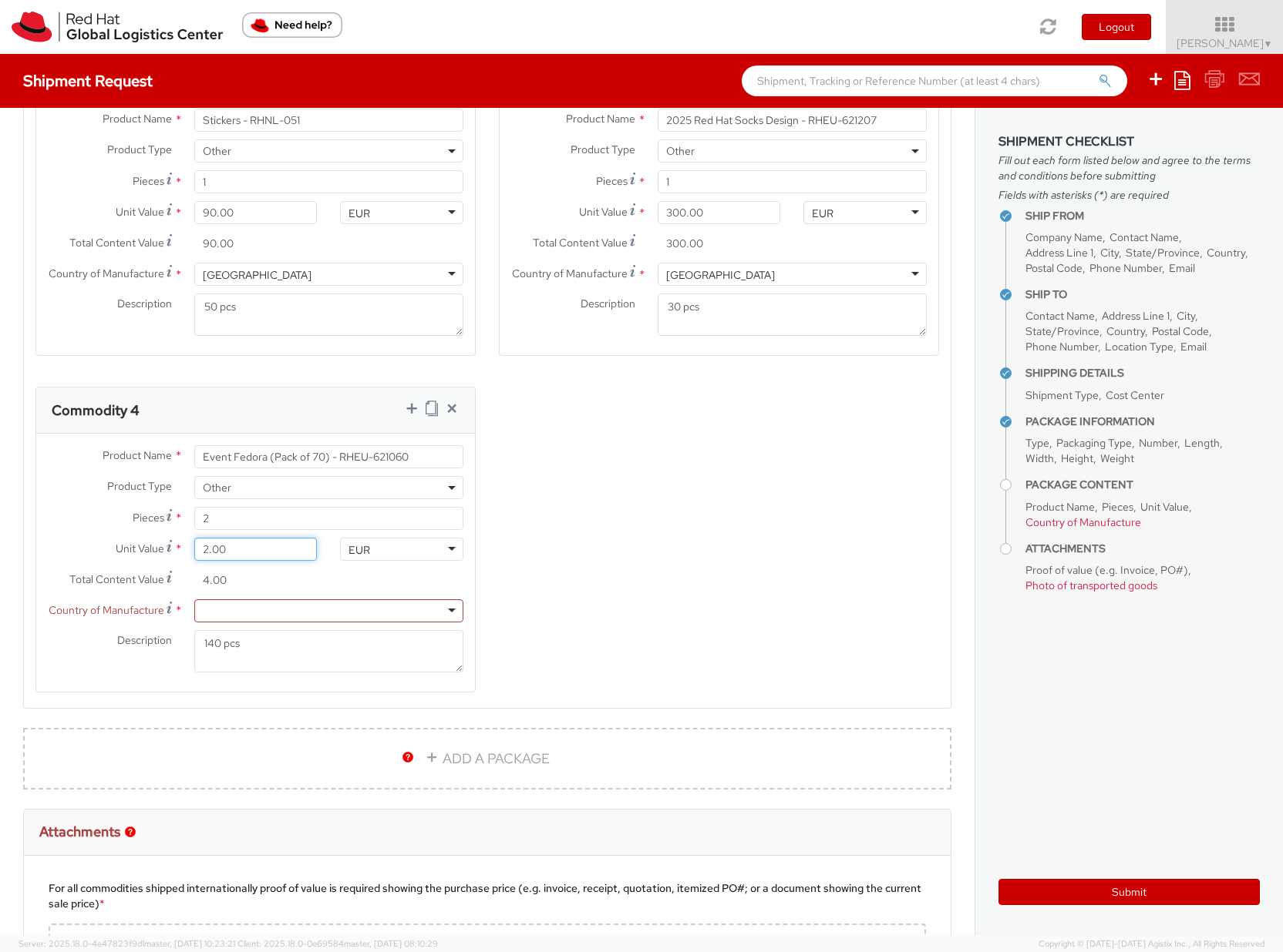
type input "24.00"
type input "48.00"
type input "2.00"
type input "4.00"
type input "0.00"
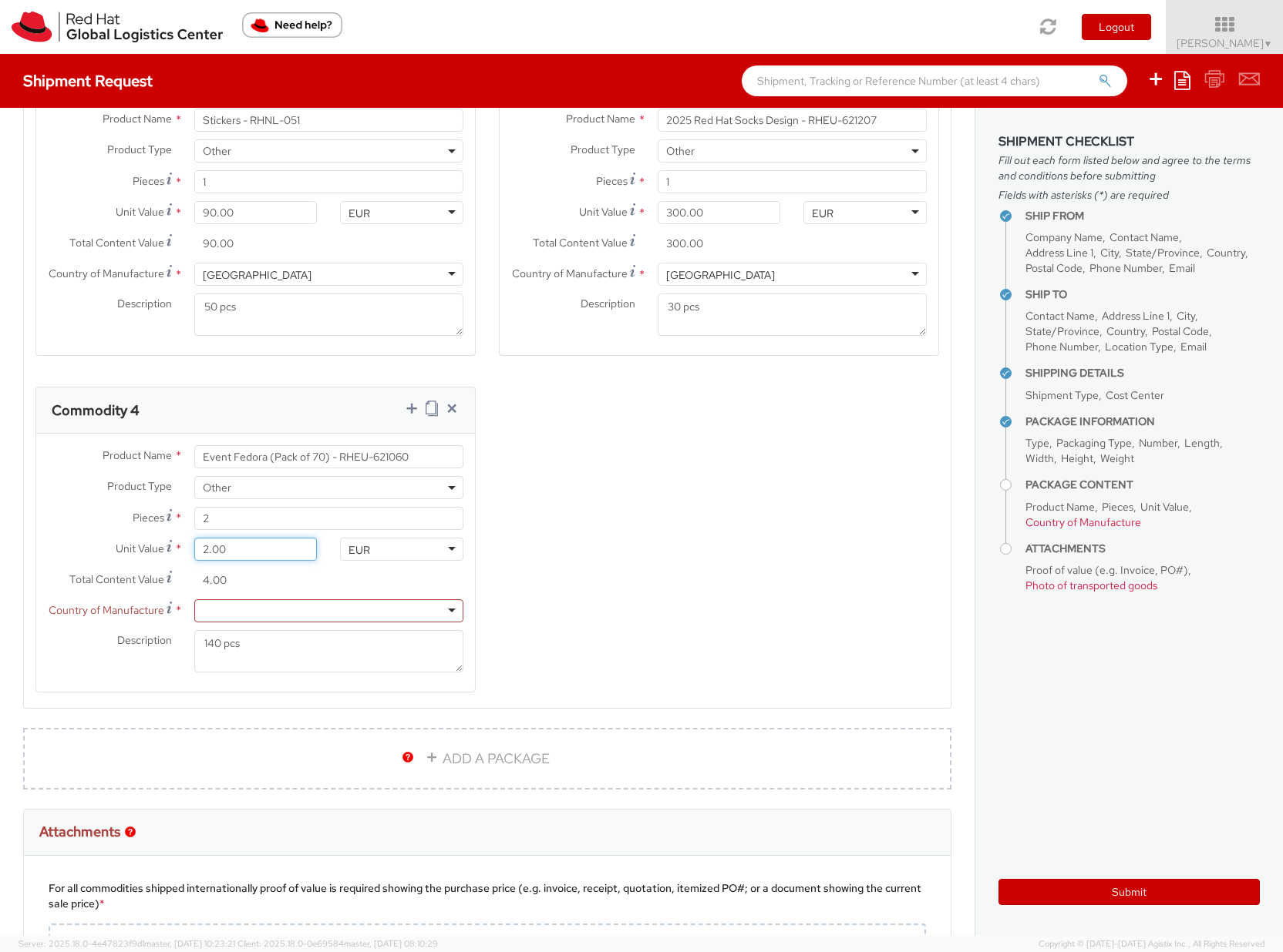
type input "0.00"
type input "4.00"
type input "8.00"
type input "42.00"
type input "84.00"
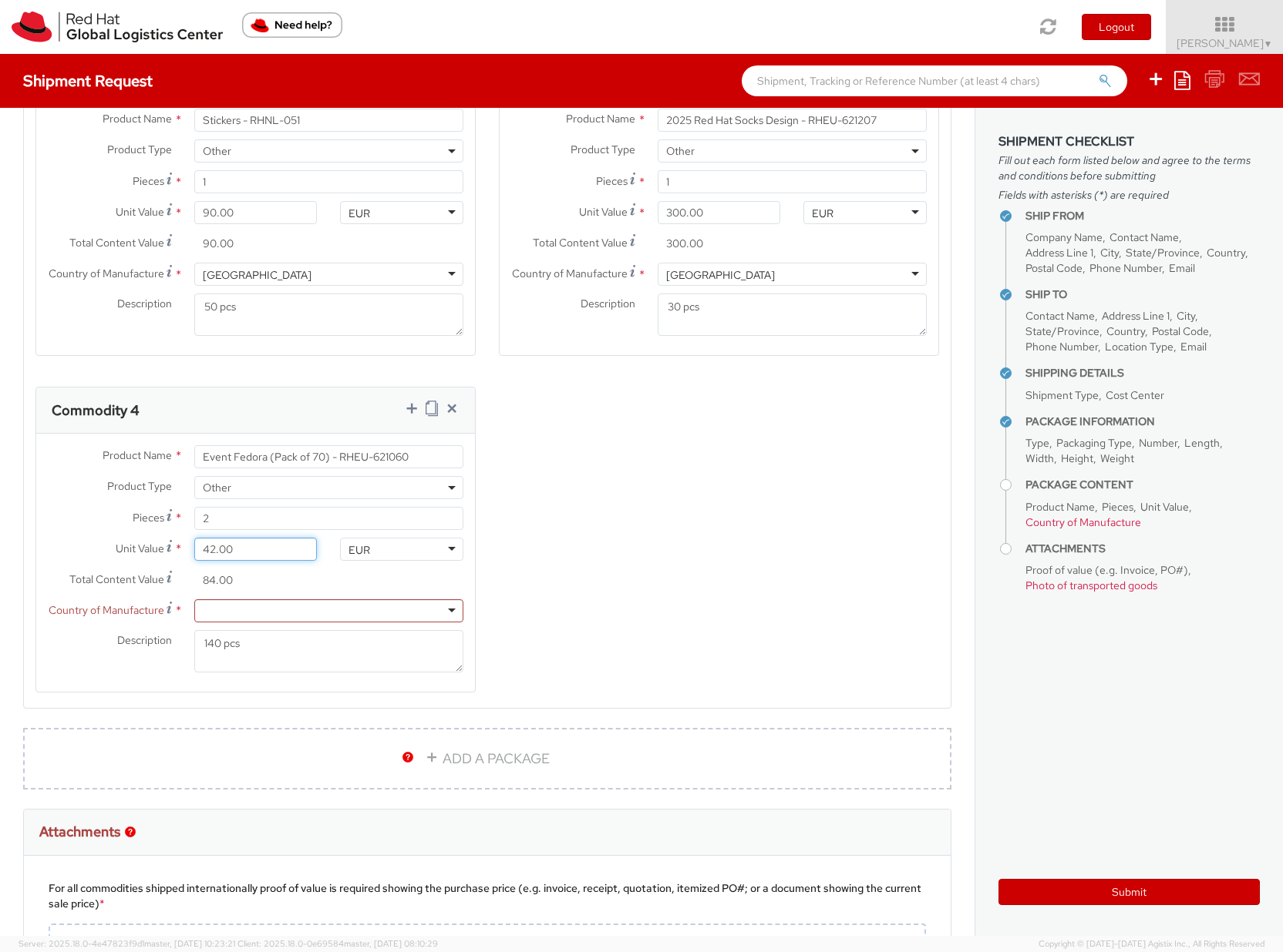
type input "420.00"
type input "840.00"
click at [273, 575] on input "840.00" at bounding box center [255, 580] width 123 height 24
click at [251, 606] on div at bounding box center [329, 611] width 269 height 24
type input "china"
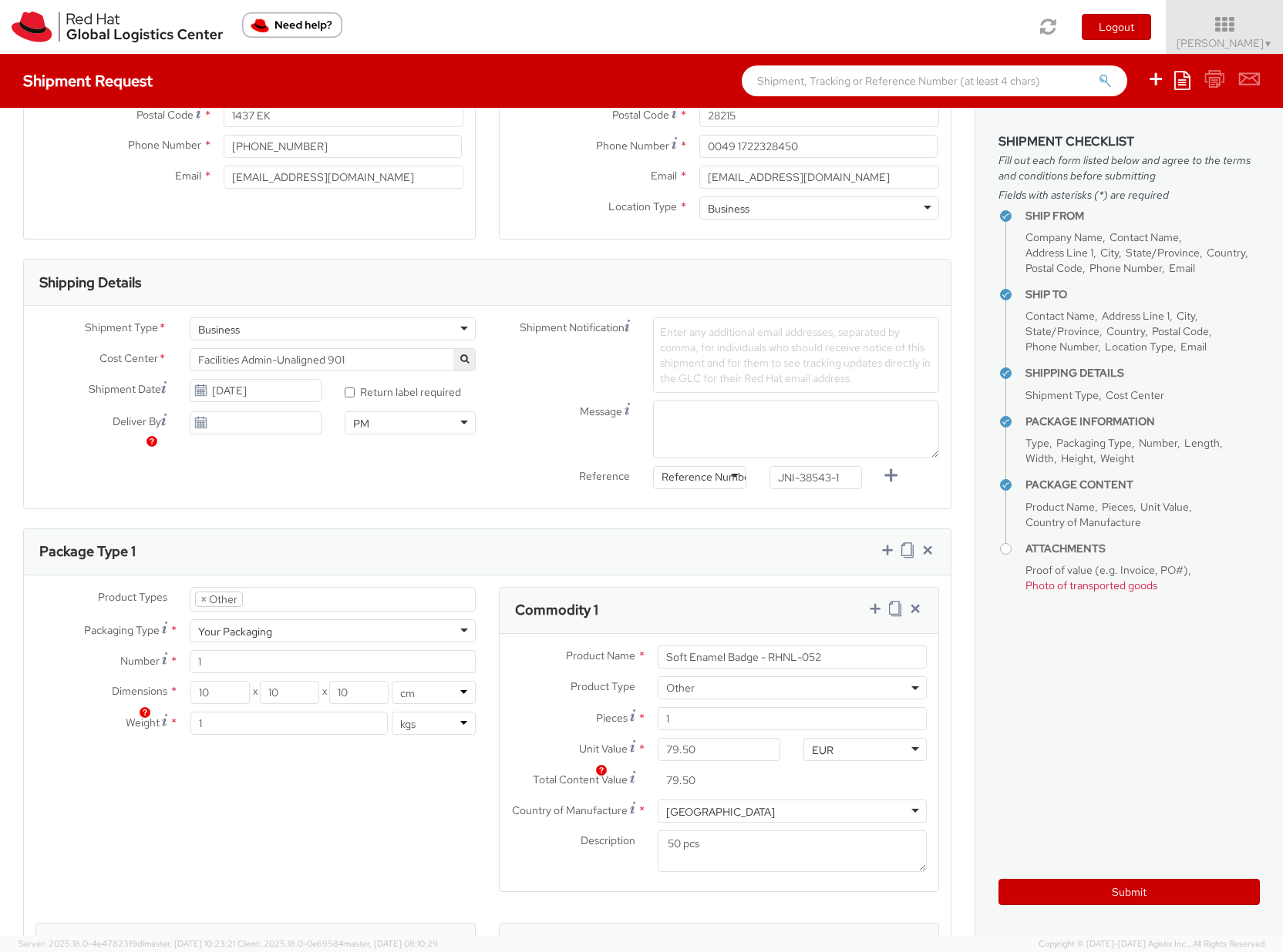
scroll to position [167, 0]
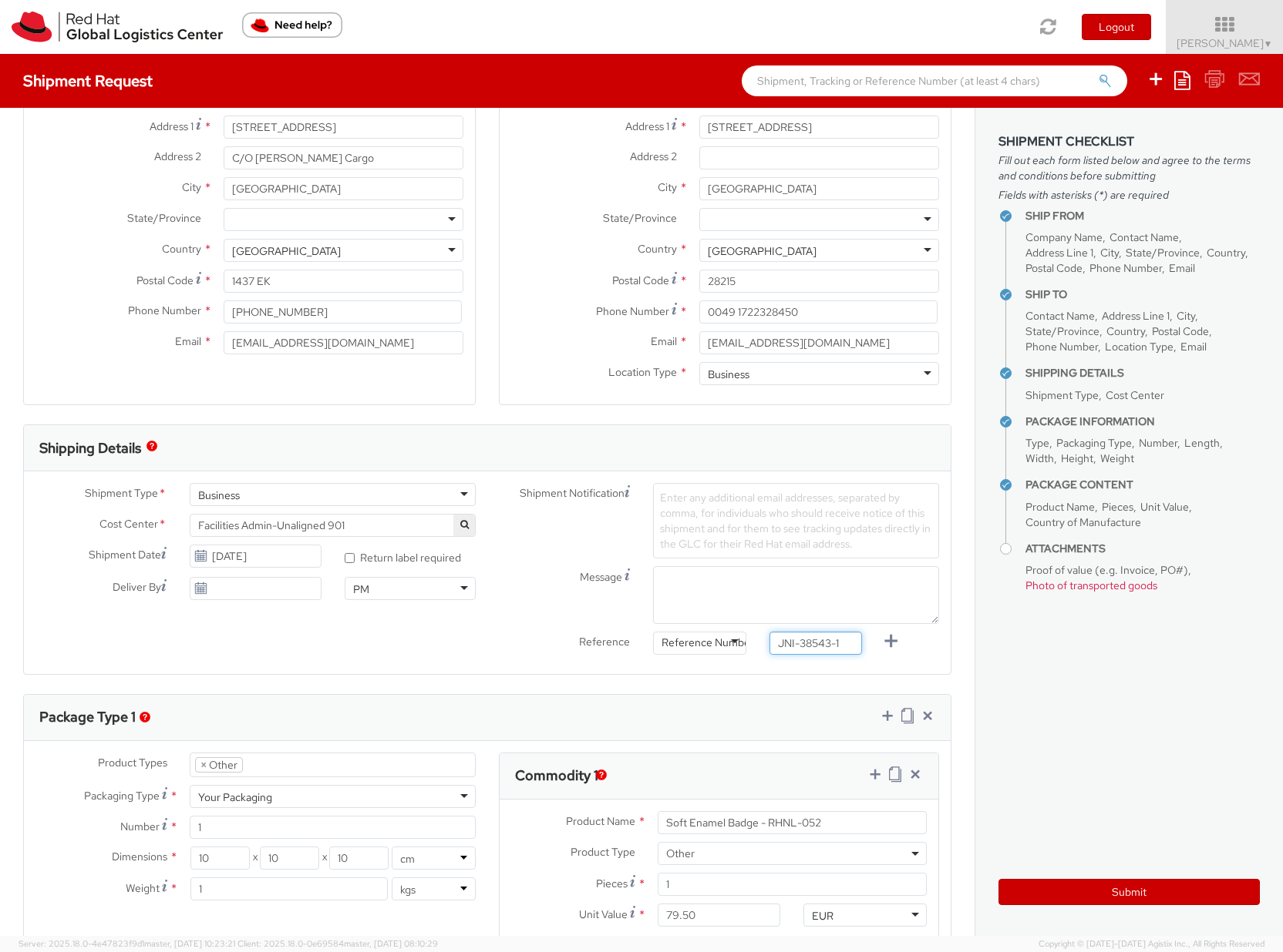
click at [788, 646] on input "JNI-38543-1" at bounding box center [816, 643] width 92 height 24
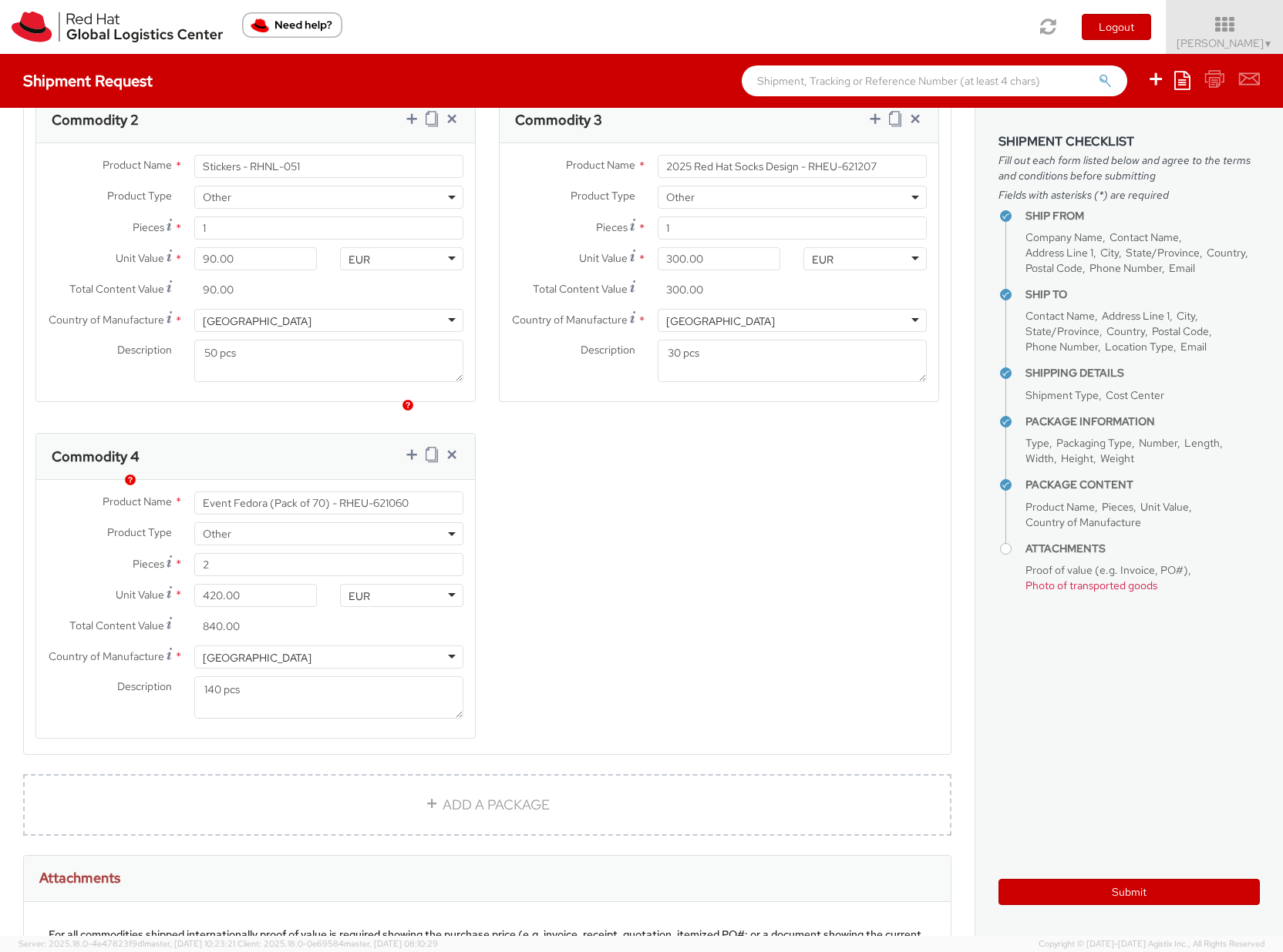
scroll to position [1588, 0]
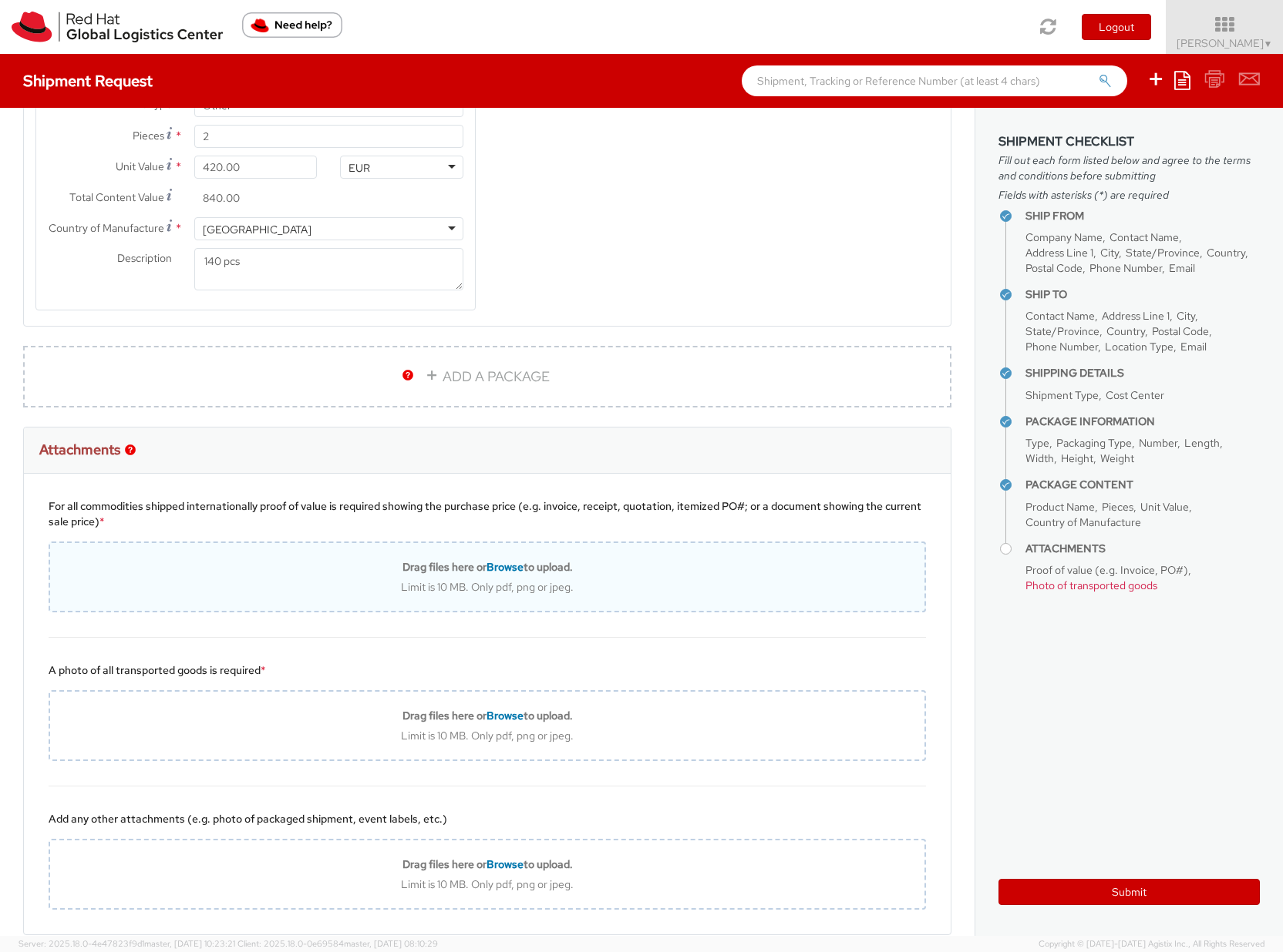
click at [499, 568] on span "Browse" at bounding box center [504, 567] width 37 height 14
type input "C:\fakepath\JNI-38543-1.pdf"
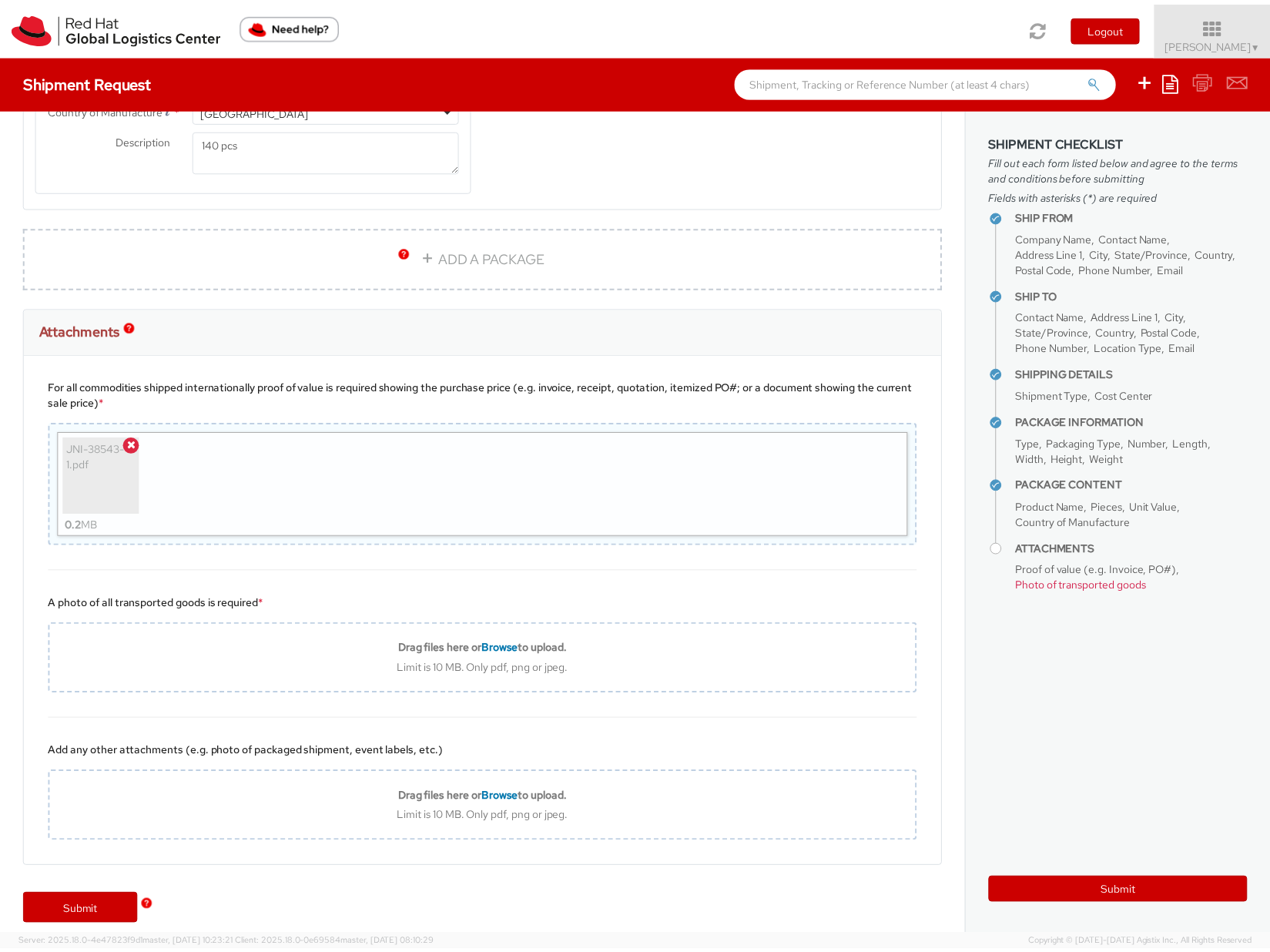
scroll to position [1719, 0]
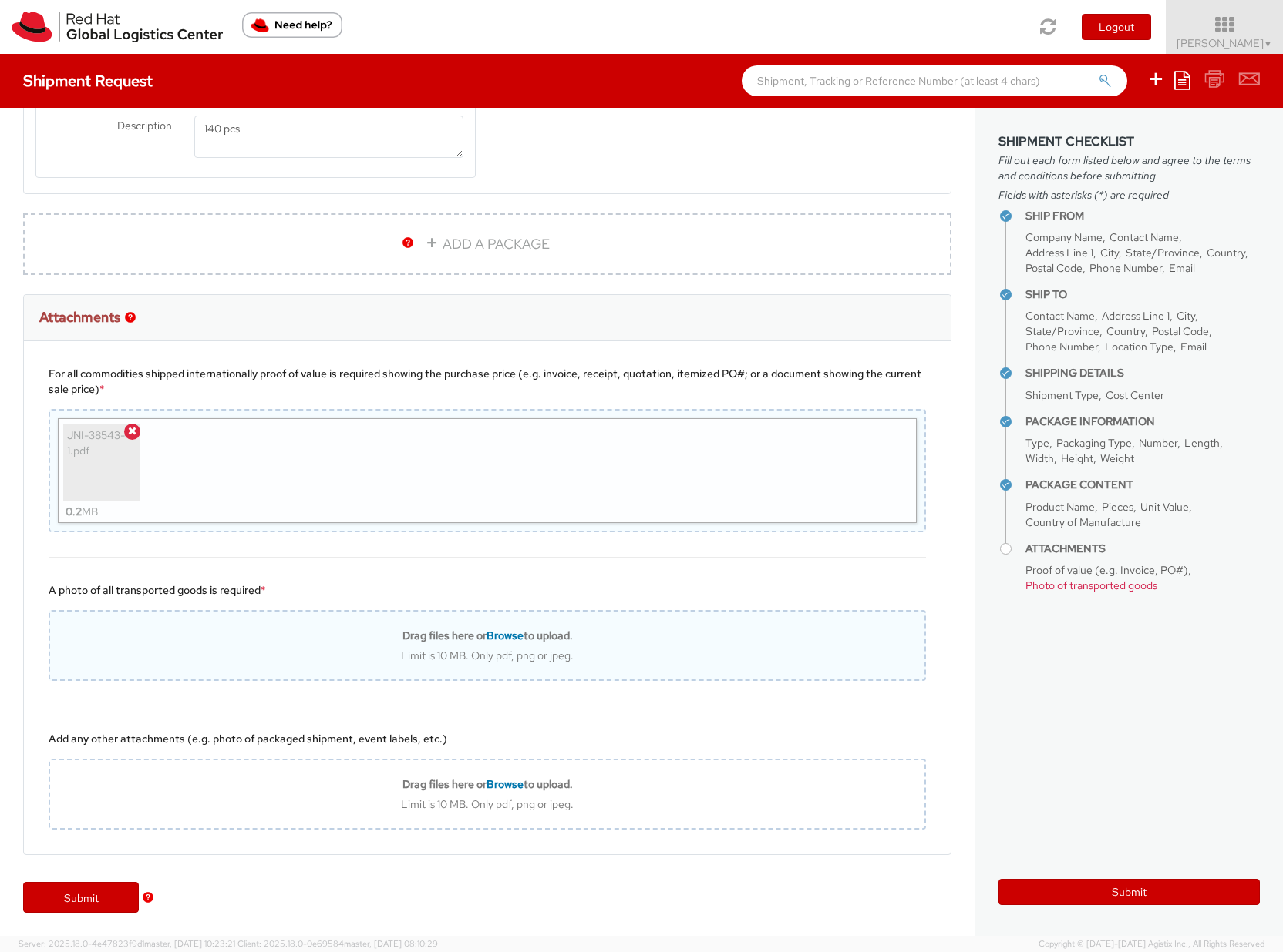
click at [451, 643] on div "Drag files here or Browse to upload. Limit is 10 MB. Only pdf, png or jpeg." at bounding box center [487, 646] width 874 height 34
type input "C:\fakepath\JNI-38543-1.pdf"
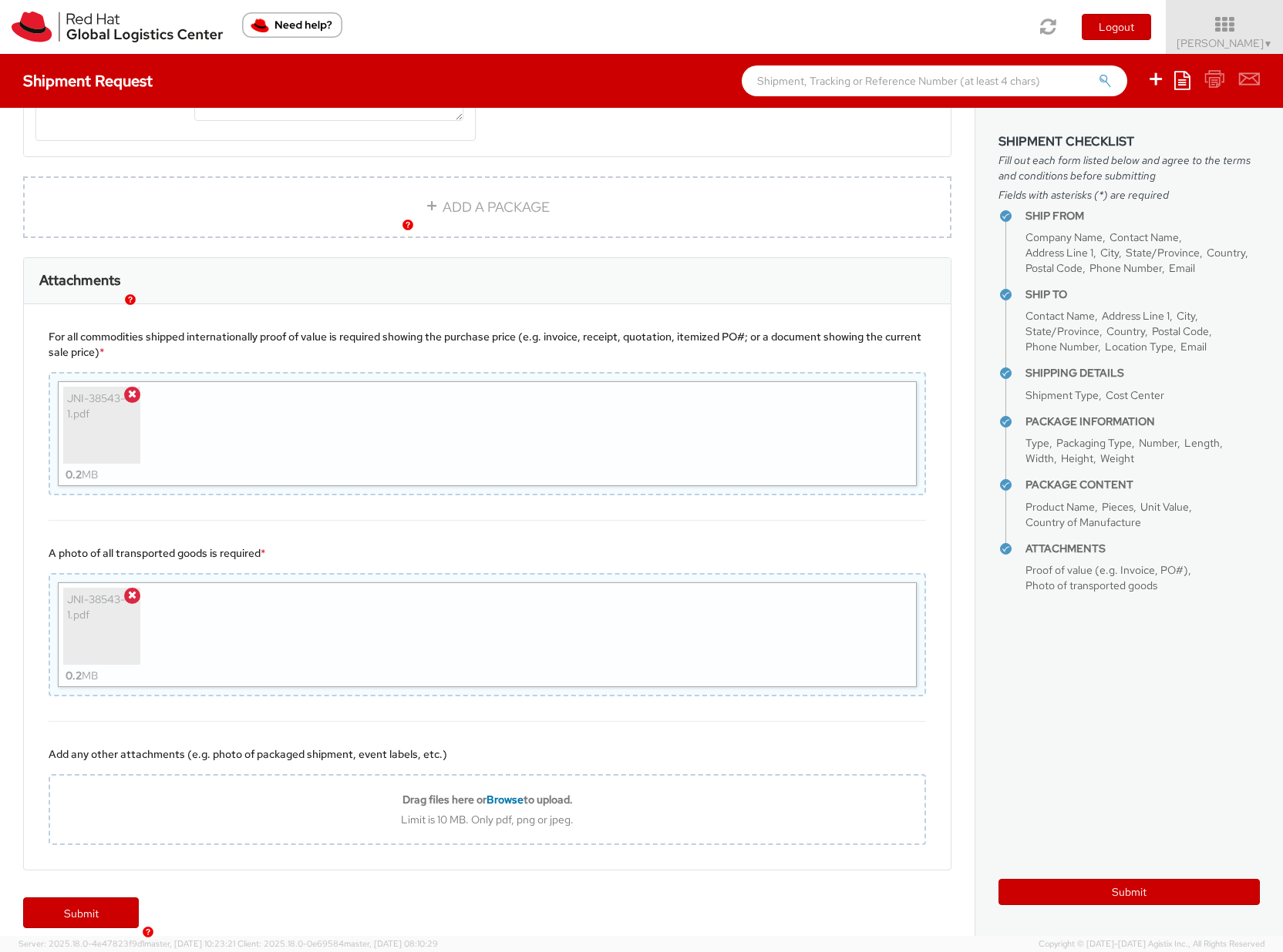
scroll to position [1772, 0]
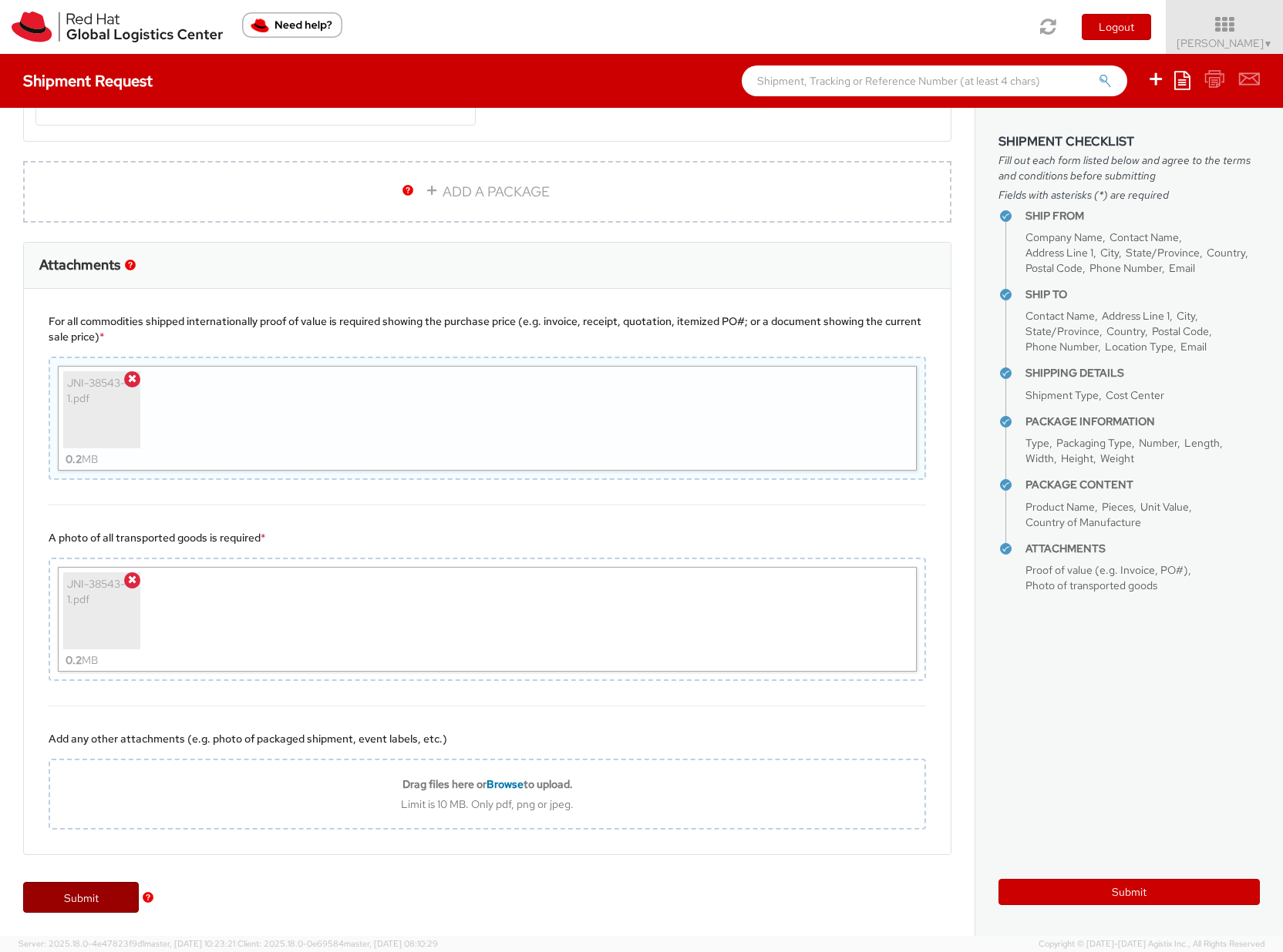
click at [74, 900] on link "Submit" at bounding box center [81, 897] width 116 height 31
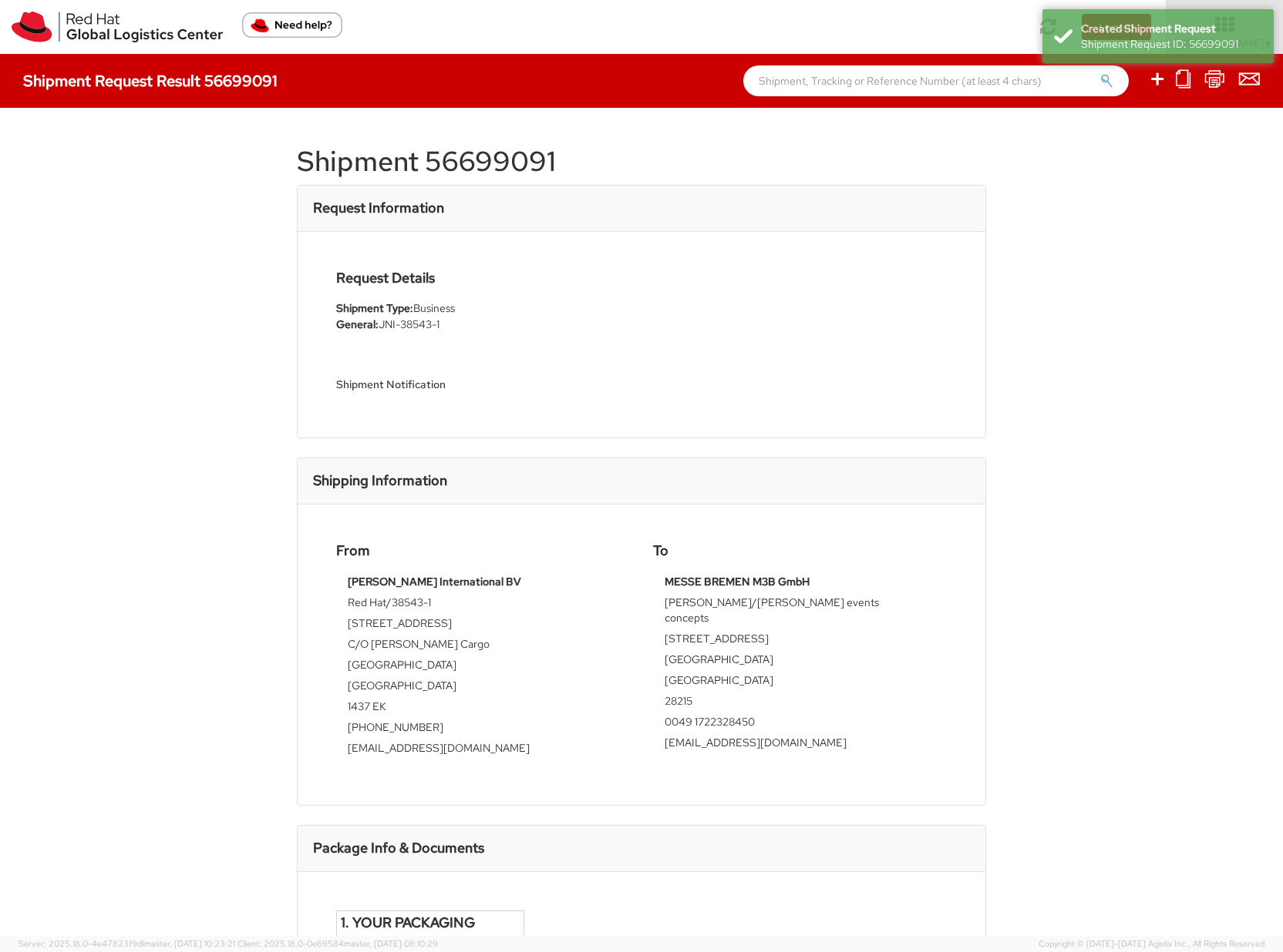
click at [455, 162] on h1 "Shipment 56699091" at bounding box center [641, 161] width 689 height 31
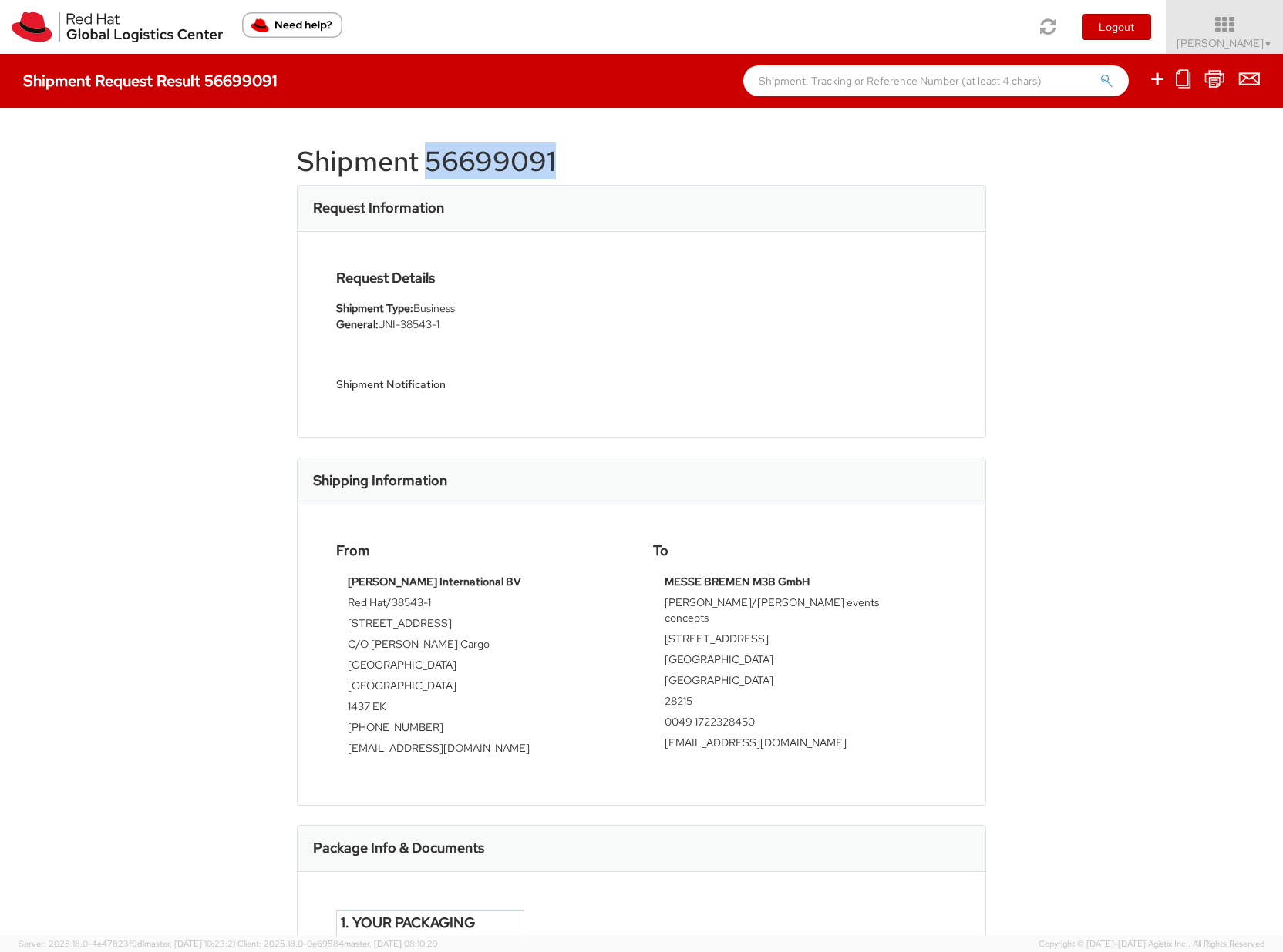
copy h1 "56699091"
